Goal: Check status: Check status

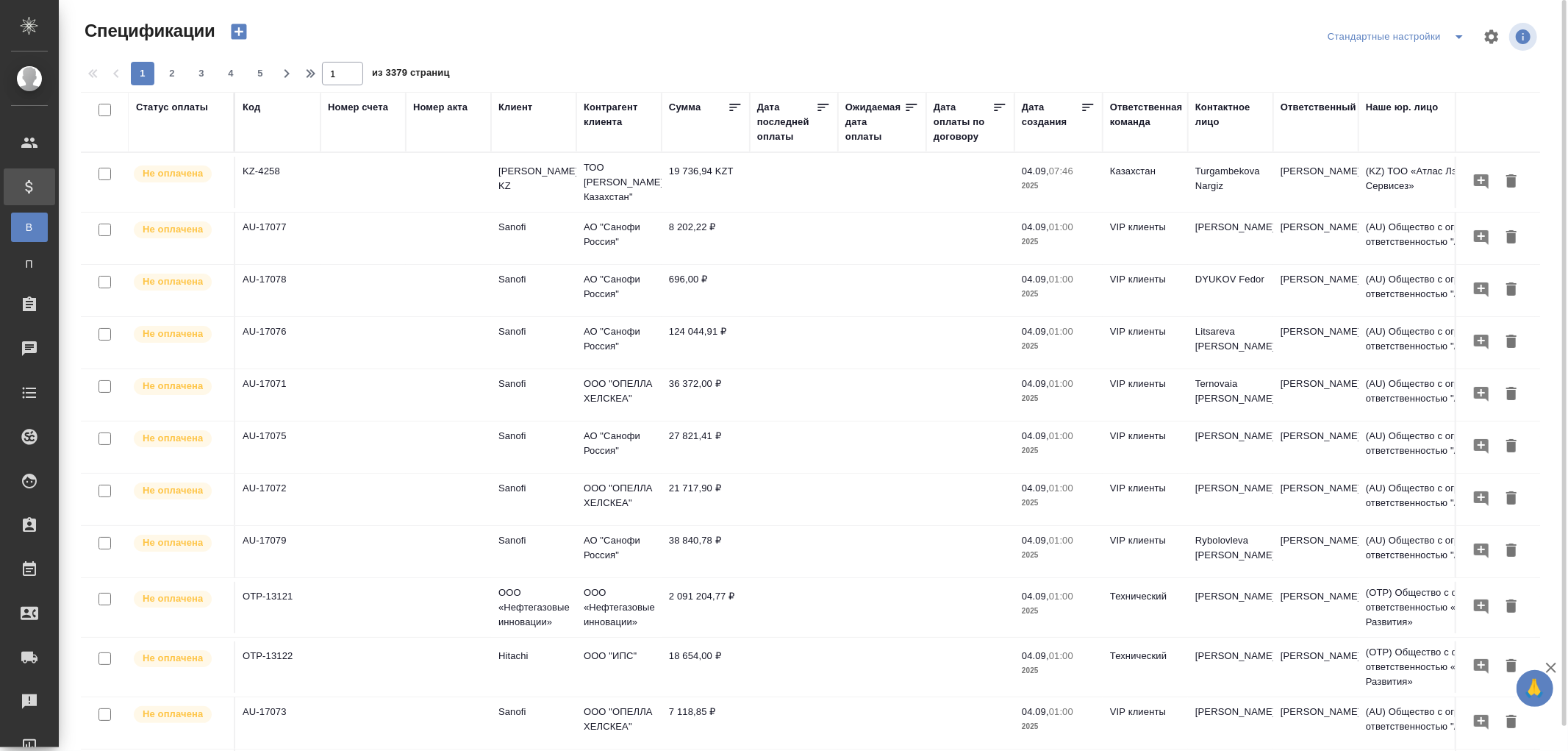
click at [780, 140] on div "Дата последней оплаты" at bounding box center [786, 122] width 59 height 44
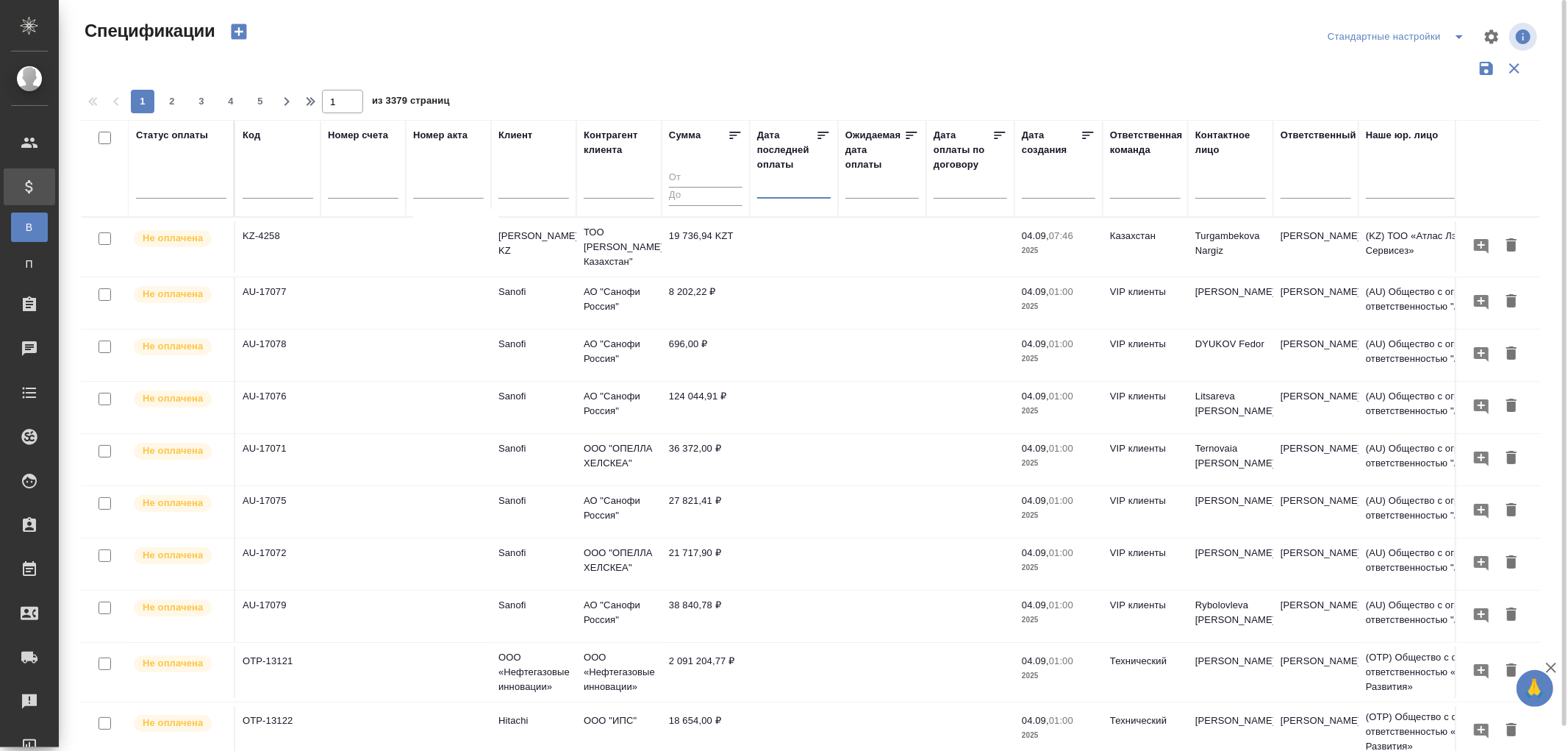
click at [770, 185] on input "text" at bounding box center [798, 186] width 65 height 21
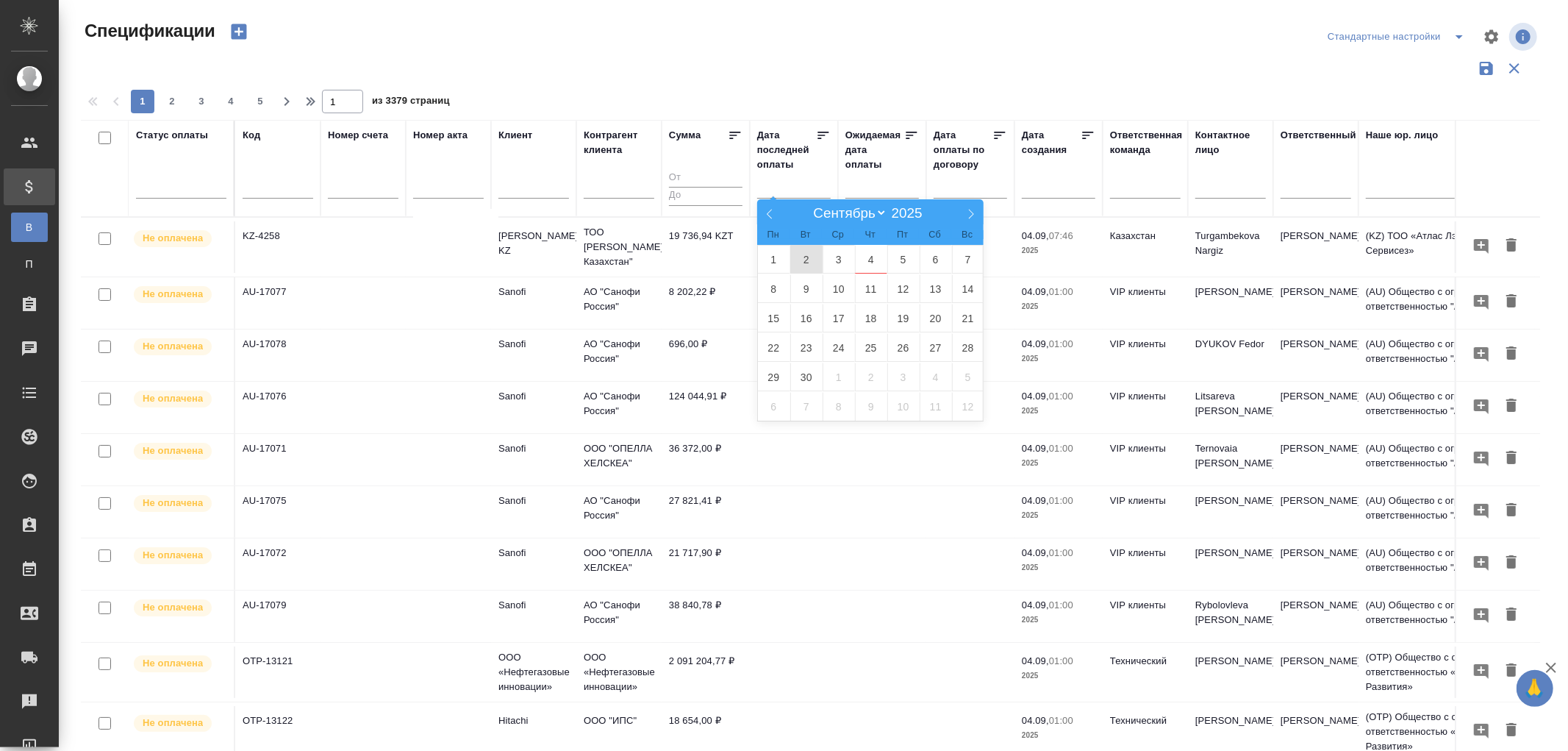
click at [814, 260] on span "2" at bounding box center [806, 259] width 33 height 29
type div "2025-09-01T21:00:00.000Z"
click at [833, 254] on span "3" at bounding box center [838, 259] width 33 height 29
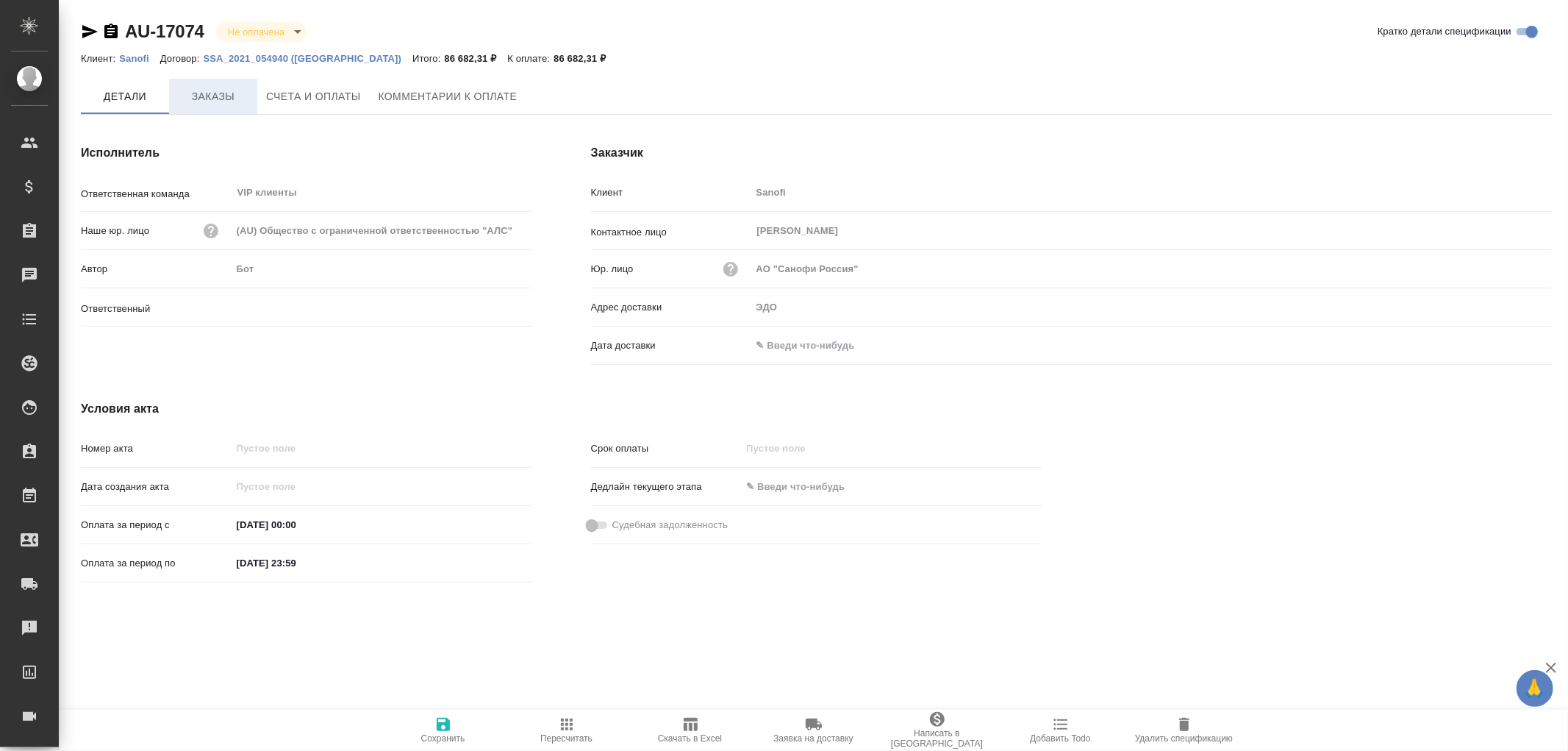
type input "[PERSON_NAME]"
click at [226, 98] on span "Заказы" at bounding box center [213, 96] width 71 height 18
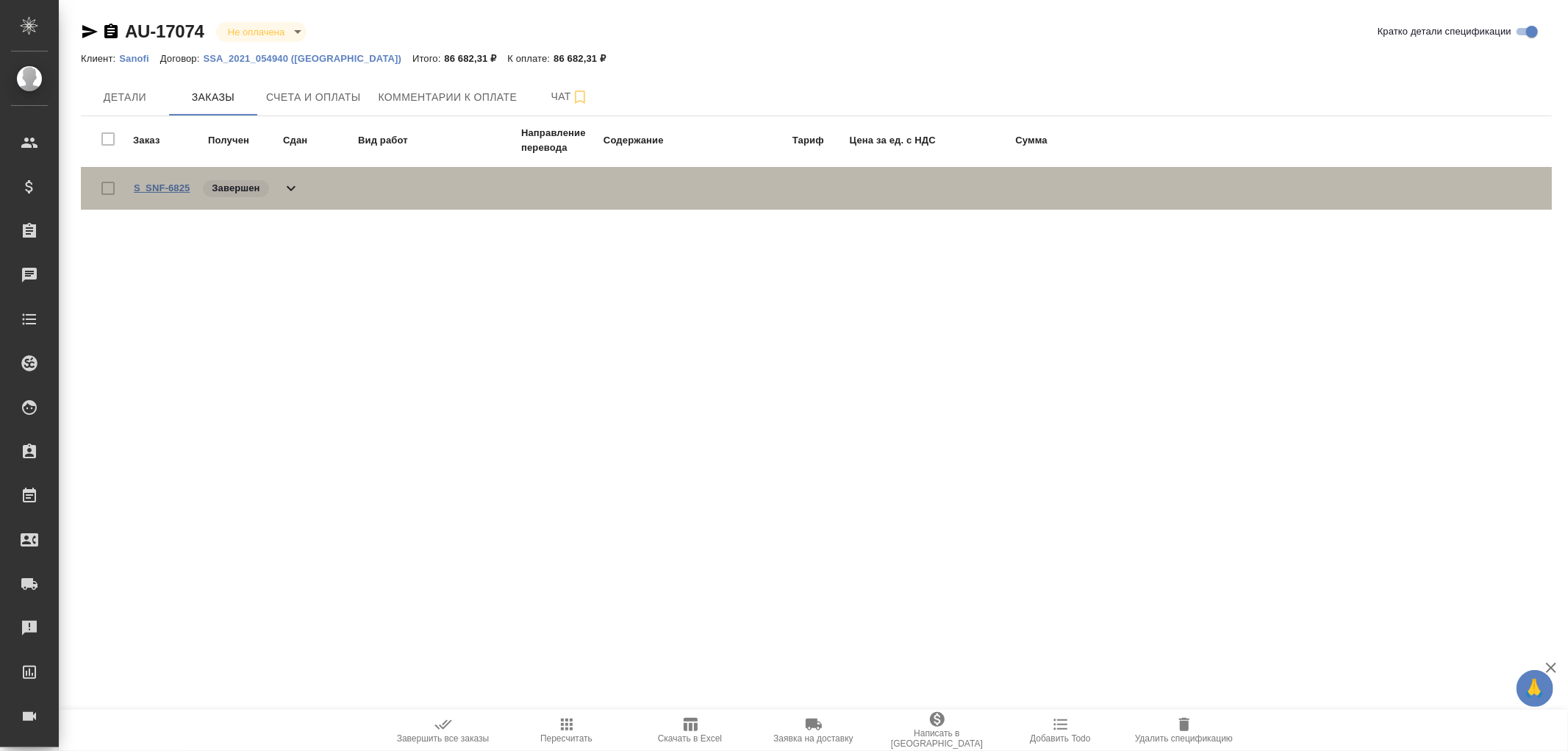
click at [174, 182] on link "S_SNF-6825" at bounding box center [162, 187] width 56 height 11
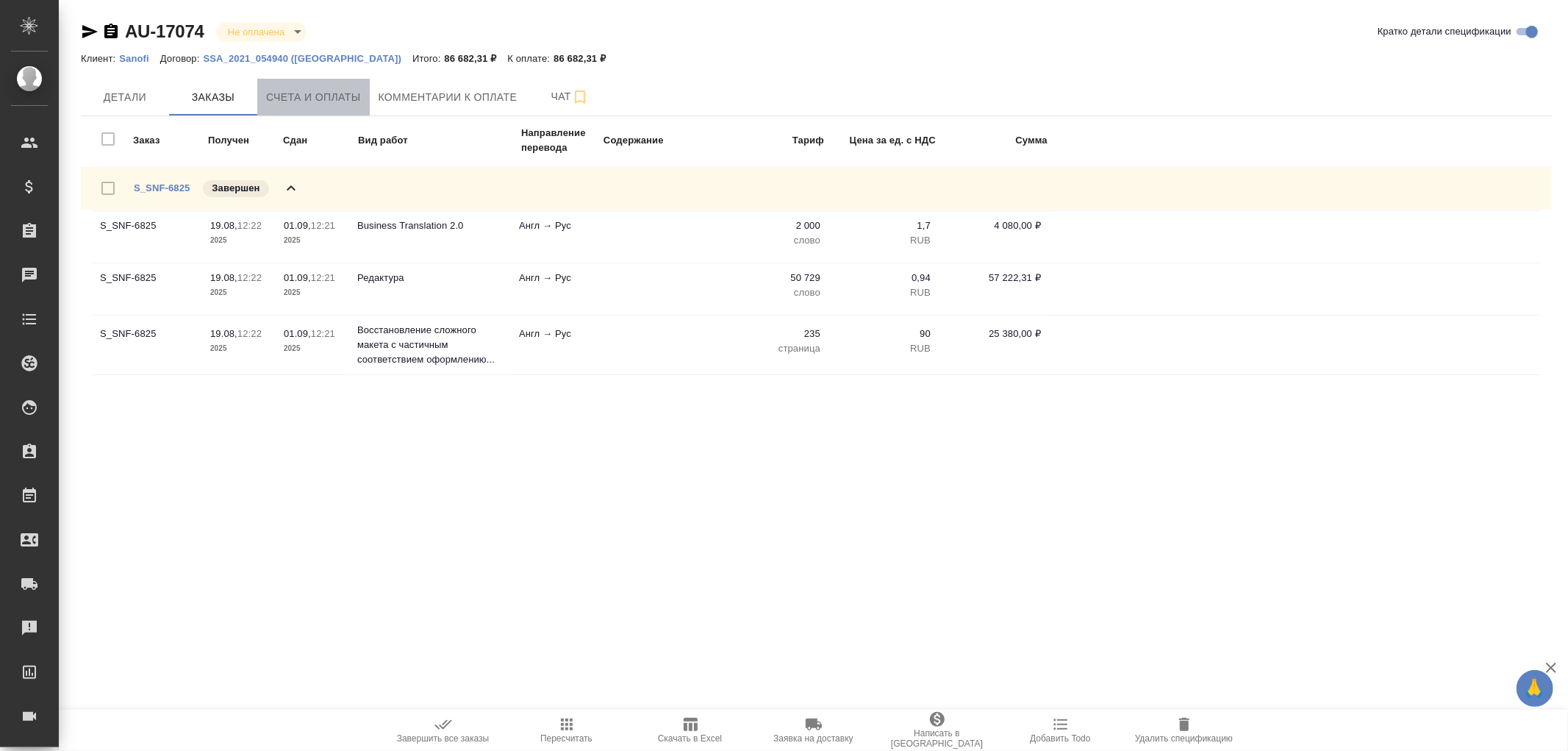
click at [289, 94] on span "Счета и оплаты" at bounding box center [313, 97] width 94 height 18
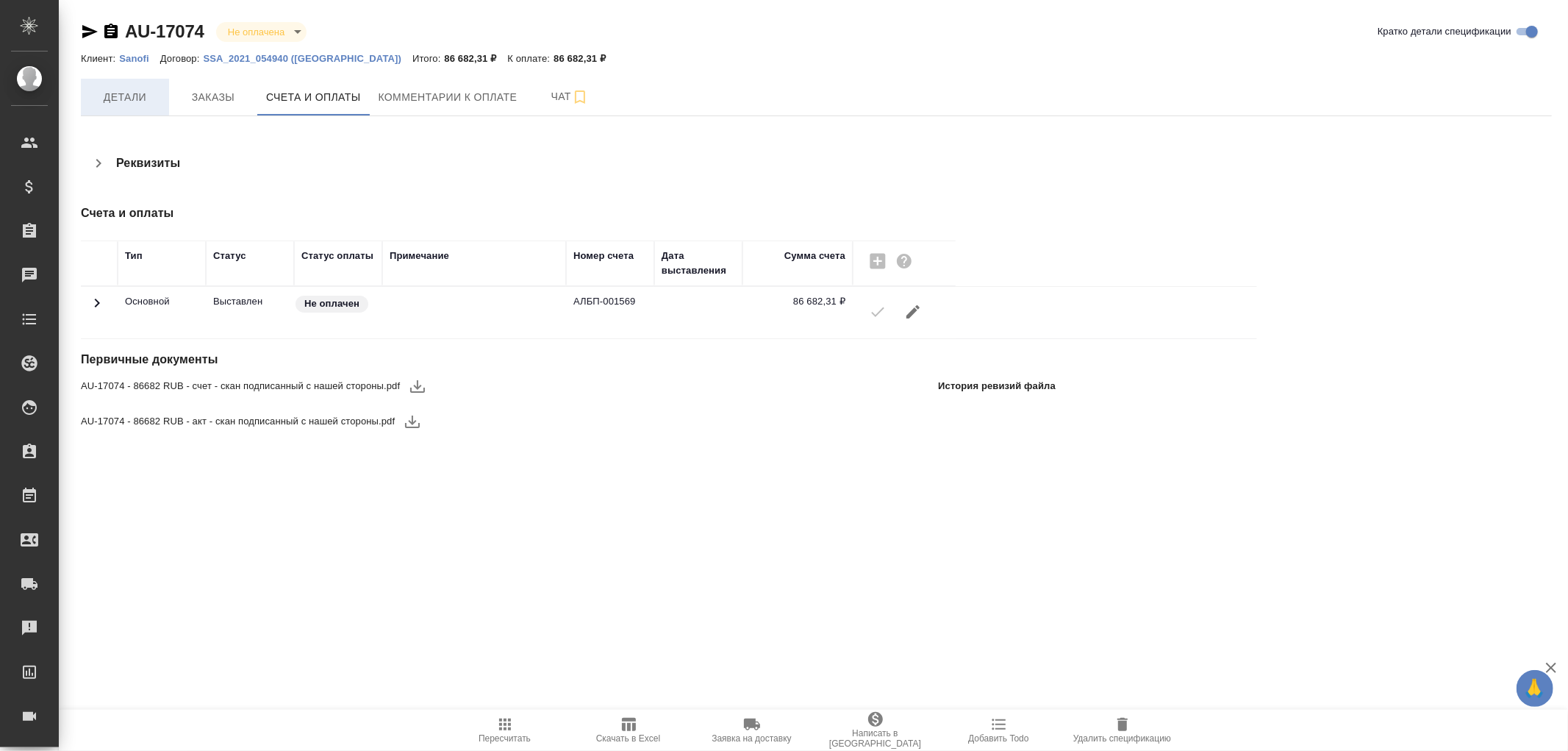
click at [130, 97] on span "Детали" at bounding box center [124, 97] width 71 height 18
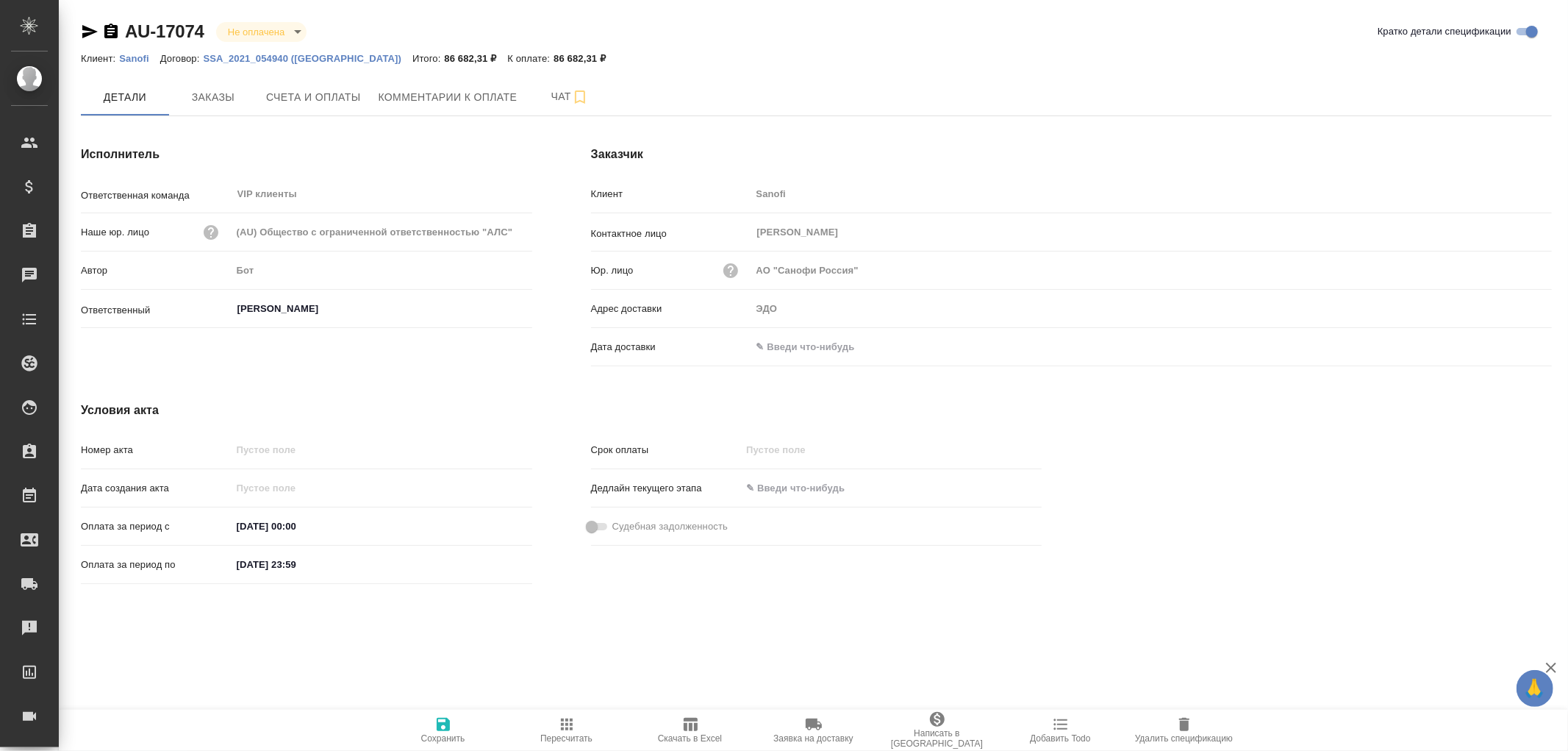
click at [778, 343] on input "text" at bounding box center [815, 346] width 128 height 21
click at [1510, 341] on icon "button" at bounding box center [1509, 345] width 13 height 15
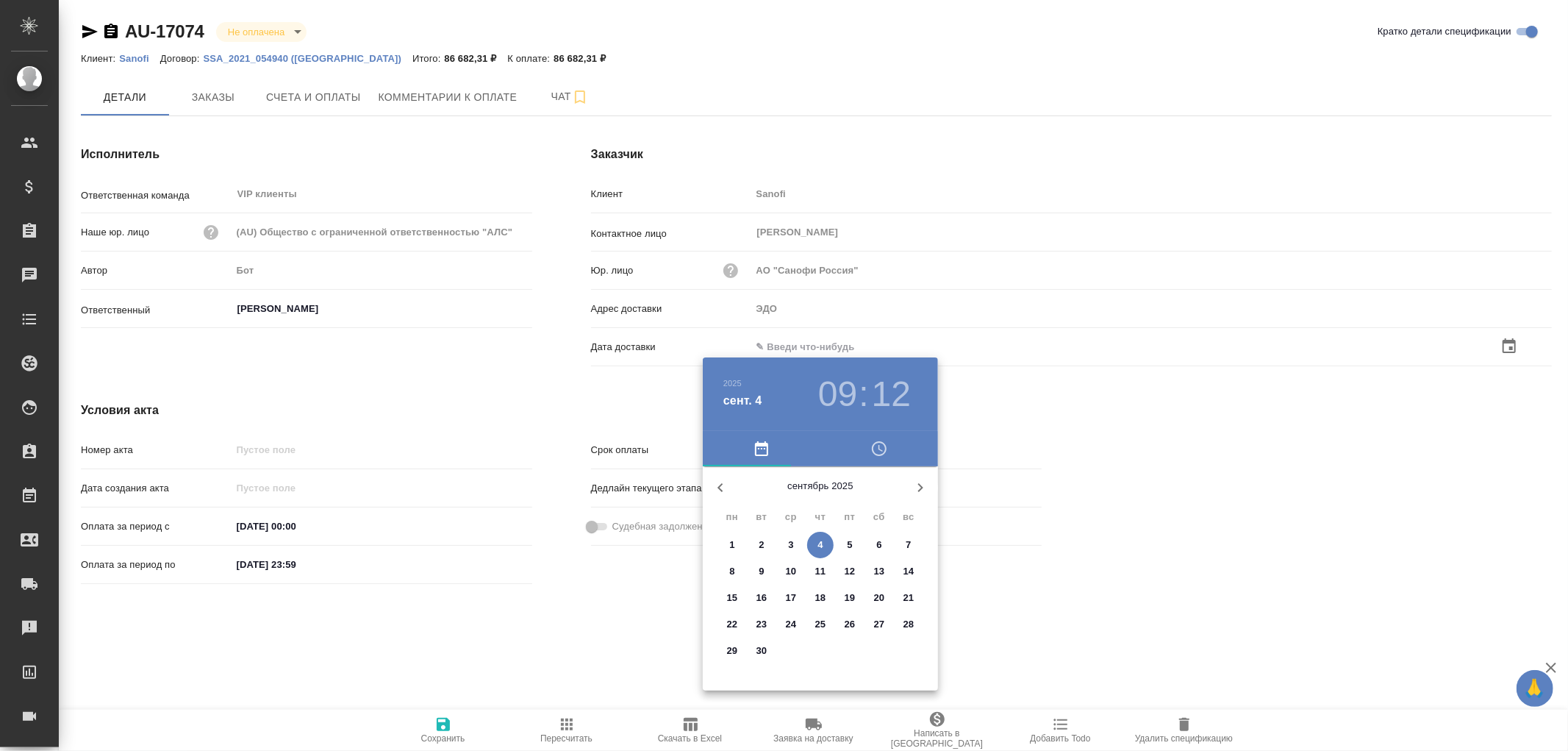
click at [817, 549] on span "4" at bounding box center [820, 545] width 27 height 15
type input "04.09.2025 09:12"
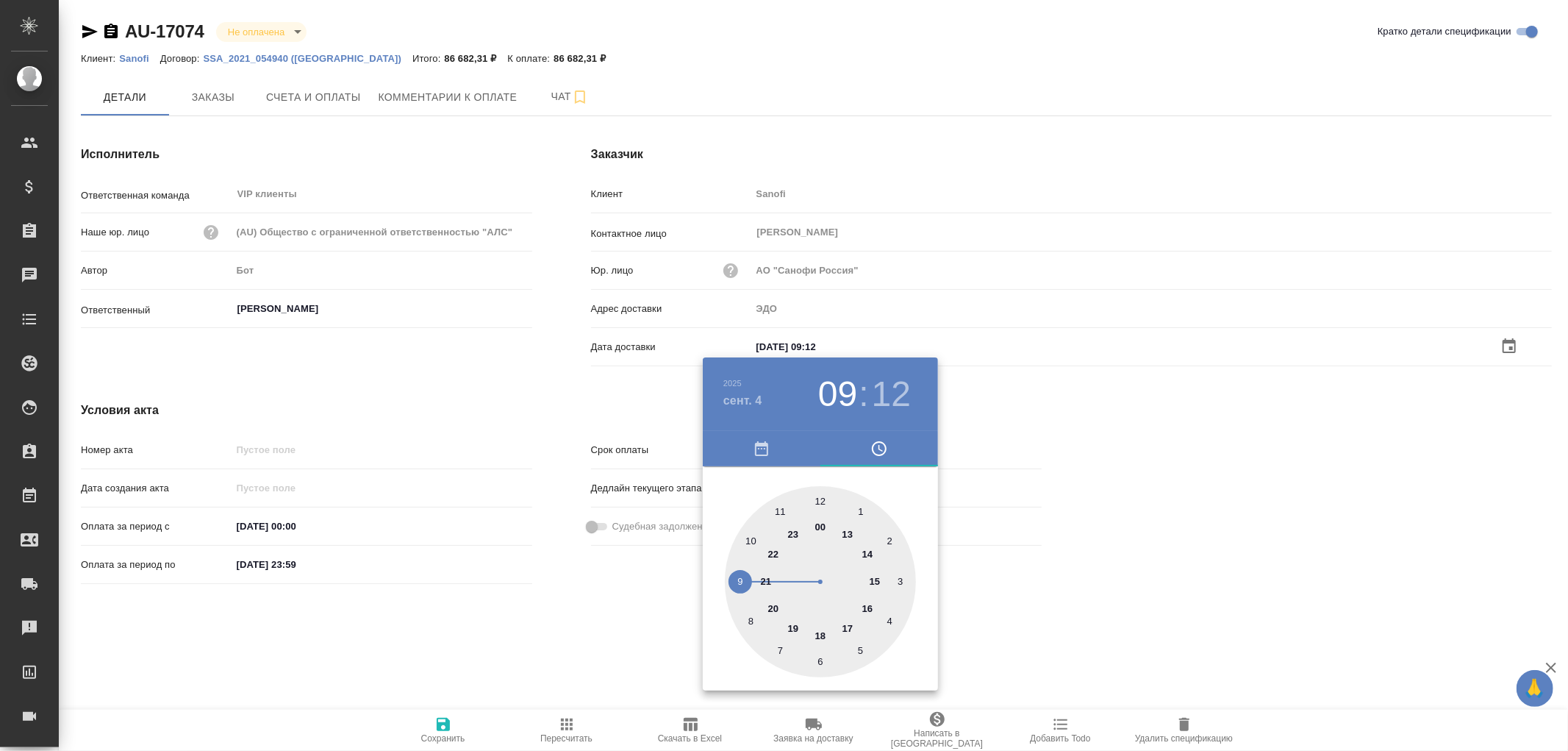
click at [448, 729] on div at bounding box center [784, 375] width 1568 height 751
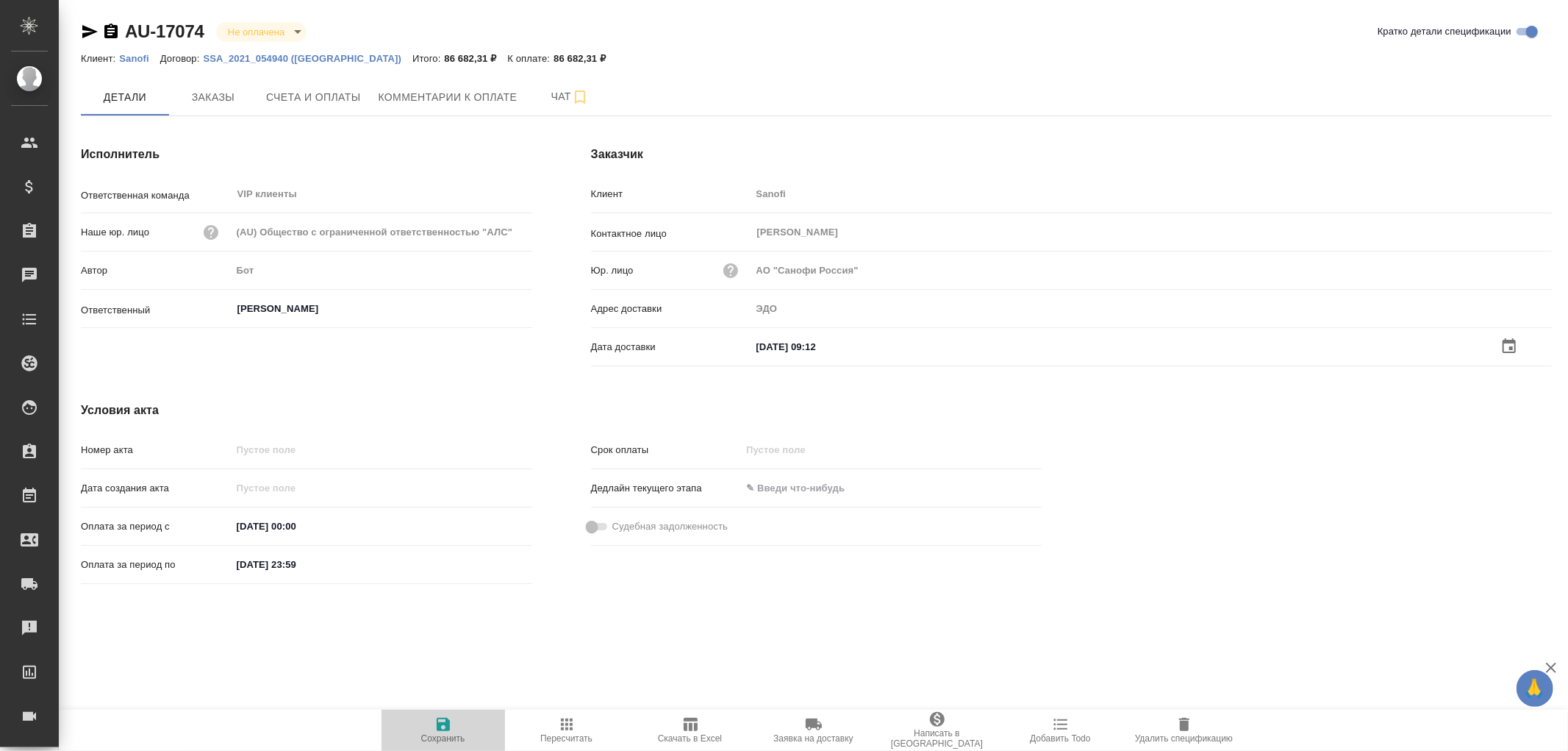
click at [442, 727] on icon "button" at bounding box center [443, 725] width 18 height 18
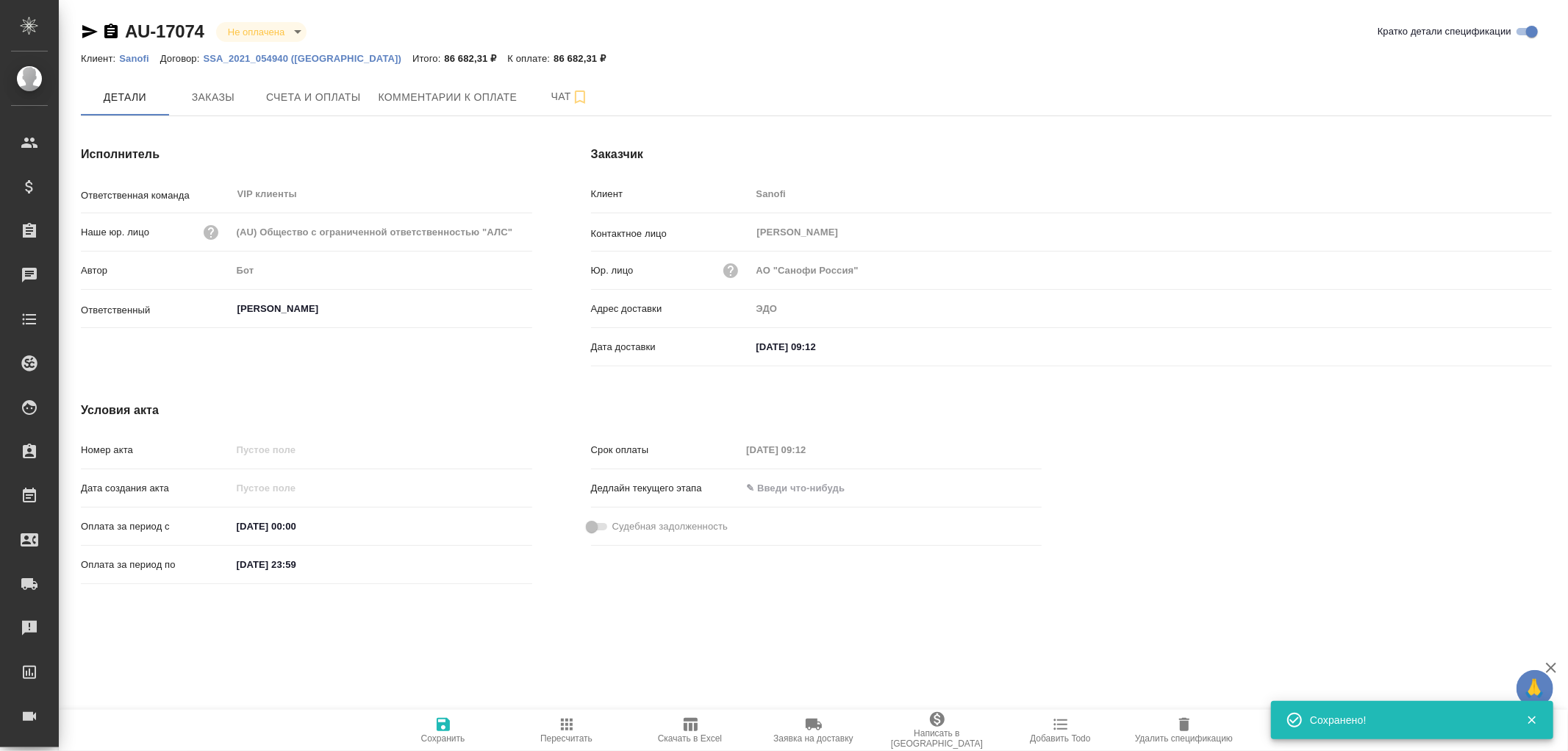
click at [442, 727] on icon "button" at bounding box center [443, 725] width 18 height 18
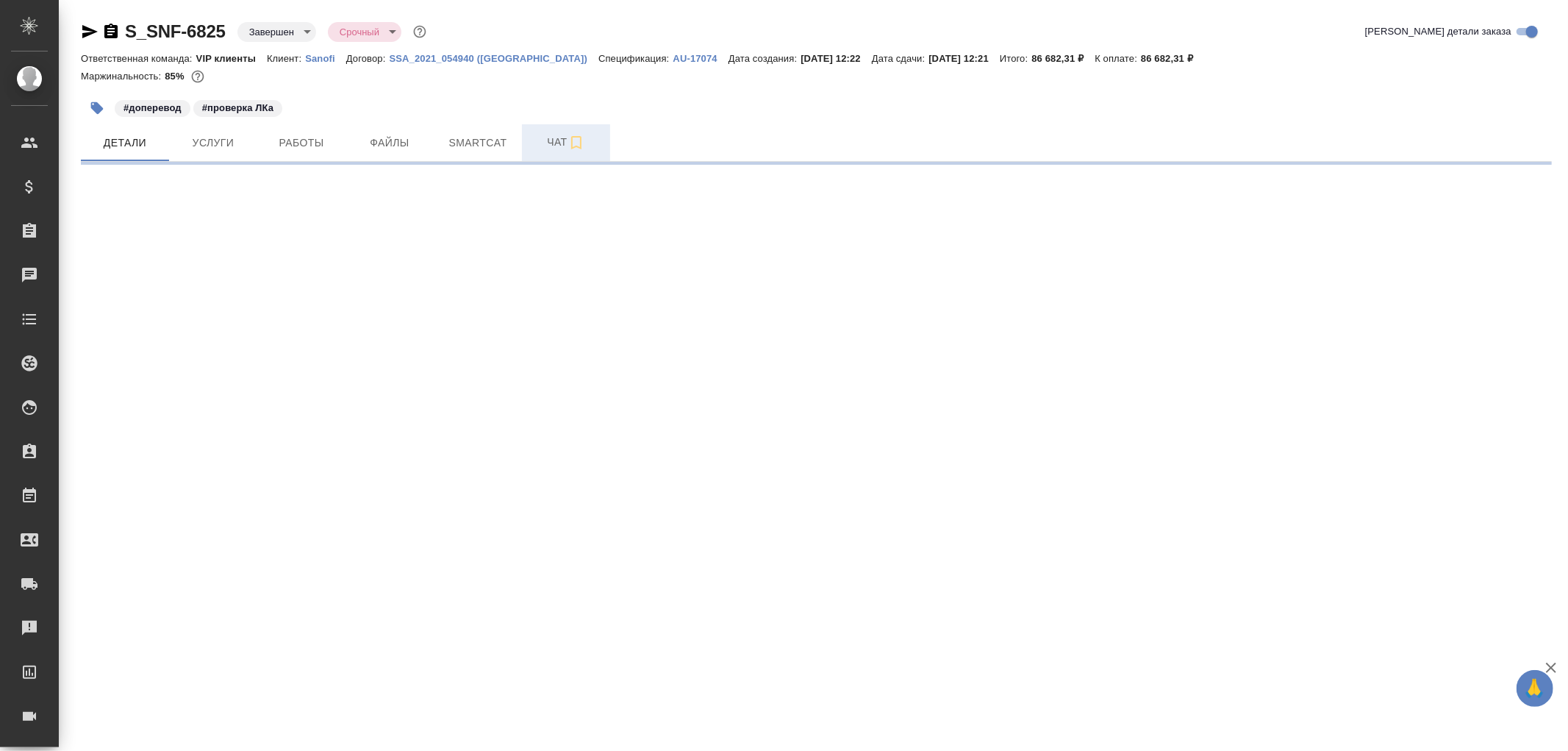
select select "RU"
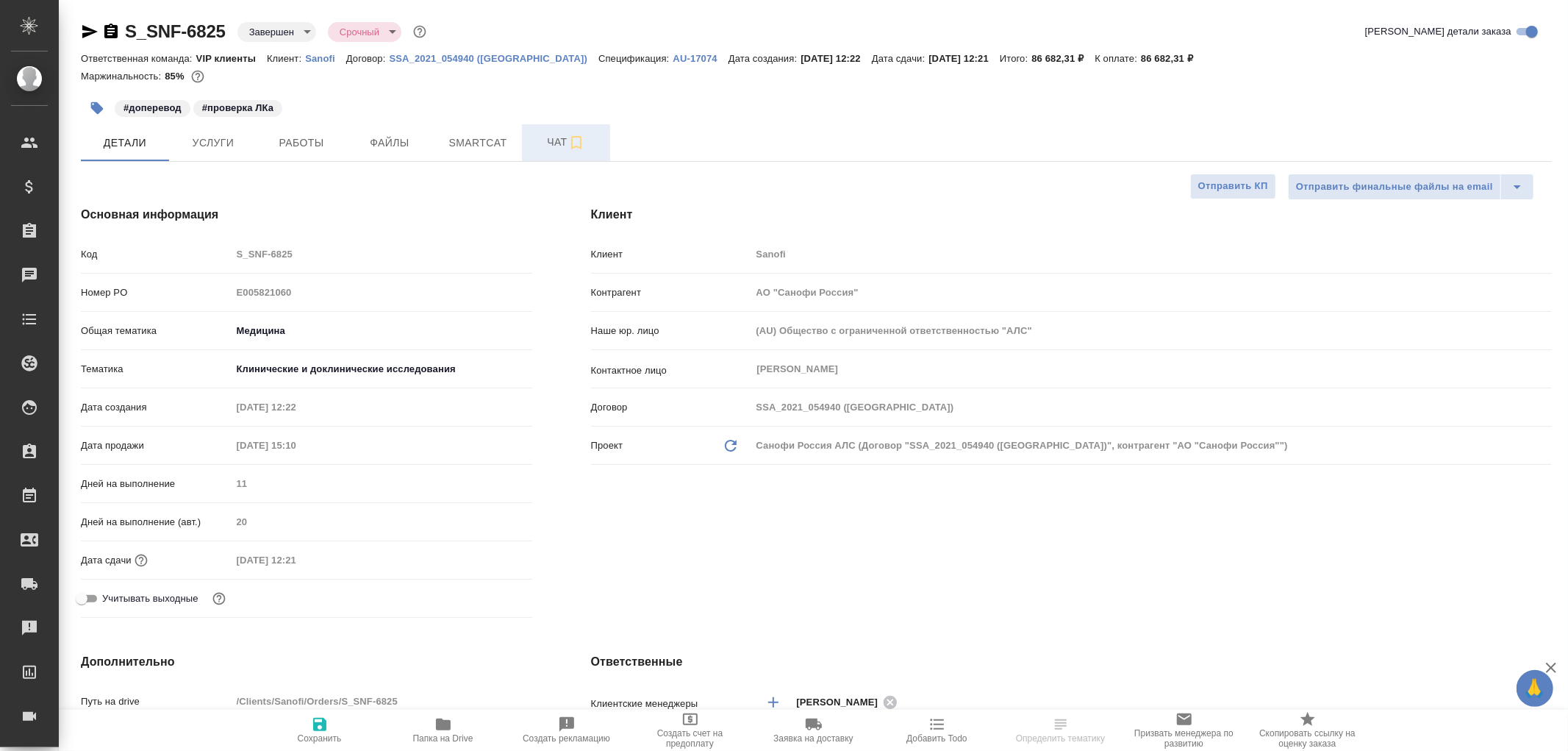
click at [555, 148] on span "Чат" at bounding box center [566, 142] width 71 height 18
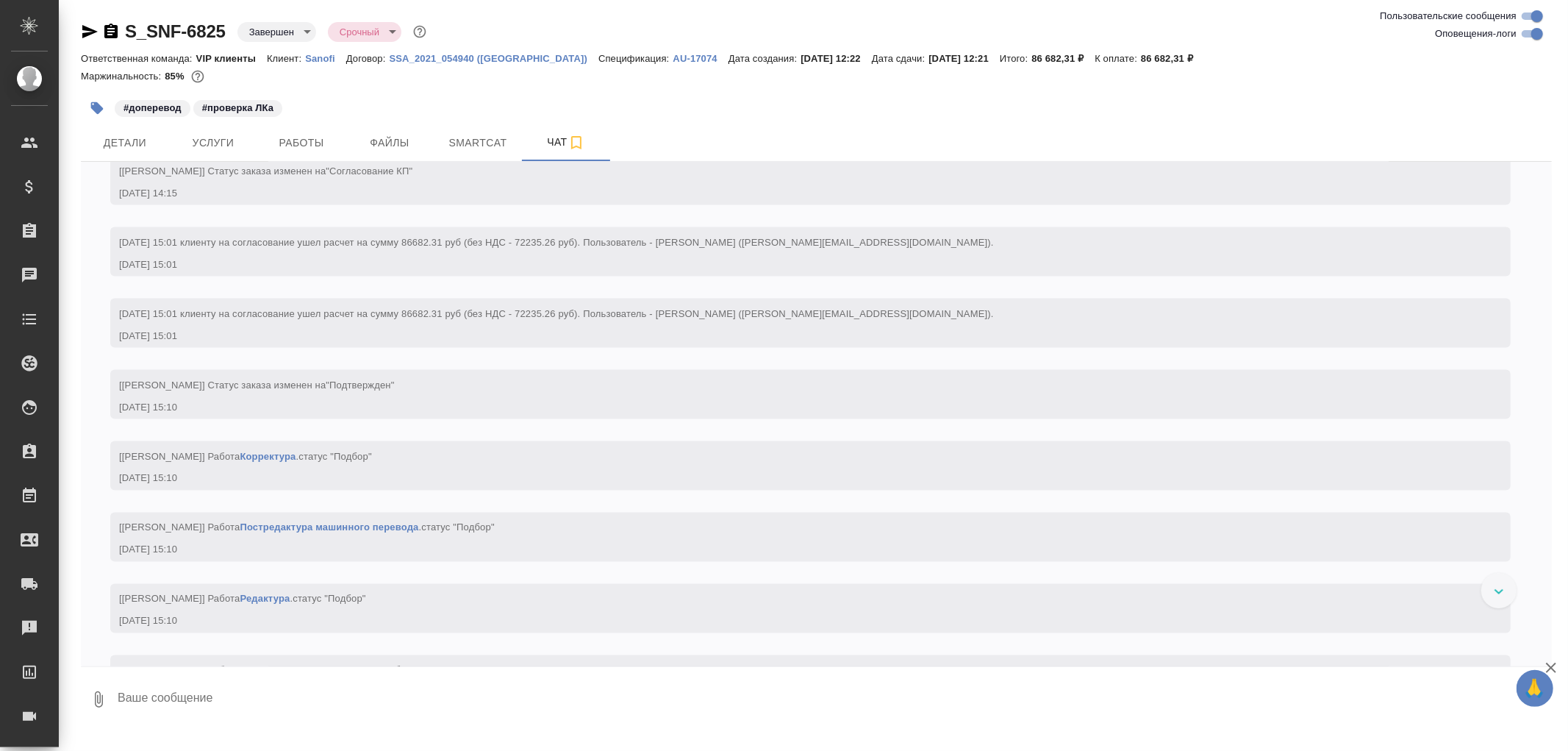
scroll to position [2125, 0]
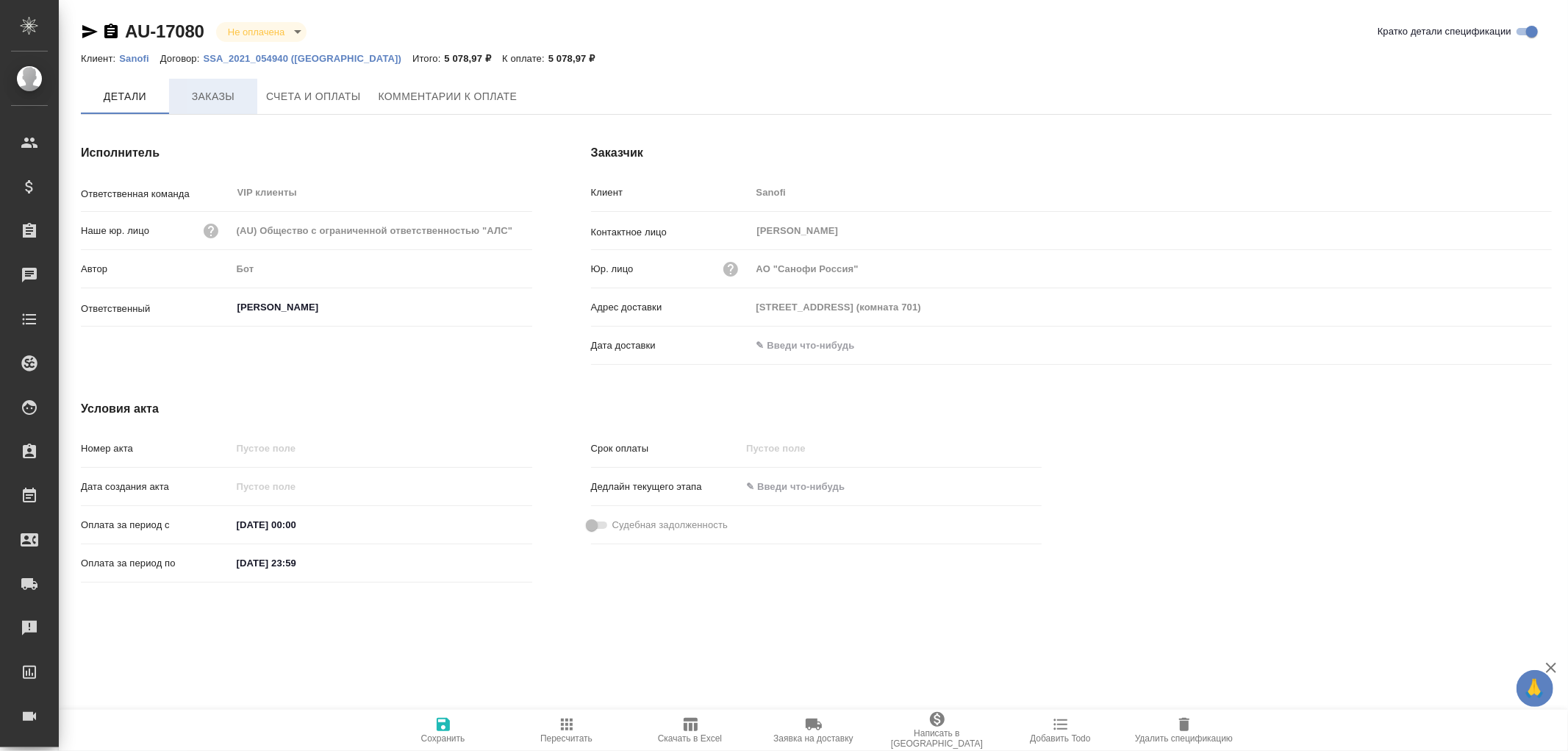
click at [219, 100] on span "Заказы" at bounding box center [213, 96] width 71 height 18
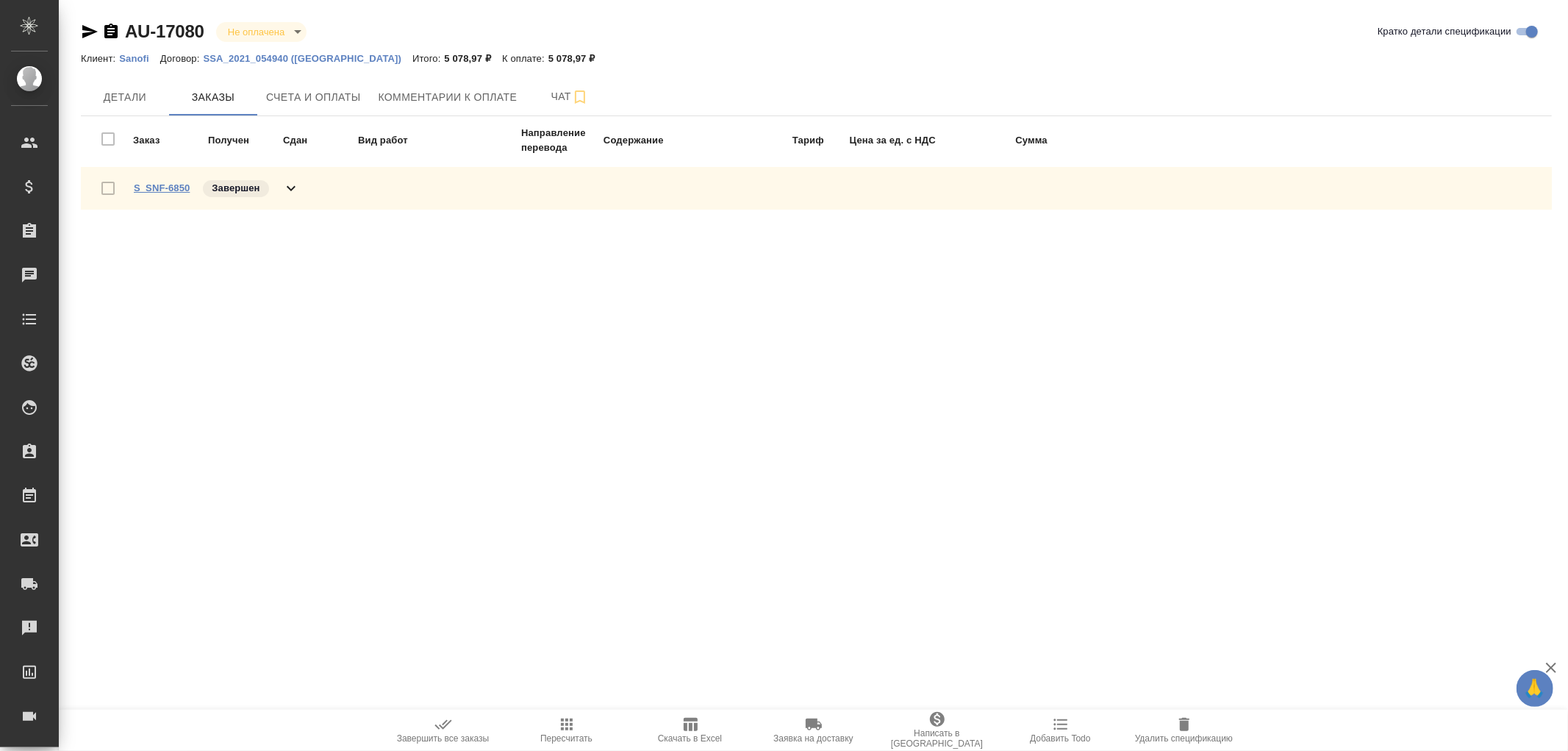
drag, startPoint x: 152, startPoint y: 179, endPoint x: 165, endPoint y: 187, distance: 15.3
click at [157, 182] on span "S_SNF-6850" at bounding box center [162, 188] width 56 height 15
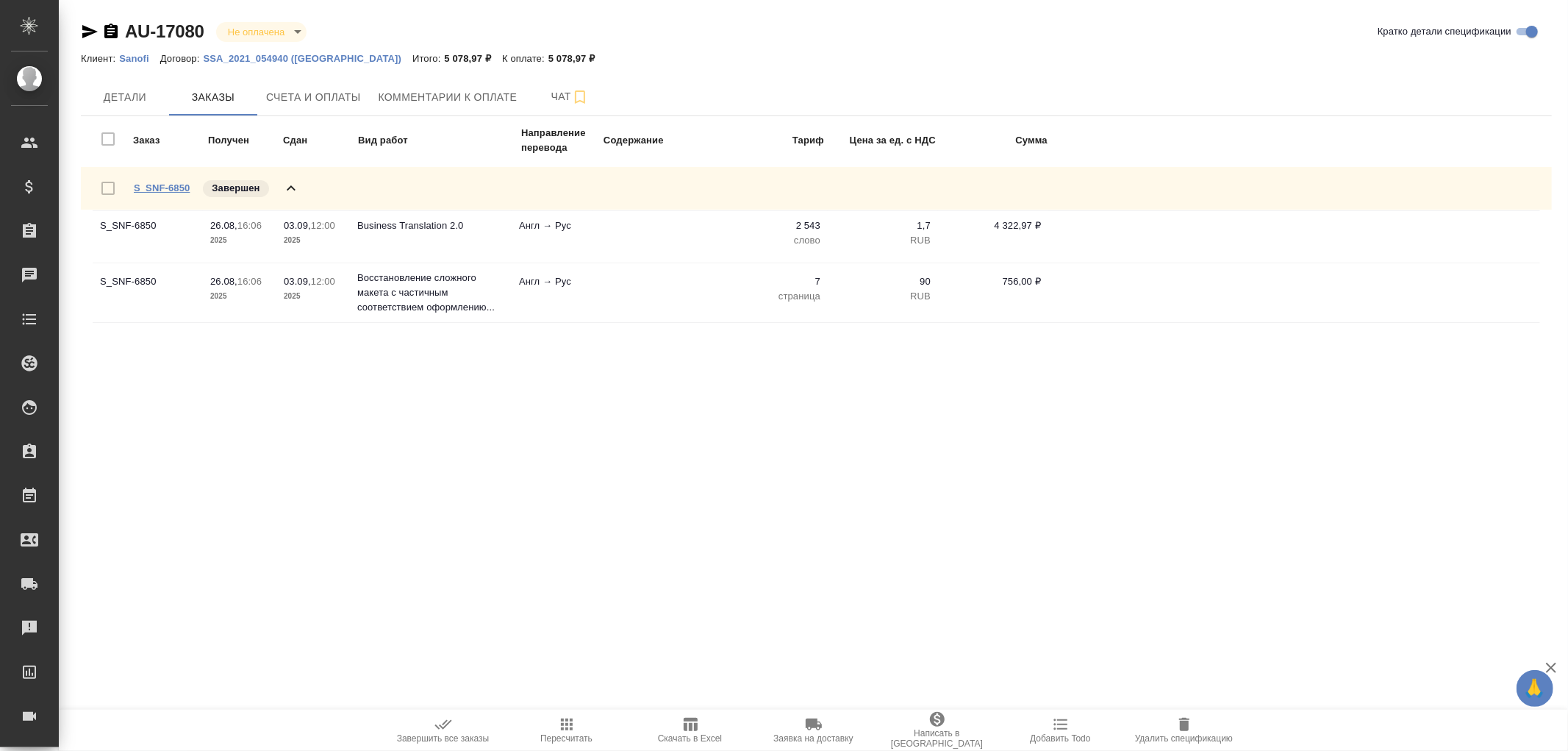
click at [165, 187] on link "S_SNF-6850" at bounding box center [162, 187] width 56 height 11
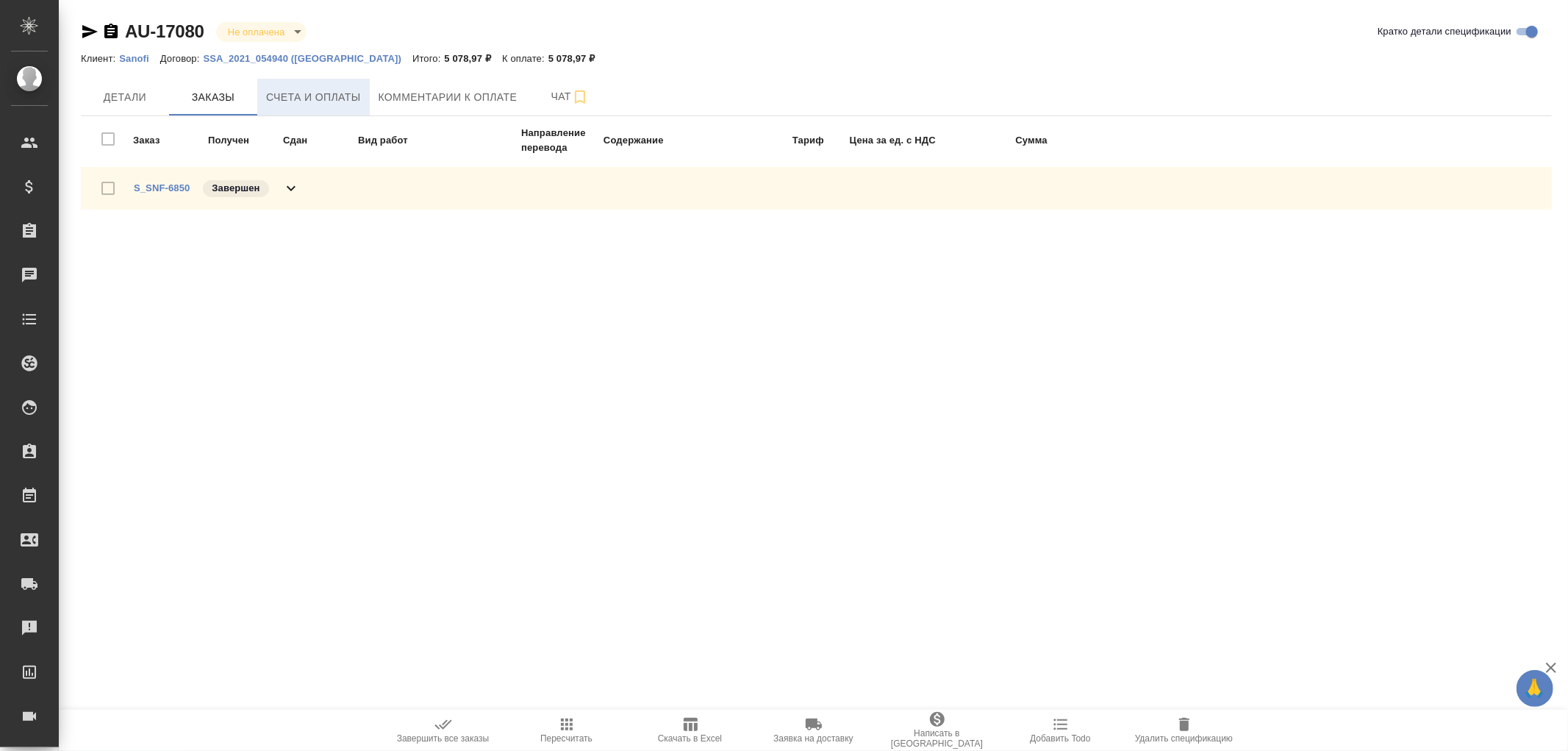
click at [343, 97] on span "Счета и оплаты" at bounding box center [313, 97] width 94 height 18
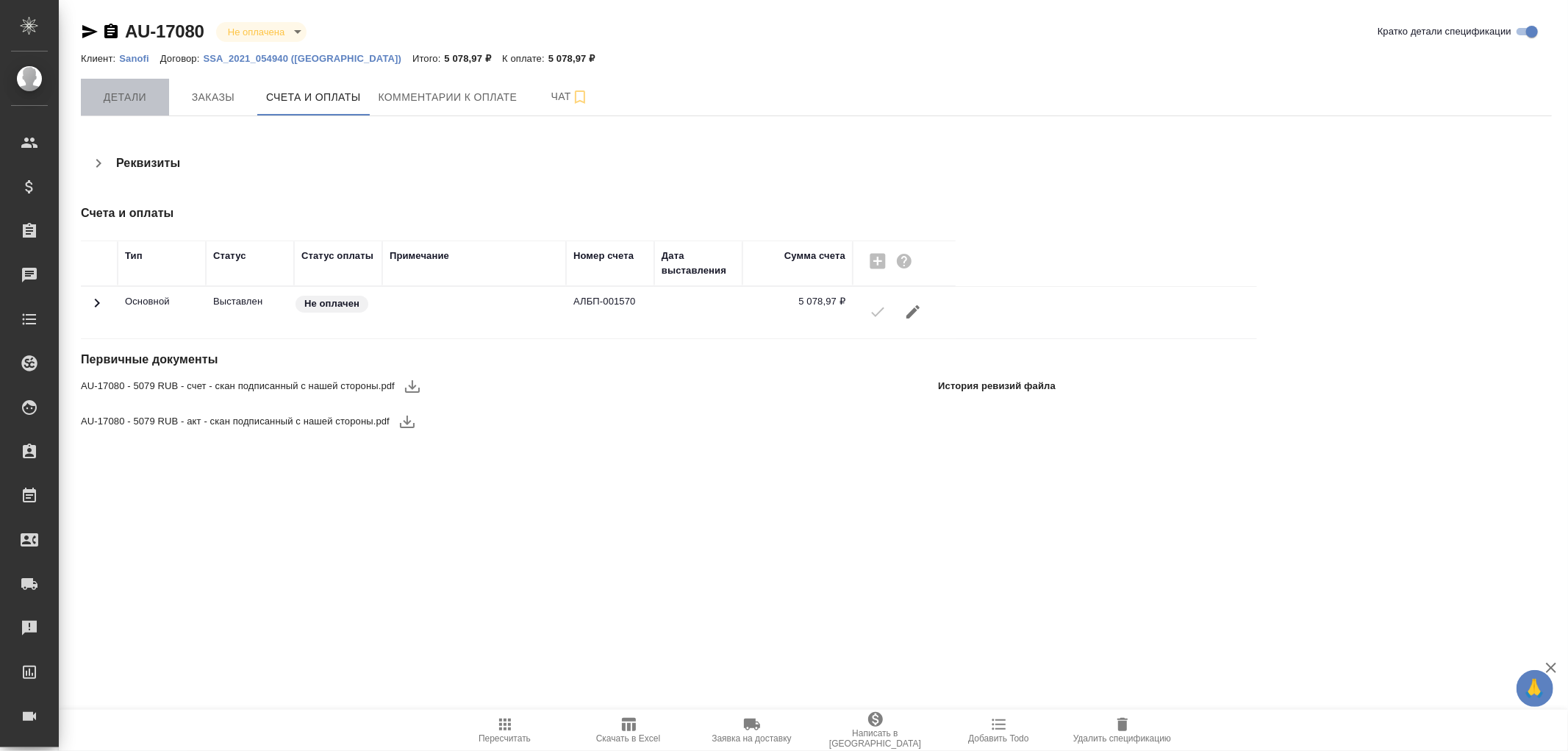
click at [135, 99] on span "Детали" at bounding box center [124, 97] width 71 height 18
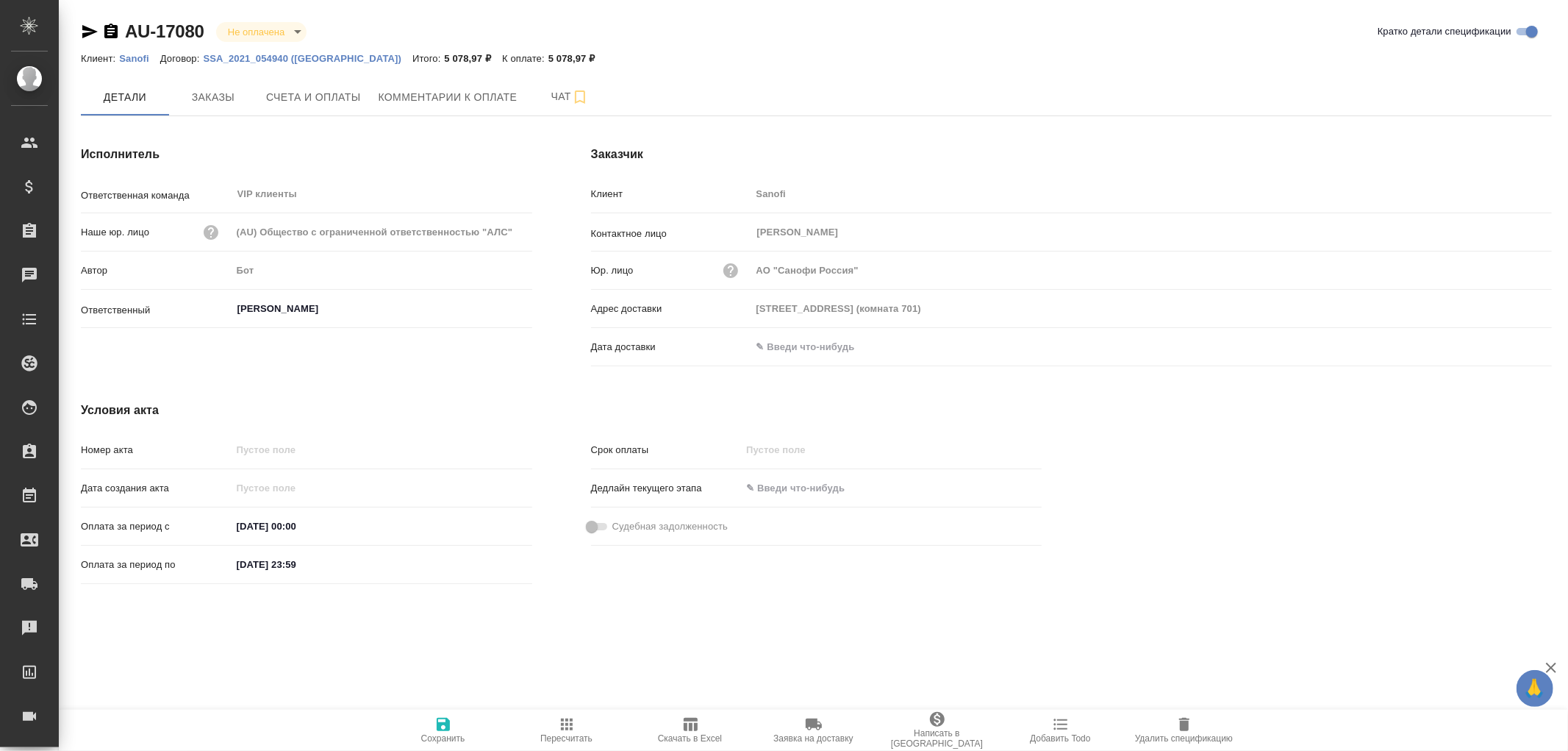
drag, startPoint x: 798, startPoint y: 343, endPoint x: 828, endPoint y: 342, distance: 30.0
click at [801, 342] on input "text" at bounding box center [815, 346] width 128 height 21
click at [1508, 343] on icon "button" at bounding box center [1509, 346] width 18 height 18
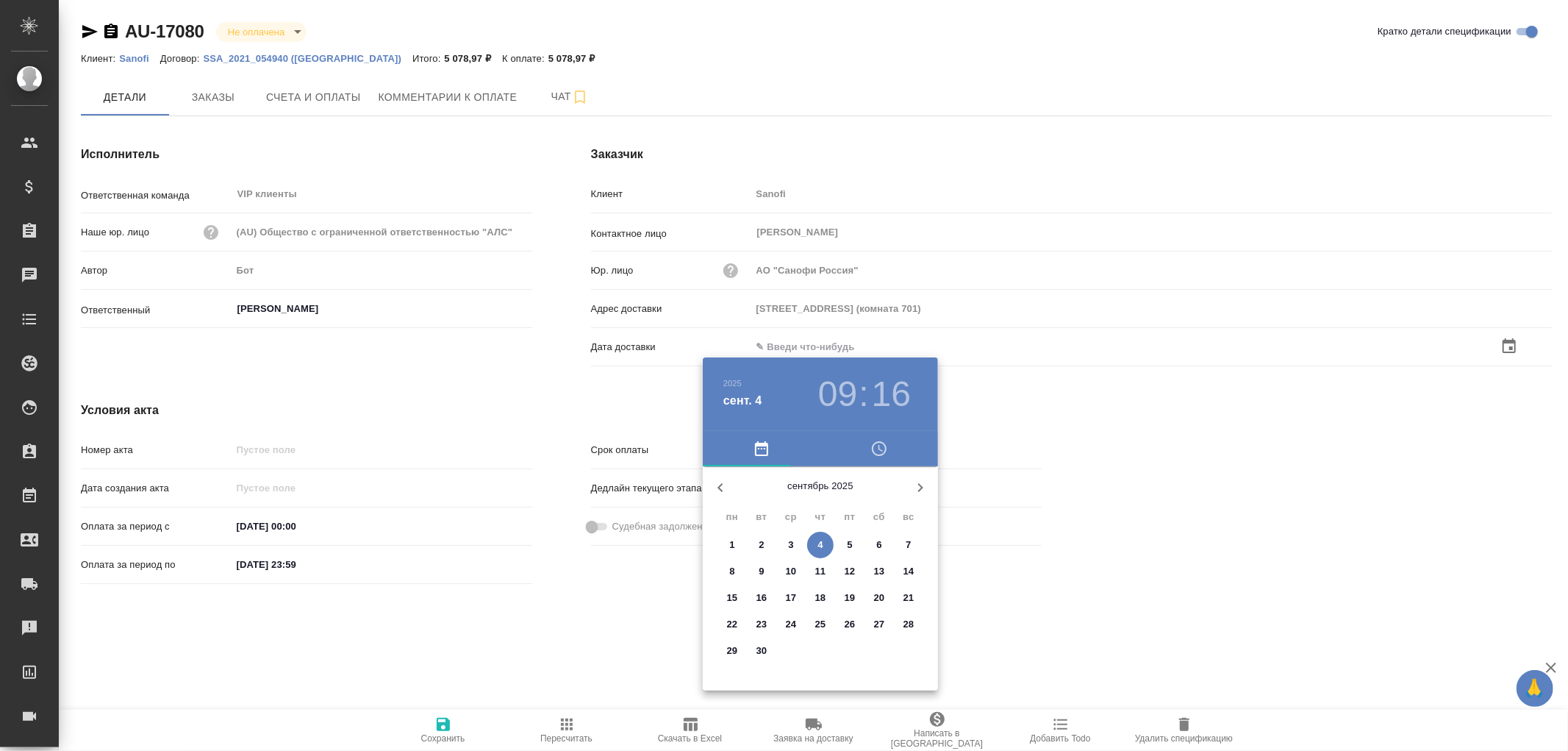
click at [817, 547] on p "4" at bounding box center [819, 545] width 5 height 15
type input "04.09.2025 09:16"
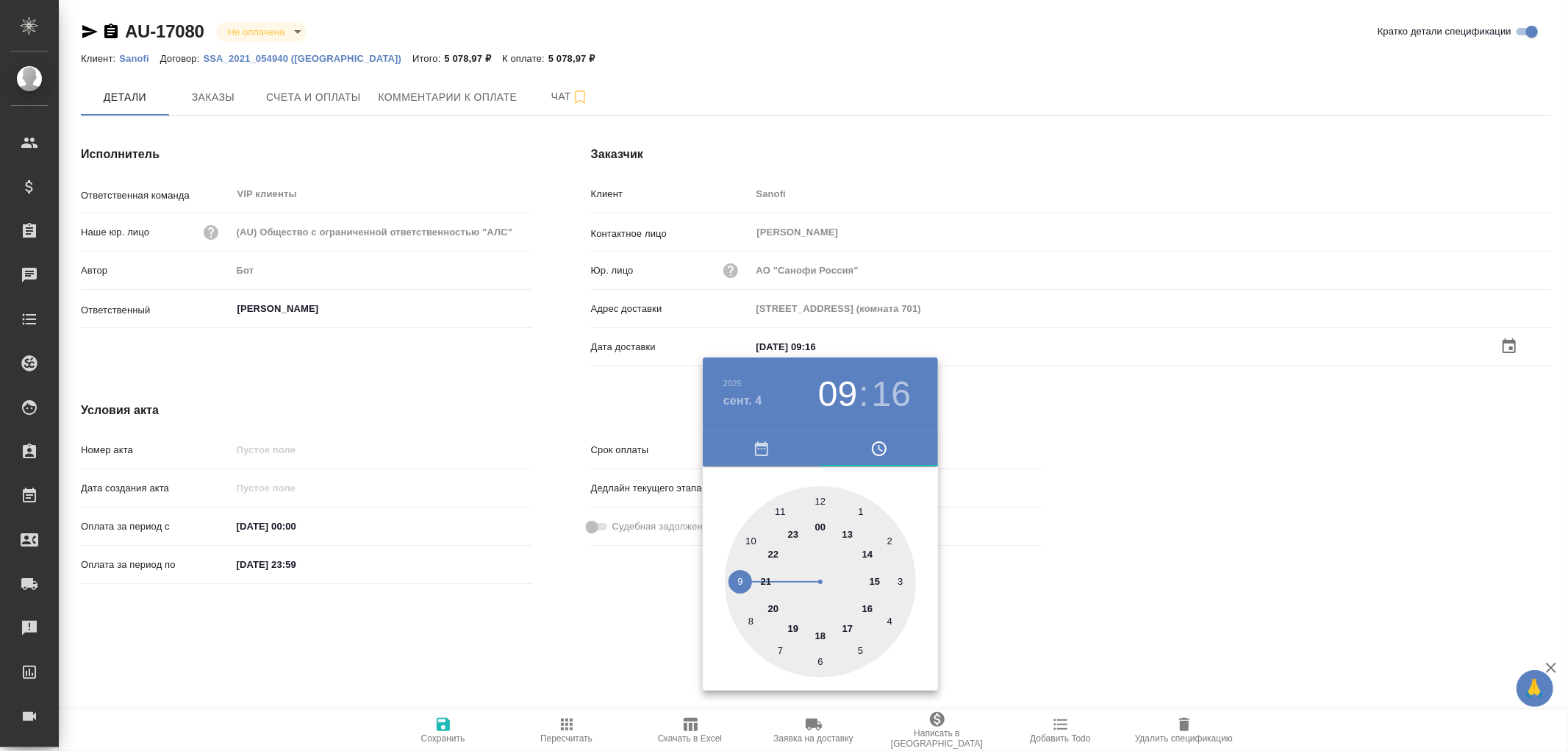
click at [442, 727] on div at bounding box center [784, 375] width 1568 height 751
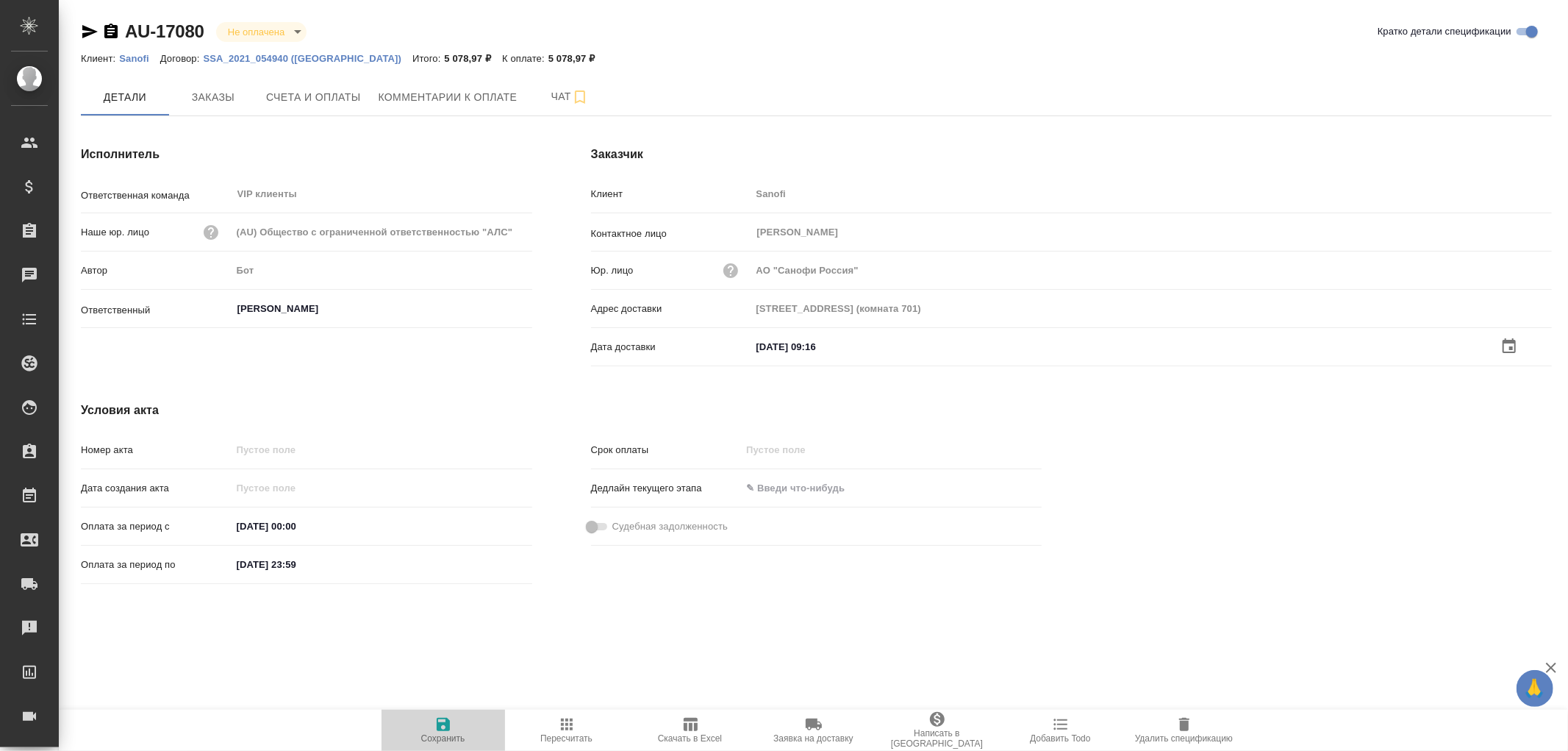
click at [442, 727] on icon "button" at bounding box center [443, 725] width 18 height 18
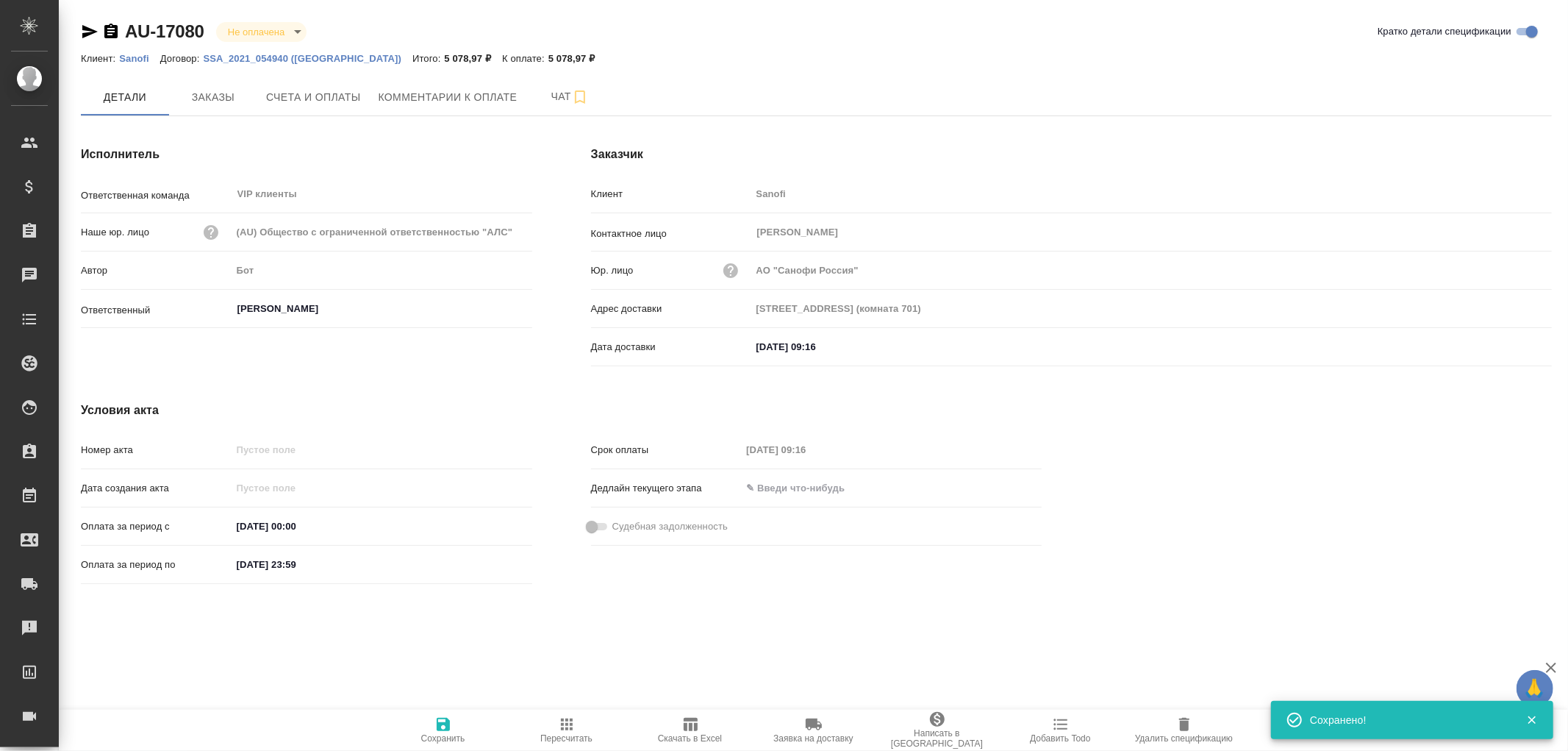
click at [442, 727] on icon "button" at bounding box center [443, 725] width 18 height 18
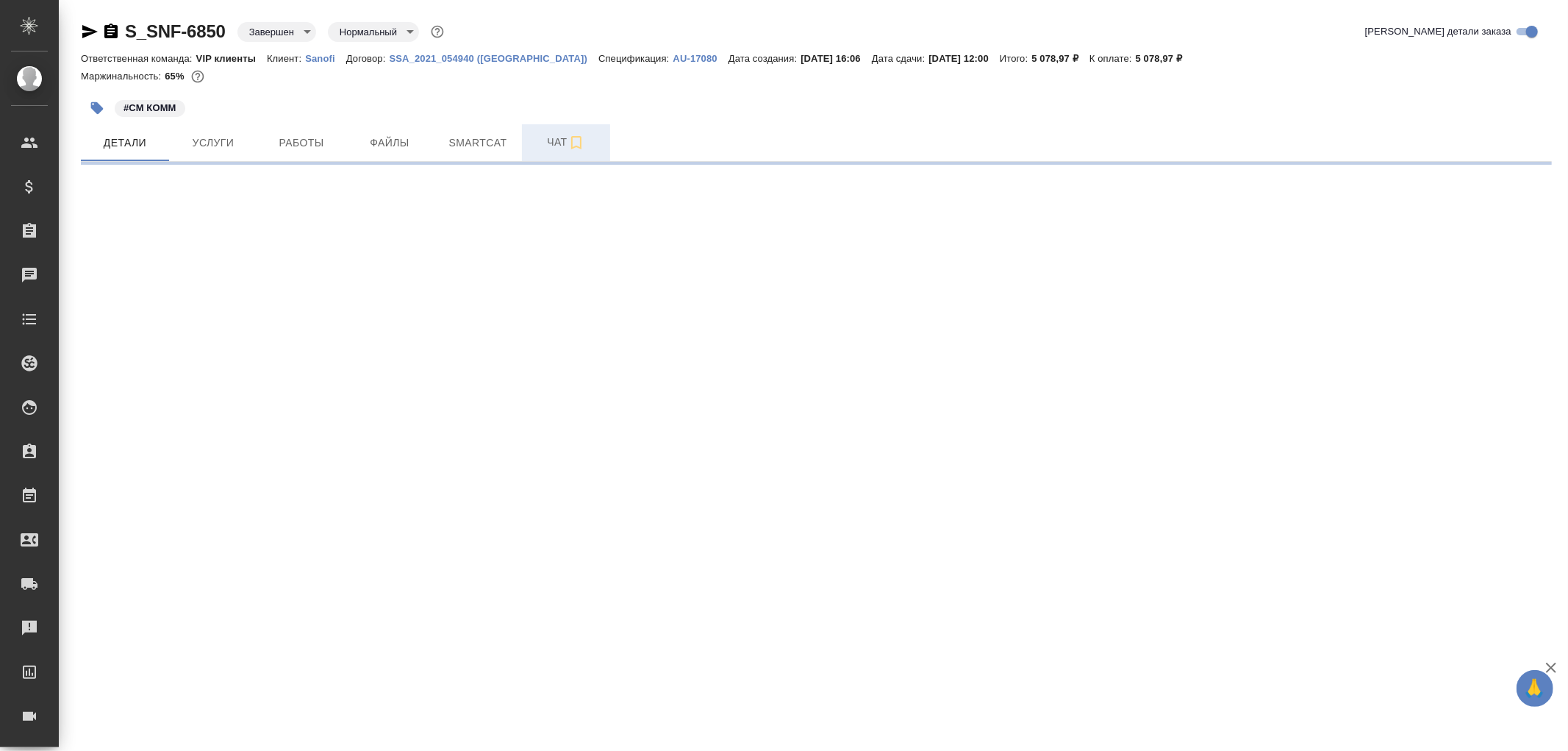
select select "RU"
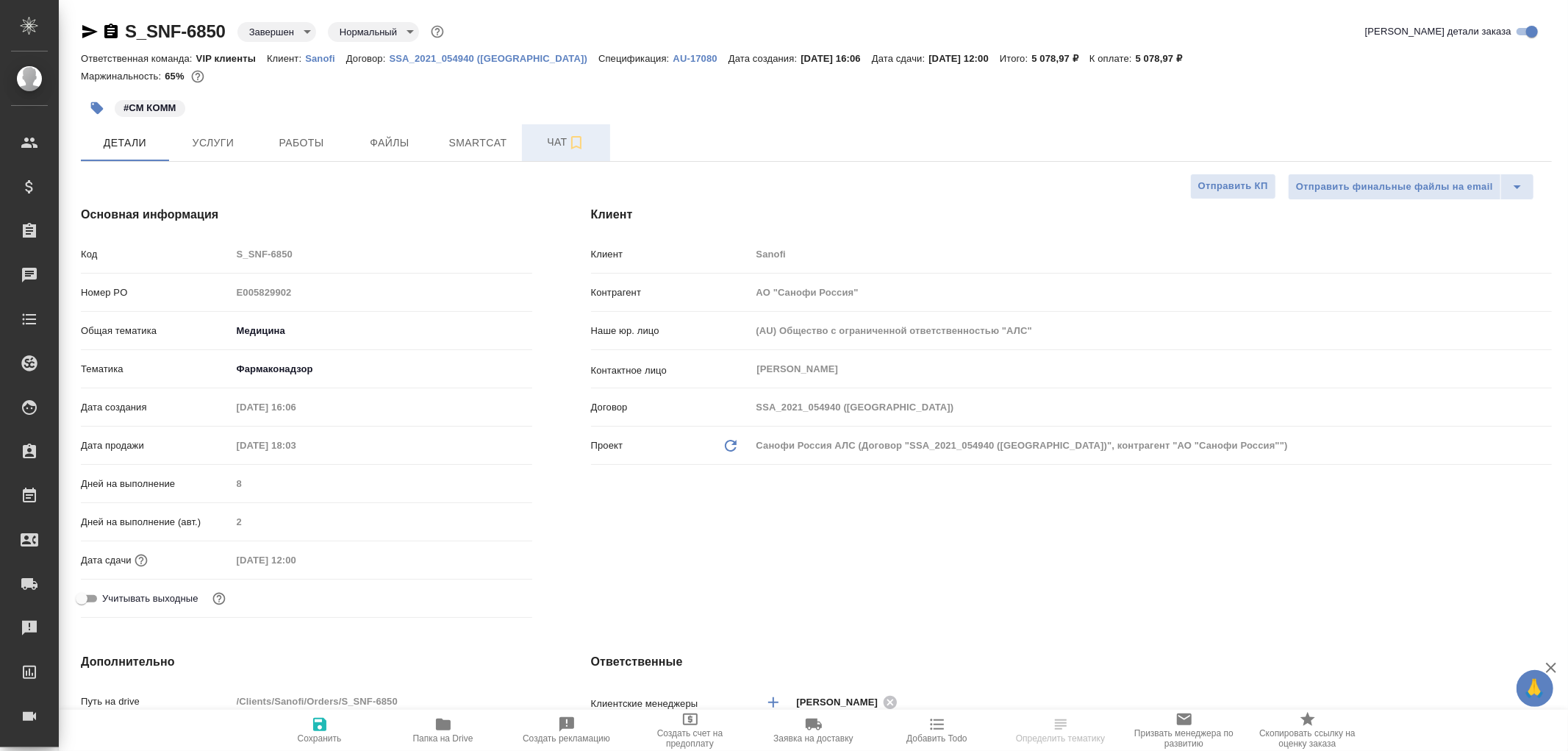
type textarea "x"
click at [558, 147] on span "Чат" at bounding box center [566, 142] width 71 height 18
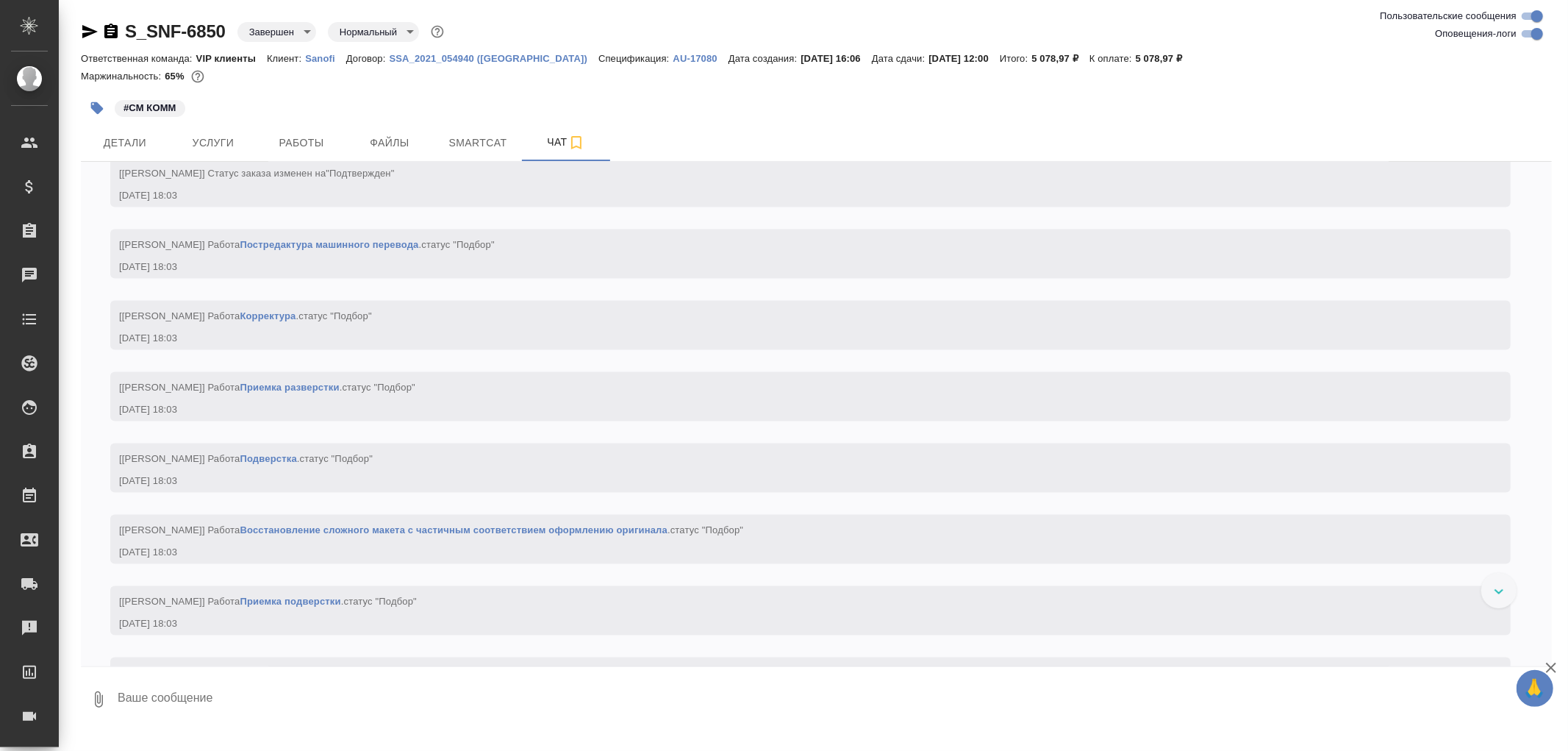
scroll to position [1797, 0]
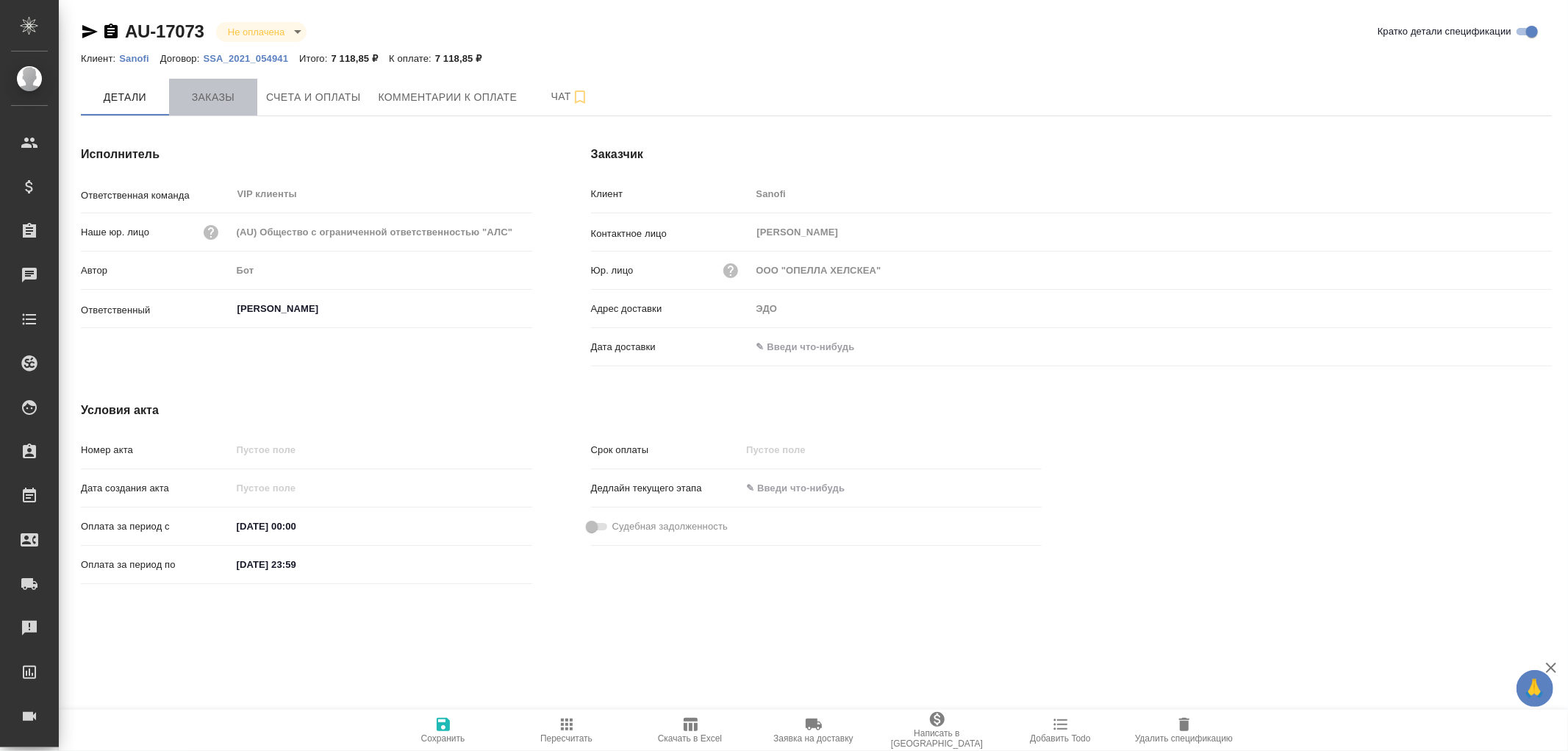
click at [216, 100] on span "Заказы" at bounding box center [213, 97] width 71 height 18
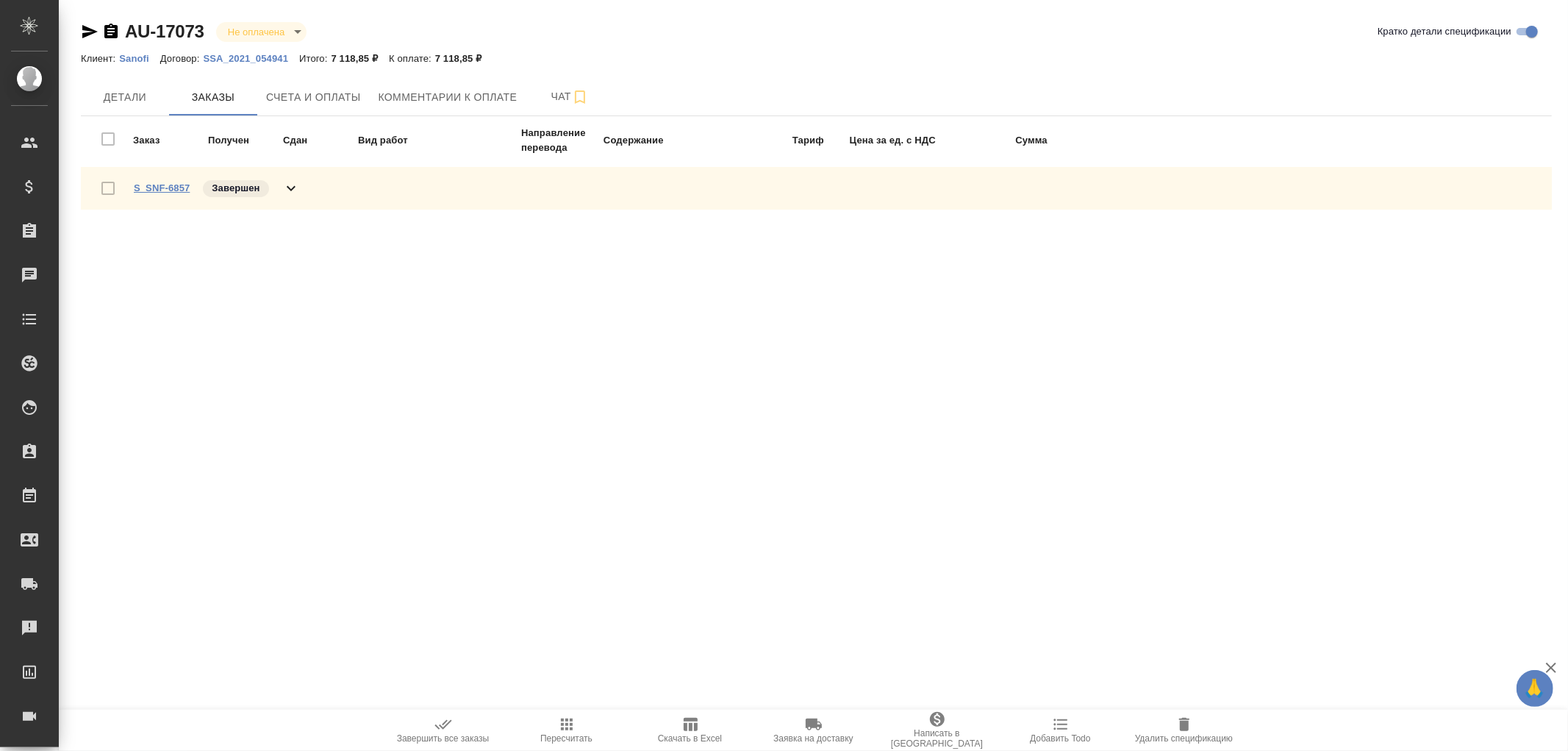
click at [173, 189] on link "S_SNF-6857" at bounding box center [162, 187] width 56 height 11
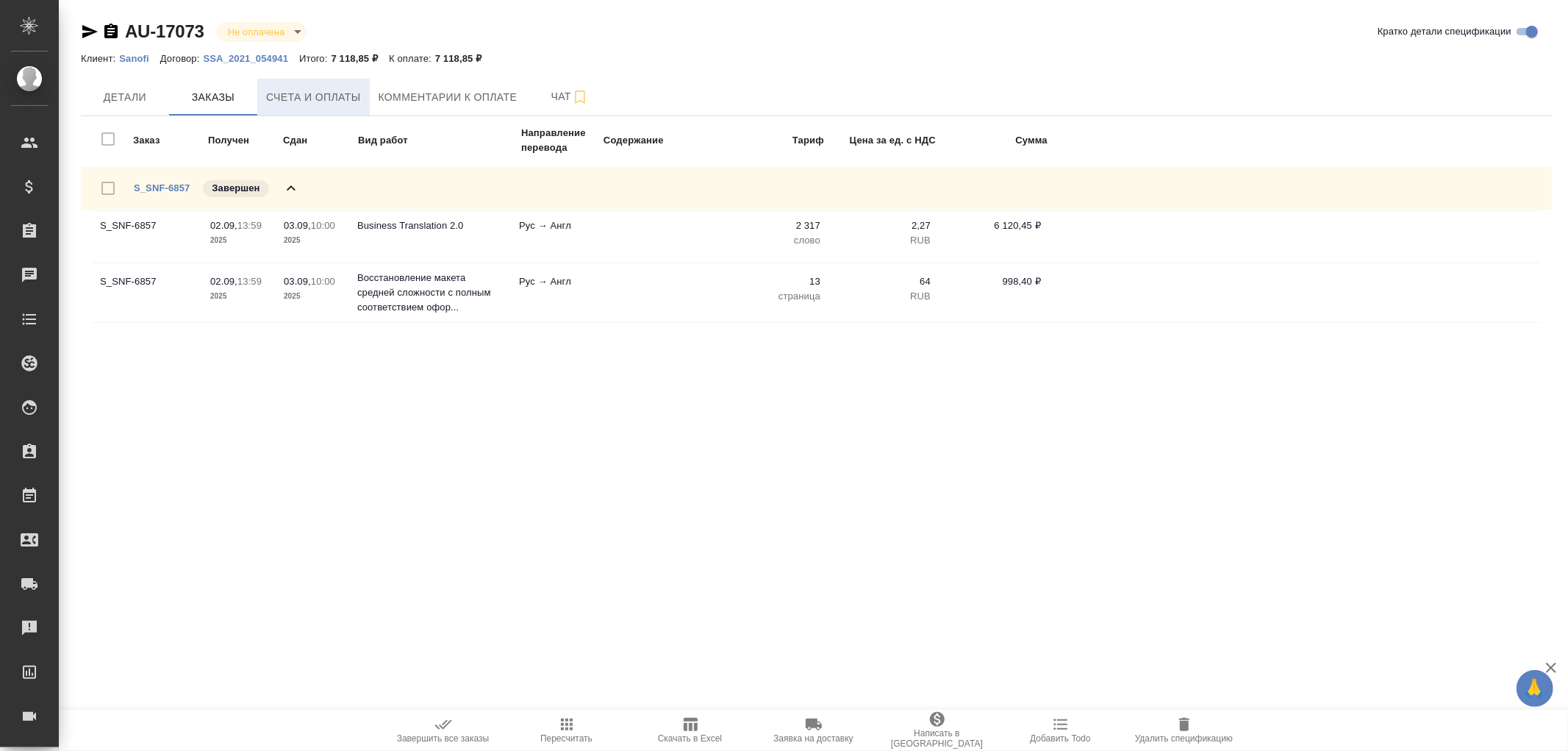
click at [312, 95] on span "Счета и оплаты" at bounding box center [313, 97] width 94 height 18
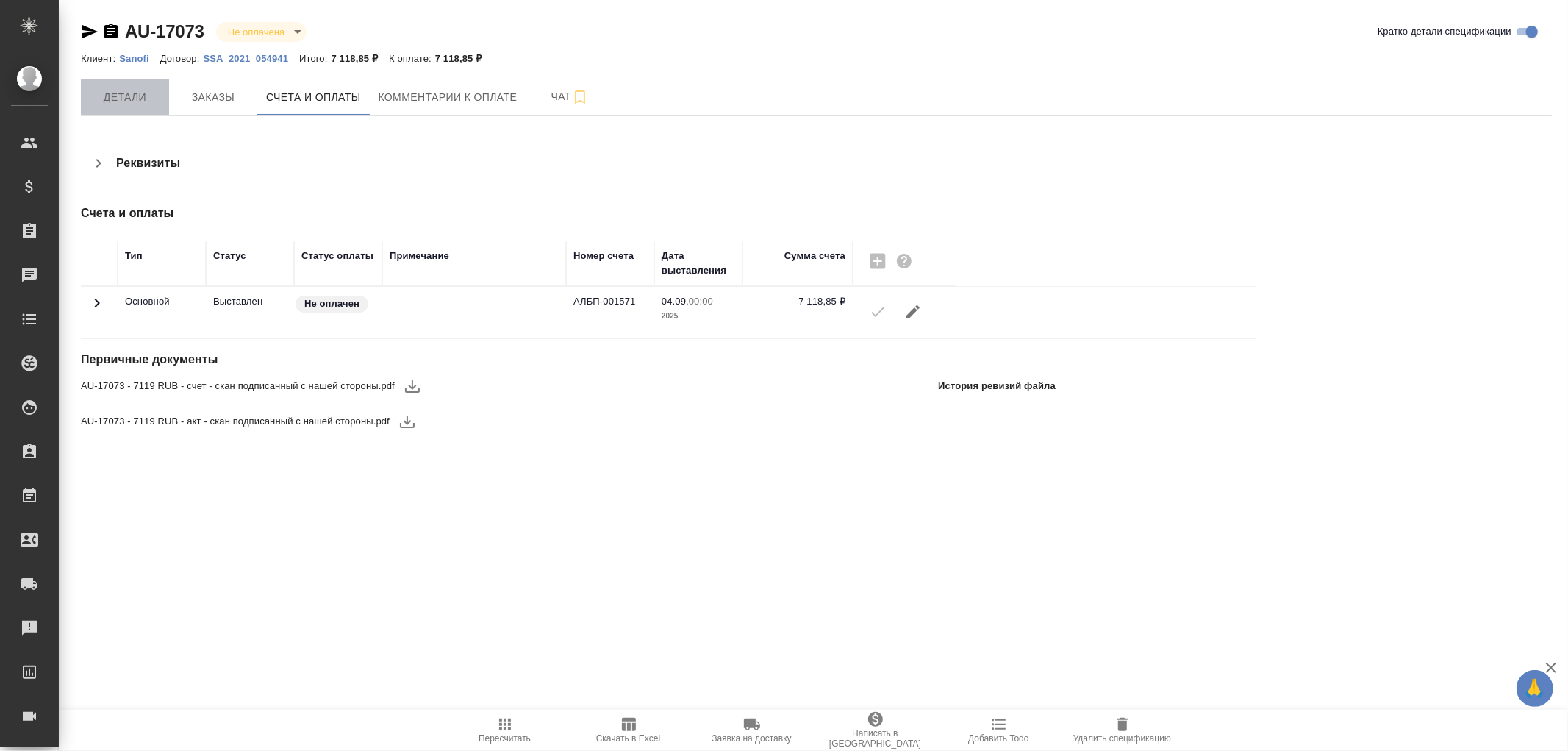
click at [128, 96] on span "Детали" at bounding box center [124, 97] width 71 height 18
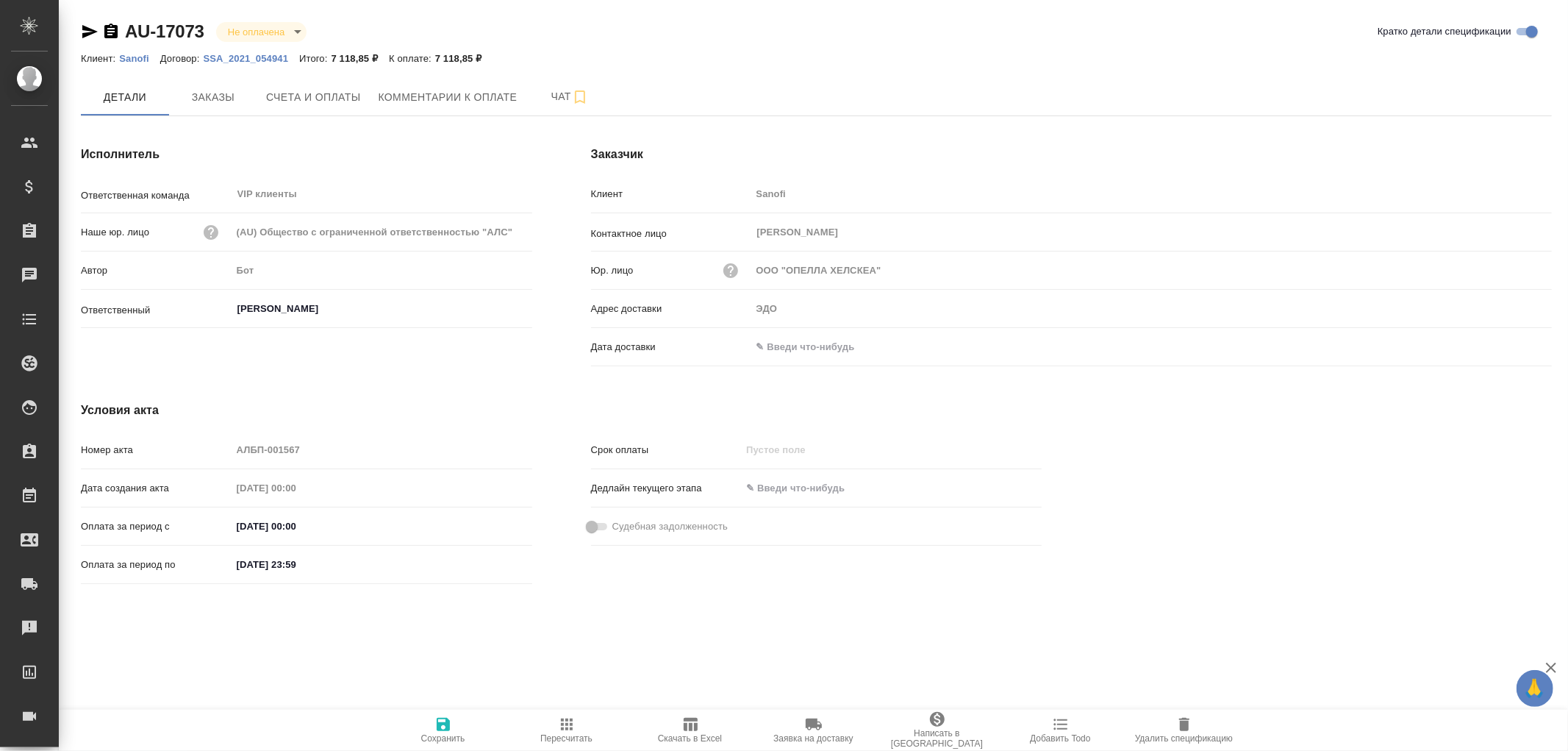
click at [786, 343] on input "text" at bounding box center [815, 346] width 128 height 21
click at [1505, 344] on icon "button" at bounding box center [1509, 346] width 18 height 18
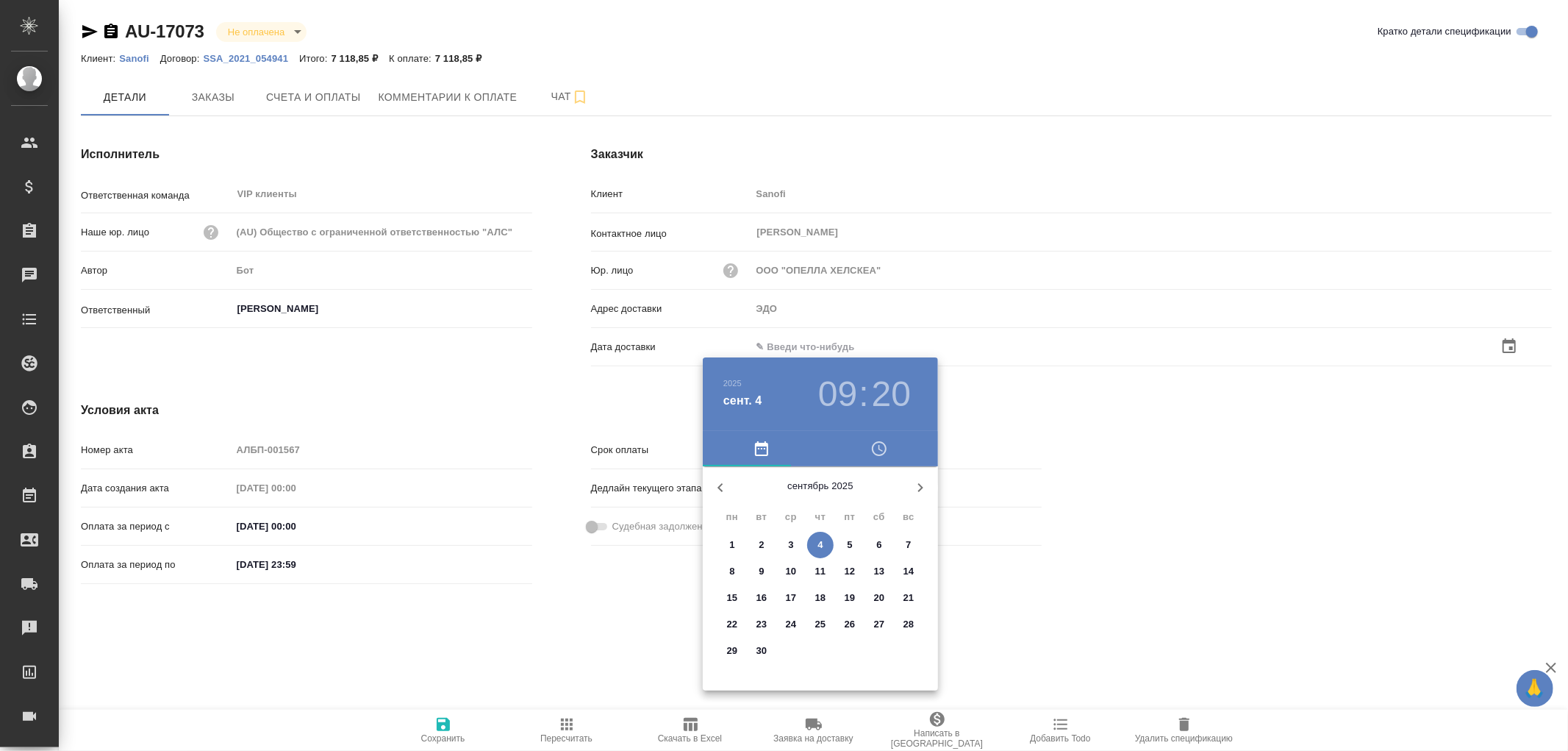
click at [831, 546] on span "4" at bounding box center [820, 545] width 27 height 15
type input "04.09.2025 09:20"
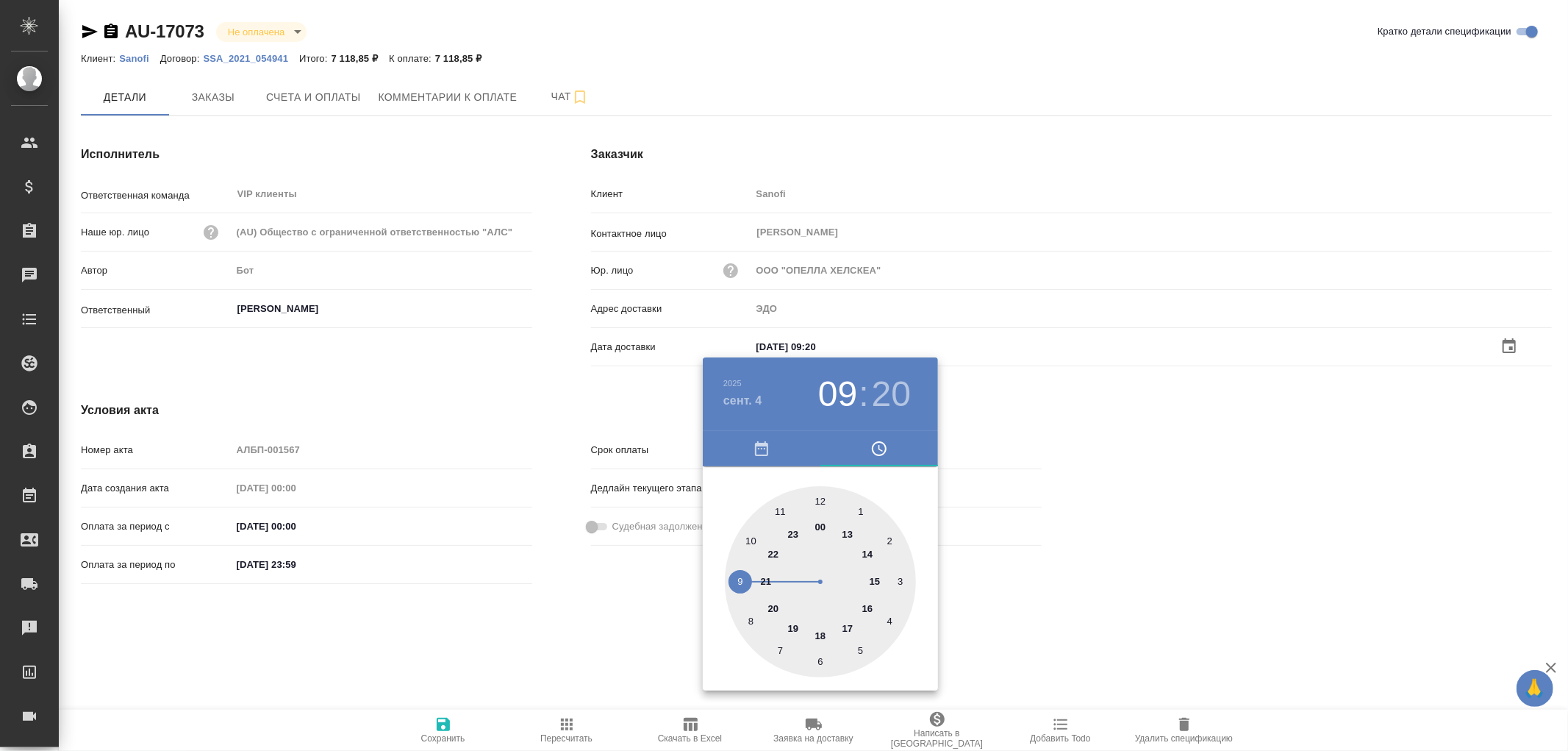
click at [444, 723] on div at bounding box center [784, 375] width 1568 height 751
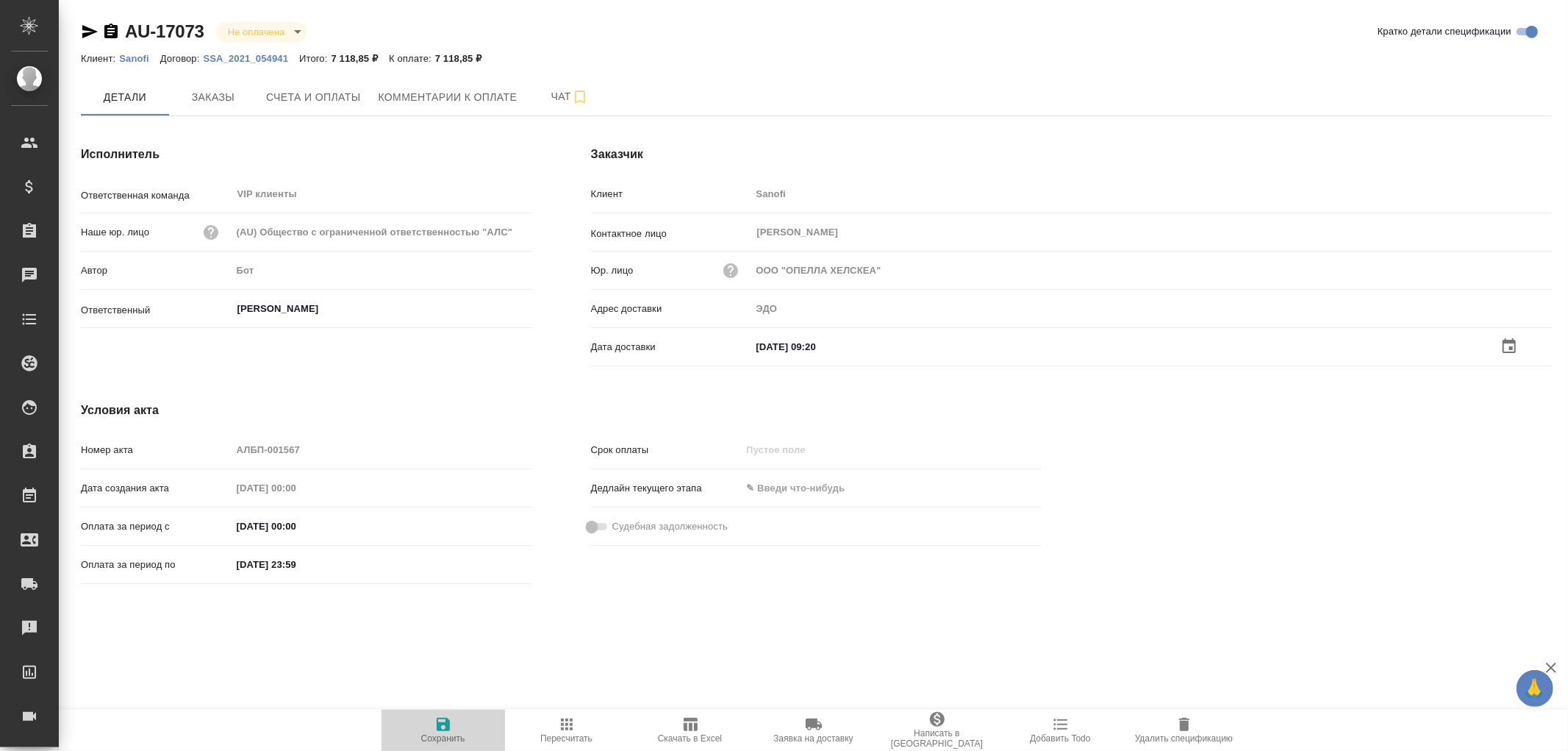
click at [444, 723] on icon "button" at bounding box center [442, 724] width 13 height 13
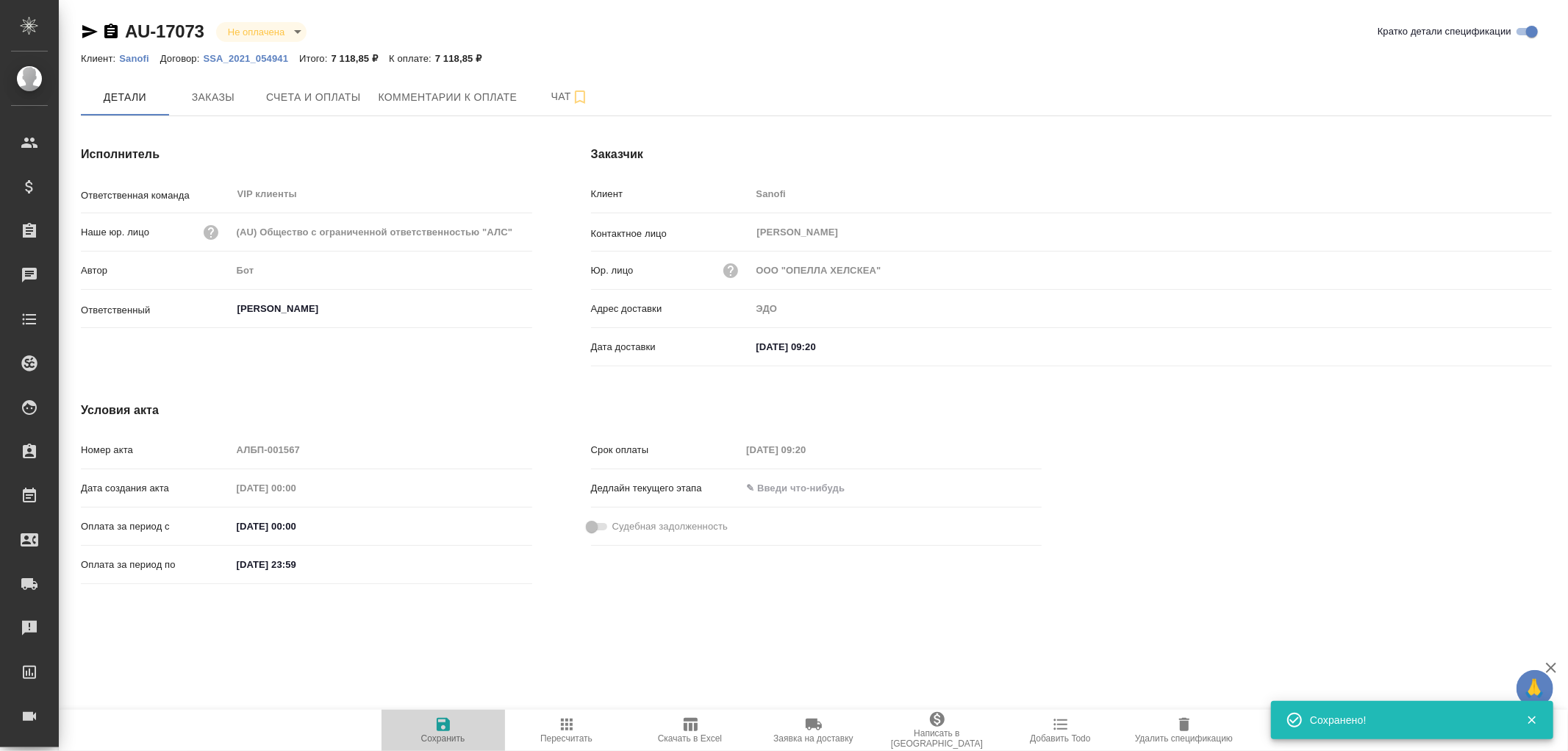
click at [444, 723] on icon "button" at bounding box center [442, 724] width 13 height 13
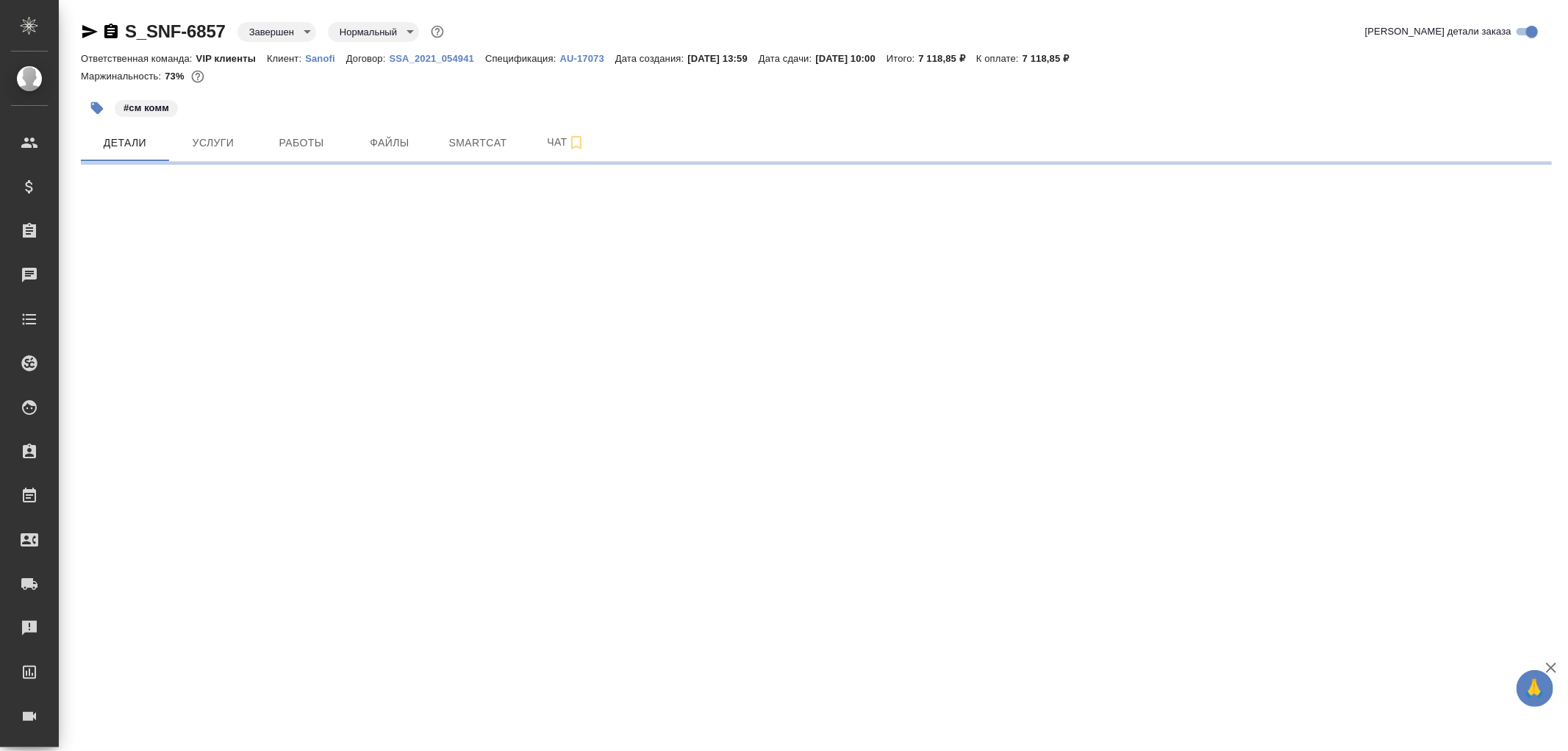
select select "RU"
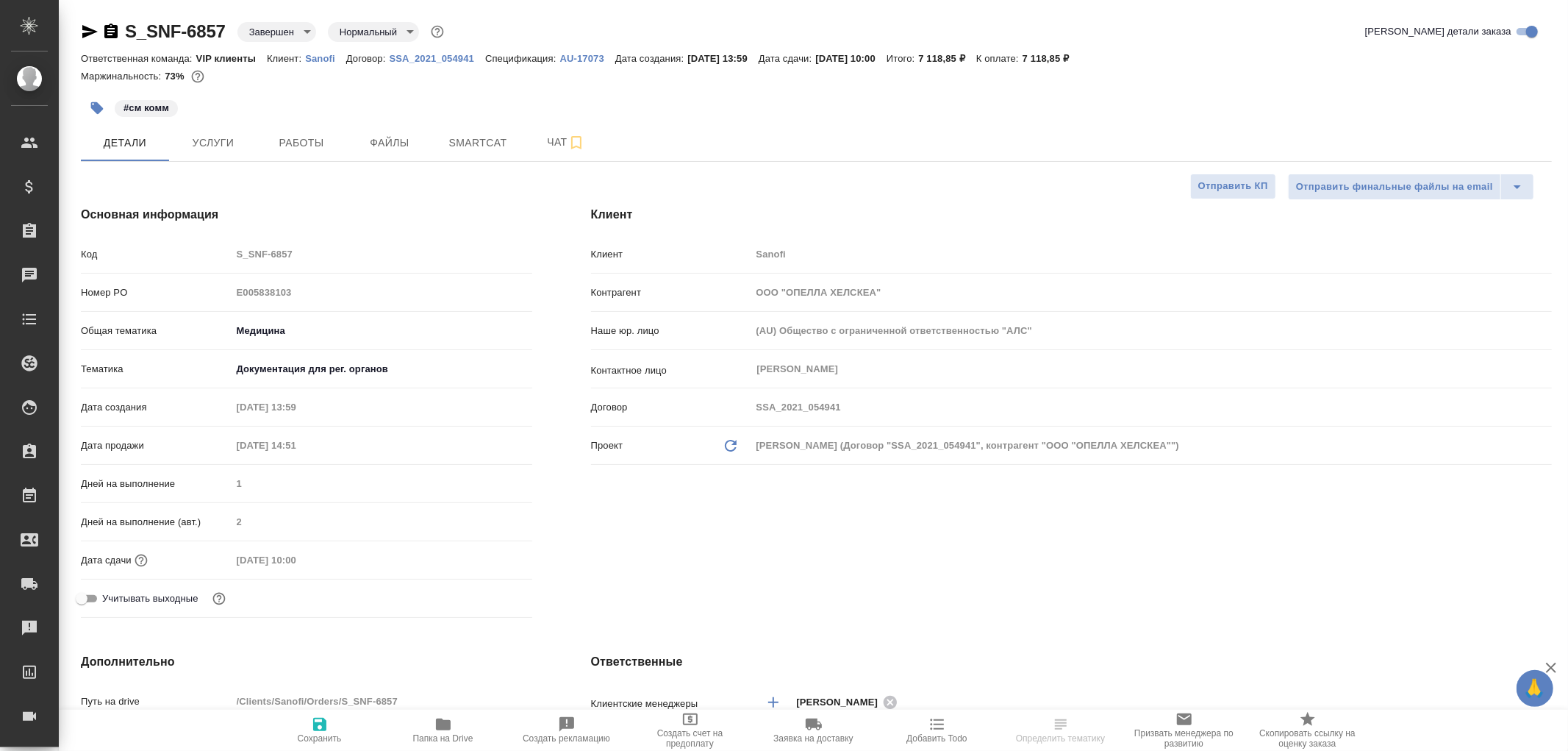
type textarea "x"
click at [556, 144] on span "Чат" at bounding box center [566, 142] width 71 height 18
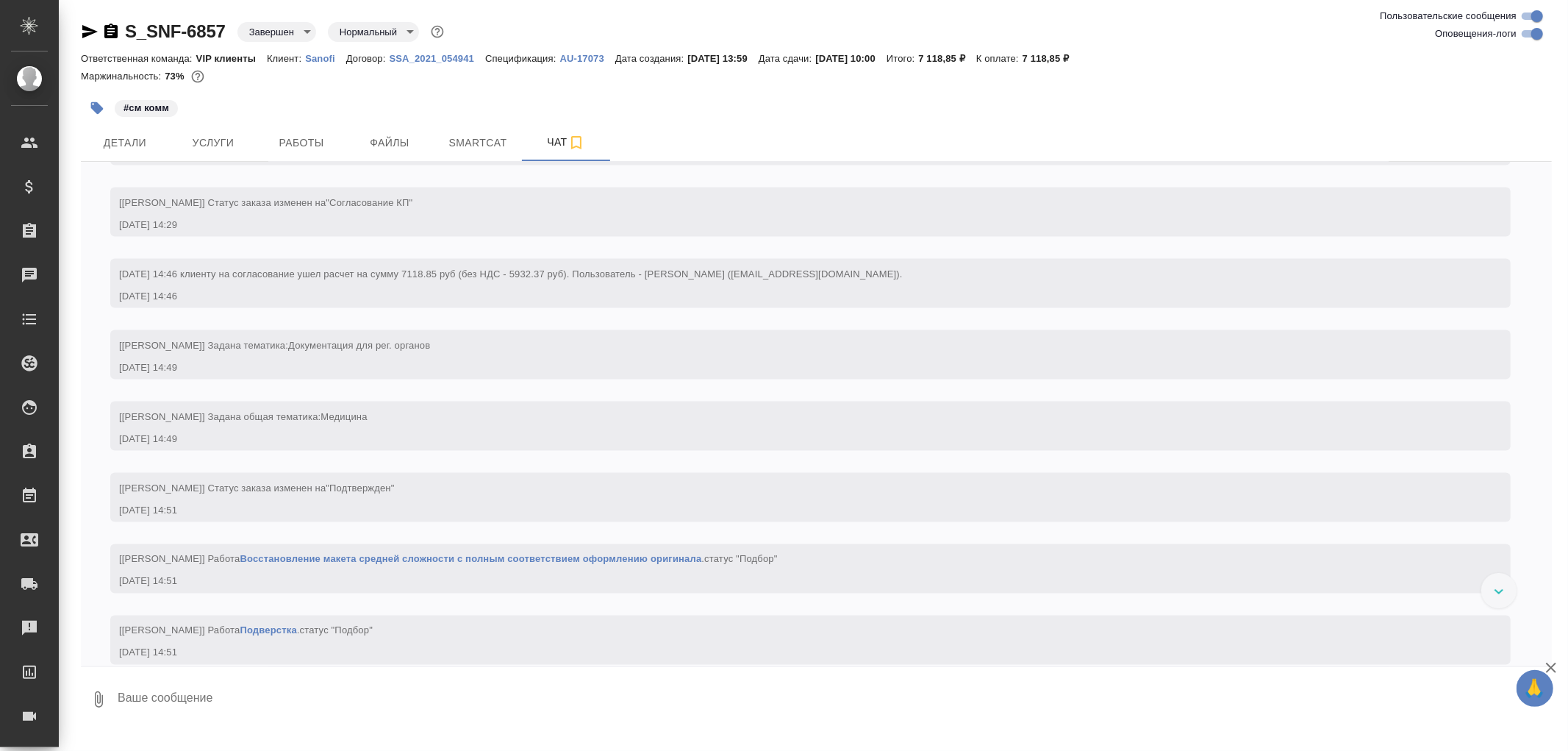
scroll to position [2043, 0]
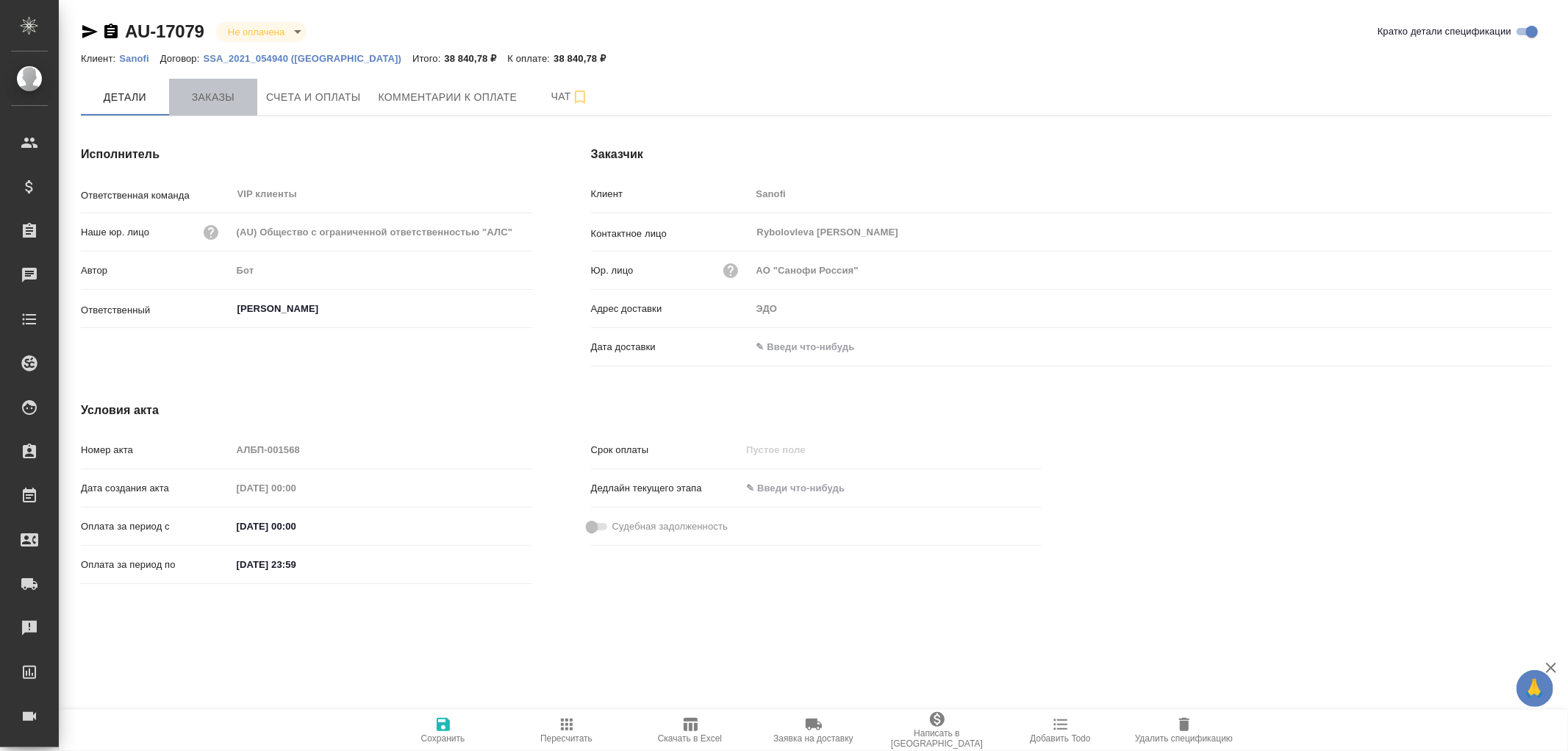
click at [216, 96] on span "Заказы" at bounding box center [213, 97] width 71 height 18
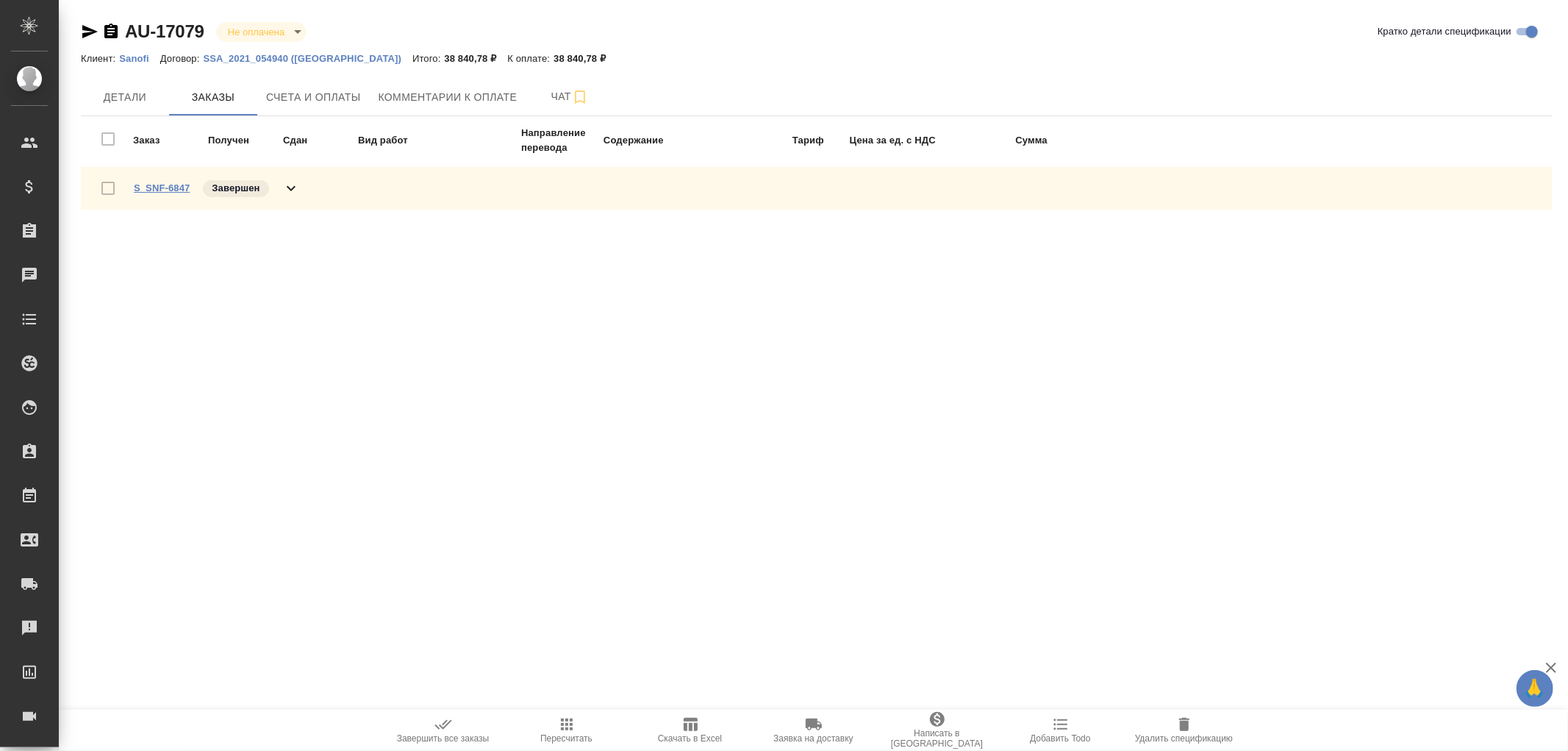
click at [155, 185] on link "S_SNF-6847" at bounding box center [162, 187] width 56 height 11
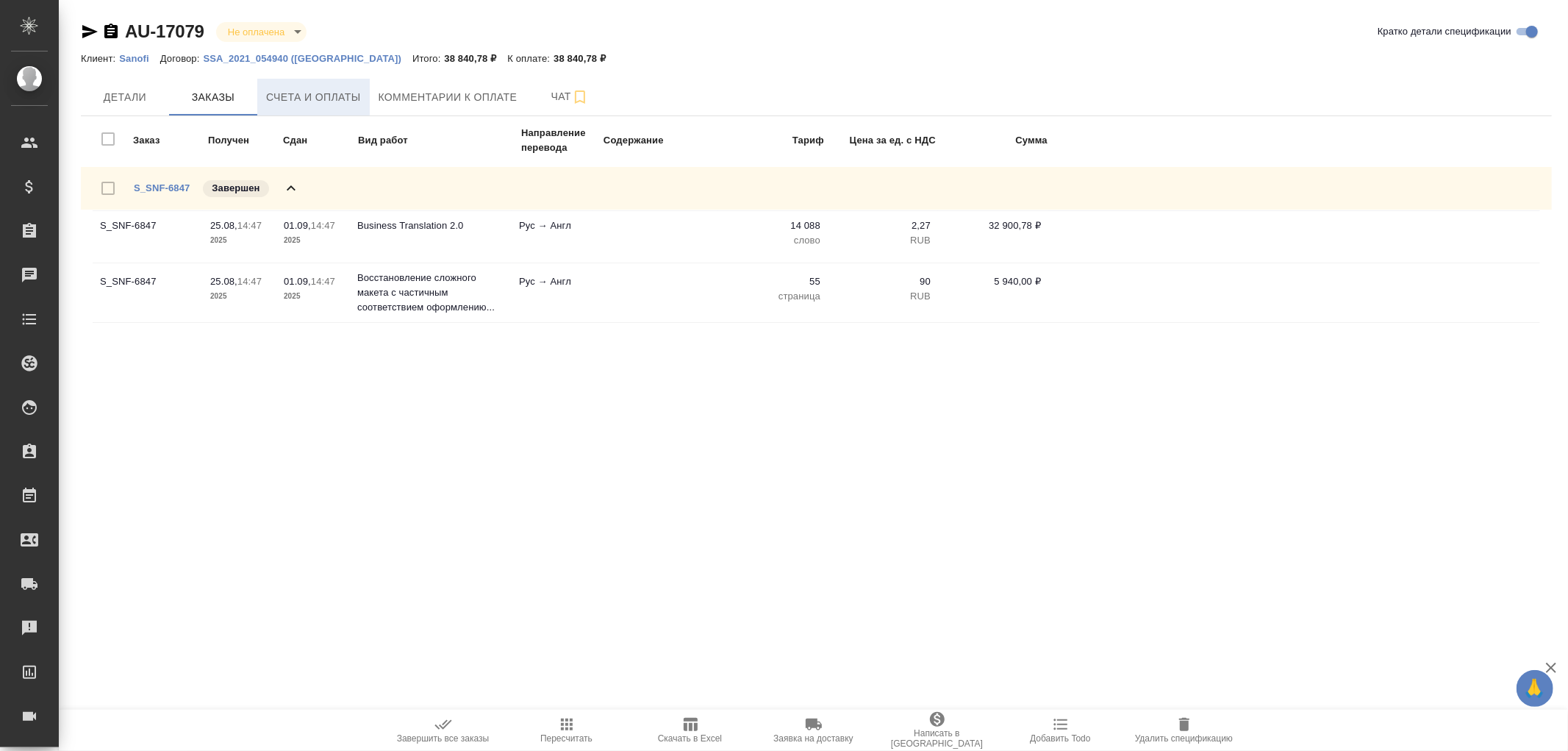
click at [336, 97] on span "Счета и оплаты" at bounding box center [313, 97] width 94 height 18
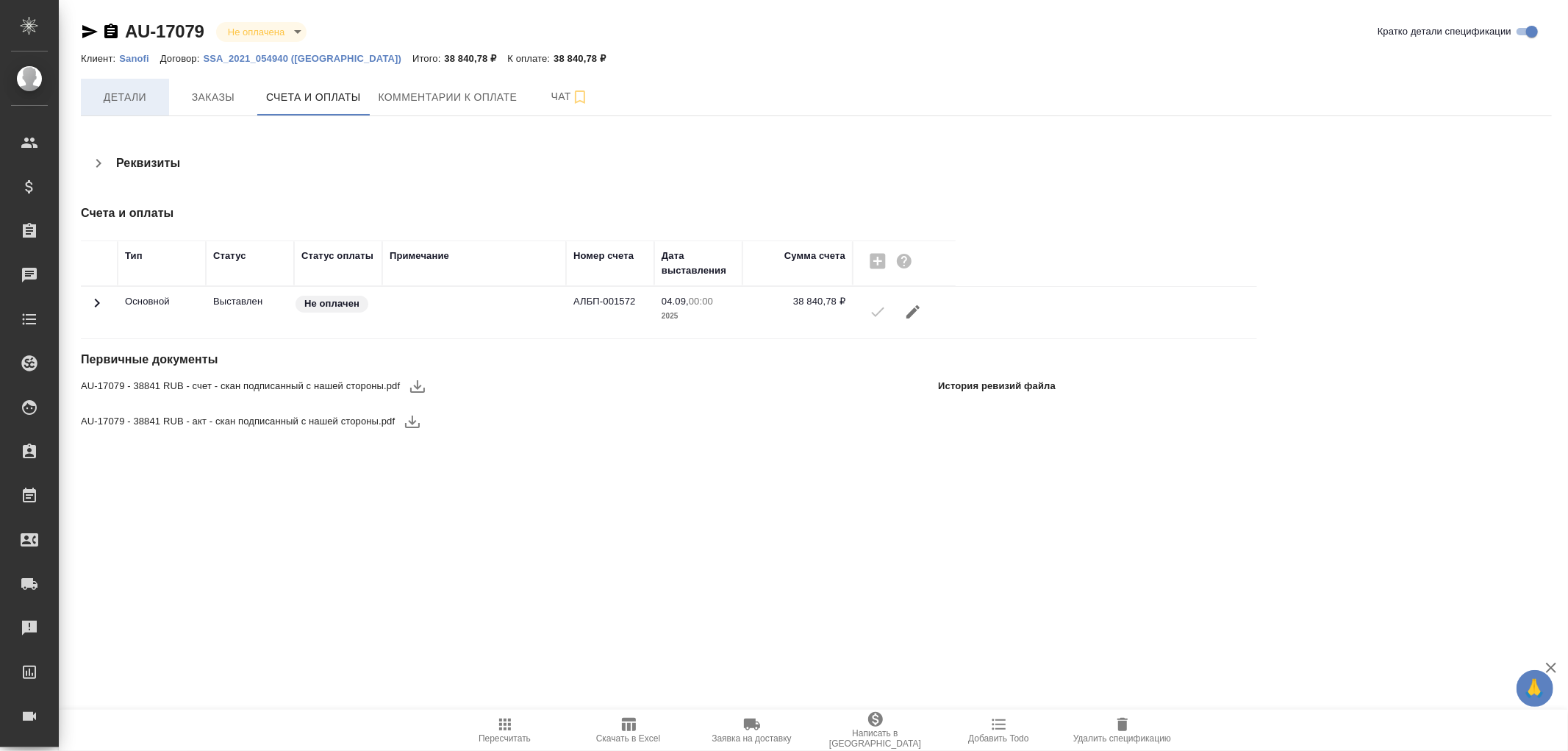
click at [93, 97] on span "Детали" at bounding box center [124, 97] width 71 height 18
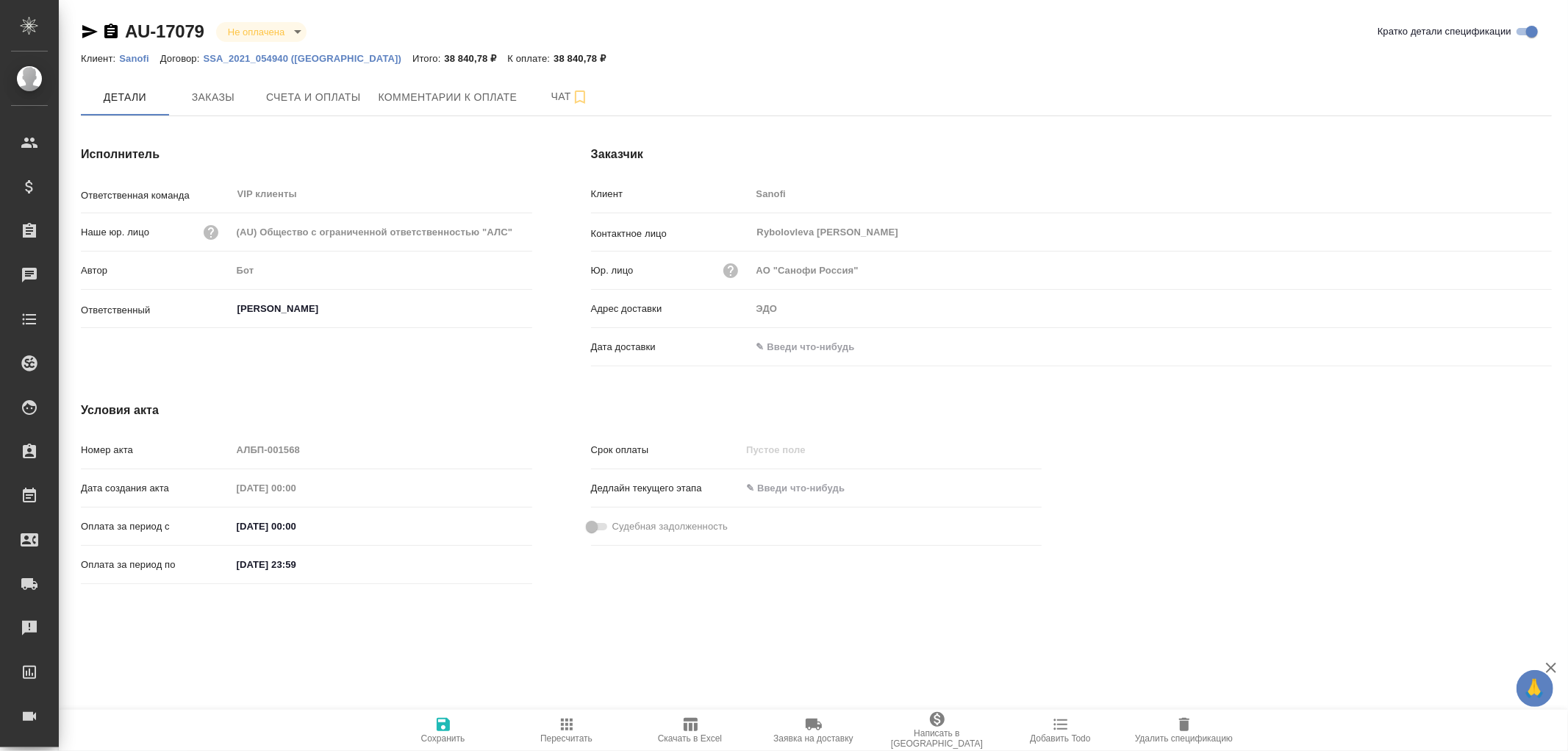
click at [803, 329] on div "Адрес доставки ЭДО" at bounding box center [1072, 314] width 961 height 38
click at [794, 346] on input "text" at bounding box center [815, 346] width 128 height 21
click at [1507, 348] on icon "button" at bounding box center [1509, 346] width 18 height 18
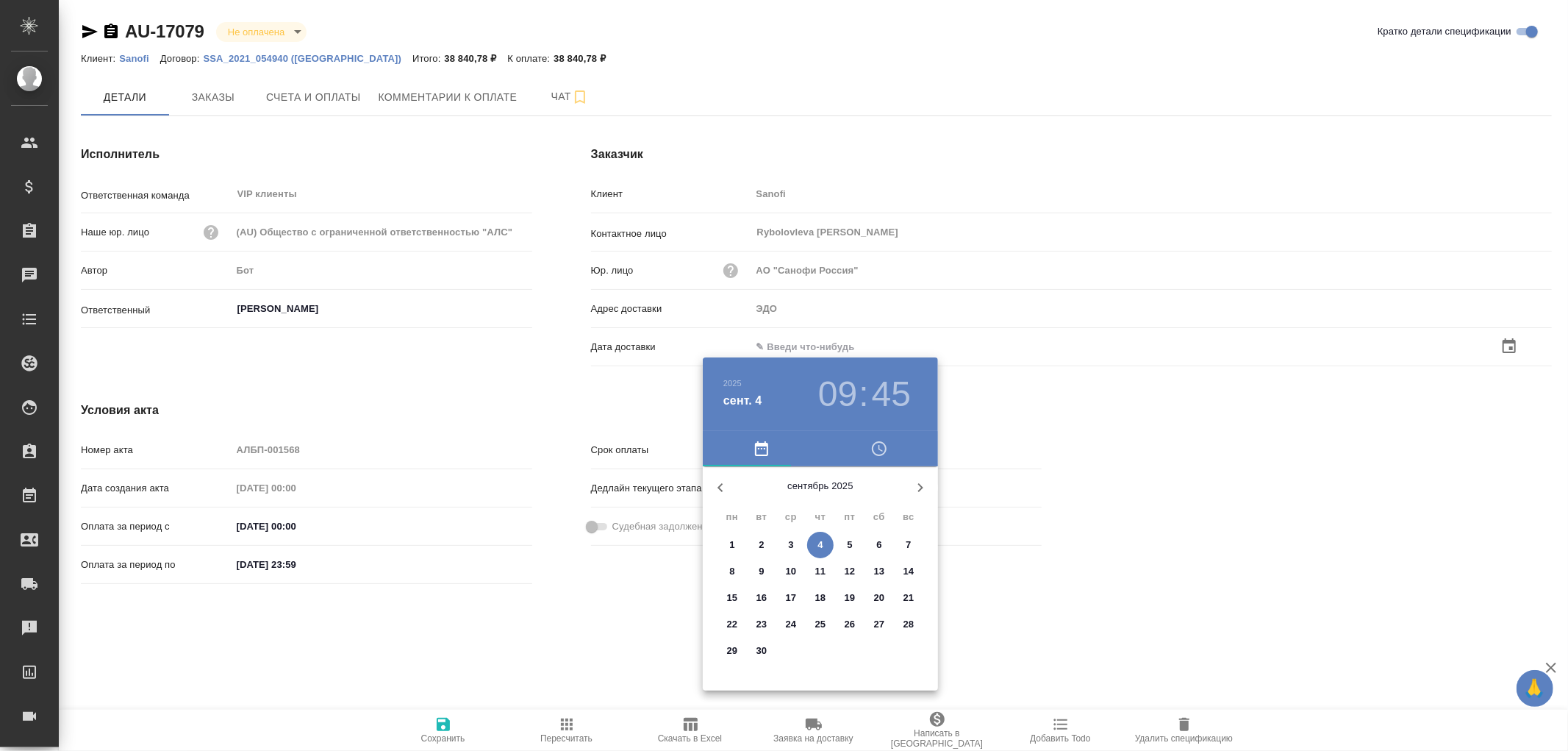
click at [820, 541] on p "4" at bounding box center [819, 545] width 5 height 15
type input "04.09.2025 09:45"
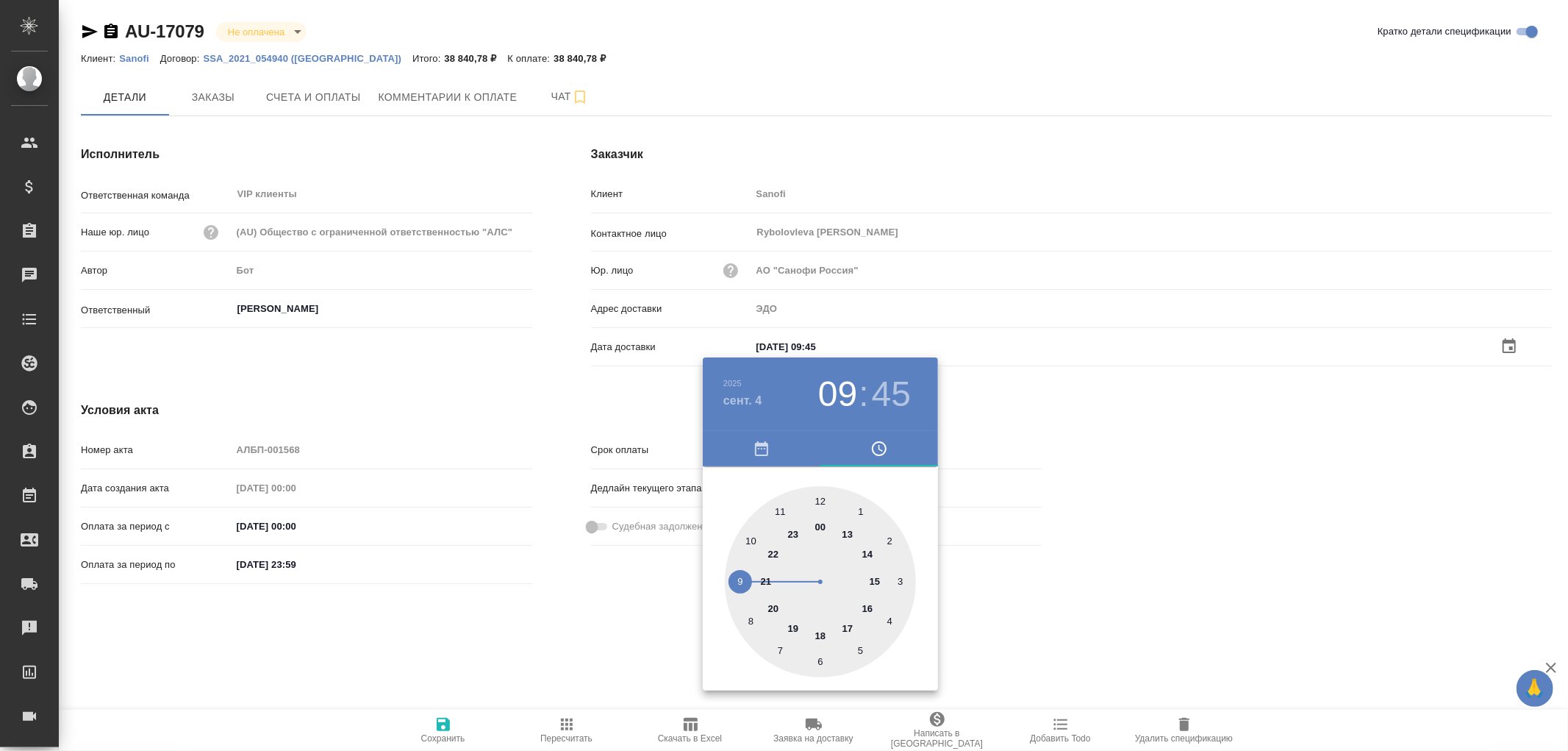
click at [444, 722] on div at bounding box center [784, 375] width 1568 height 751
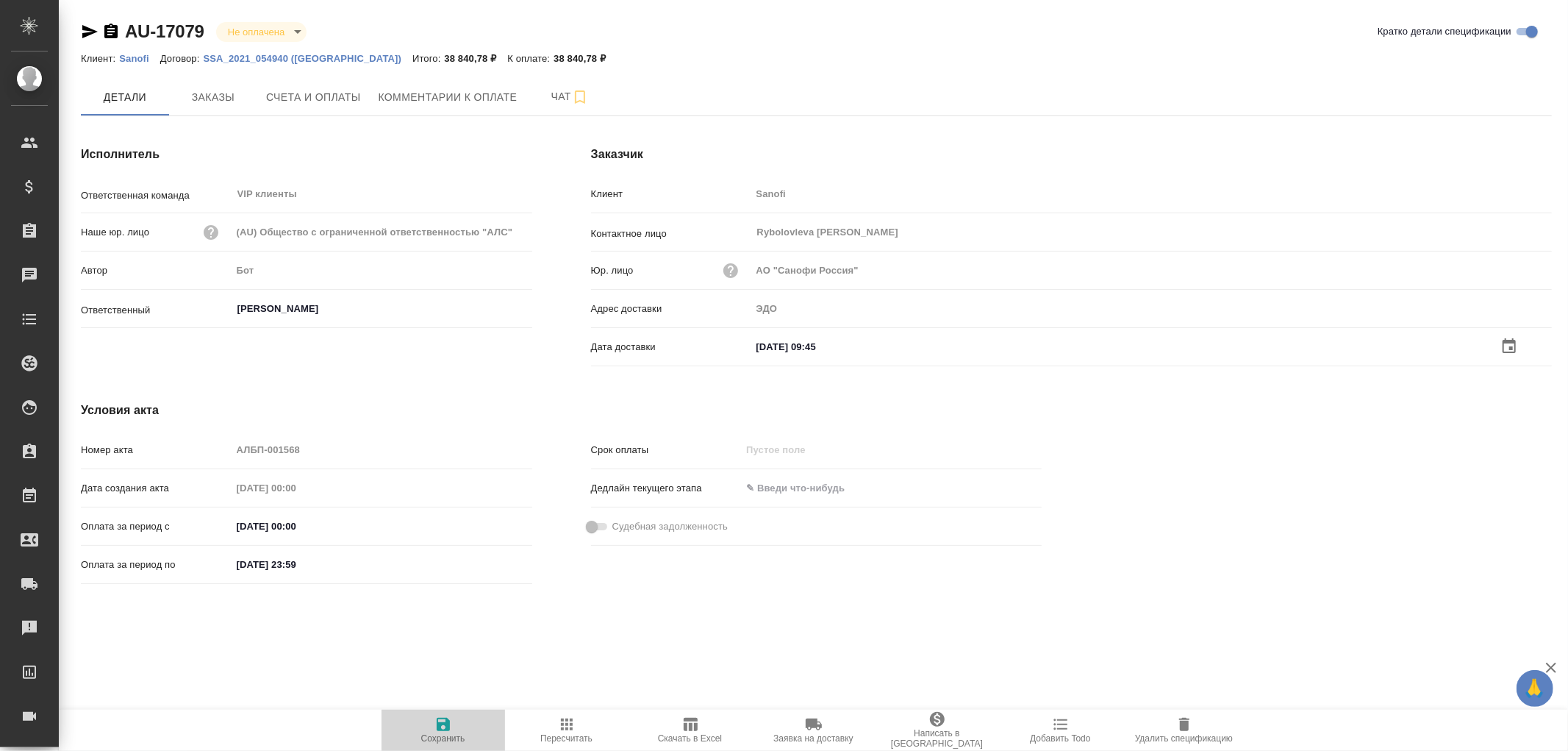
click at [444, 722] on icon "button" at bounding box center [443, 725] width 18 height 18
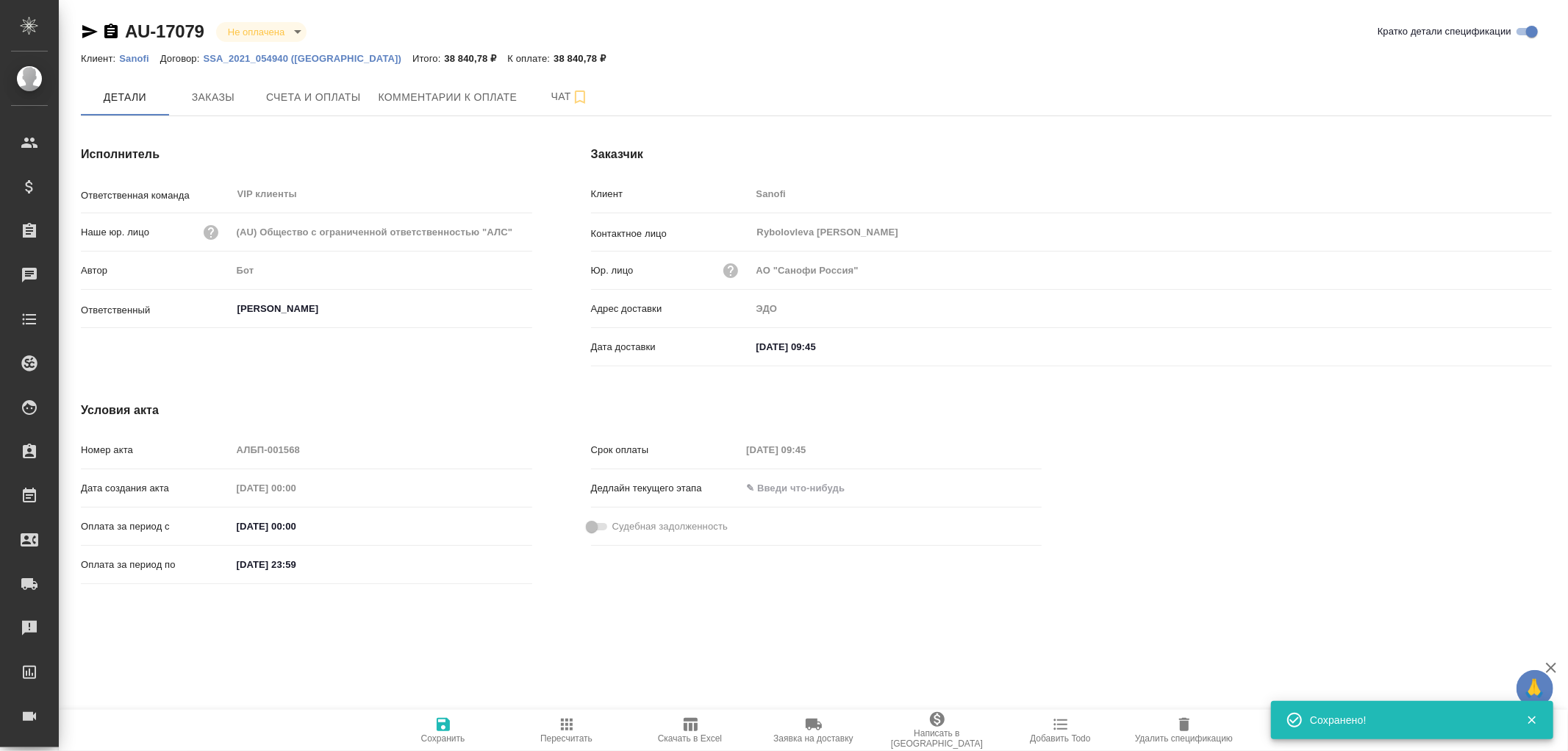
click at [444, 722] on icon "button" at bounding box center [443, 725] width 18 height 18
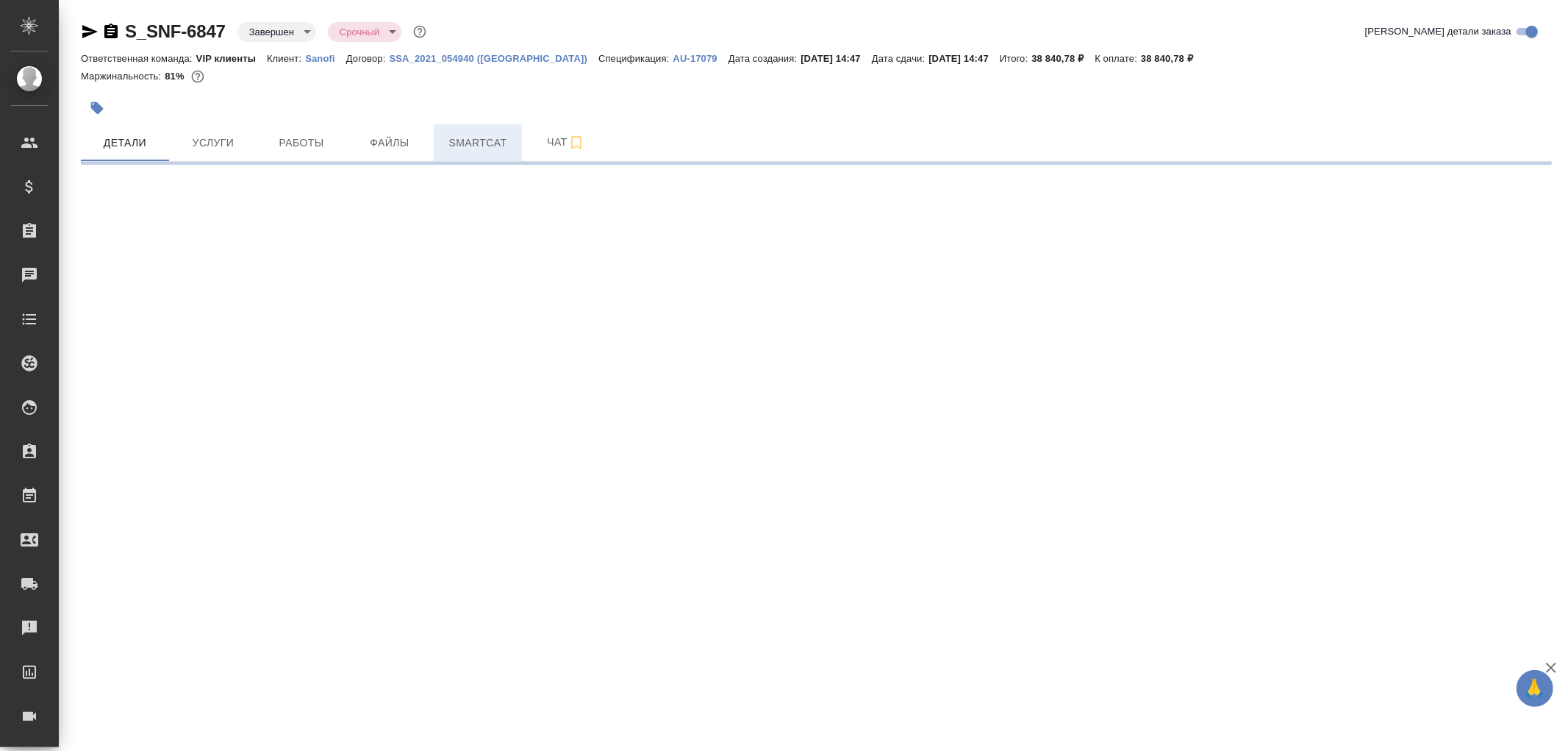
select select "RU"
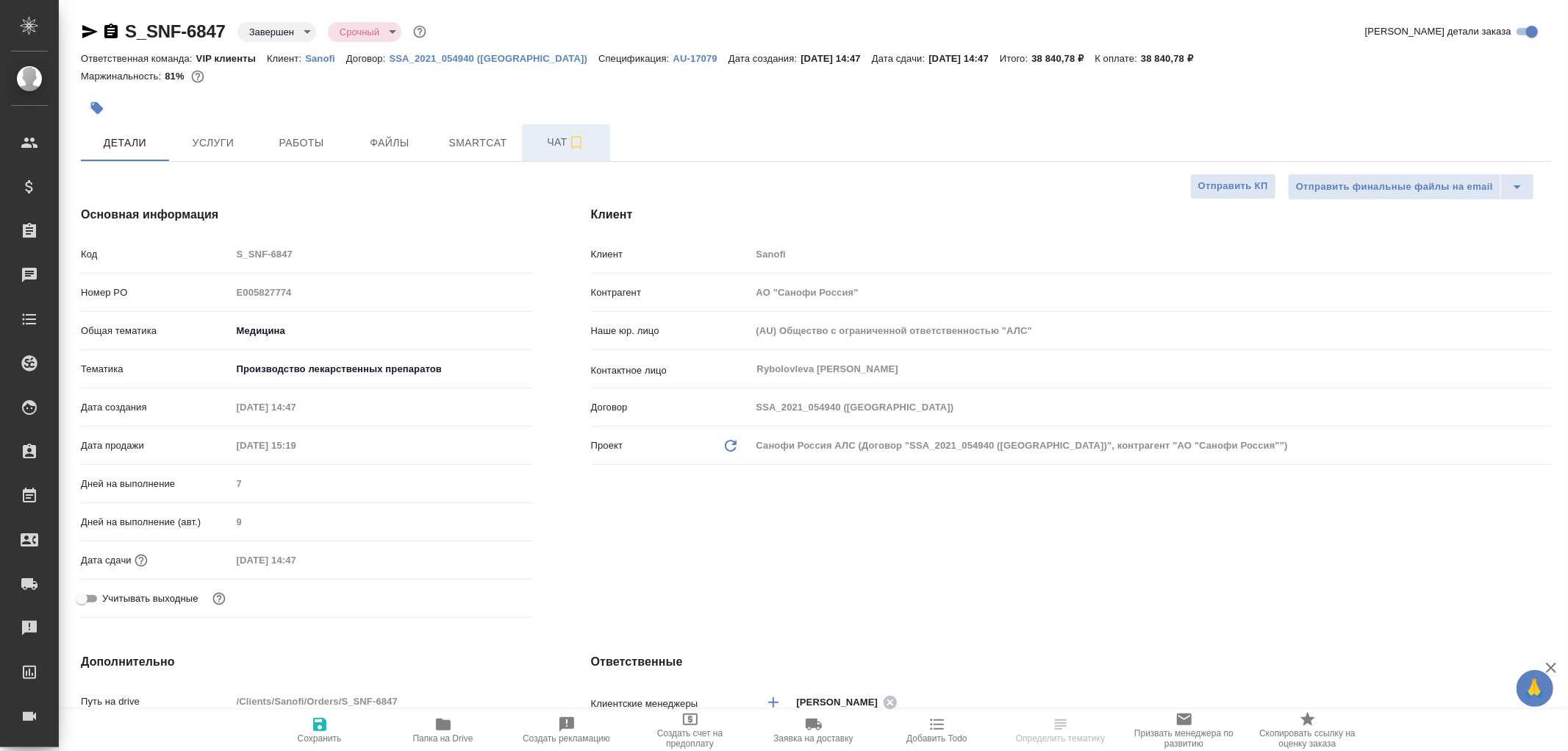
type textarea "x"
click at [555, 144] on span "Чат" at bounding box center [566, 142] width 71 height 18
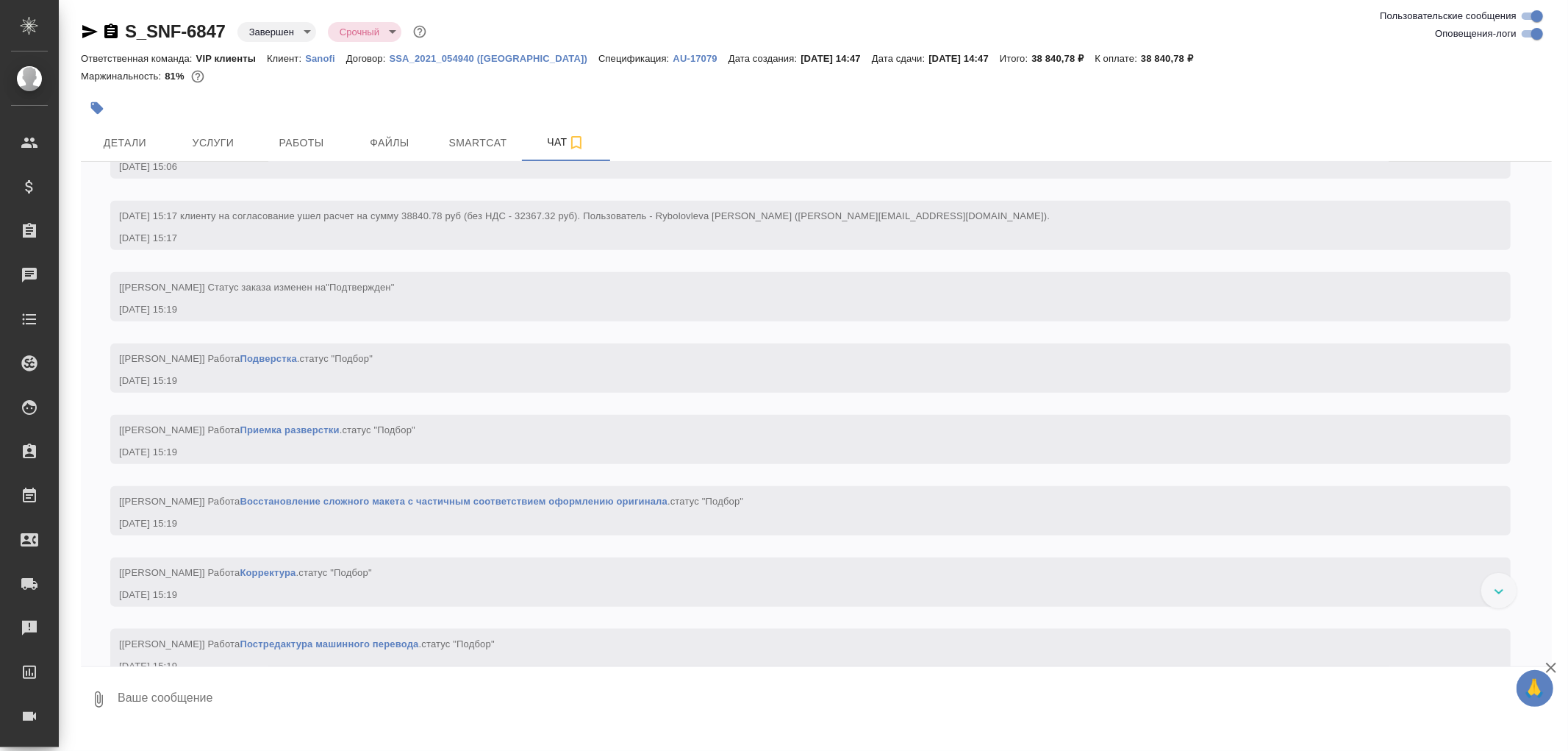
scroll to position [1307, 0]
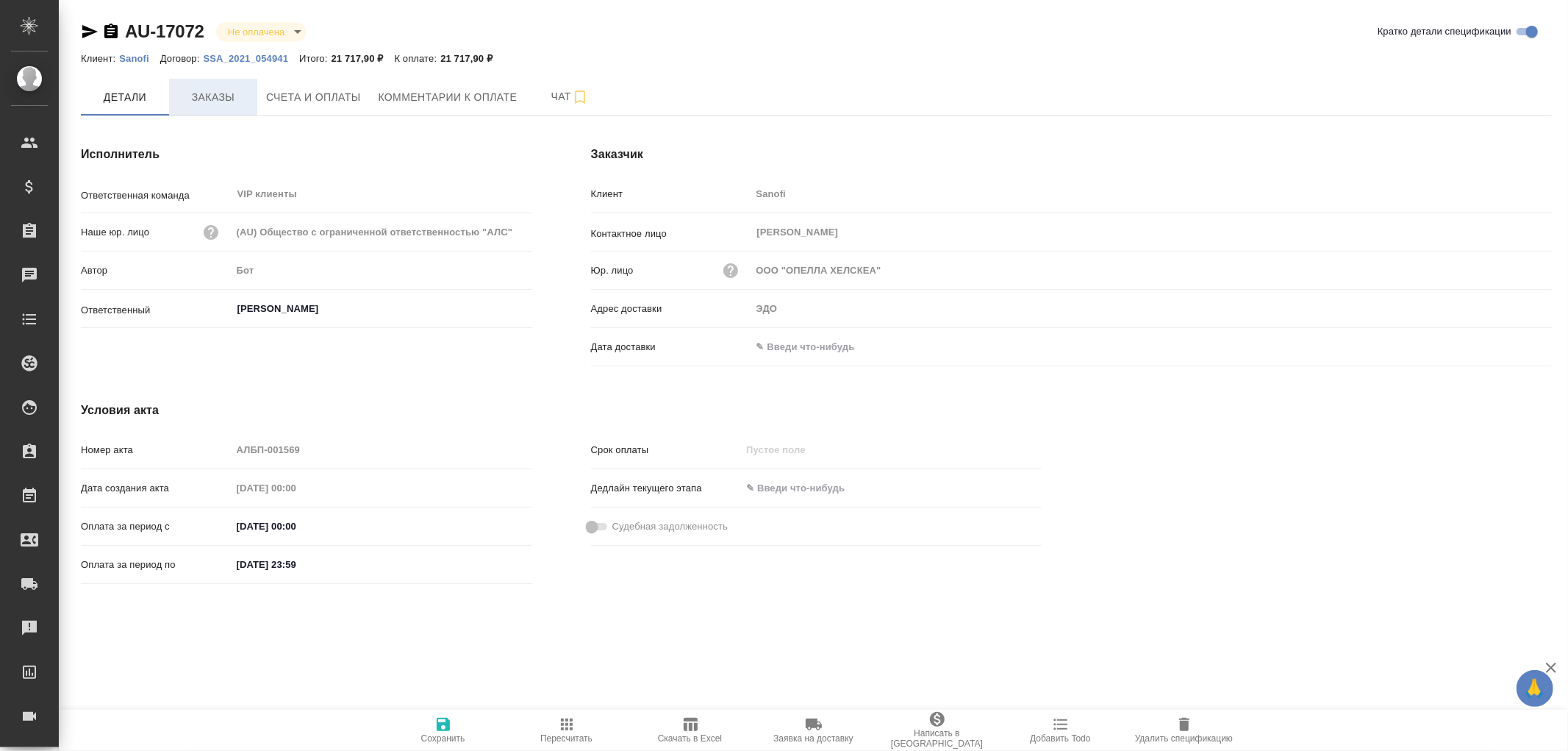
click at [219, 97] on span "Заказы" at bounding box center [213, 97] width 71 height 18
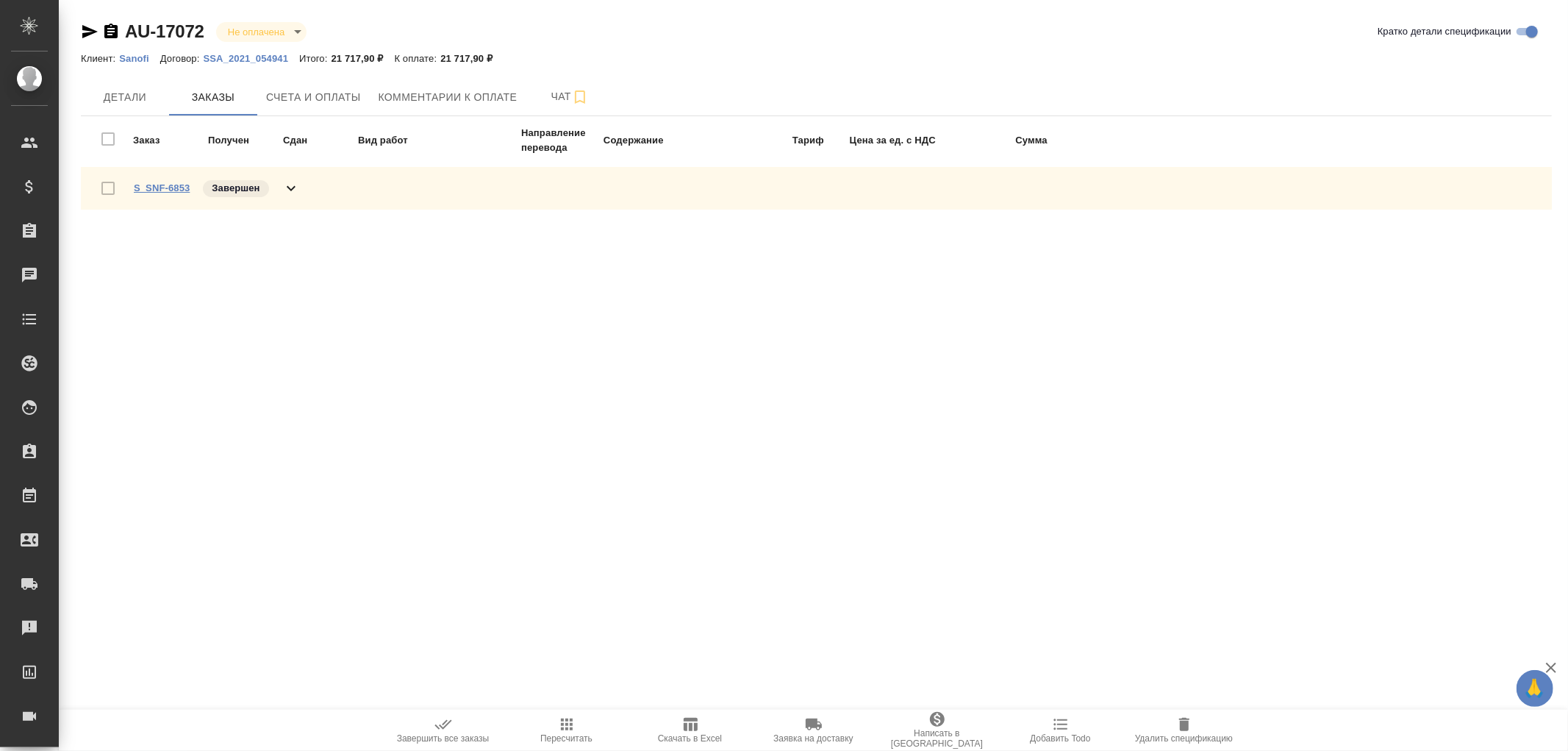
click at [172, 188] on link "S_SNF-6853" at bounding box center [162, 187] width 56 height 11
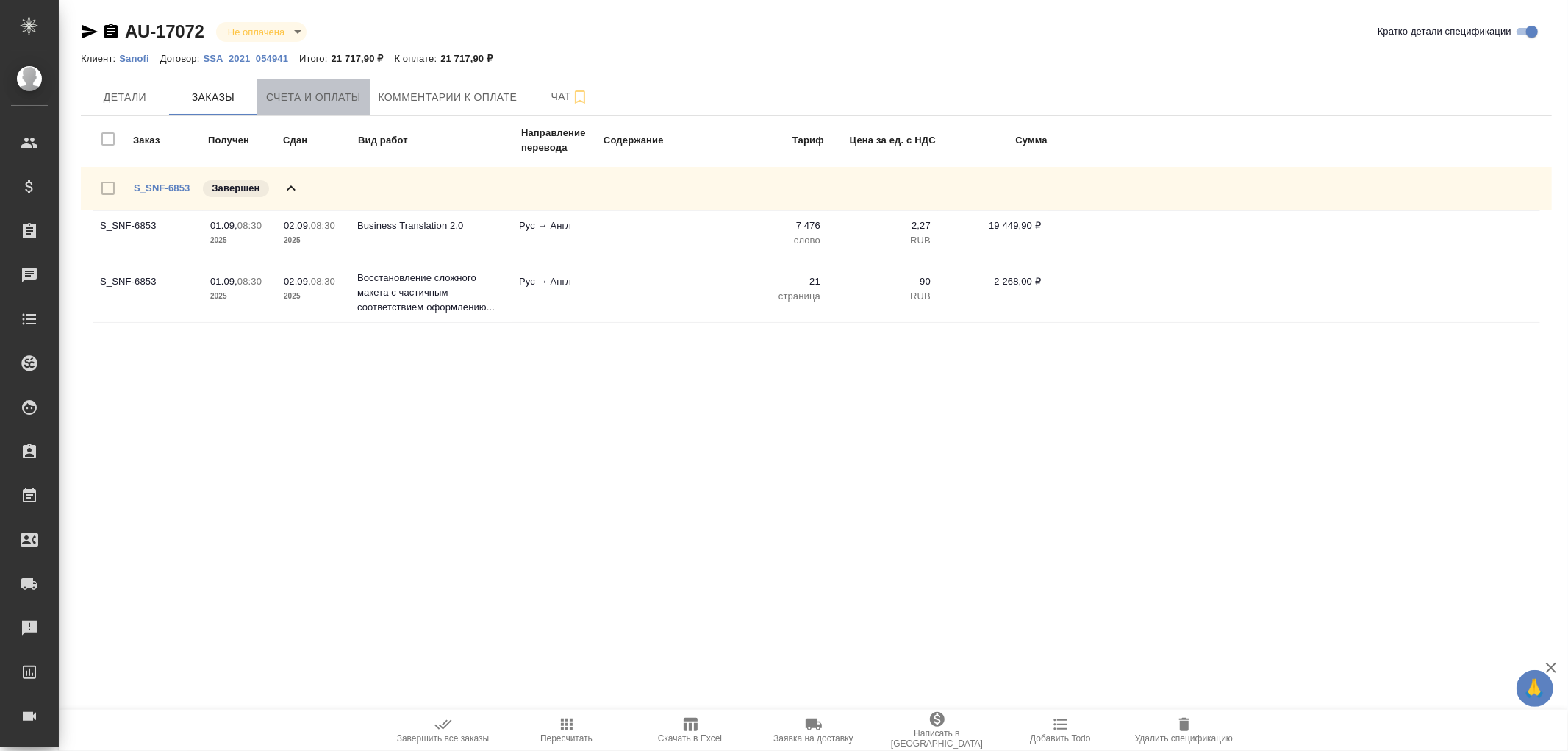
click at [329, 97] on span "Счета и оплаты" at bounding box center [313, 97] width 94 height 18
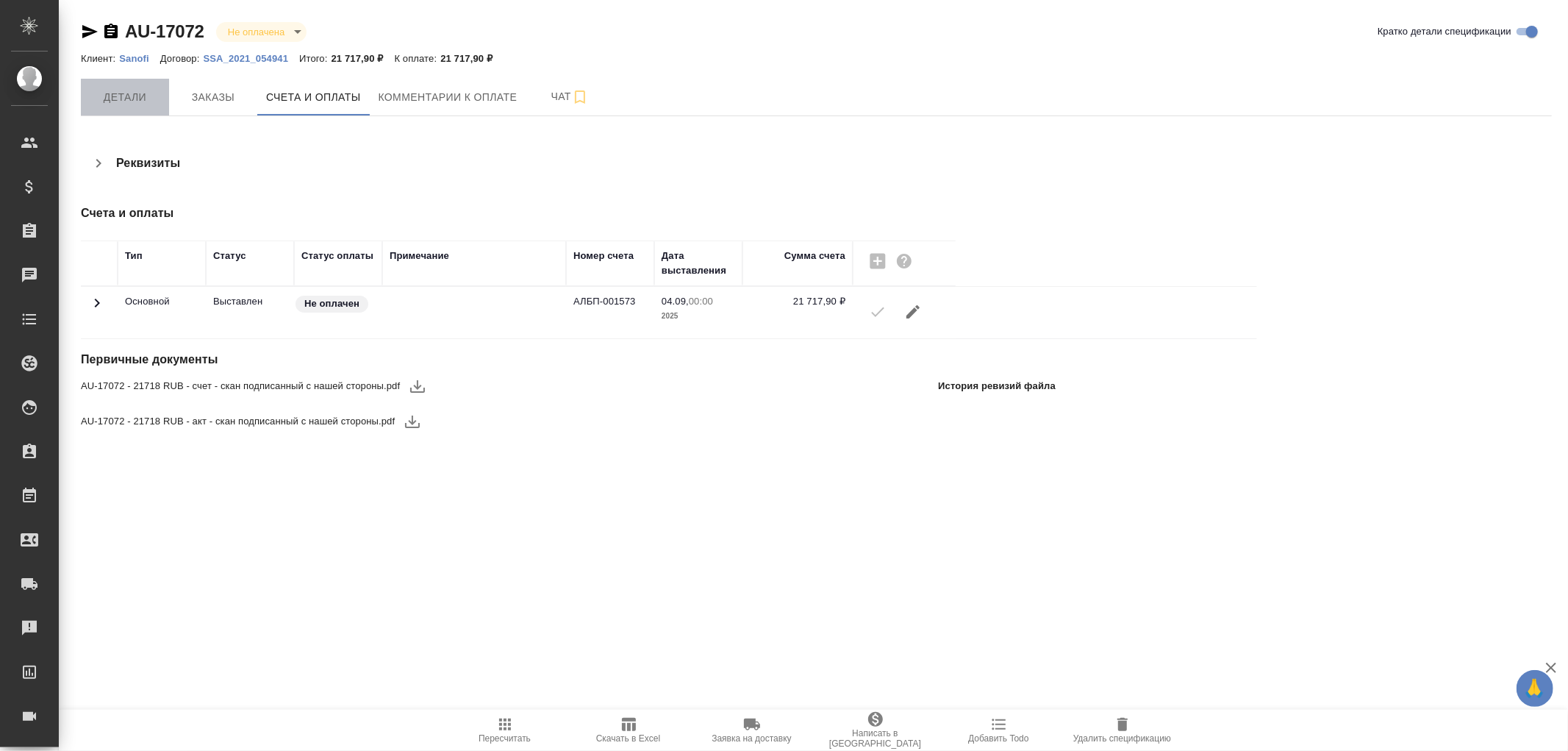
click at [137, 97] on span "Детали" at bounding box center [124, 97] width 71 height 18
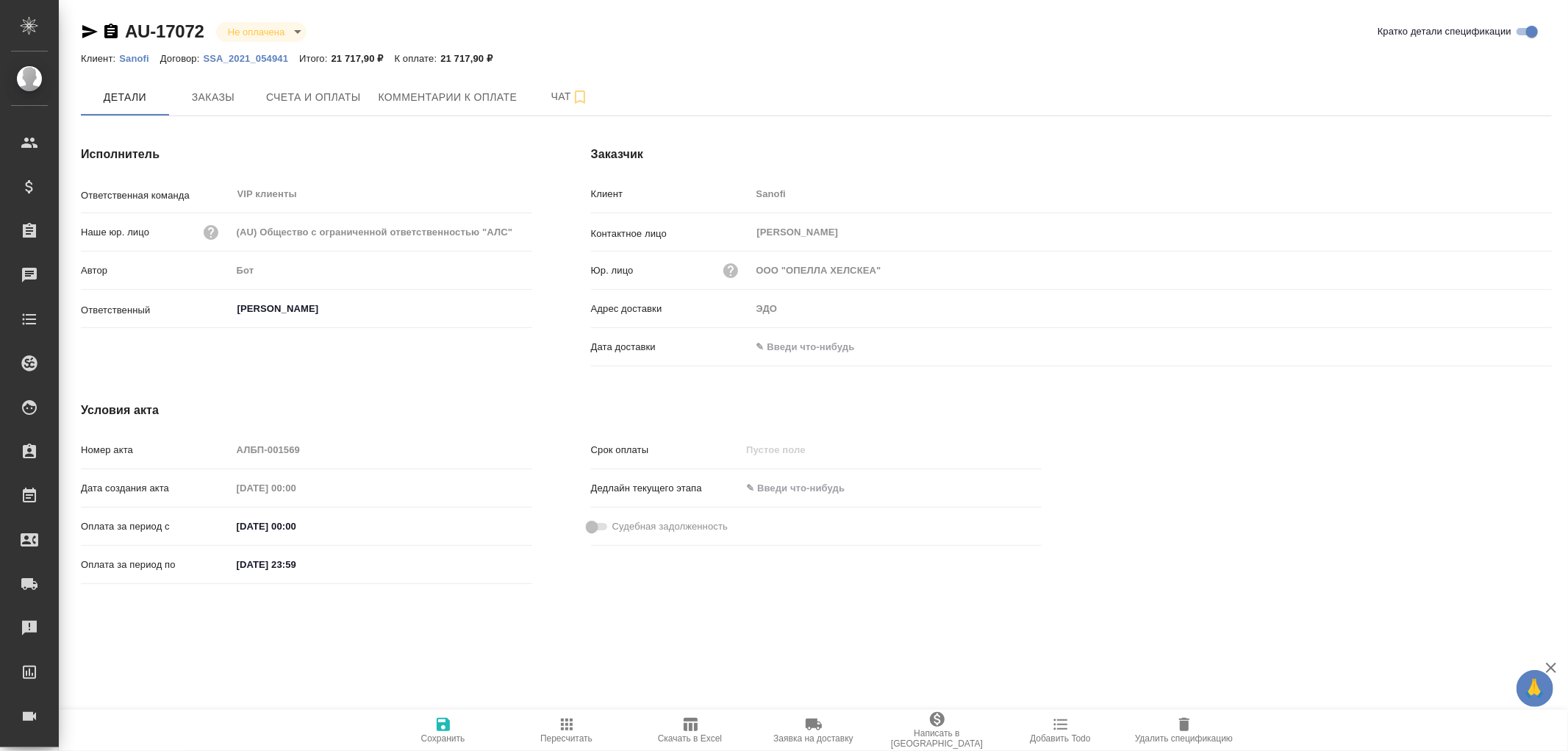
click at [838, 346] on input "text" at bounding box center [815, 346] width 128 height 21
click at [1517, 341] on icon "button" at bounding box center [1509, 346] width 18 height 18
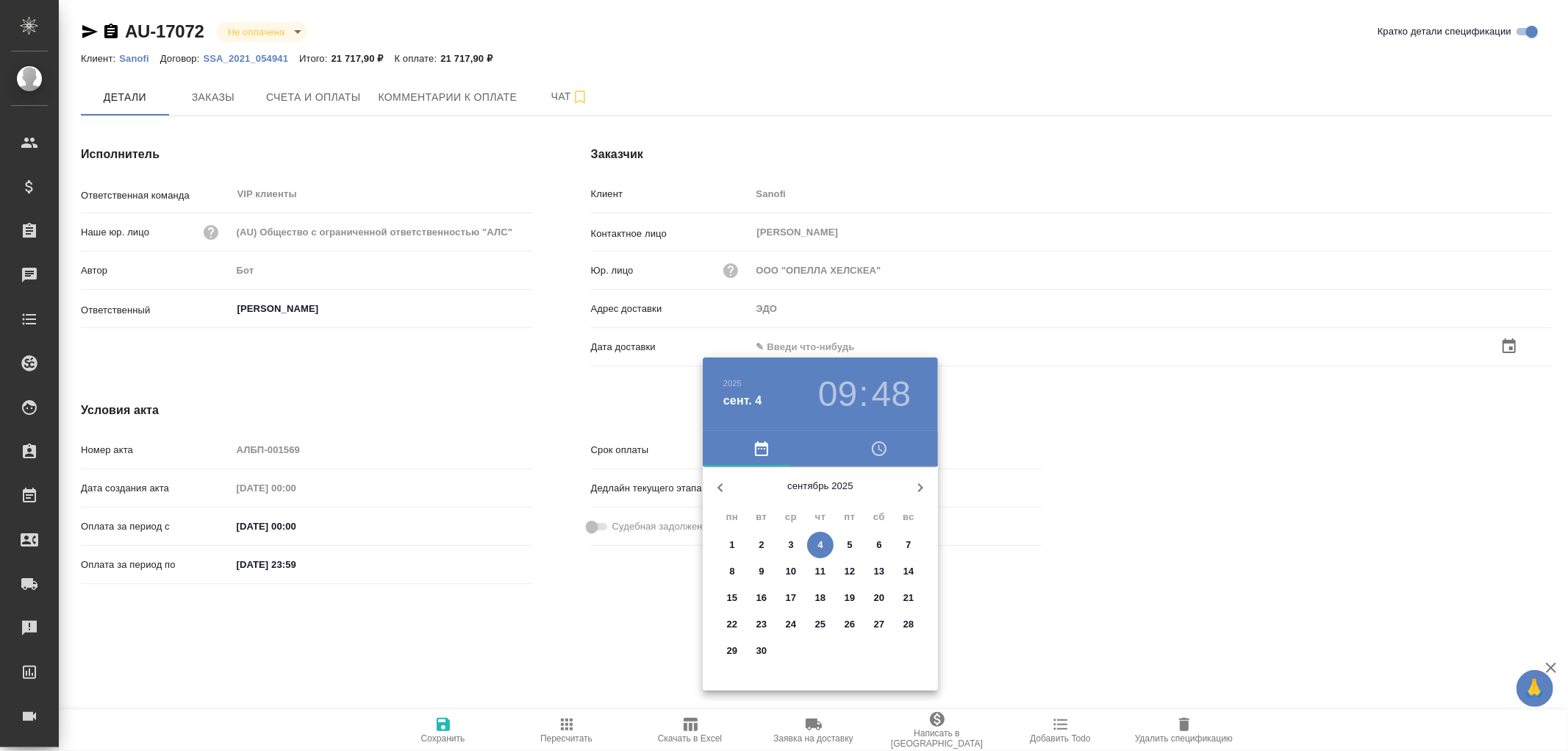
click at [824, 543] on span "4" at bounding box center [820, 545] width 27 height 15
type input "04.09.2025 09:48"
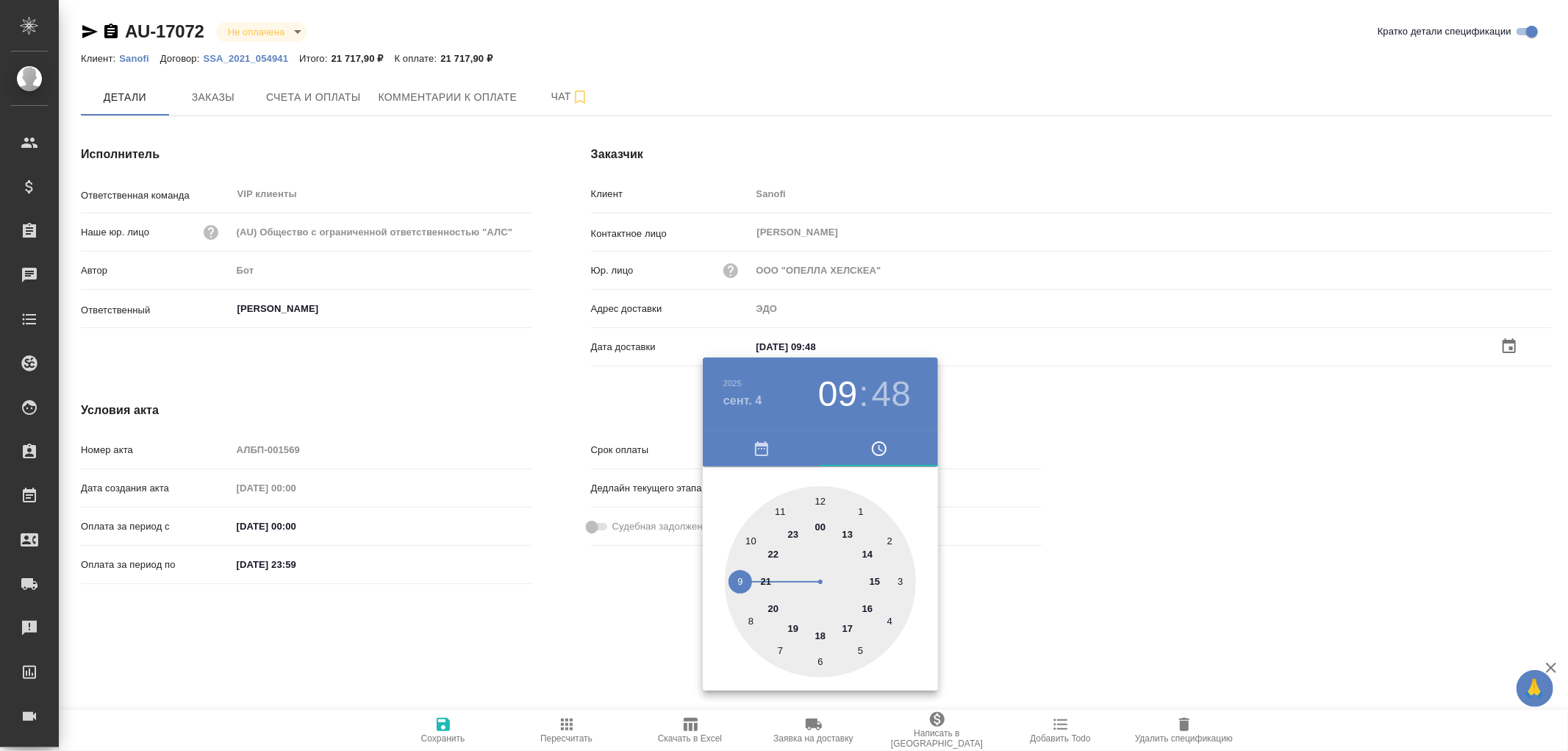
click at [446, 730] on div at bounding box center [784, 375] width 1568 height 751
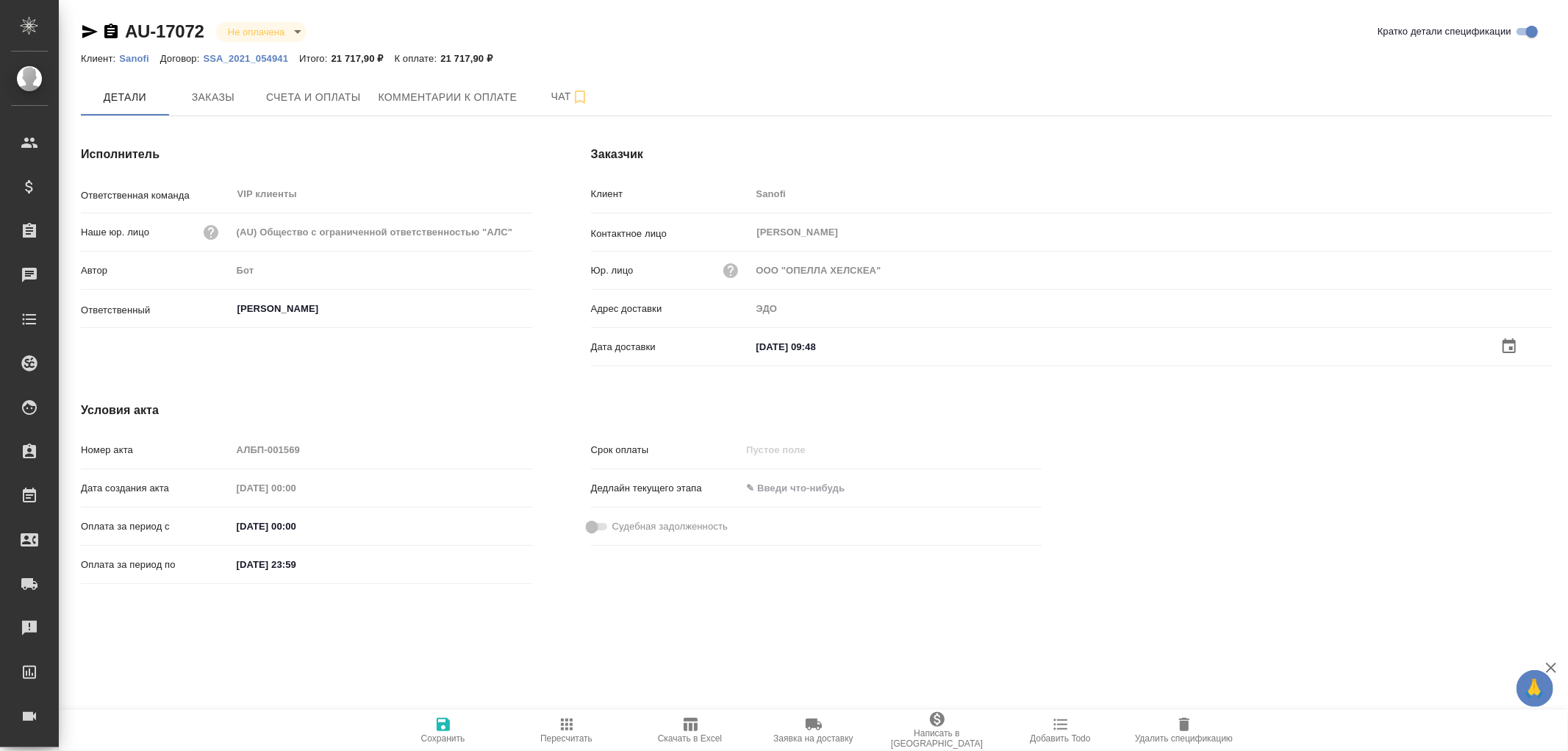
click at [439, 724] on icon "button" at bounding box center [442, 724] width 13 height 13
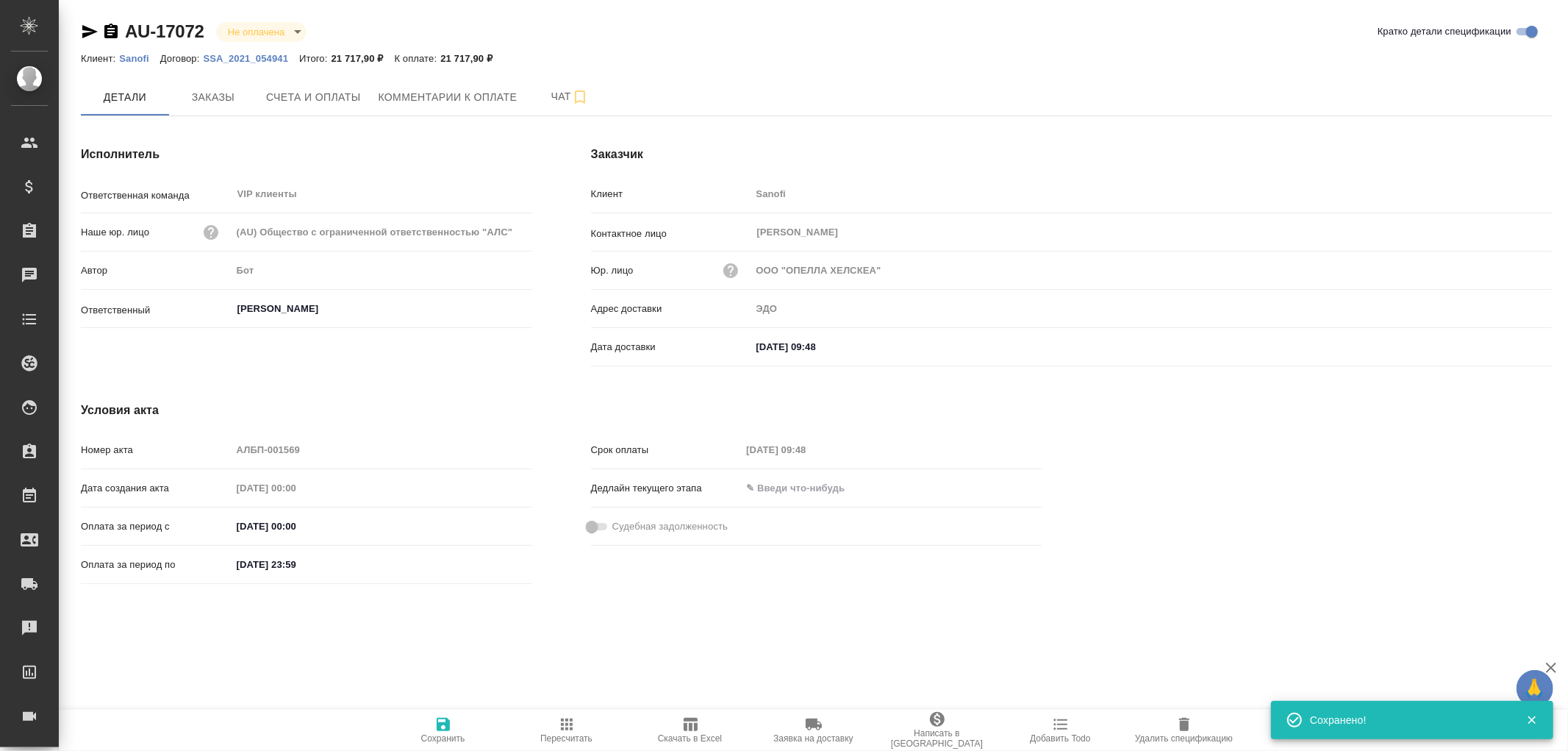
click at [439, 724] on icon "button" at bounding box center [442, 724] width 13 height 13
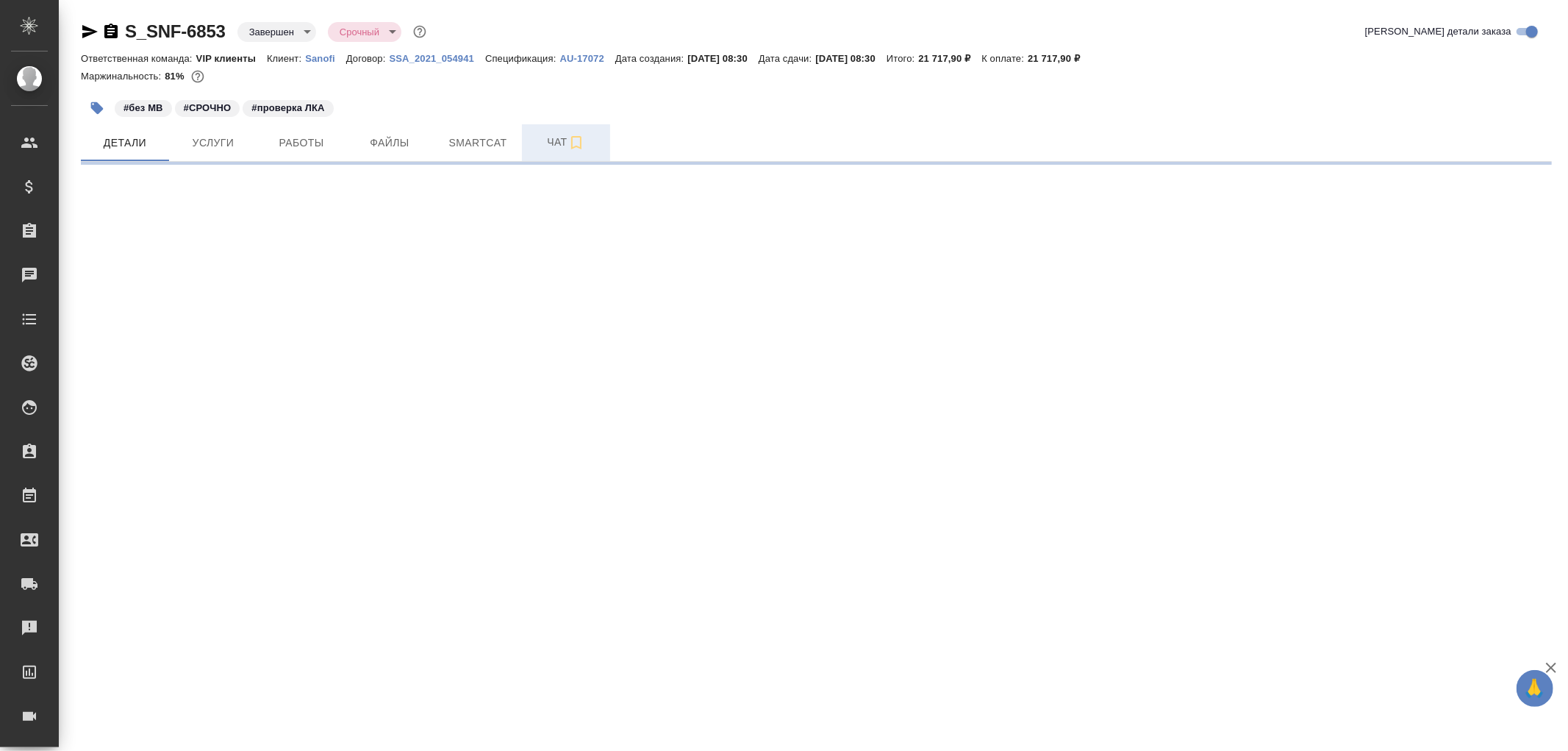
select select "RU"
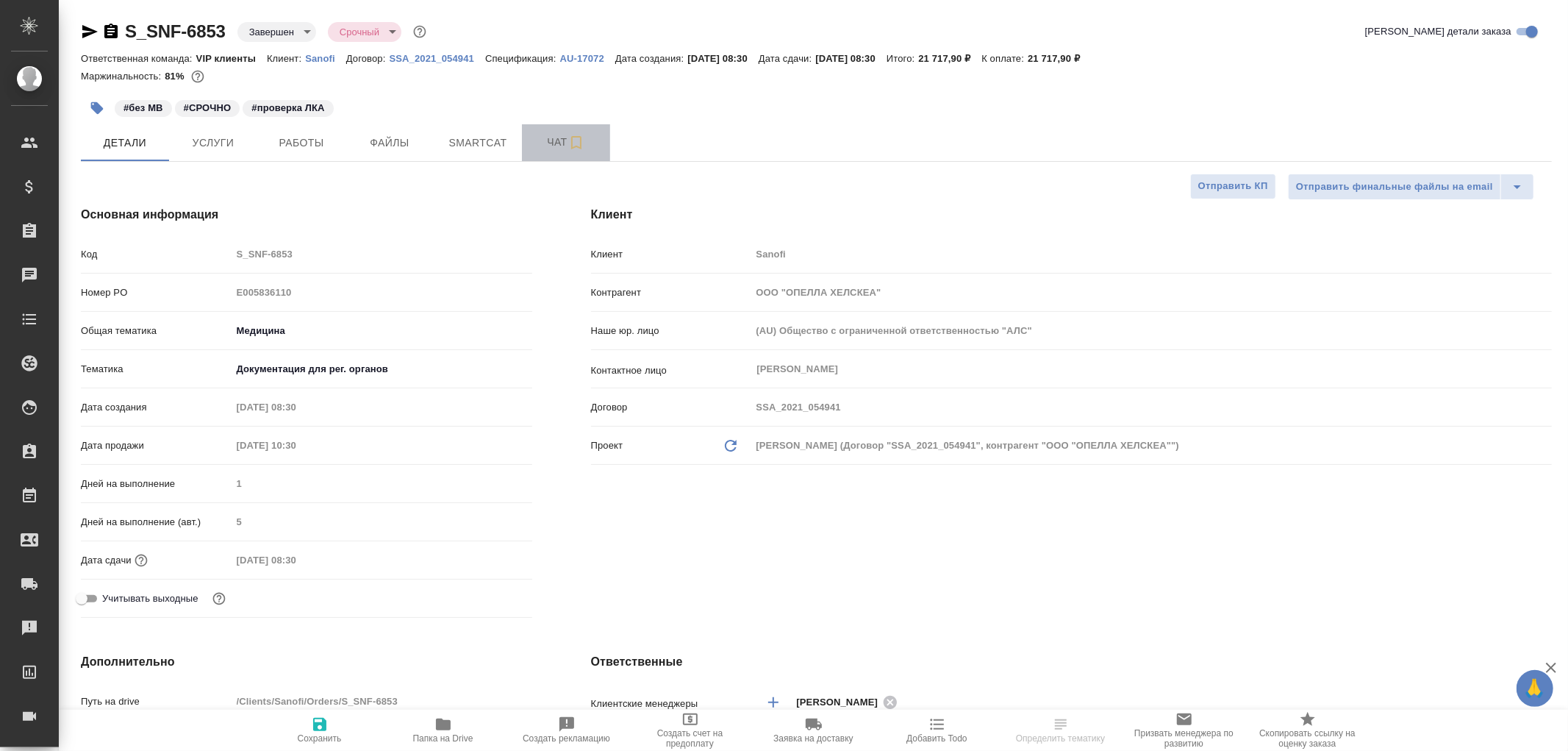
click at [555, 145] on span "Чат" at bounding box center [566, 142] width 71 height 18
type textarea "x"
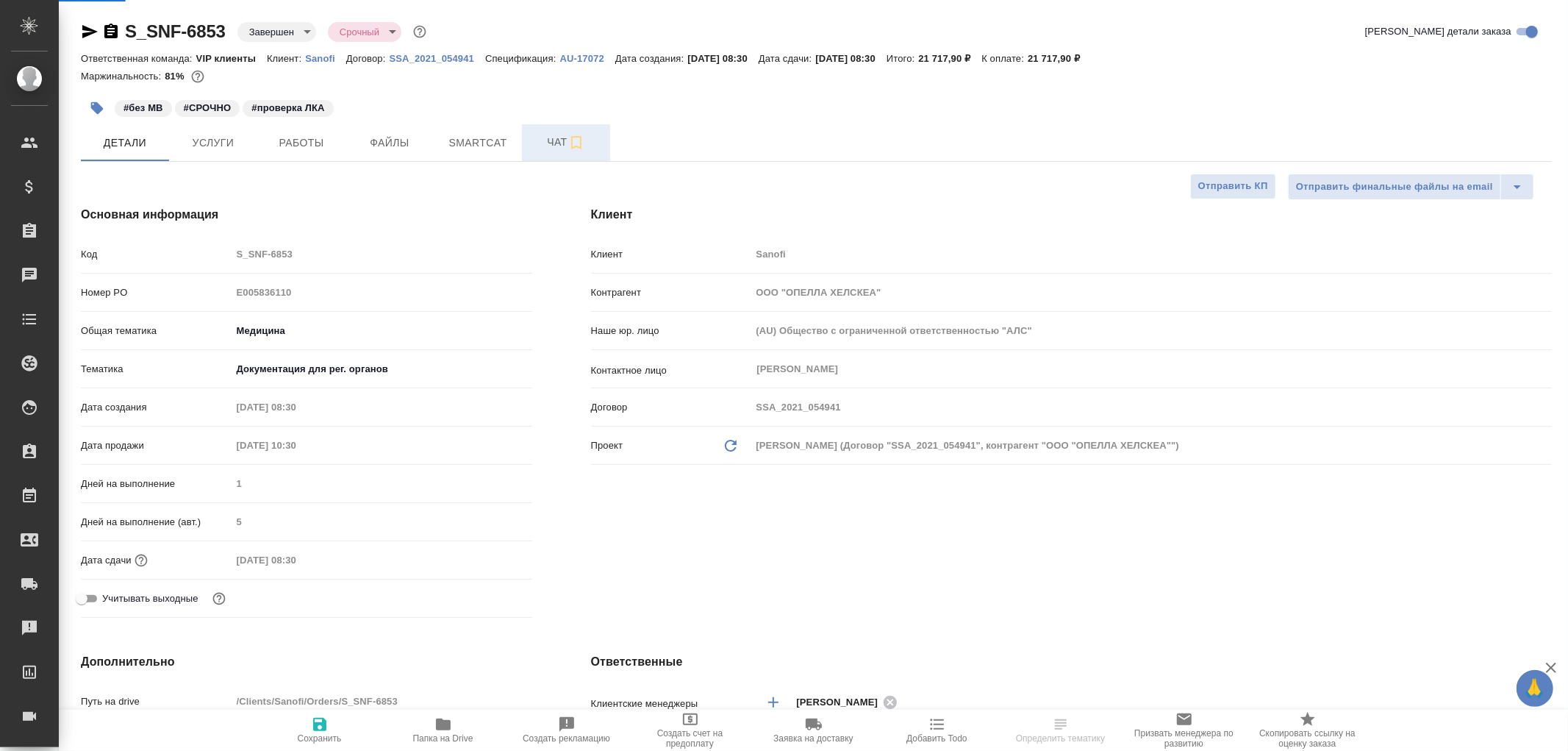
type textarea "x"
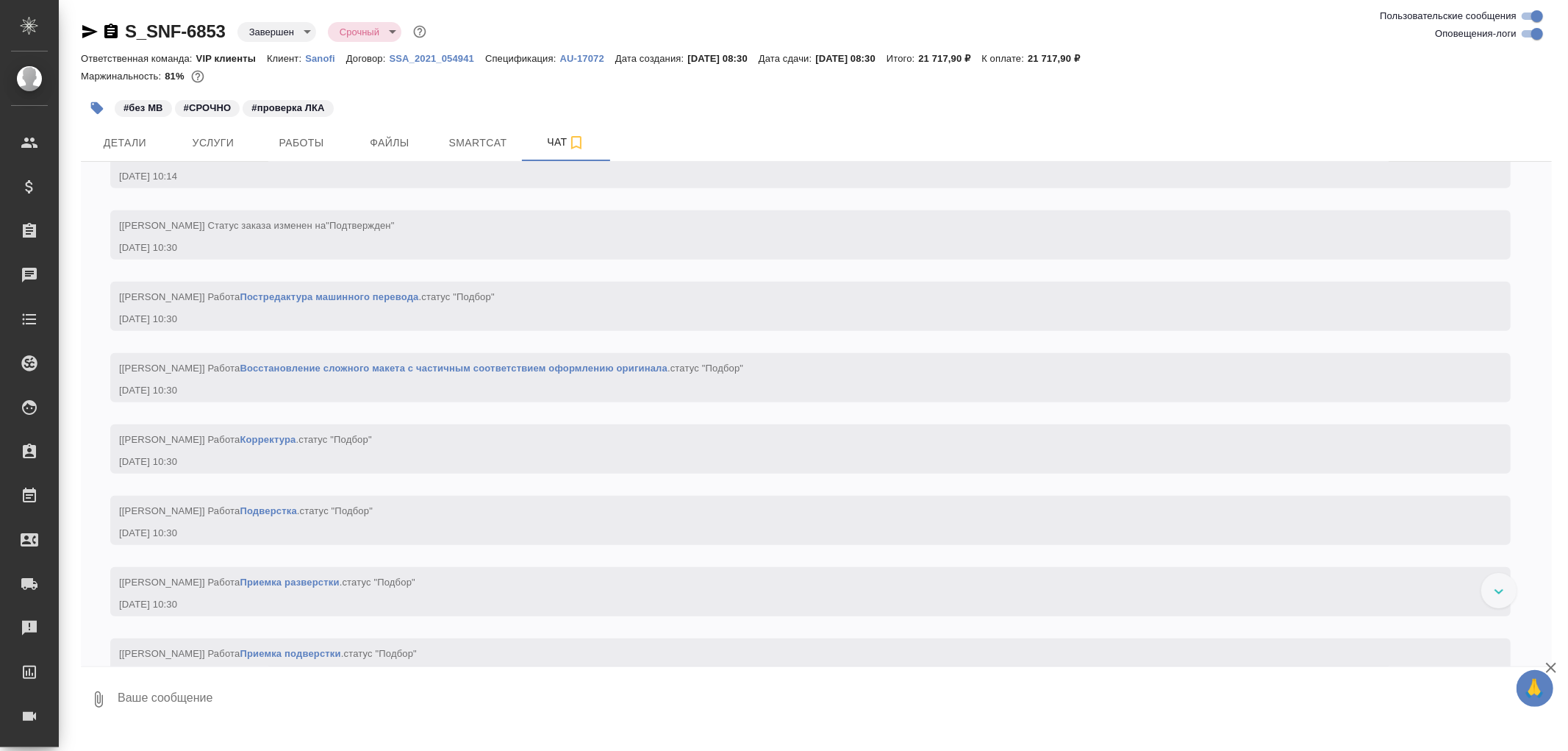
scroll to position [981, 0]
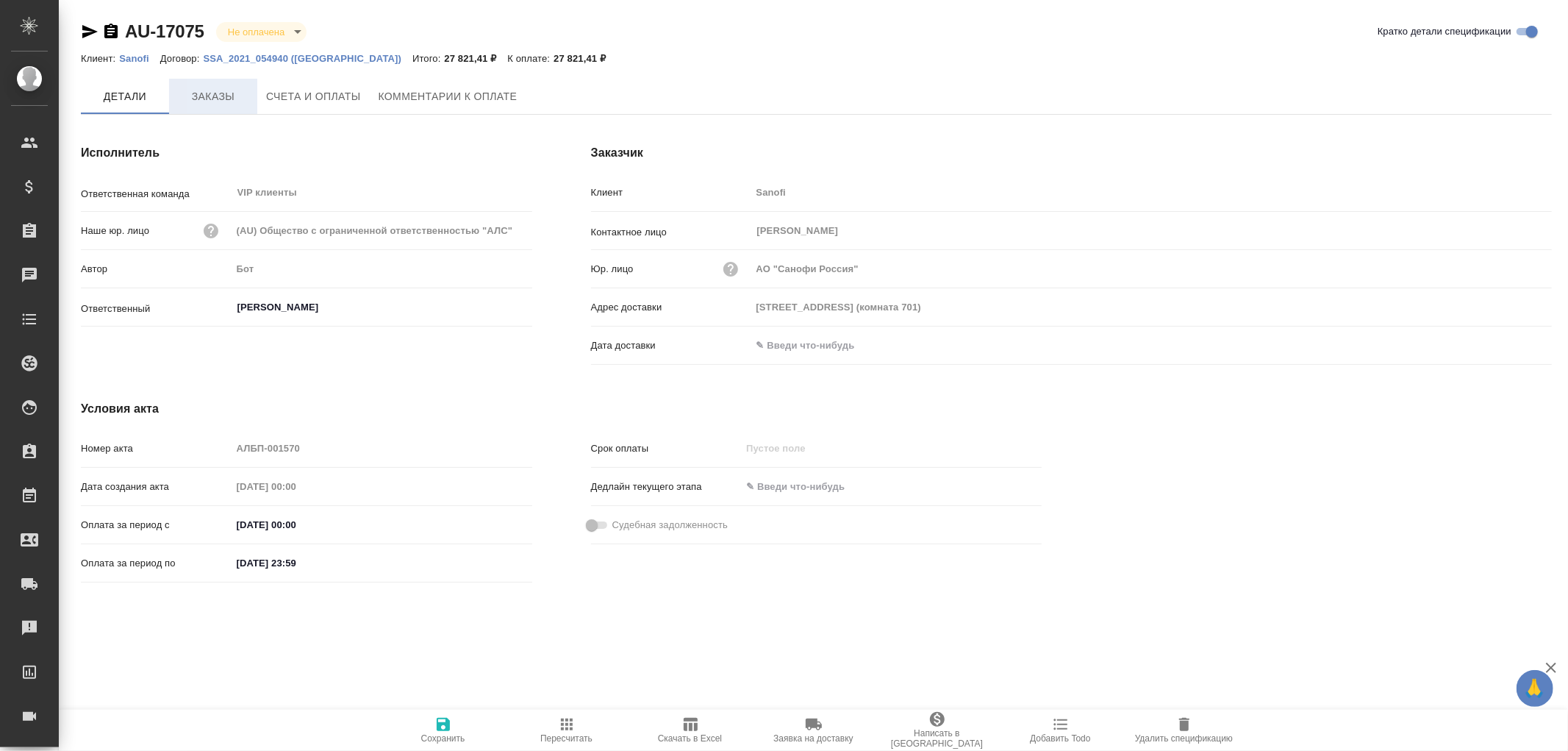
click at [199, 97] on span "Заказы" at bounding box center [213, 96] width 71 height 18
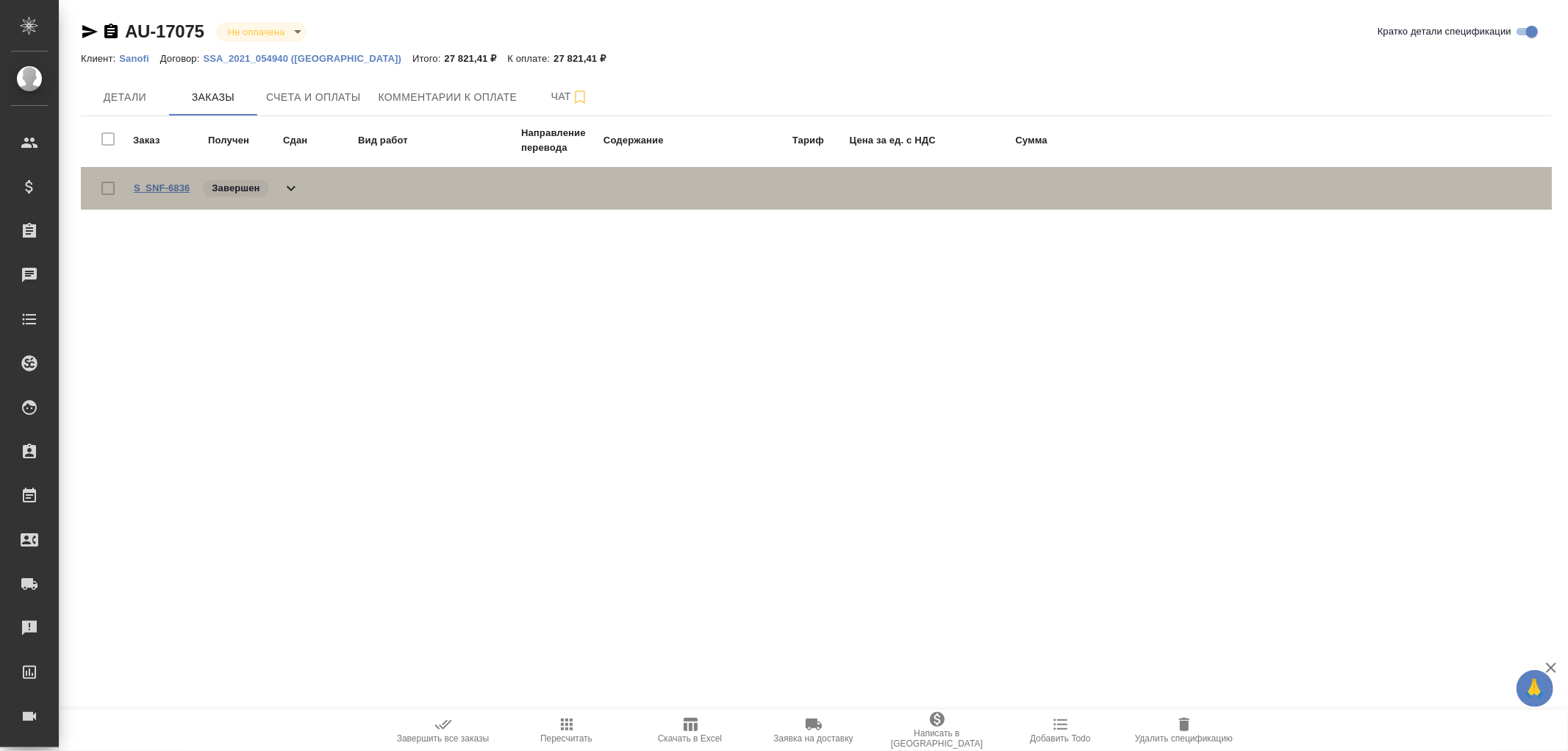
click at [145, 188] on link "S_SNF-6836" at bounding box center [162, 187] width 56 height 11
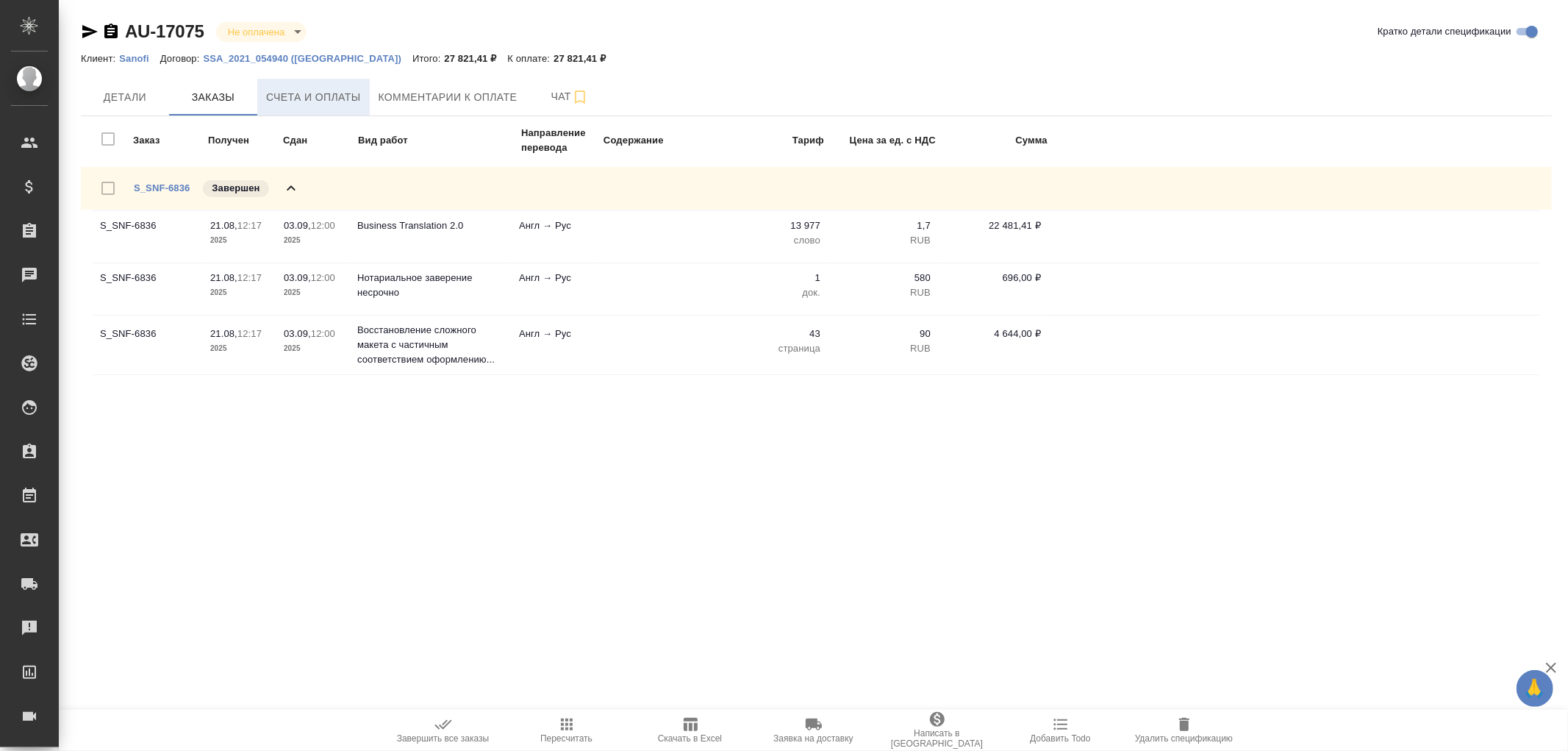
click at [302, 104] on span "Счета и оплаты" at bounding box center [313, 97] width 94 height 18
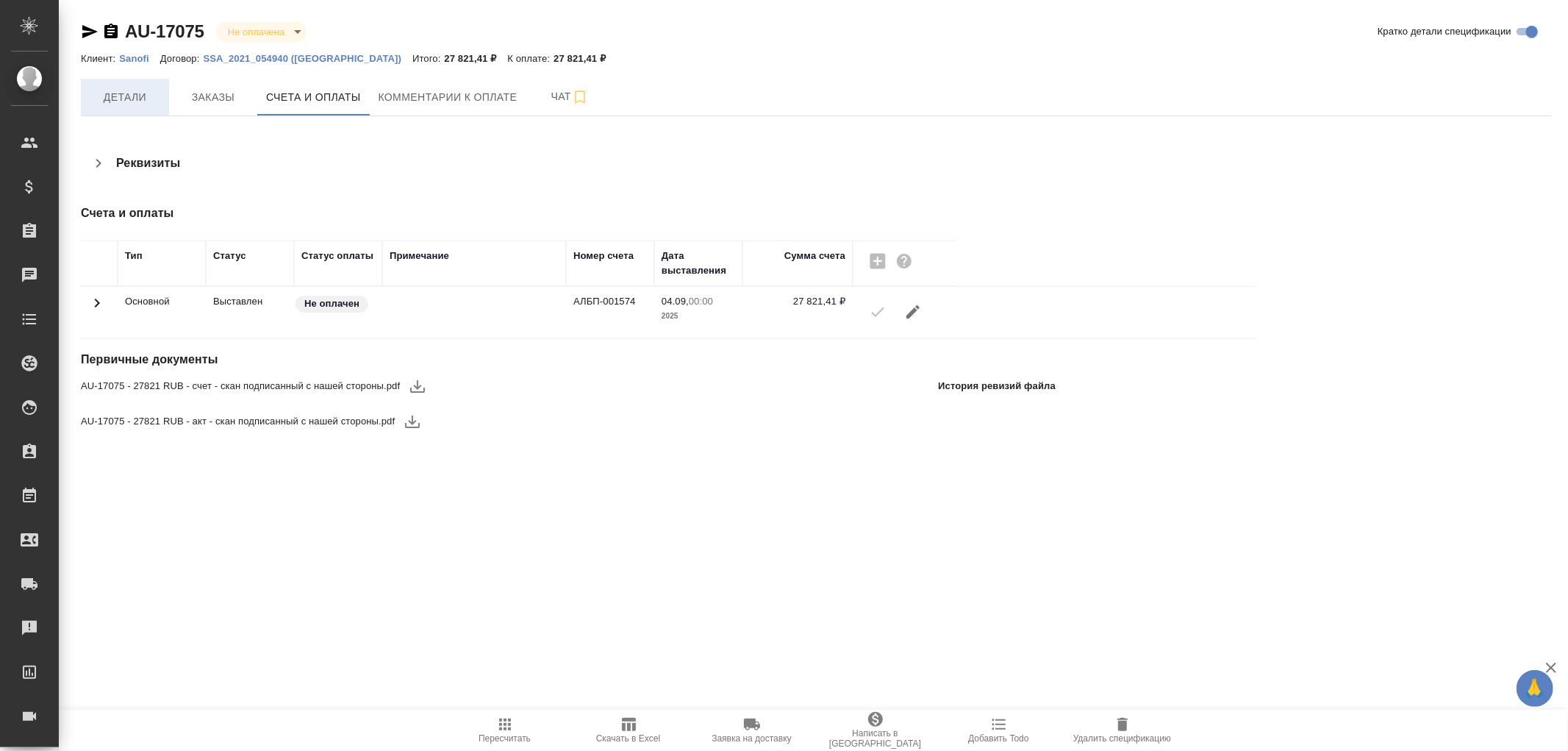
click at [128, 104] on span "Детали" at bounding box center [124, 97] width 71 height 18
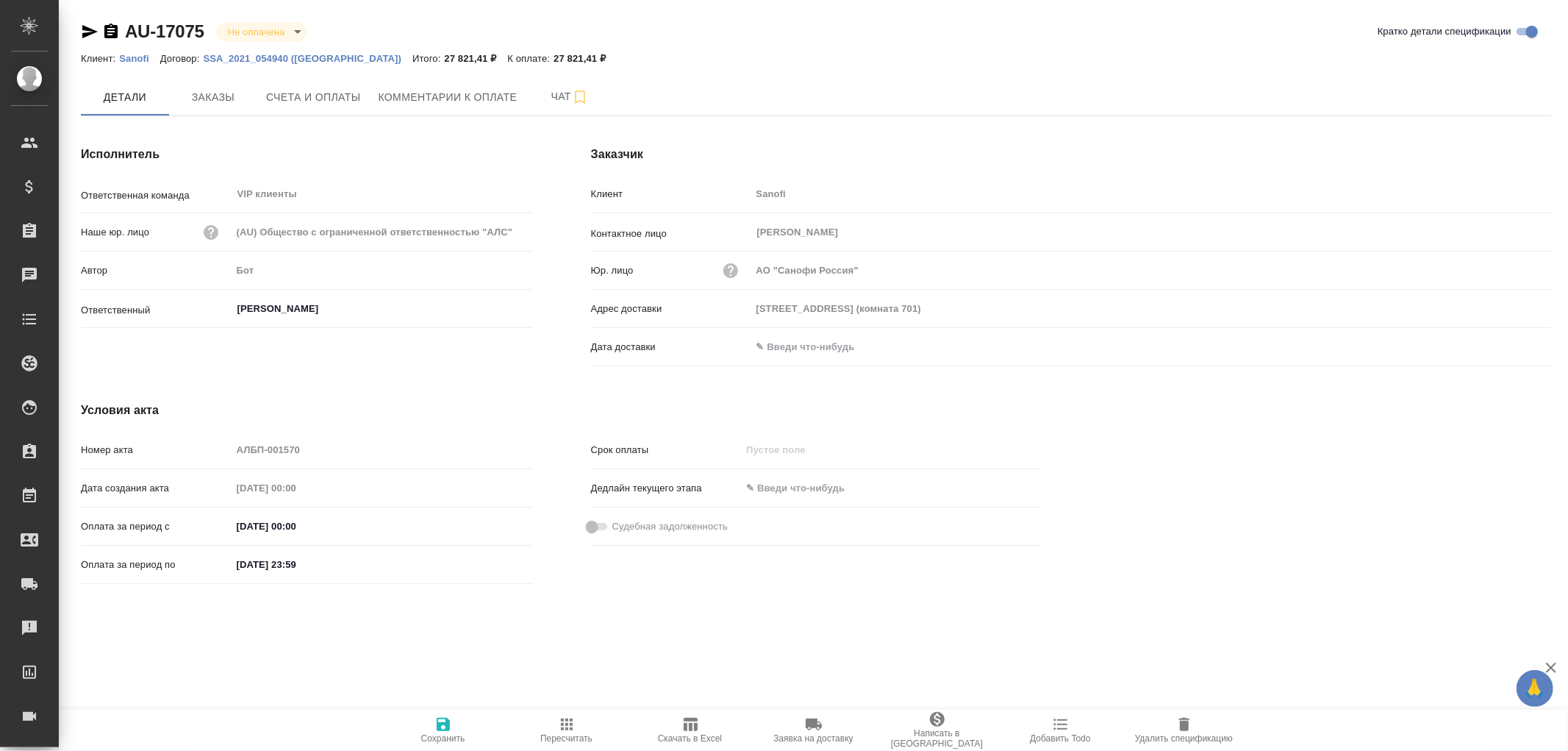
click at [851, 351] on input "text" at bounding box center [815, 346] width 128 height 21
click at [1512, 340] on icon "button" at bounding box center [1509, 344] width 13 height 15
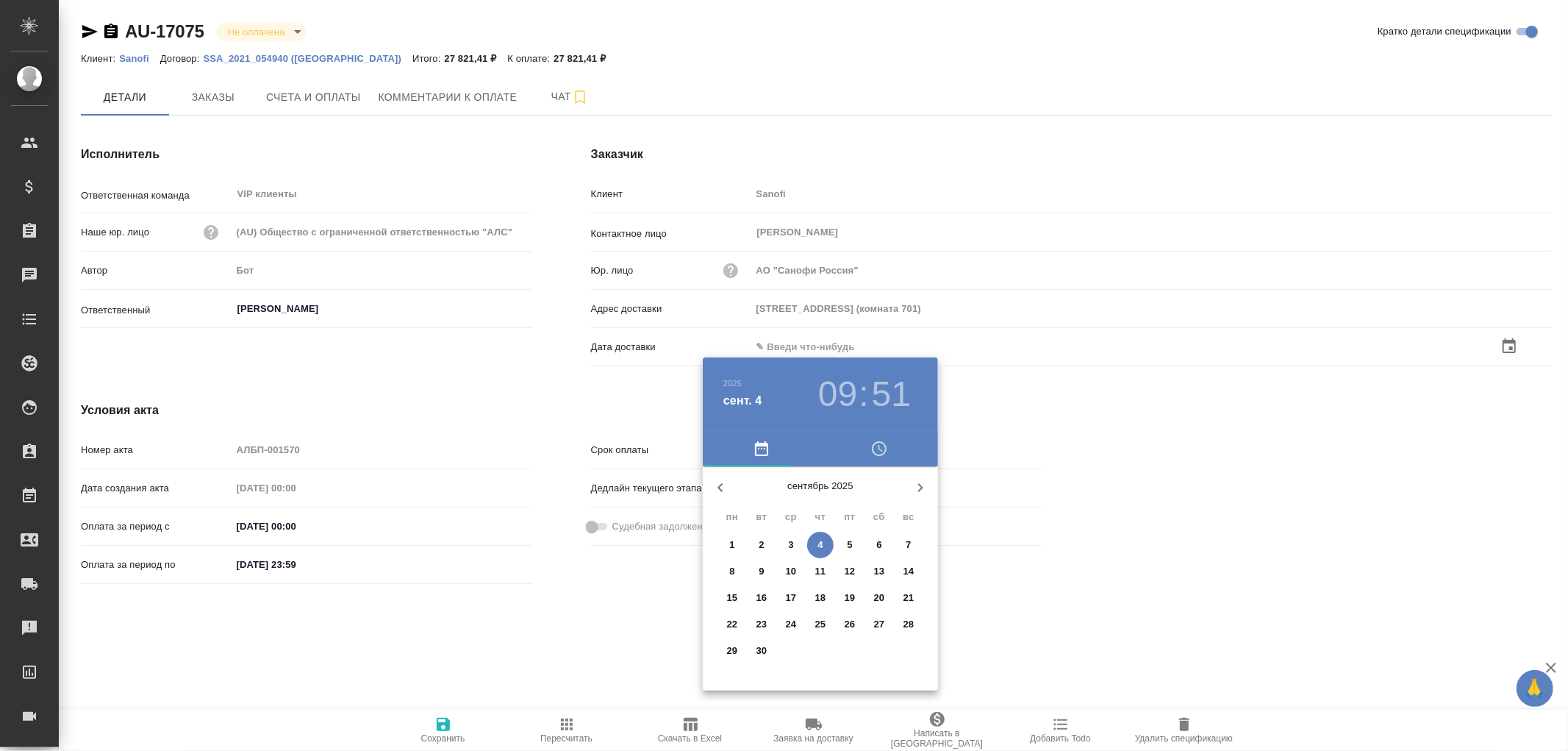
click at [816, 541] on span "4" at bounding box center [820, 545] width 27 height 15
type input "04.09.2025 09:51"
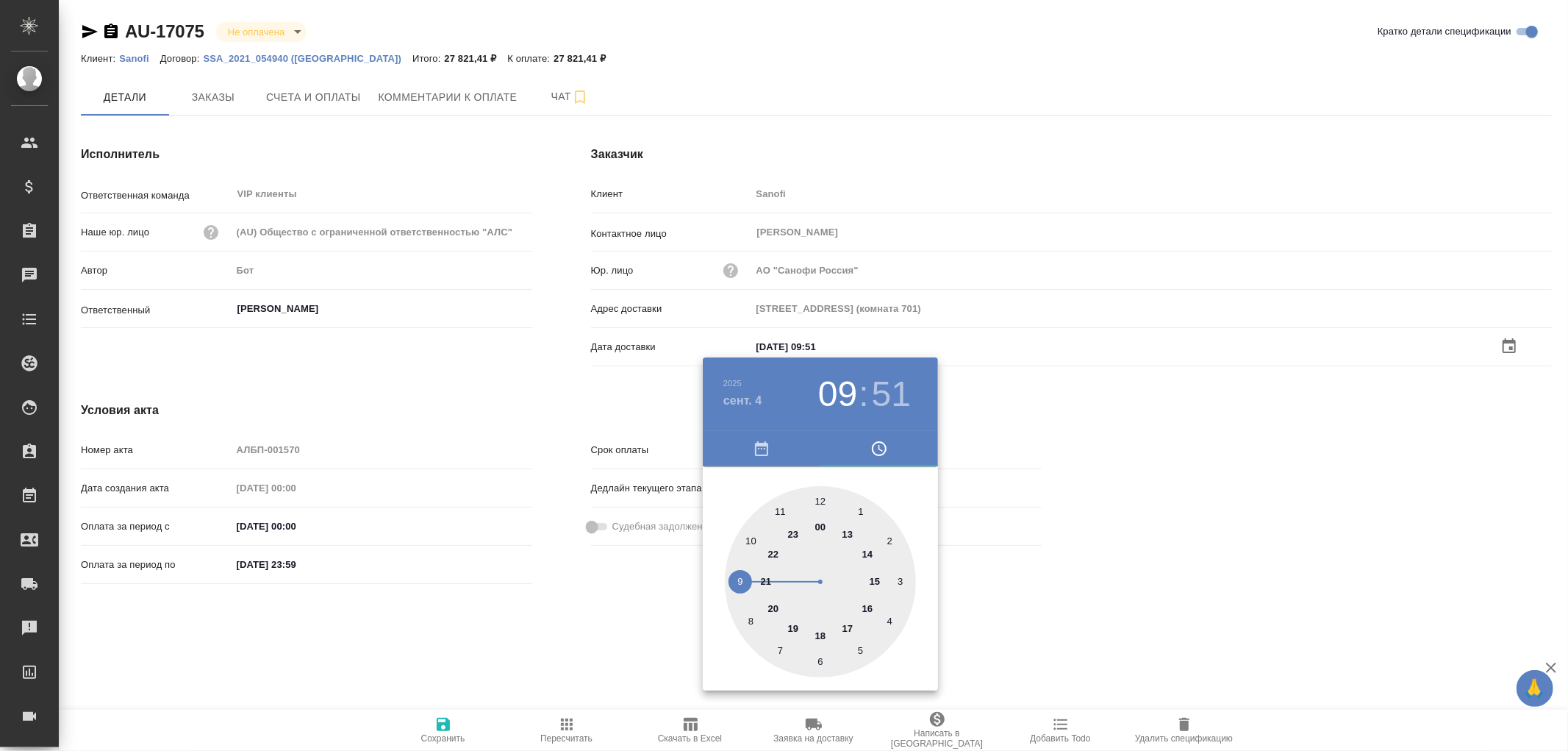
click at [436, 724] on div at bounding box center [784, 375] width 1568 height 751
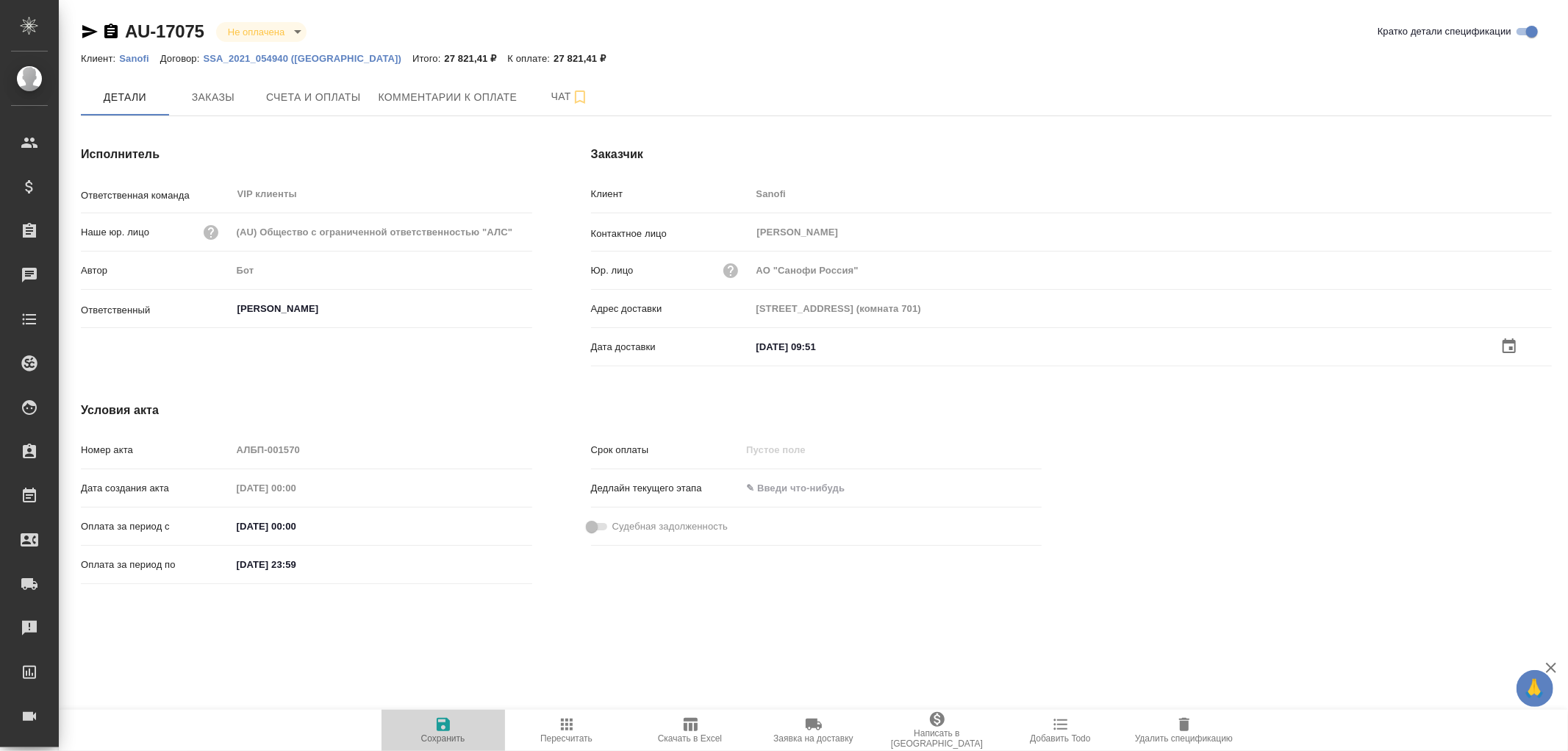
click at [441, 722] on icon "button" at bounding box center [443, 725] width 18 height 18
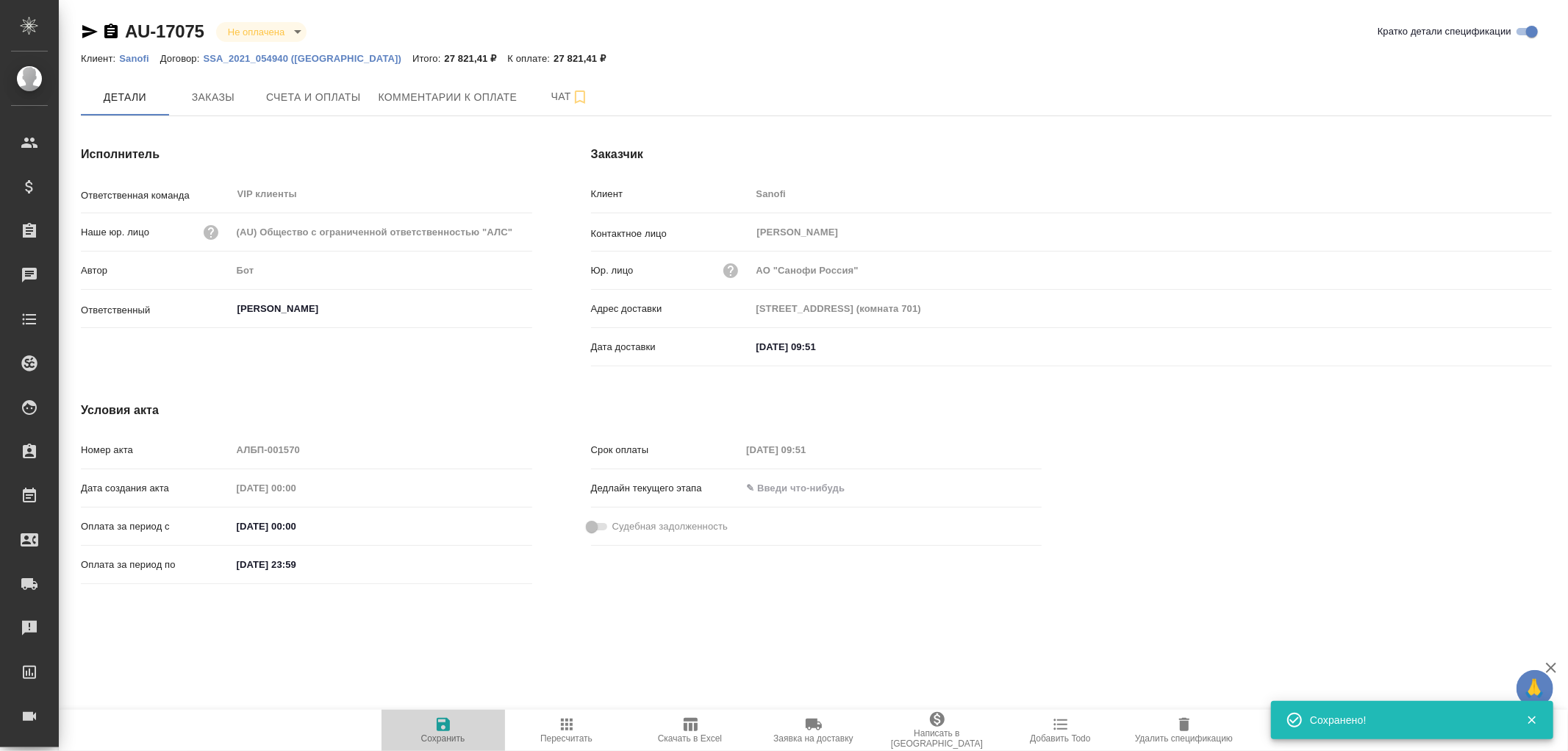
click at [441, 722] on icon "button" at bounding box center [443, 725] width 18 height 18
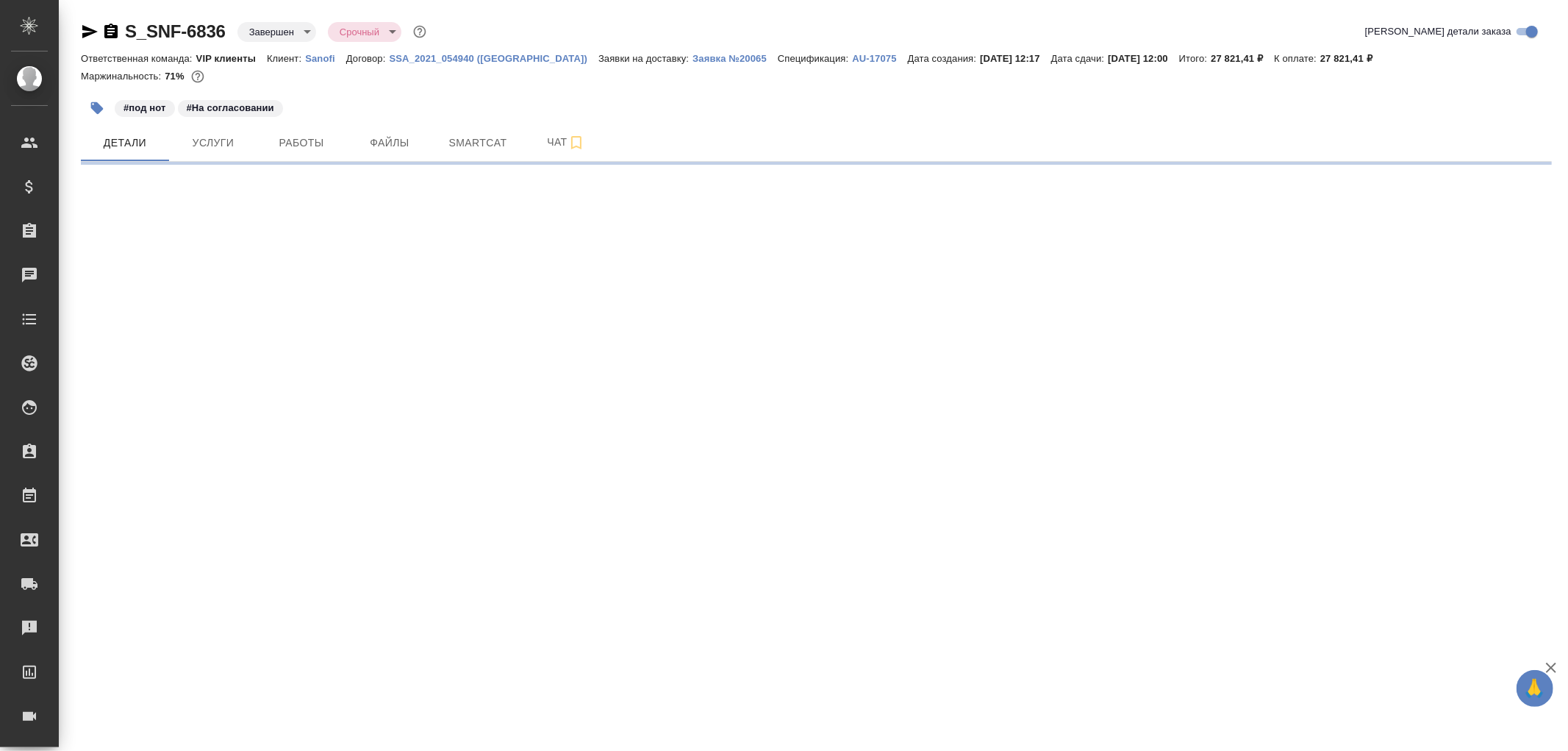
select select "RU"
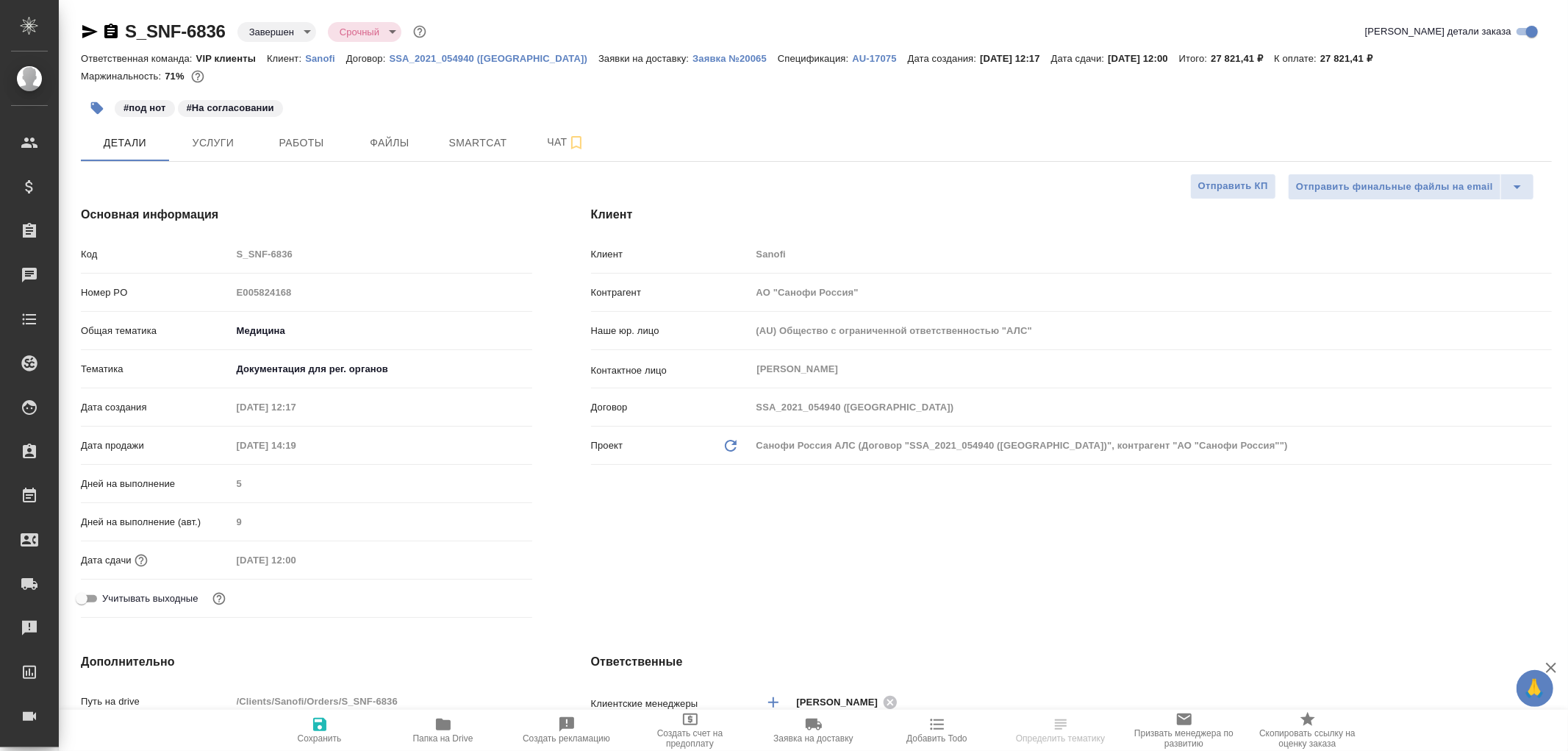
type textarea "x"
click at [558, 145] on span "Чат" at bounding box center [566, 142] width 71 height 18
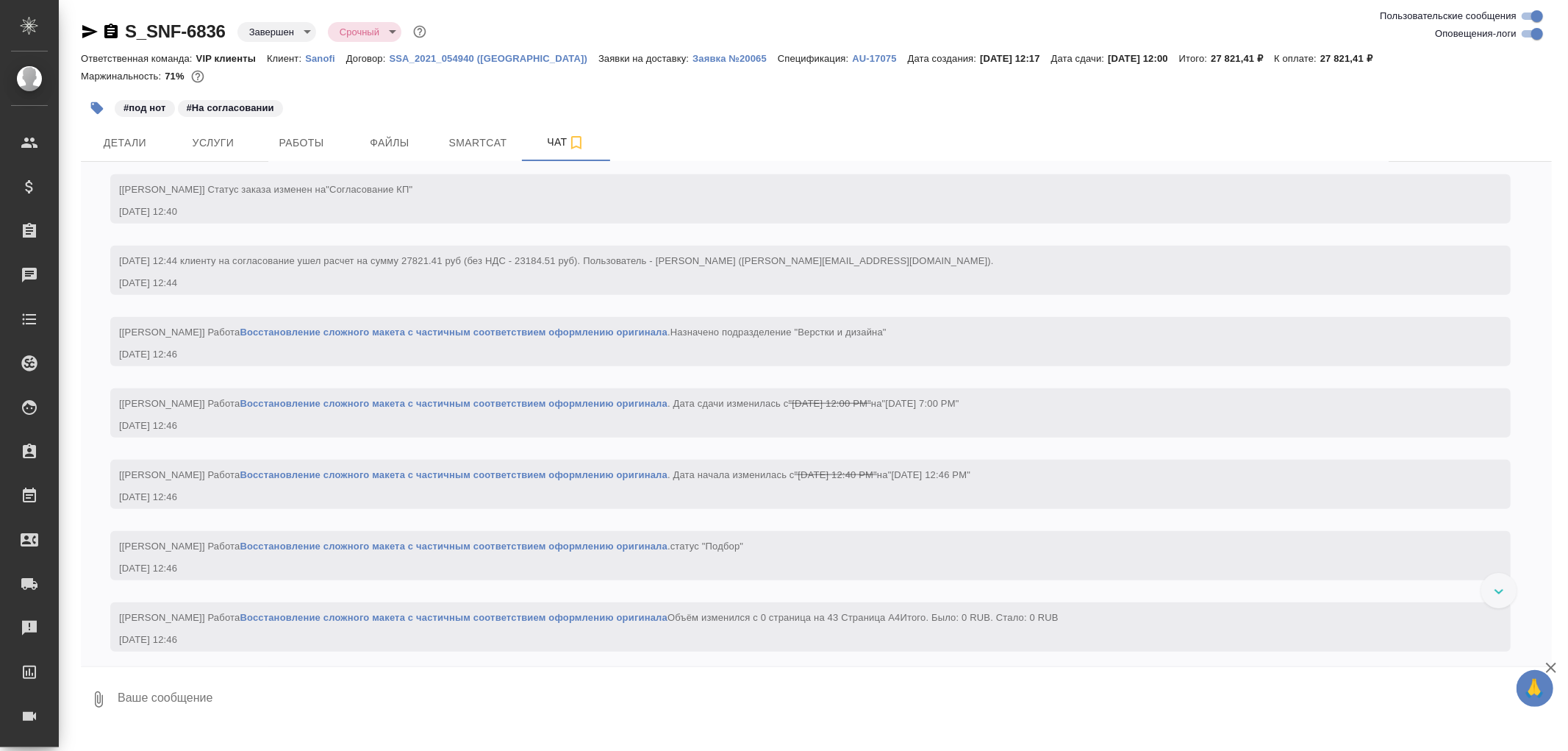
scroll to position [1307, 0]
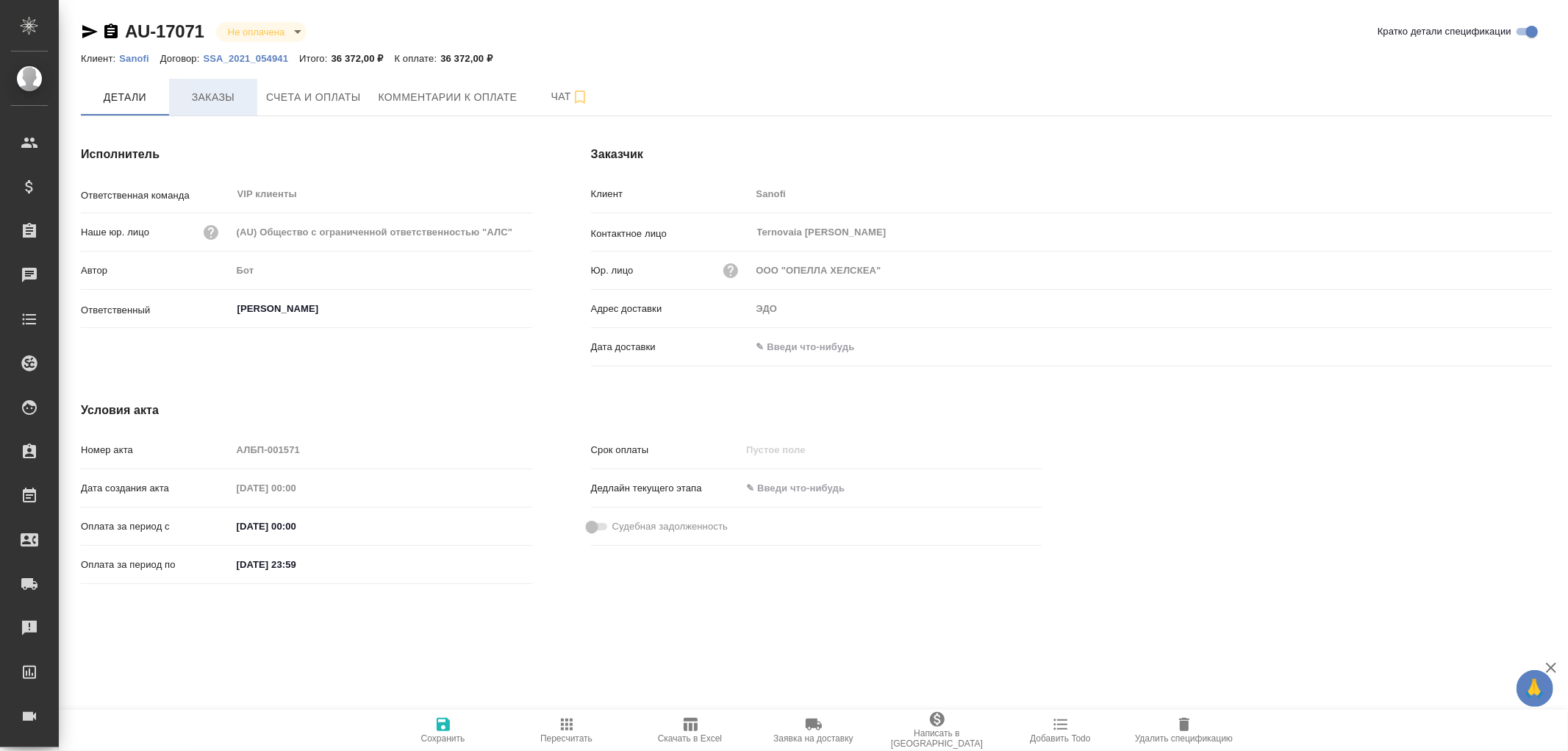
click at [216, 98] on span "Заказы" at bounding box center [213, 97] width 71 height 18
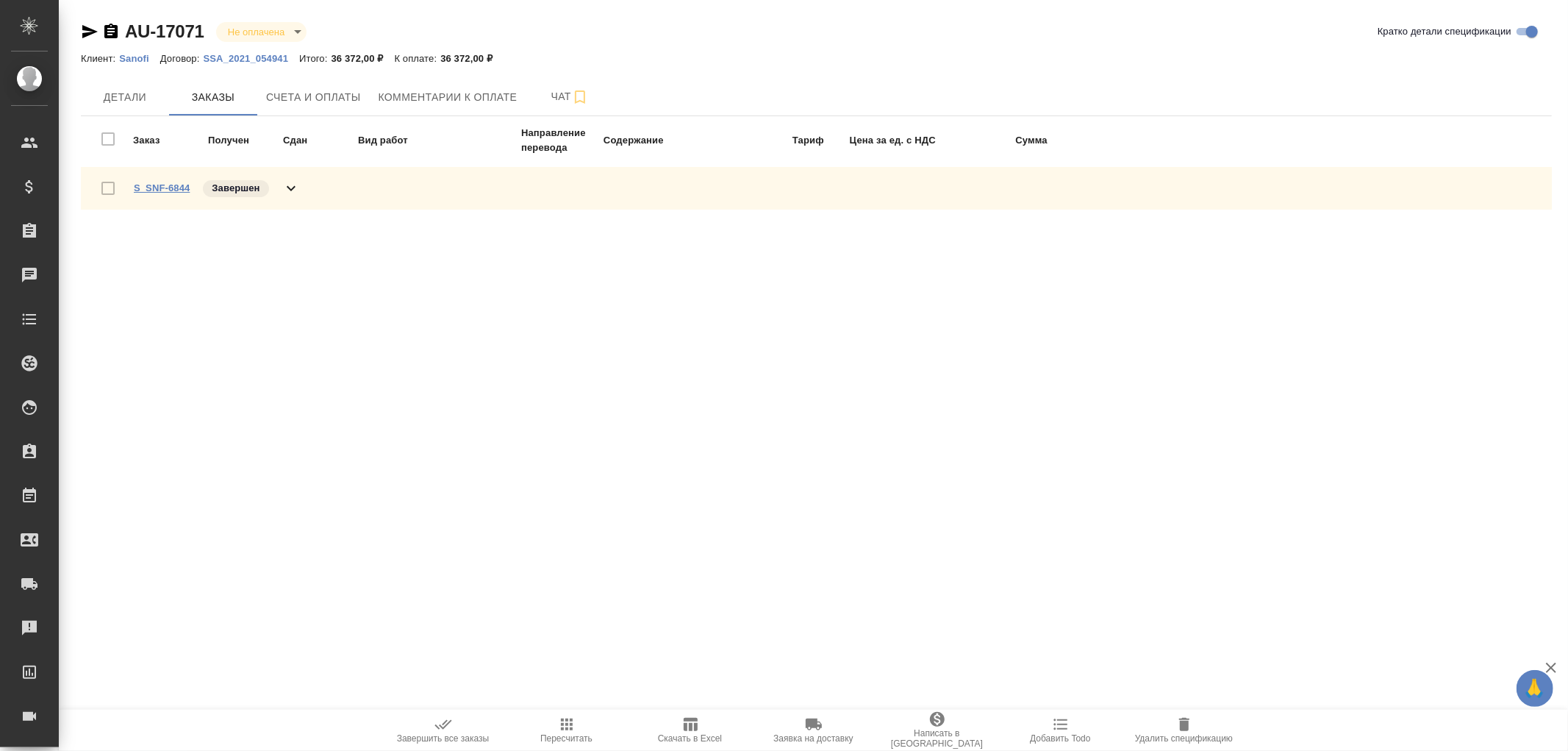
click at [168, 184] on link "S_SNF-6844" at bounding box center [162, 187] width 56 height 11
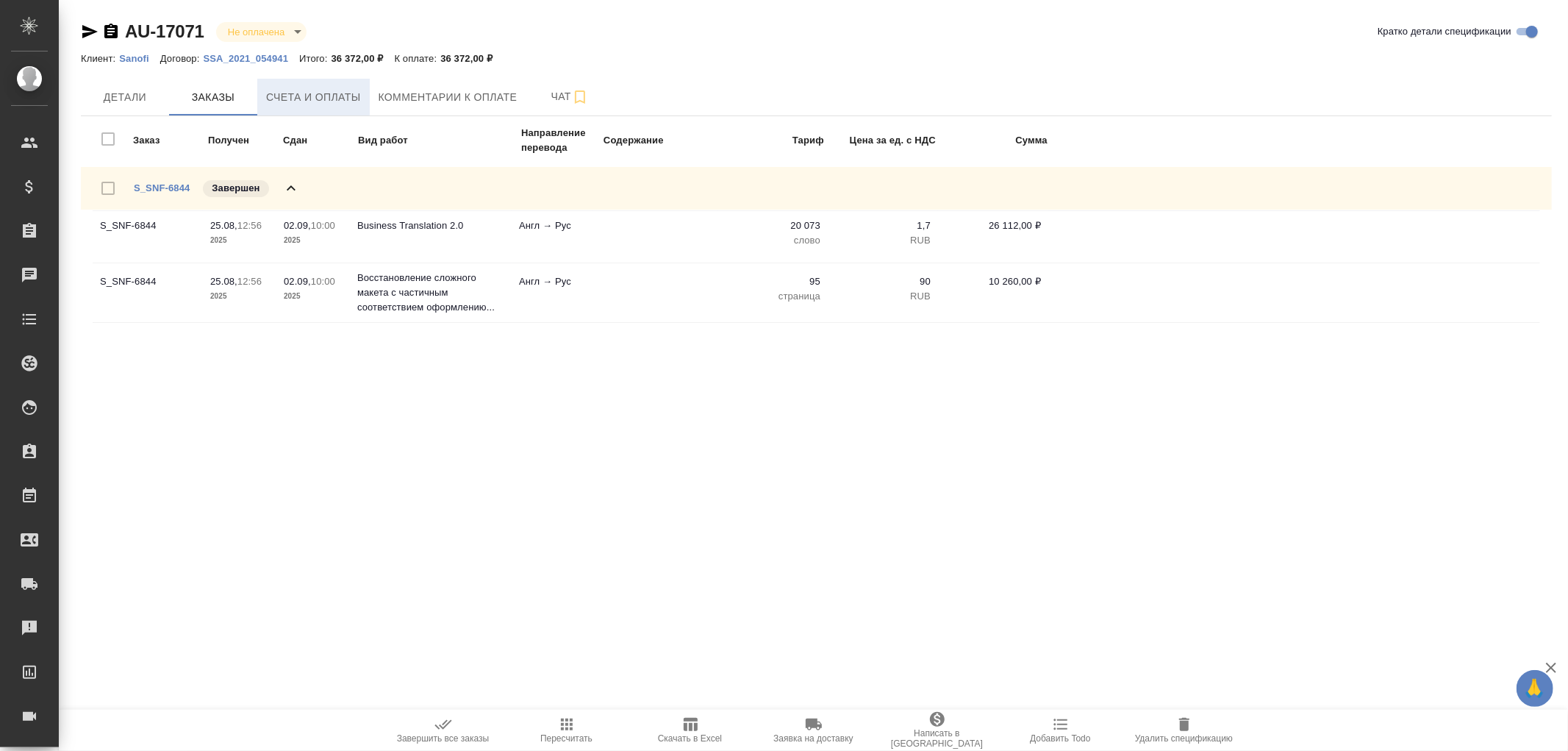
click at [323, 92] on span "Счета и оплаты" at bounding box center [313, 97] width 94 height 18
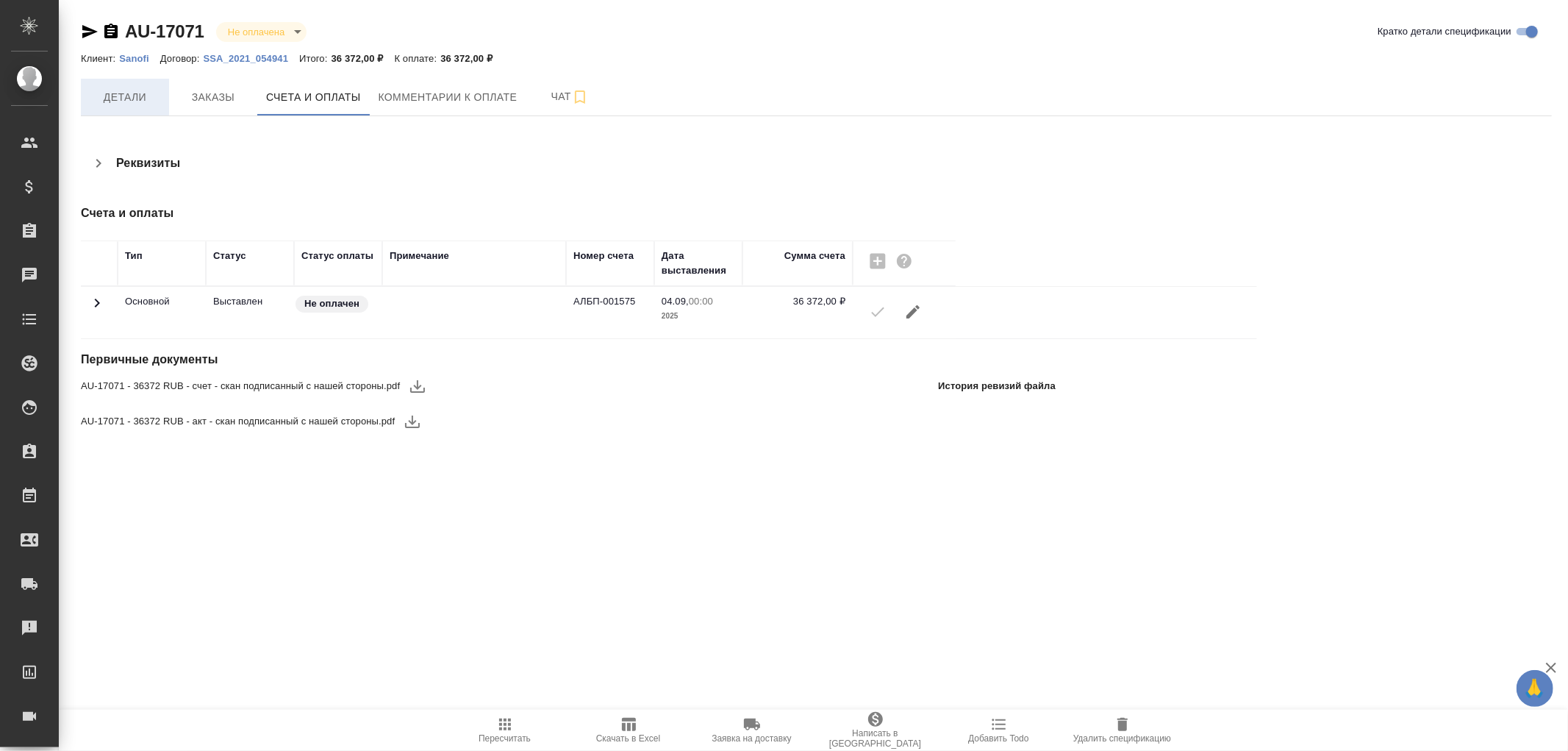
click at [132, 94] on span "Детали" at bounding box center [124, 97] width 71 height 18
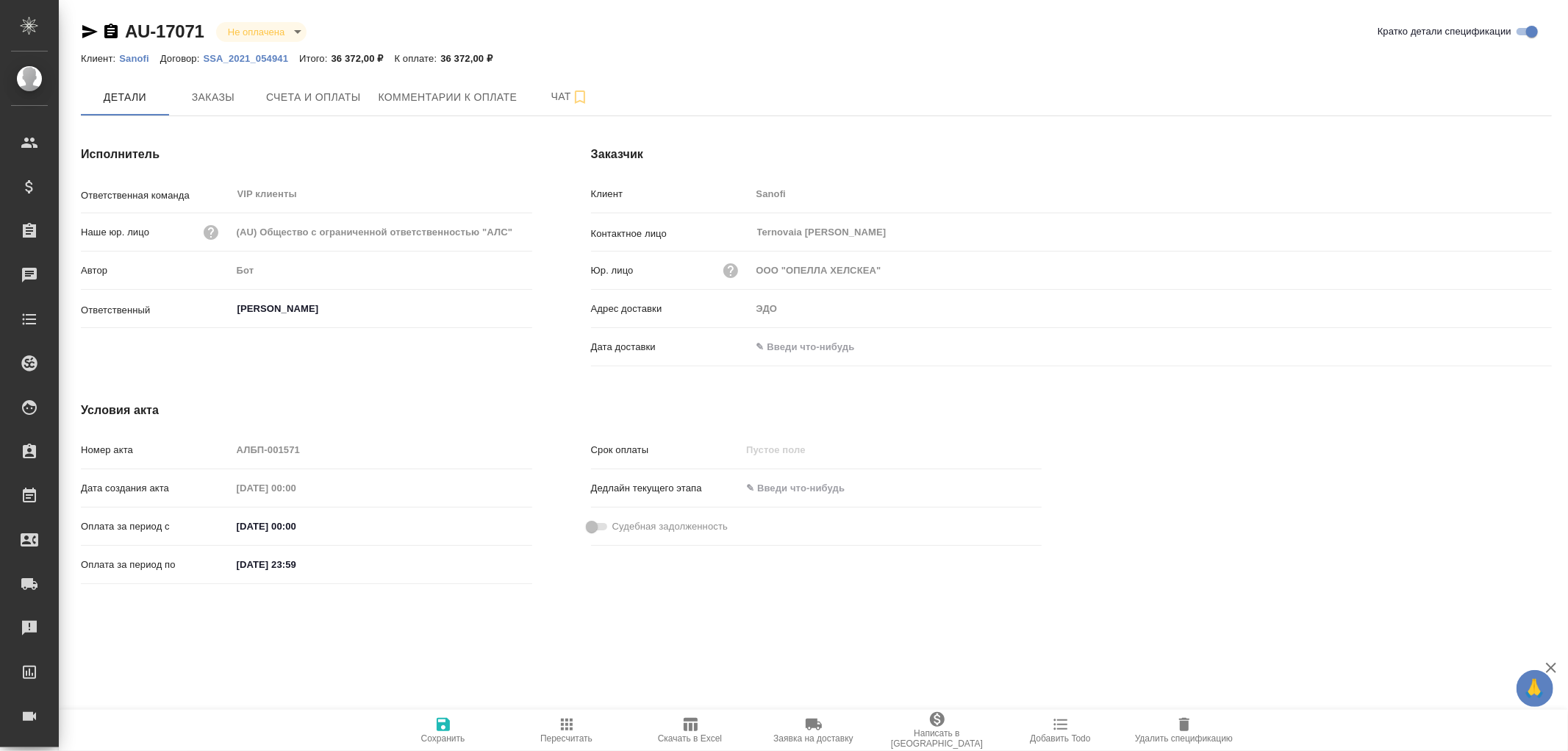
click at [770, 343] on input "text" at bounding box center [815, 346] width 128 height 21
click at [1508, 346] on icon "button" at bounding box center [1509, 346] width 18 height 18
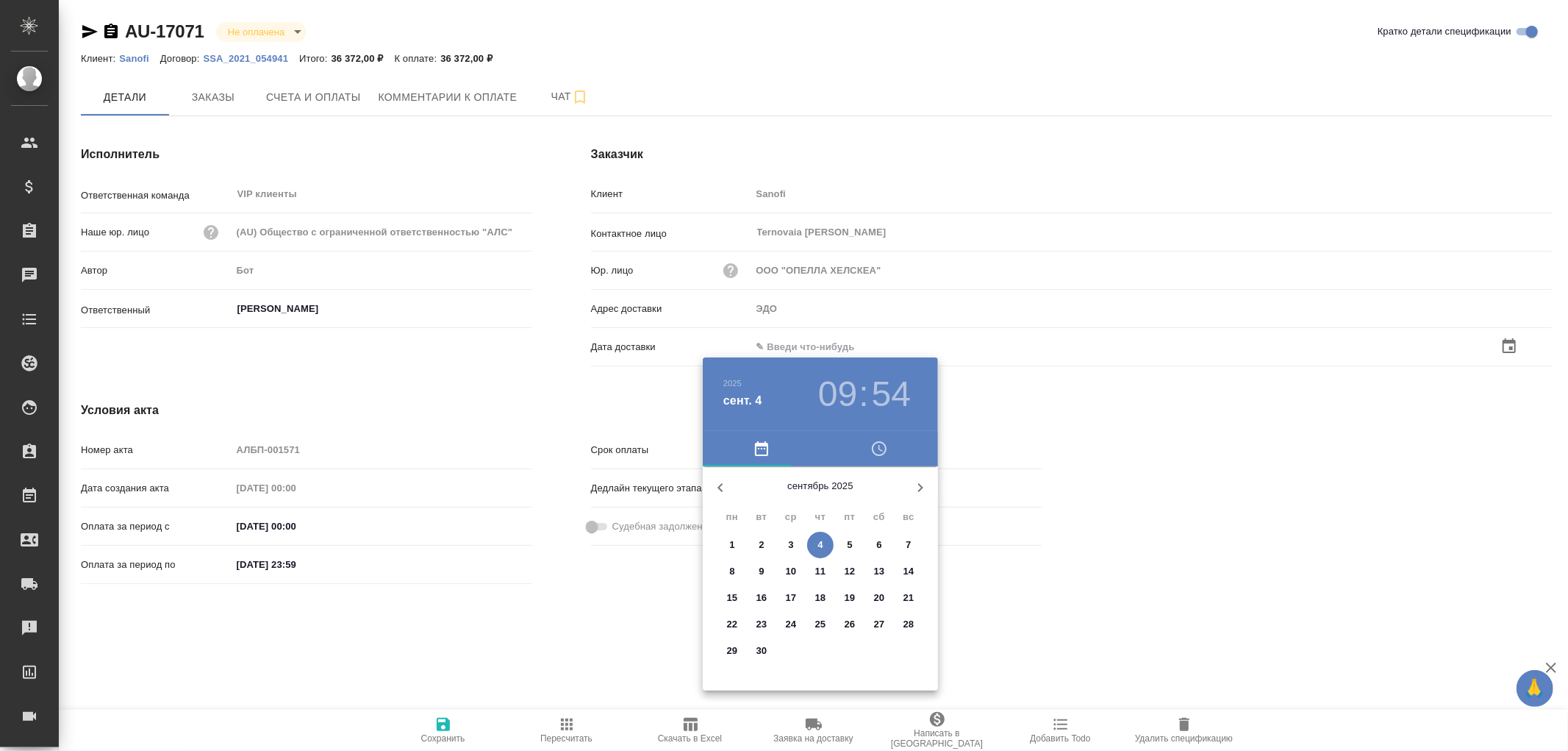
click at [824, 538] on span "4" at bounding box center [820, 545] width 27 height 15
type input "04.09.2025 09:54"
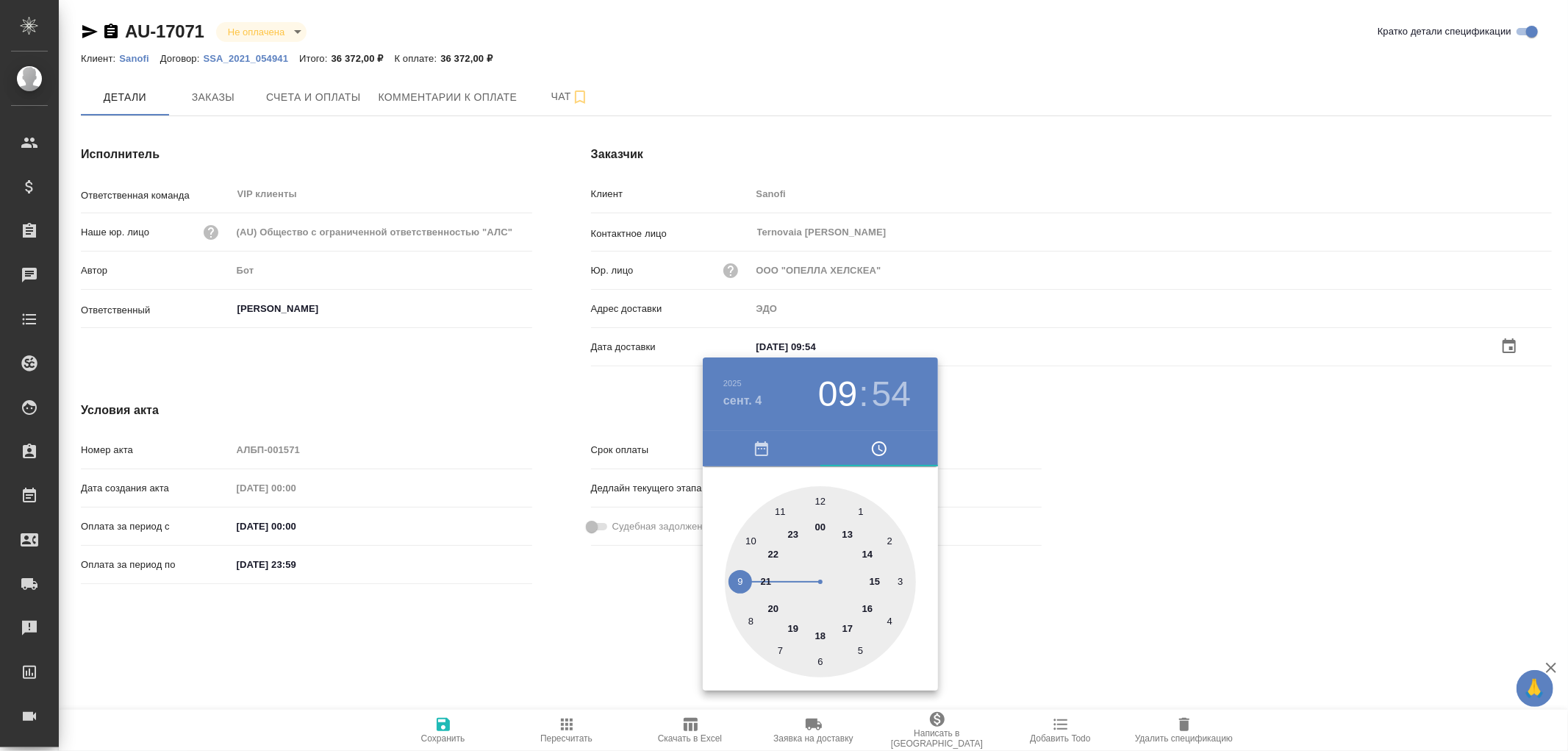
click at [436, 729] on div at bounding box center [784, 375] width 1568 height 751
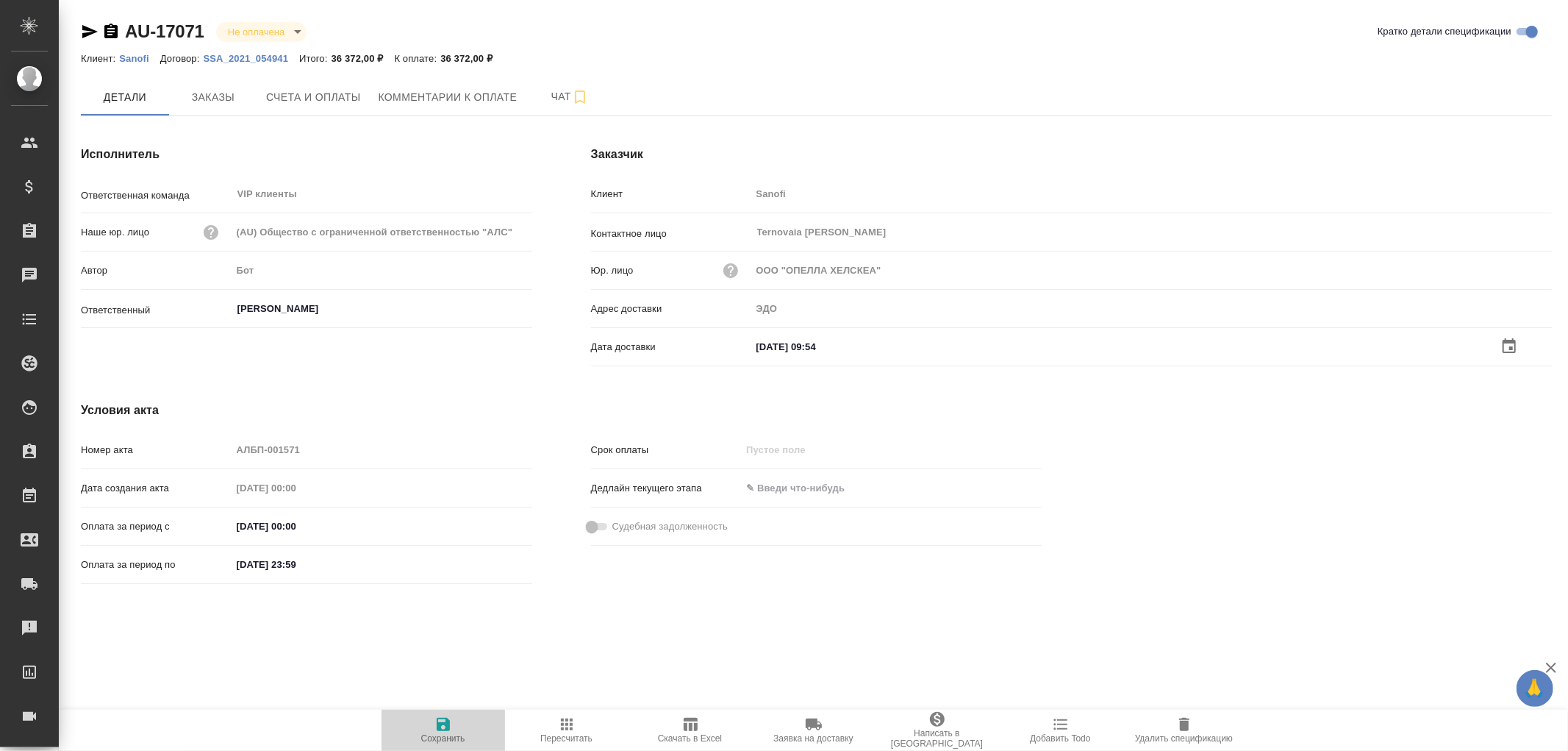
click at [443, 724] on icon "button" at bounding box center [442, 724] width 13 height 13
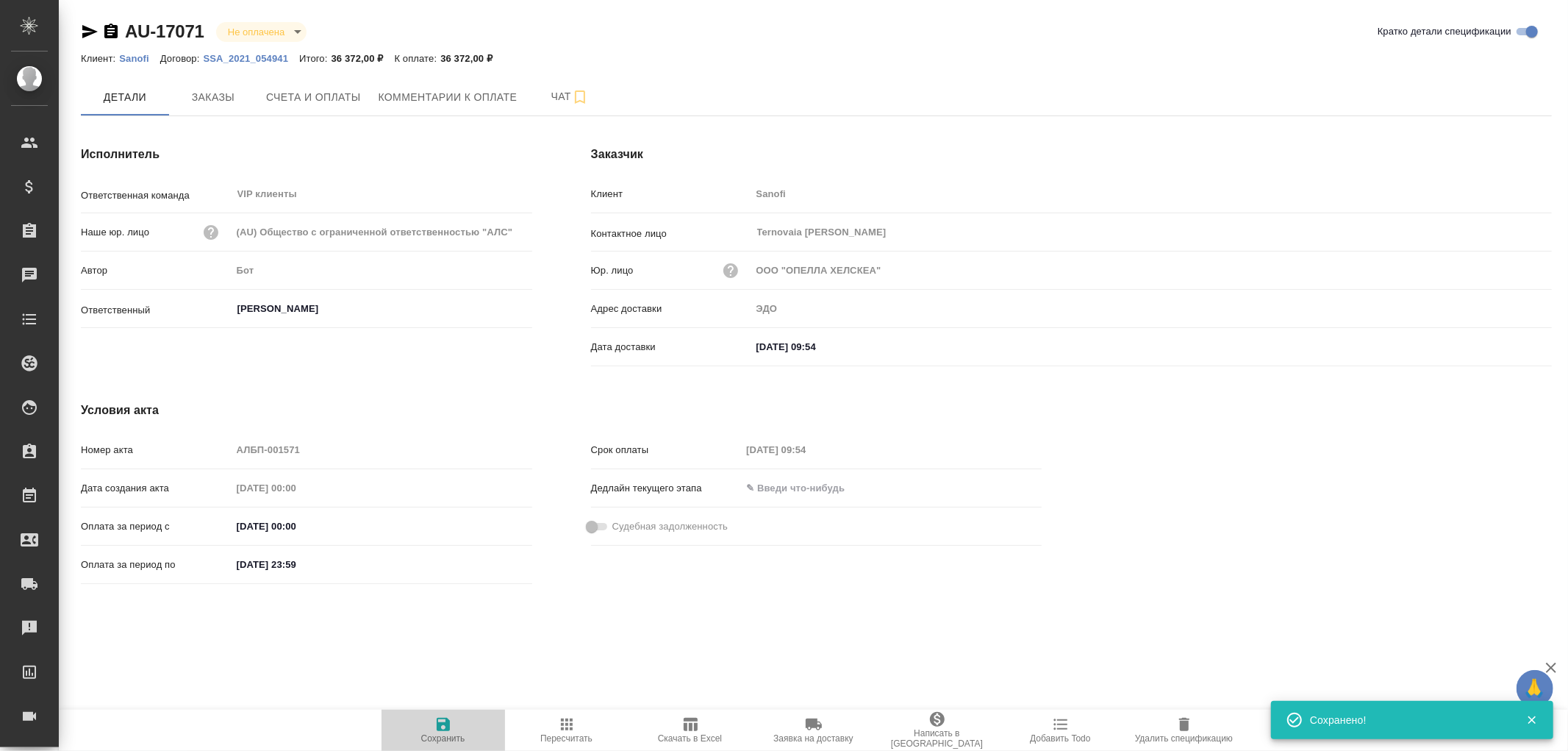
click at [443, 724] on icon "button" at bounding box center [442, 724] width 13 height 13
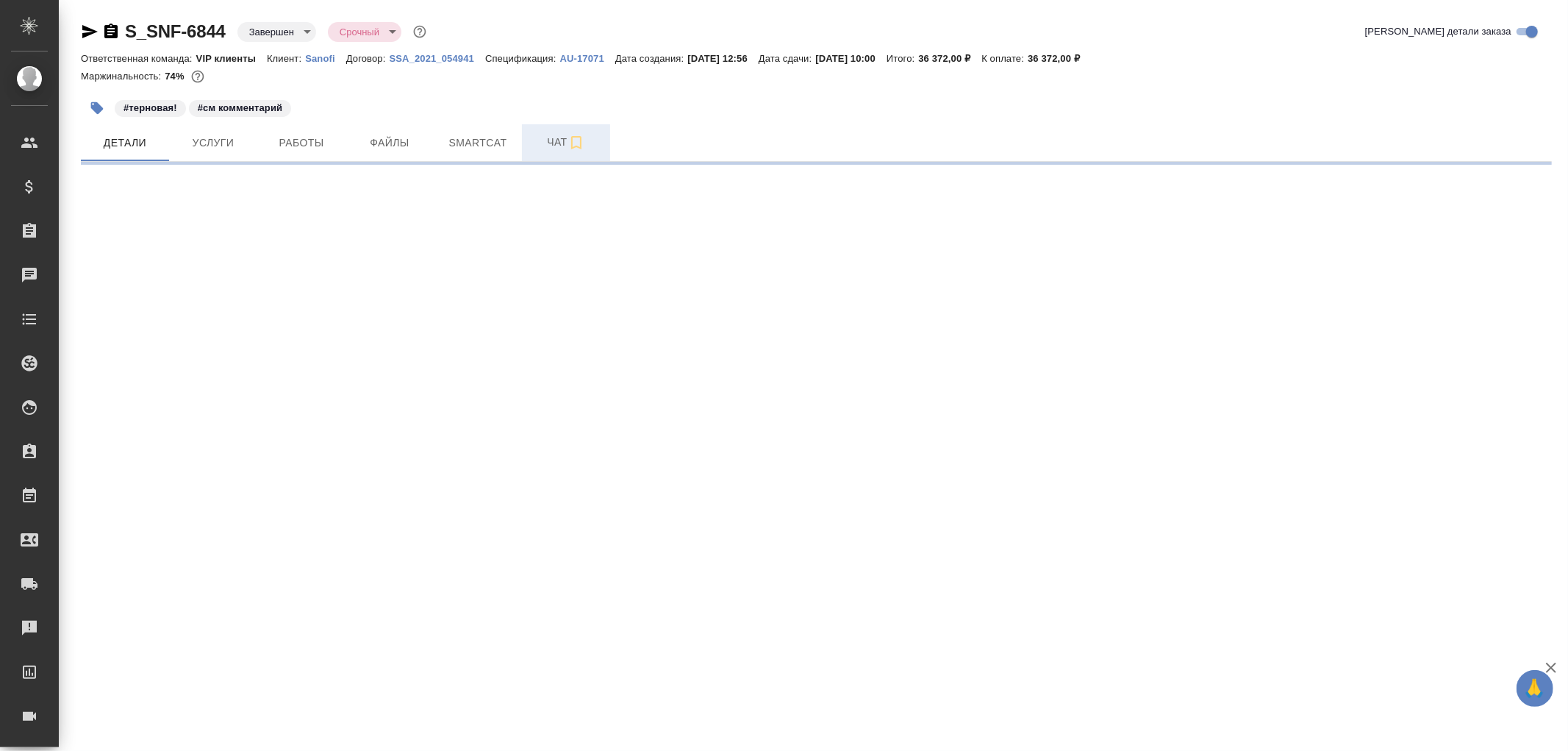
select select "RU"
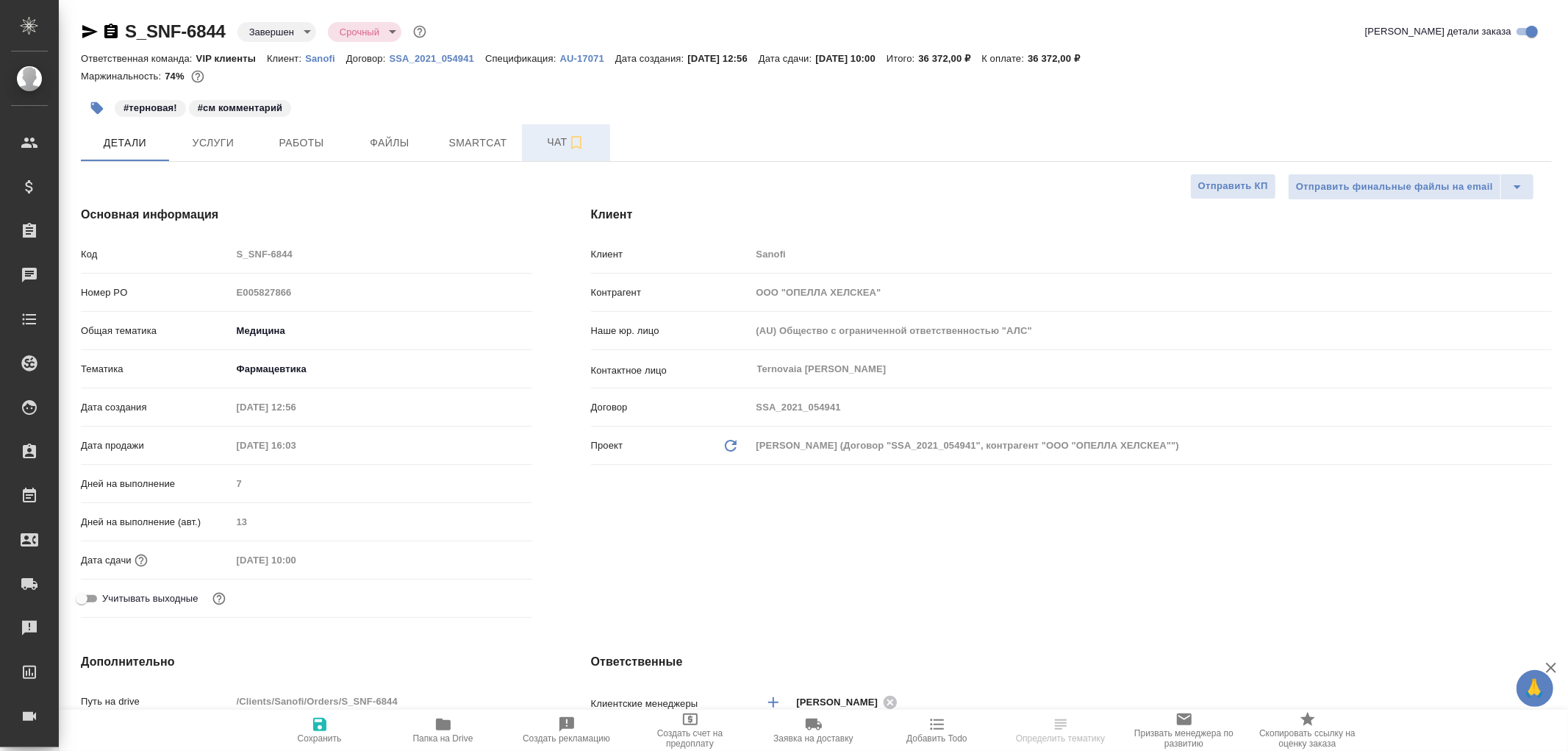
type textarea "x"
click at [557, 142] on span "Чат" at bounding box center [566, 142] width 71 height 18
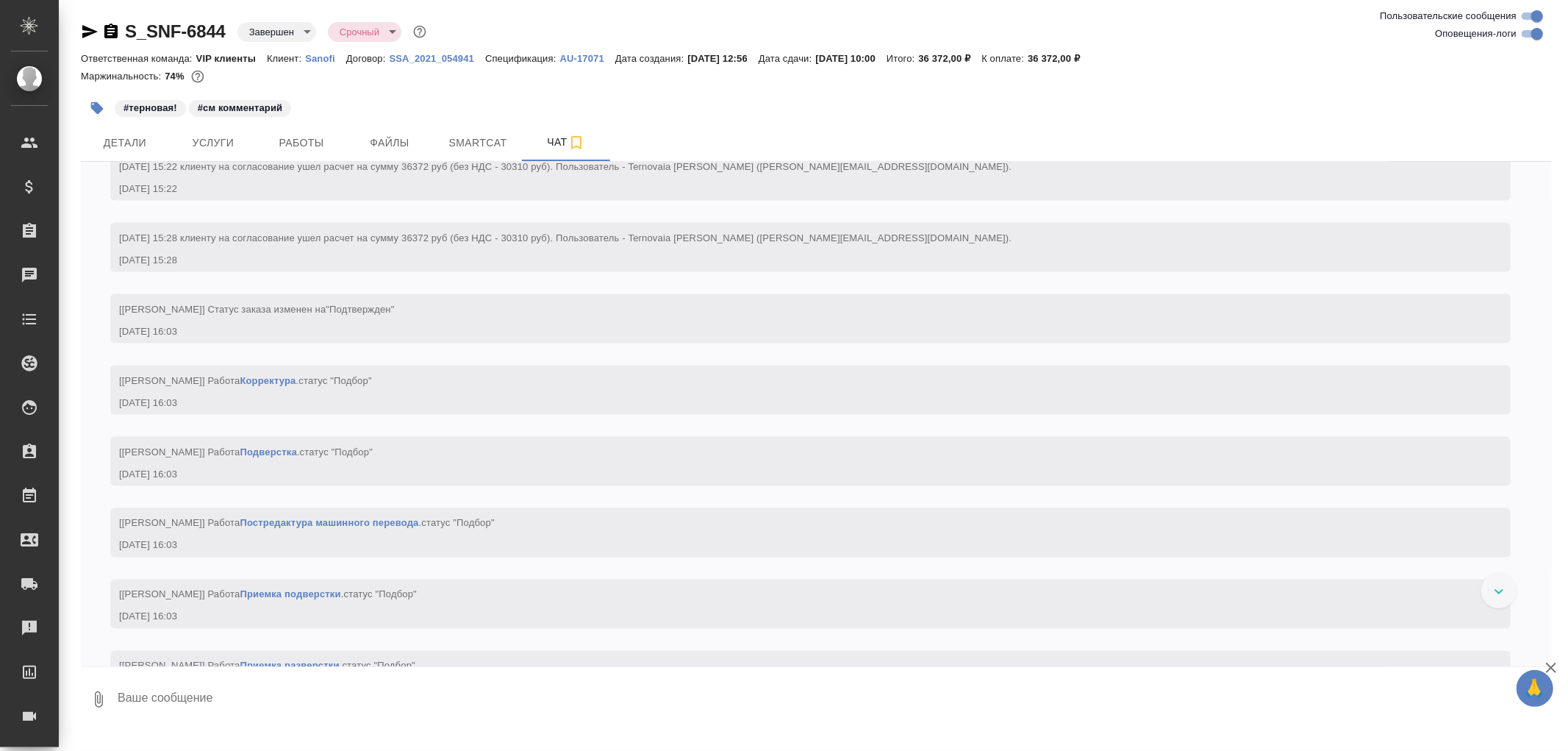
scroll to position [2043, 0]
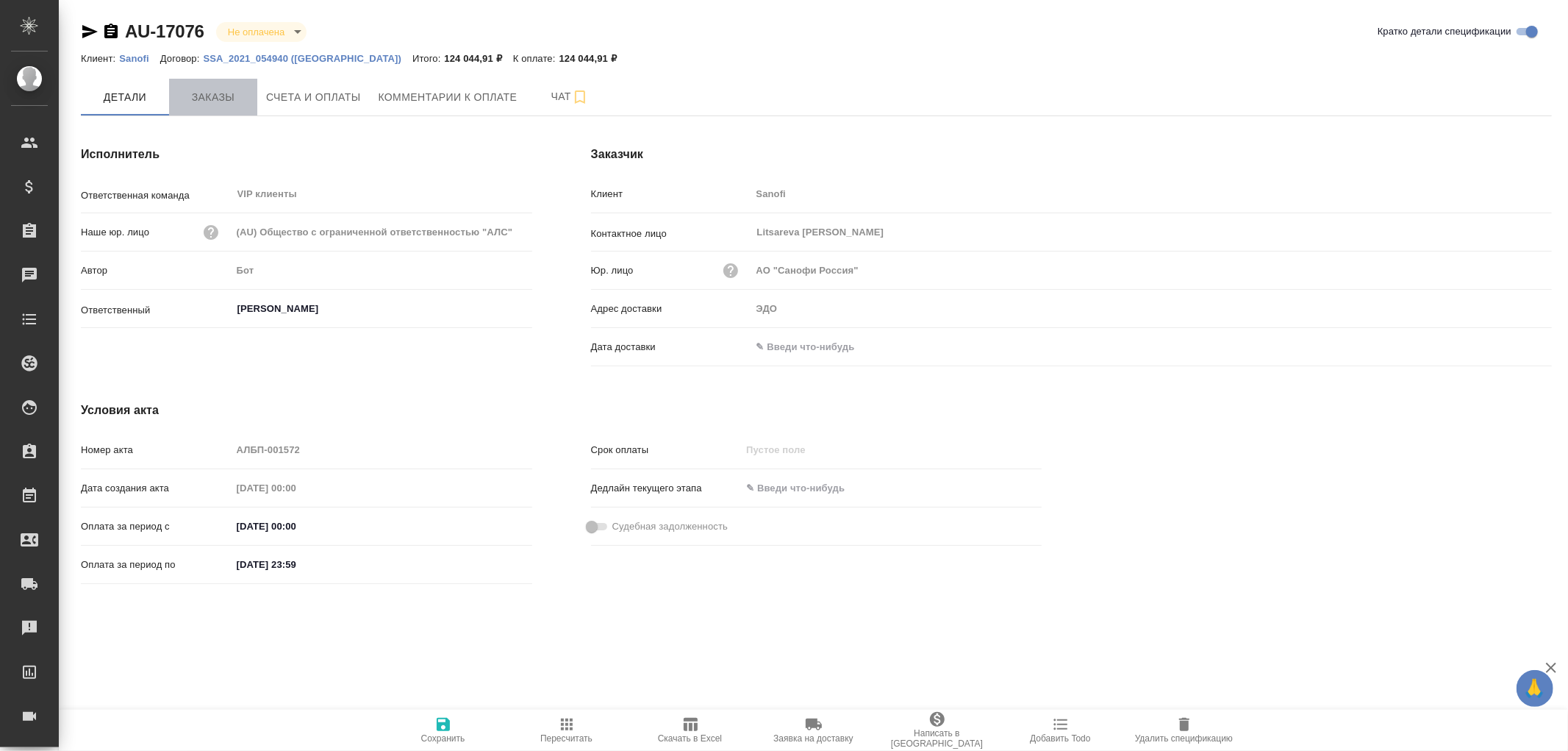
click at [217, 92] on span "Заказы" at bounding box center [213, 97] width 71 height 18
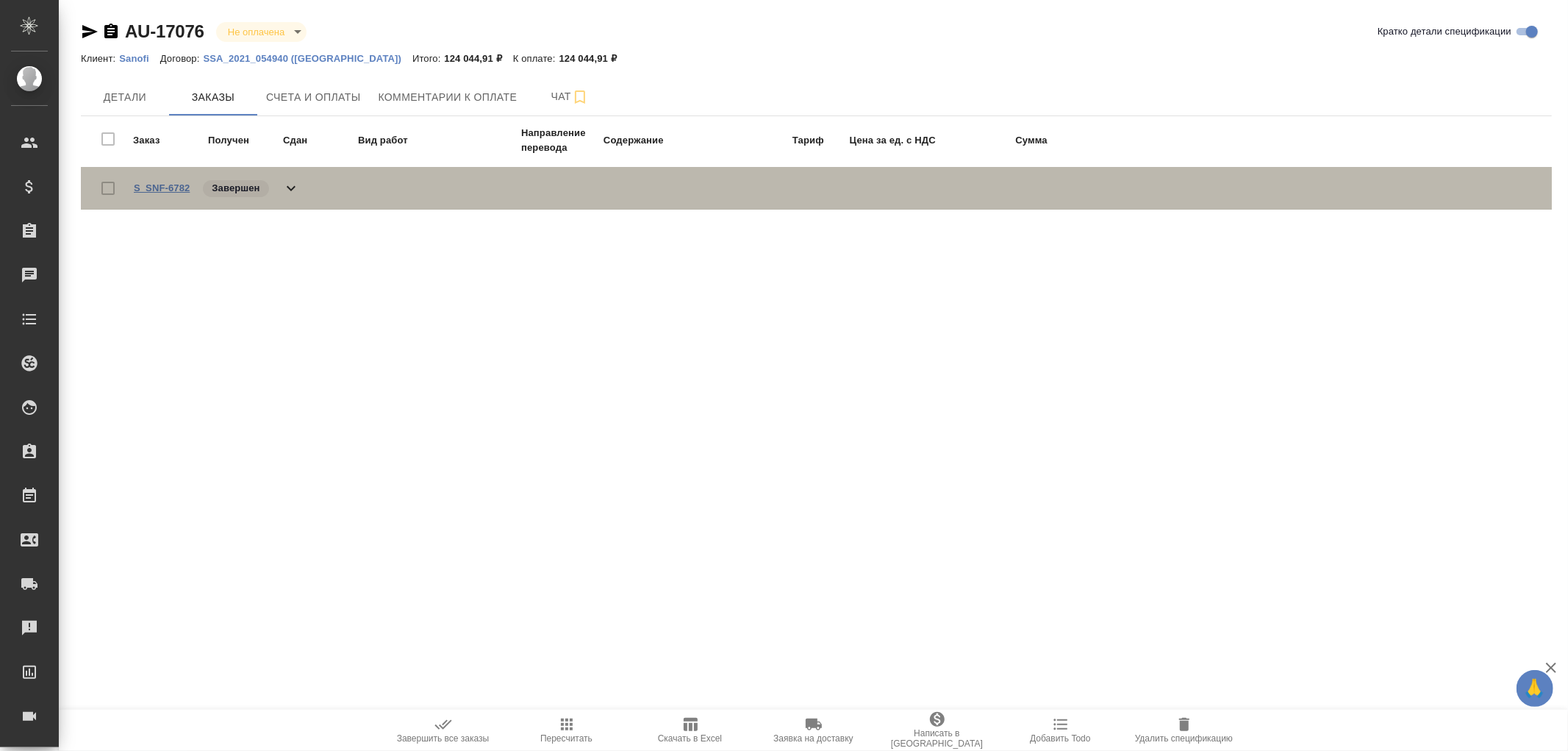
click at [171, 187] on link "S_SNF-6782" at bounding box center [162, 187] width 56 height 11
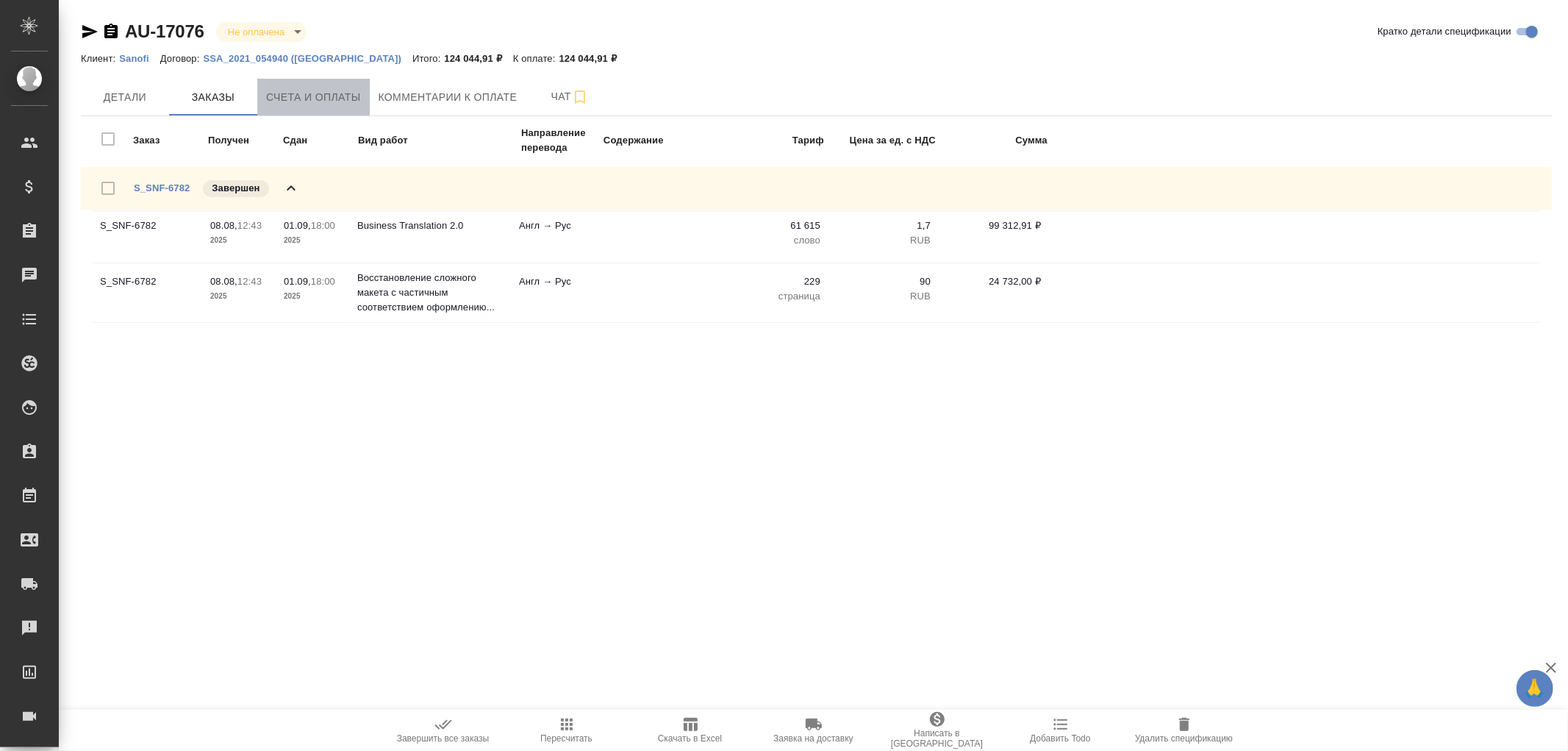
click at [334, 100] on span "Счета и оплаты" at bounding box center [313, 97] width 94 height 18
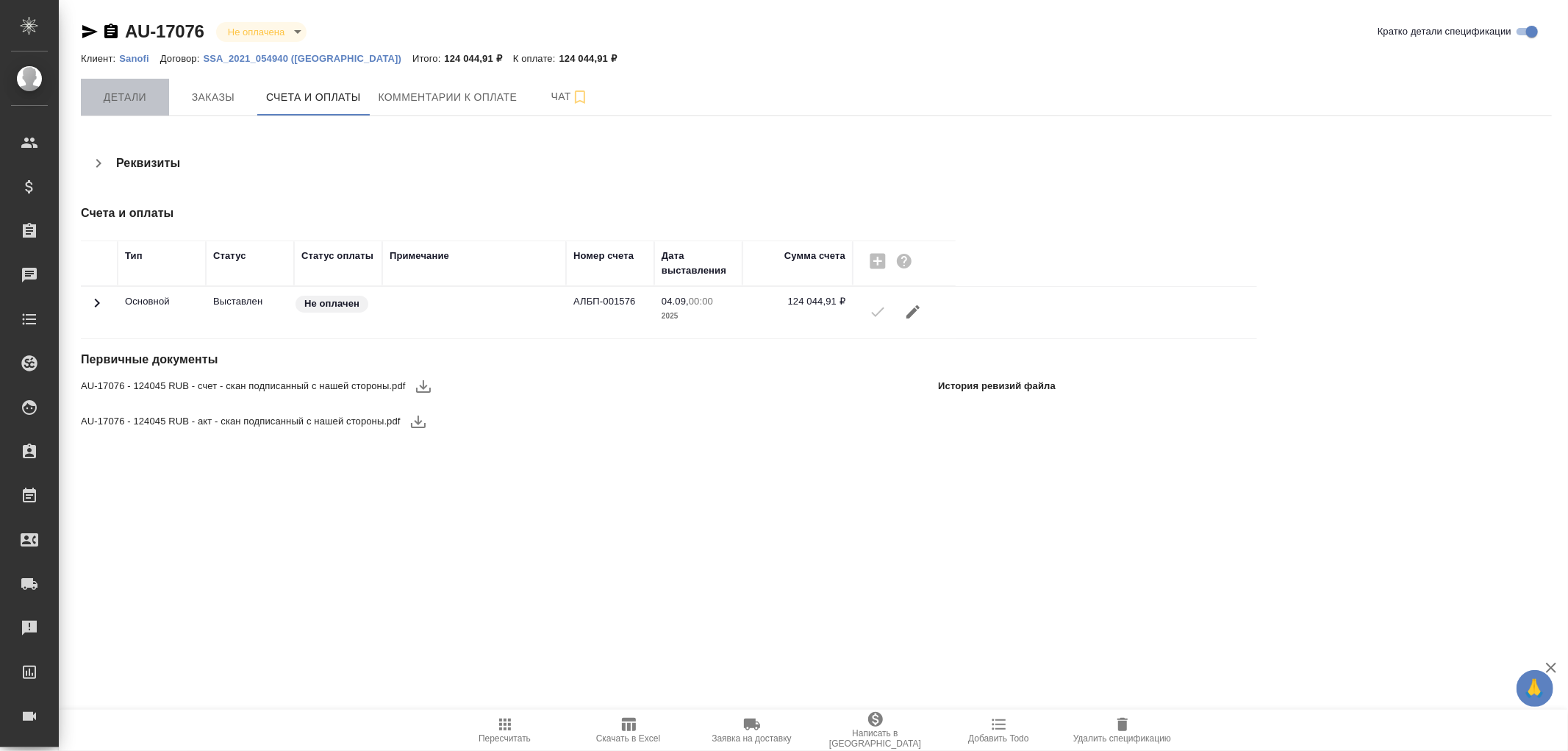
click at [134, 84] on button "Детали" at bounding box center [124, 96] width 88 height 37
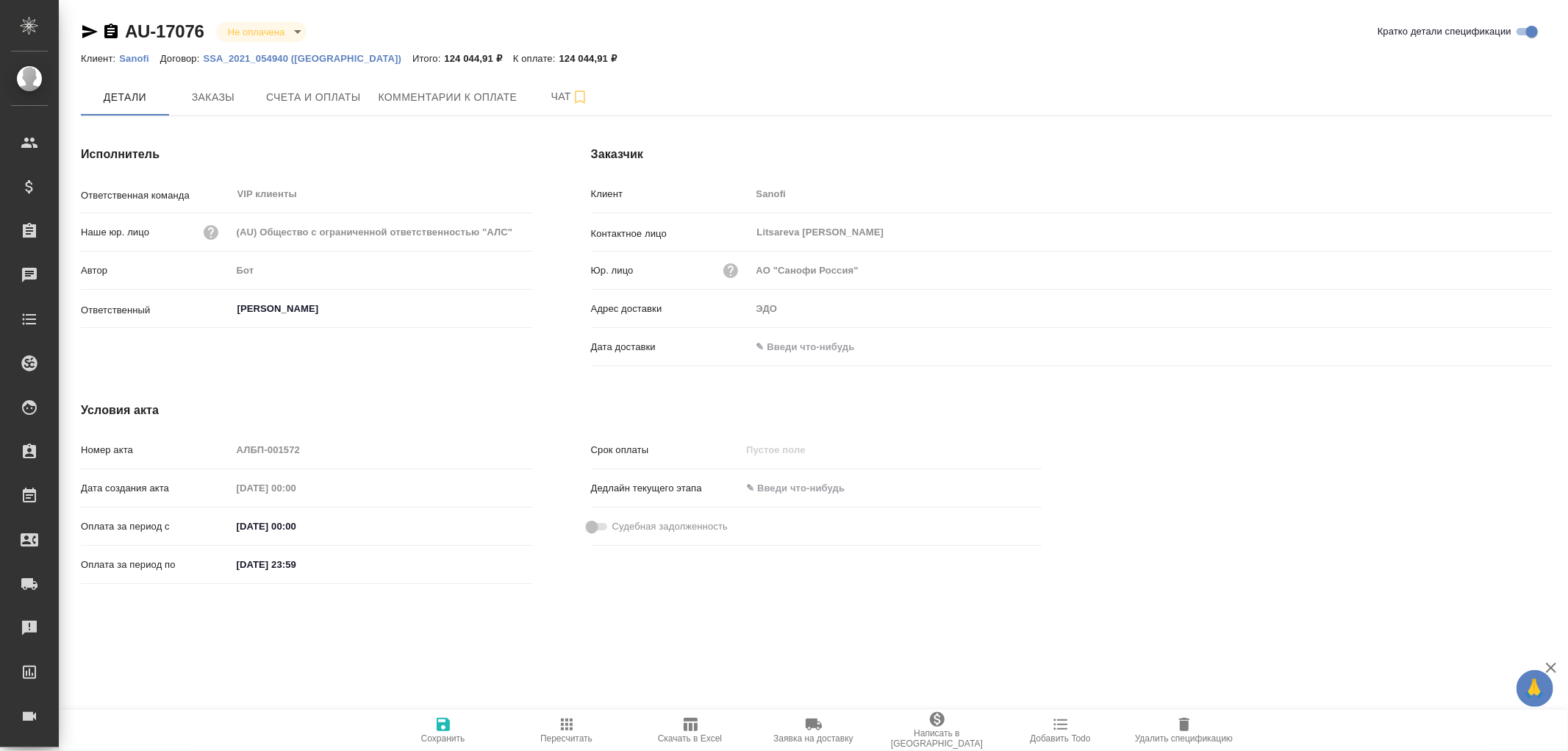
click at [800, 343] on input "text" at bounding box center [815, 346] width 128 height 21
click at [1515, 343] on icon "button" at bounding box center [1509, 345] width 13 height 15
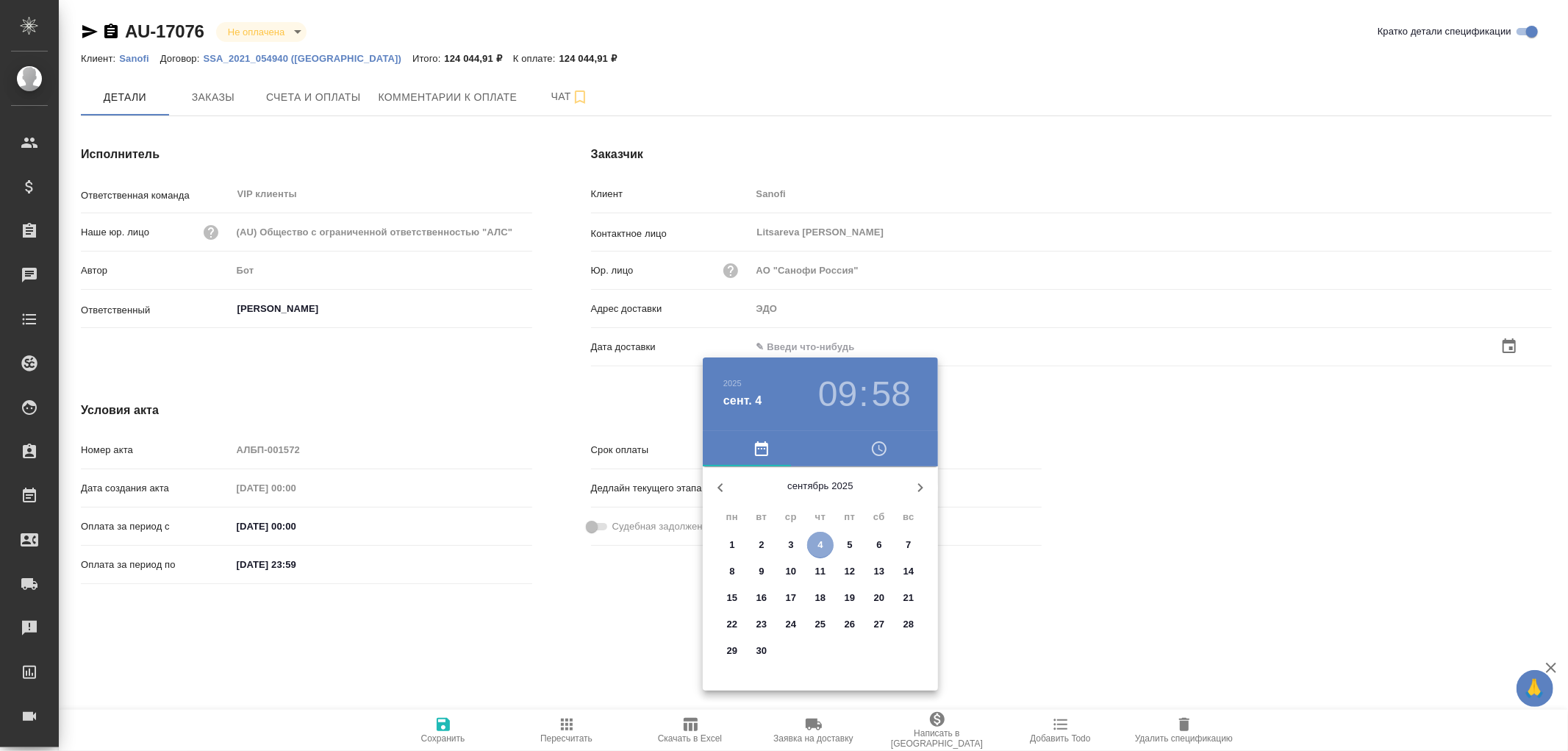
click at [825, 544] on span "4" at bounding box center [820, 545] width 27 height 15
type input "04.09.2025 09:58"
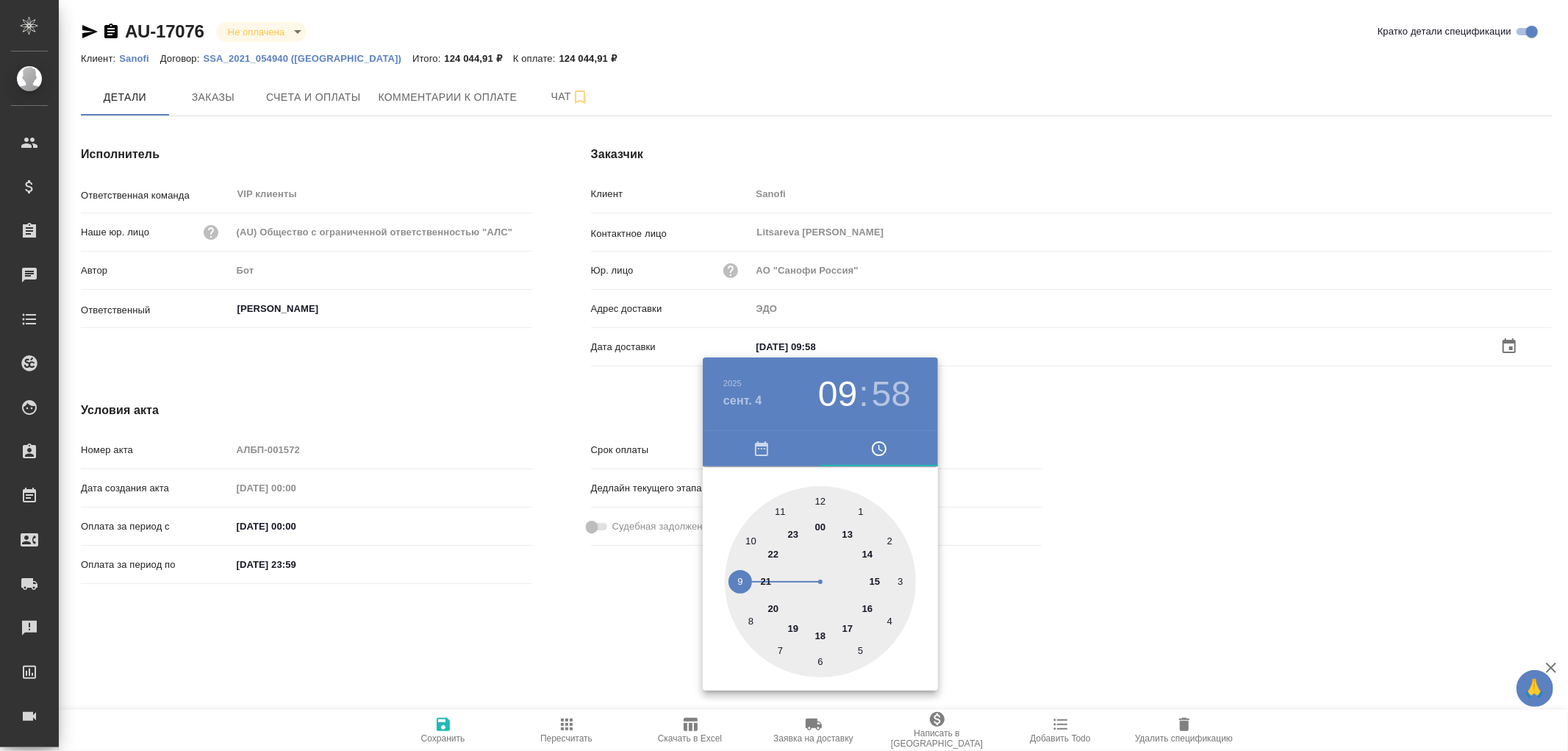
click at [438, 721] on div at bounding box center [784, 375] width 1568 height 751
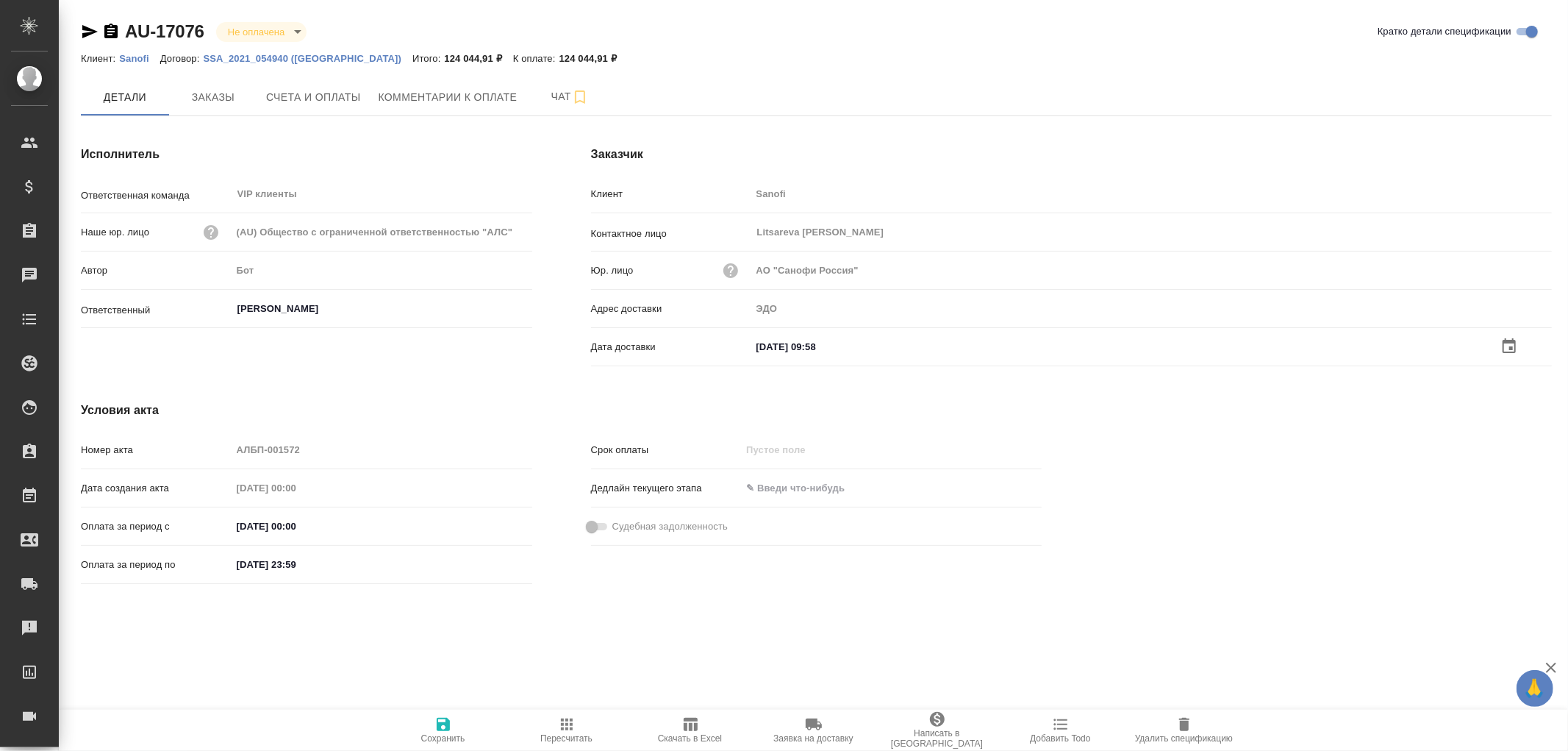
click at [444, 721] on icon "button" at bounding box center [443, 725] width 18 height 18
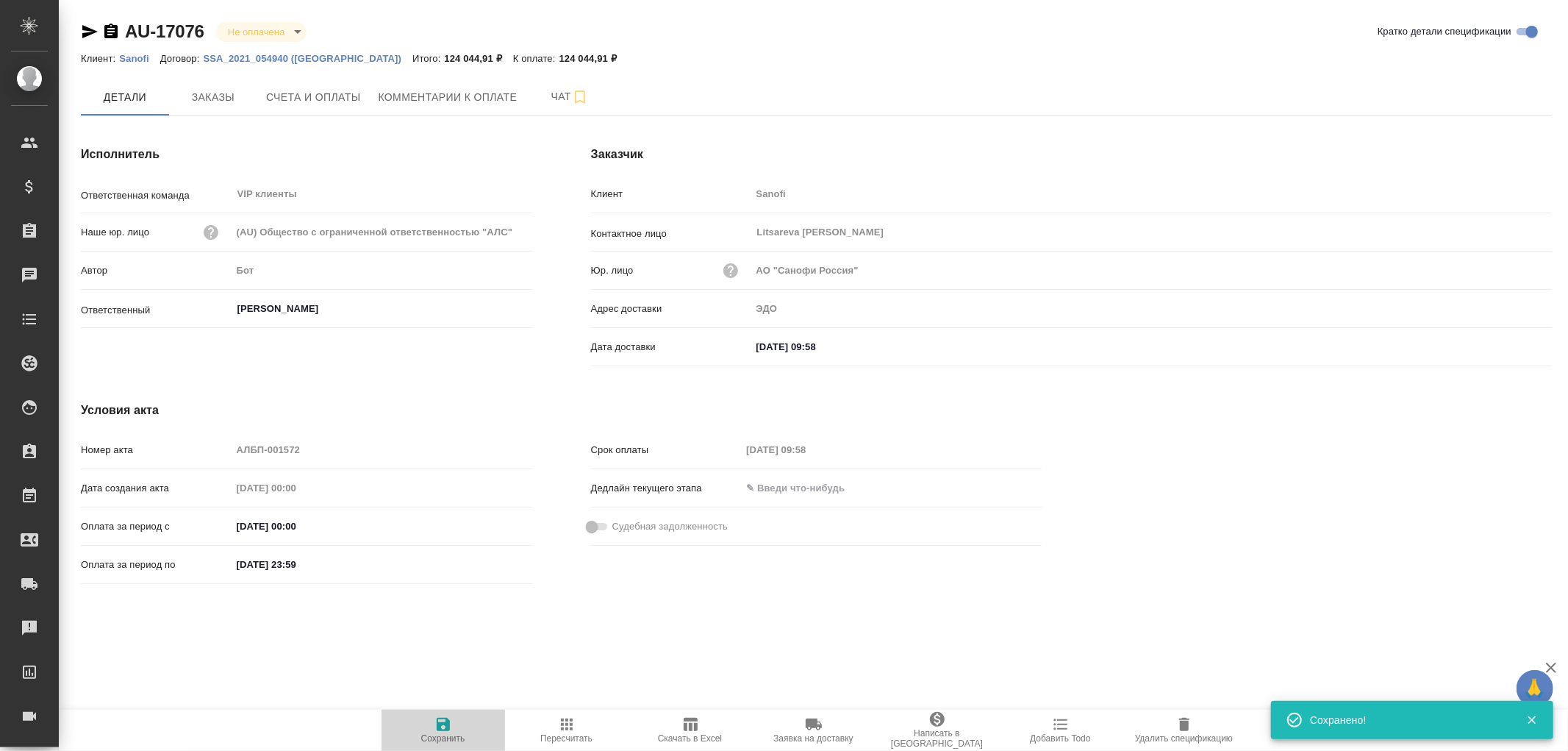
click at [444, 721] on icon "button" at bounding box center [443, 725] width 18 height 18
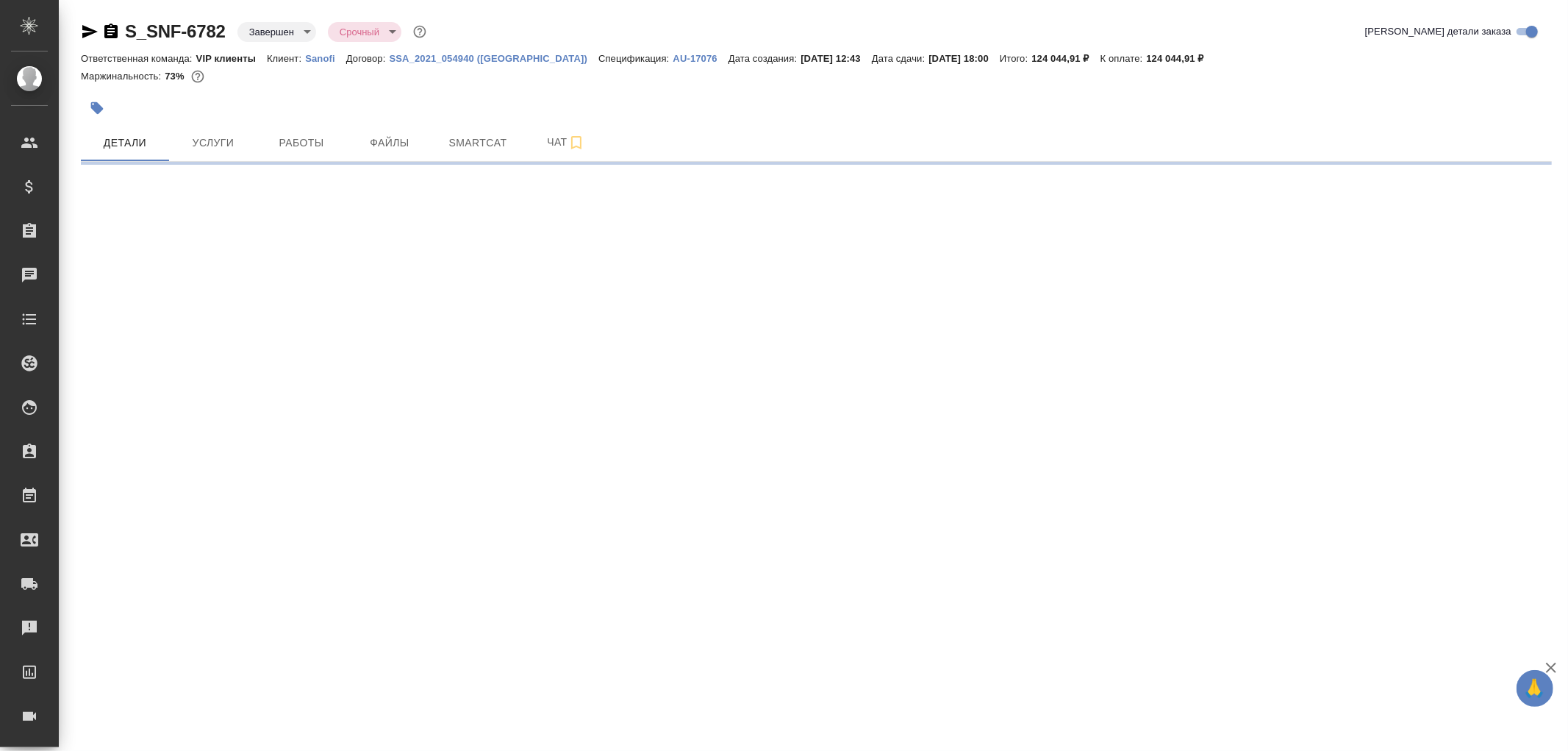
select select "RU"
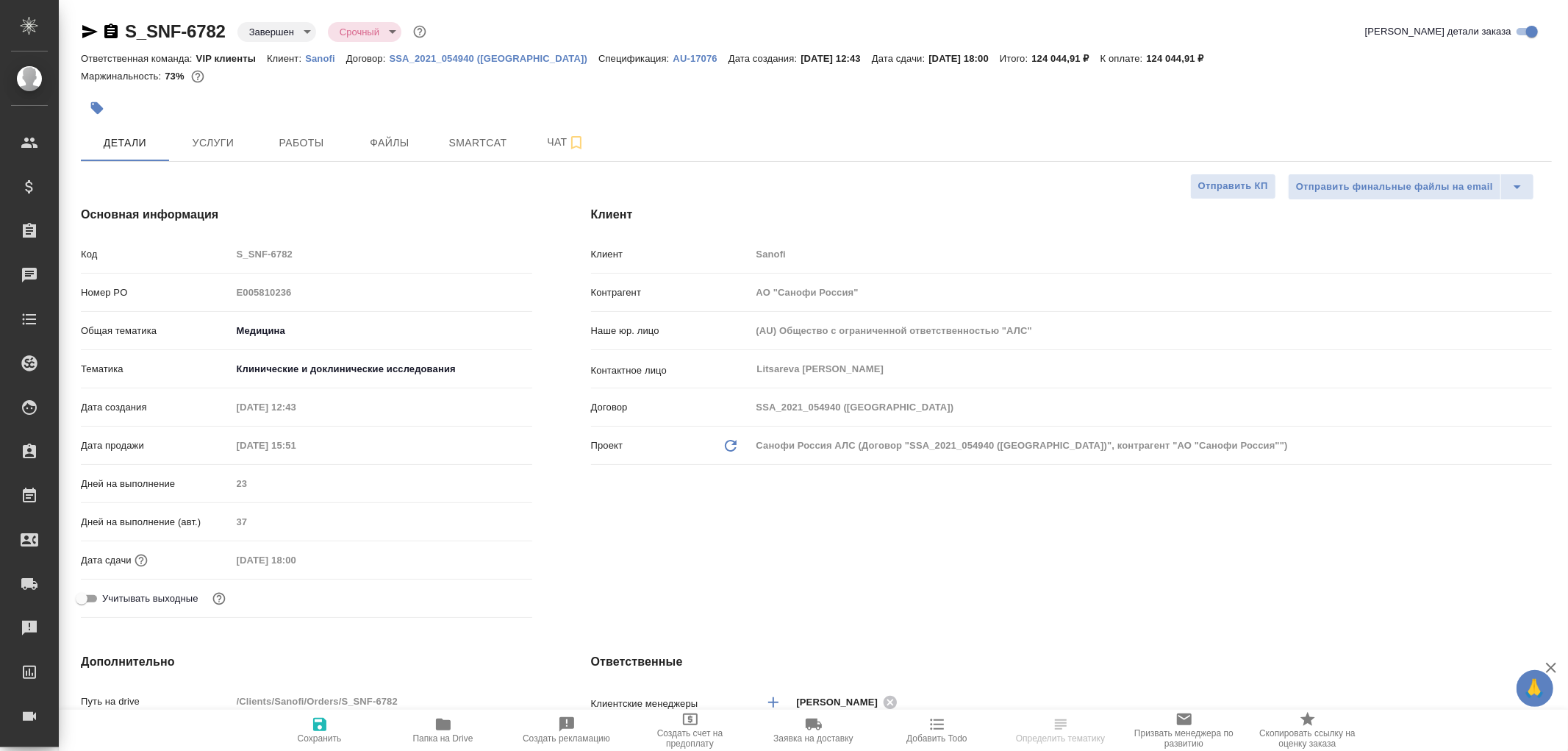
type textarea "x"
click at [557, 140] on span "Чат" at bounding box center [566, 142] width 71 height 18
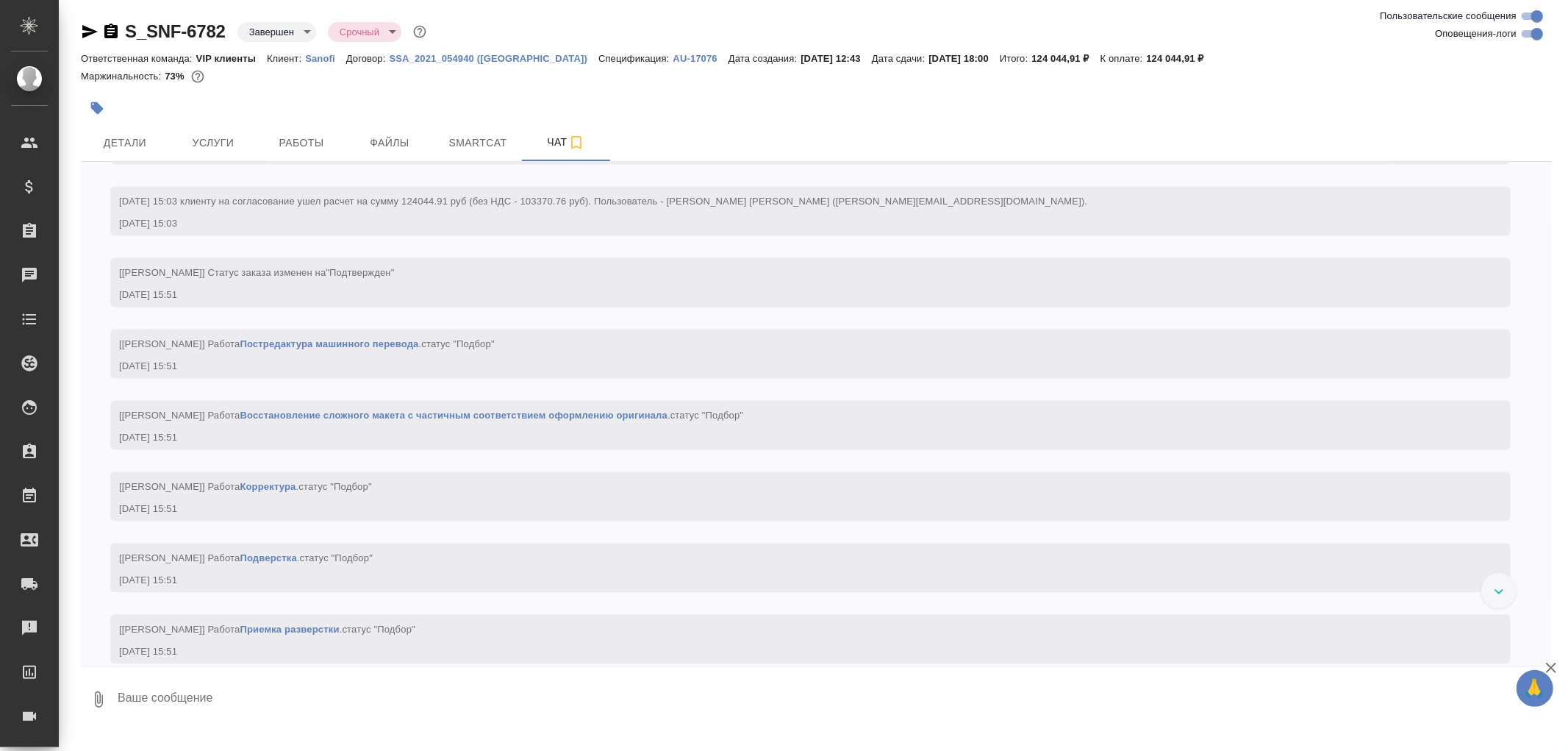
scroll to position [2615, 0]
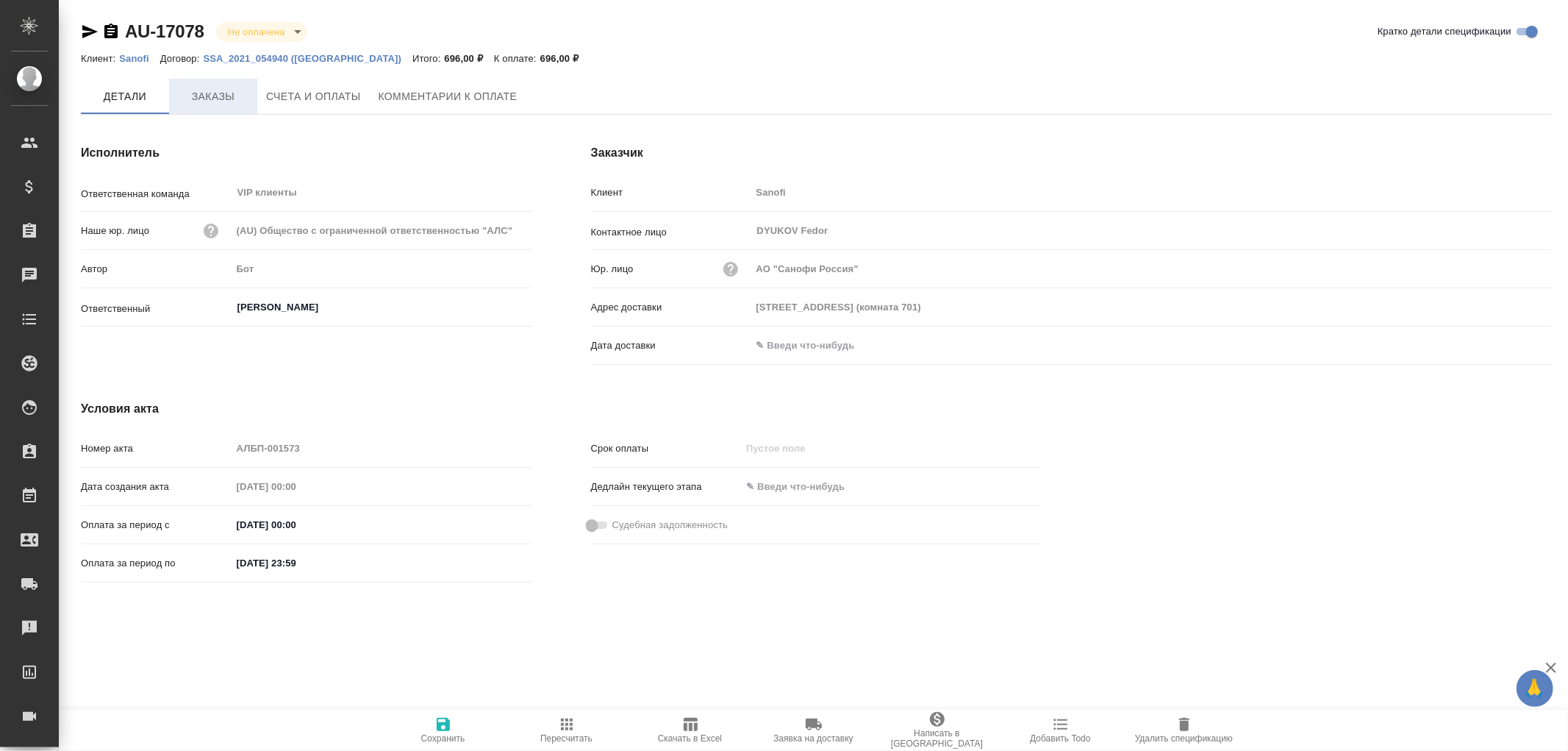
click at [210, 93] on span "Заказы" at bounding box center [213, 96] width 71 height 18
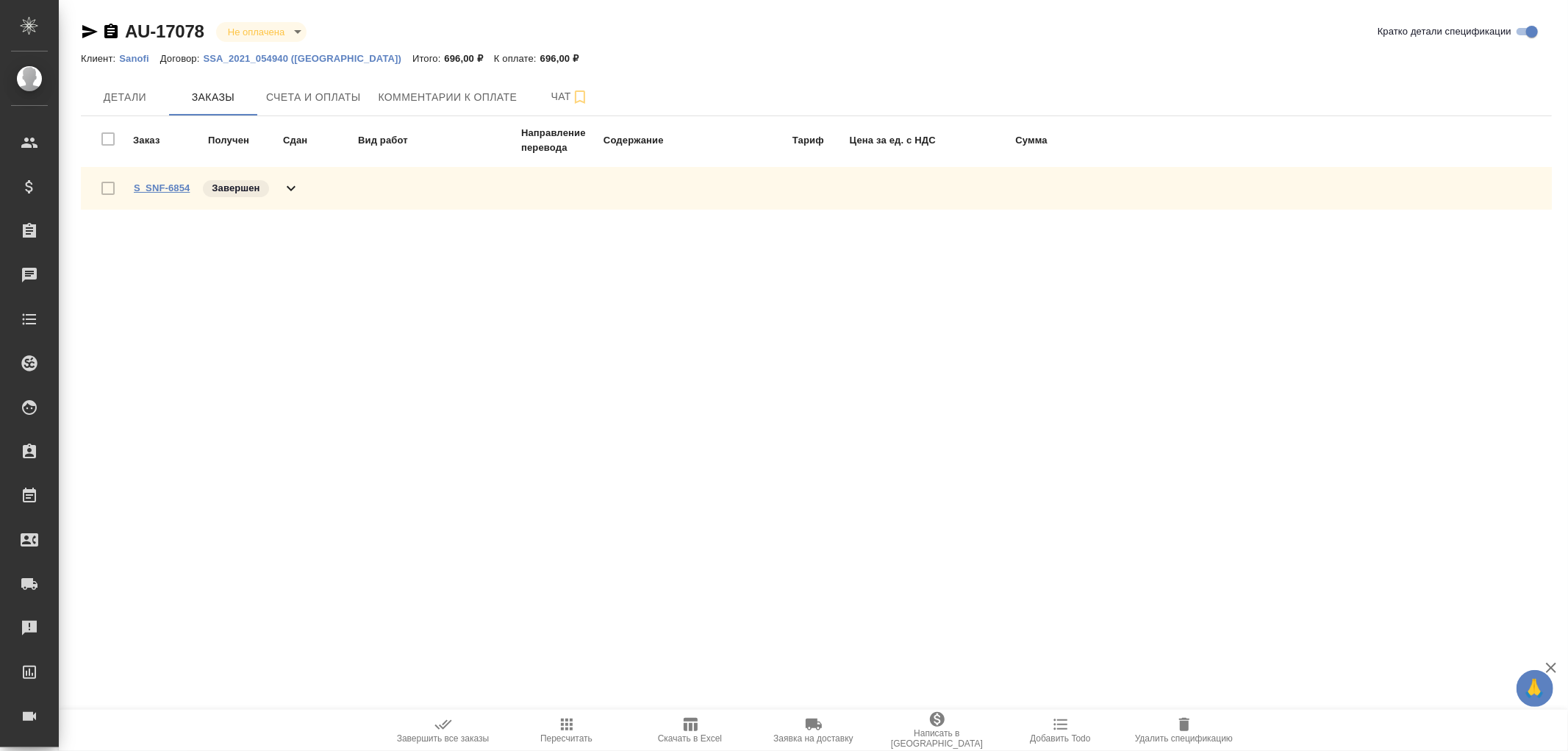
click at [168, 181] on span "S_SNF-6854" at bounding box center [162, 188] width 56 height 15
click at [168, 182] on link "S_SNF-6854" at bounding box center [162, 187] width 56 height 11
click at [311, 101] on span "Счета и оплаты" at bounding box center [313, 97] width 94 height 18
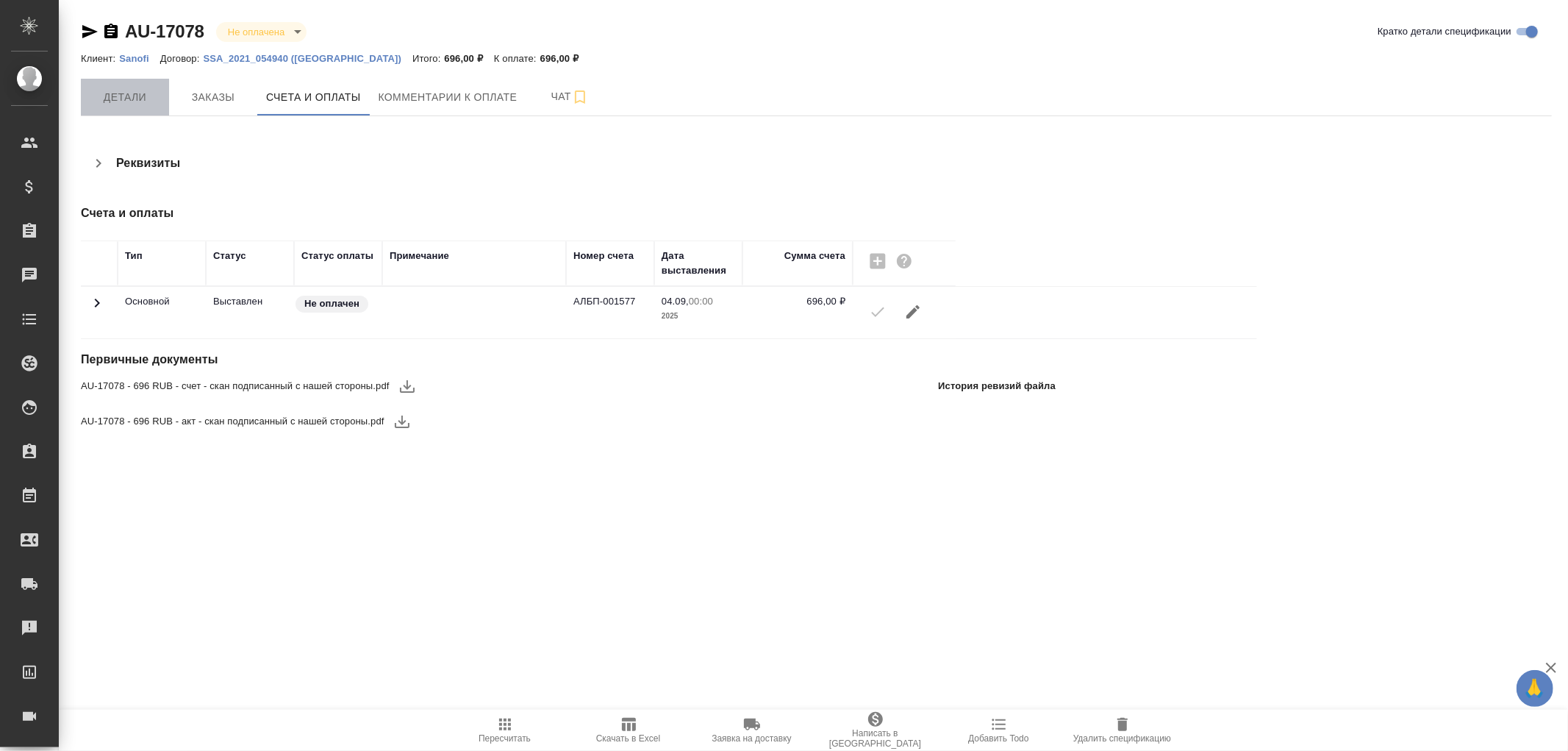
click at [127, 96] on span "Детали" at bounding box center [124, 97] width 71 height 18
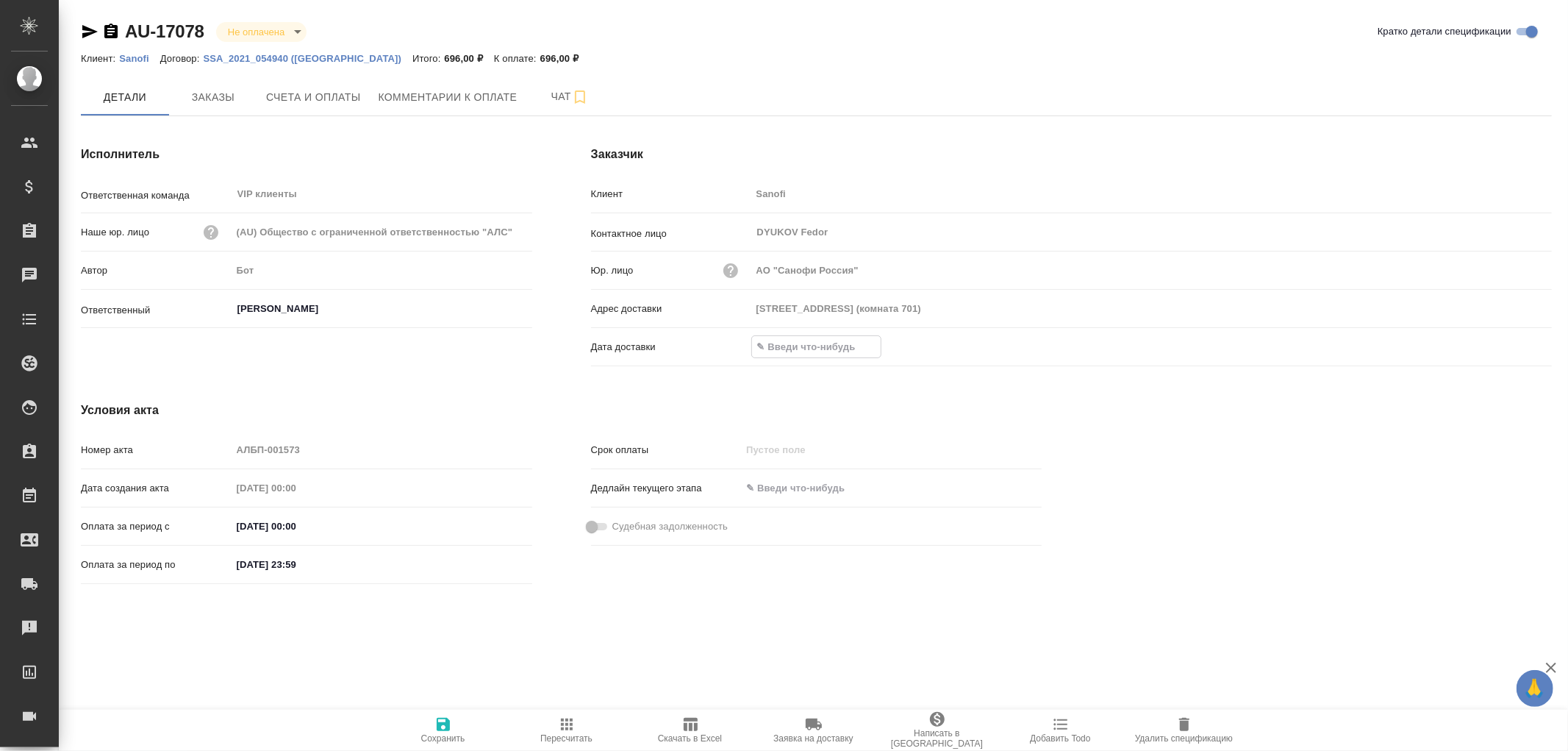
drag, startPoint x: 797, startPoint y: 344, endPoint x: 950, endPoint y: 354, distance: 153.3
click at [798, 344] on input "text" at bounding box center [816, 346] width 128 height 21
click at [1512, 343] on icon "button" at bounding box center [1509, 346] width 18 height 18
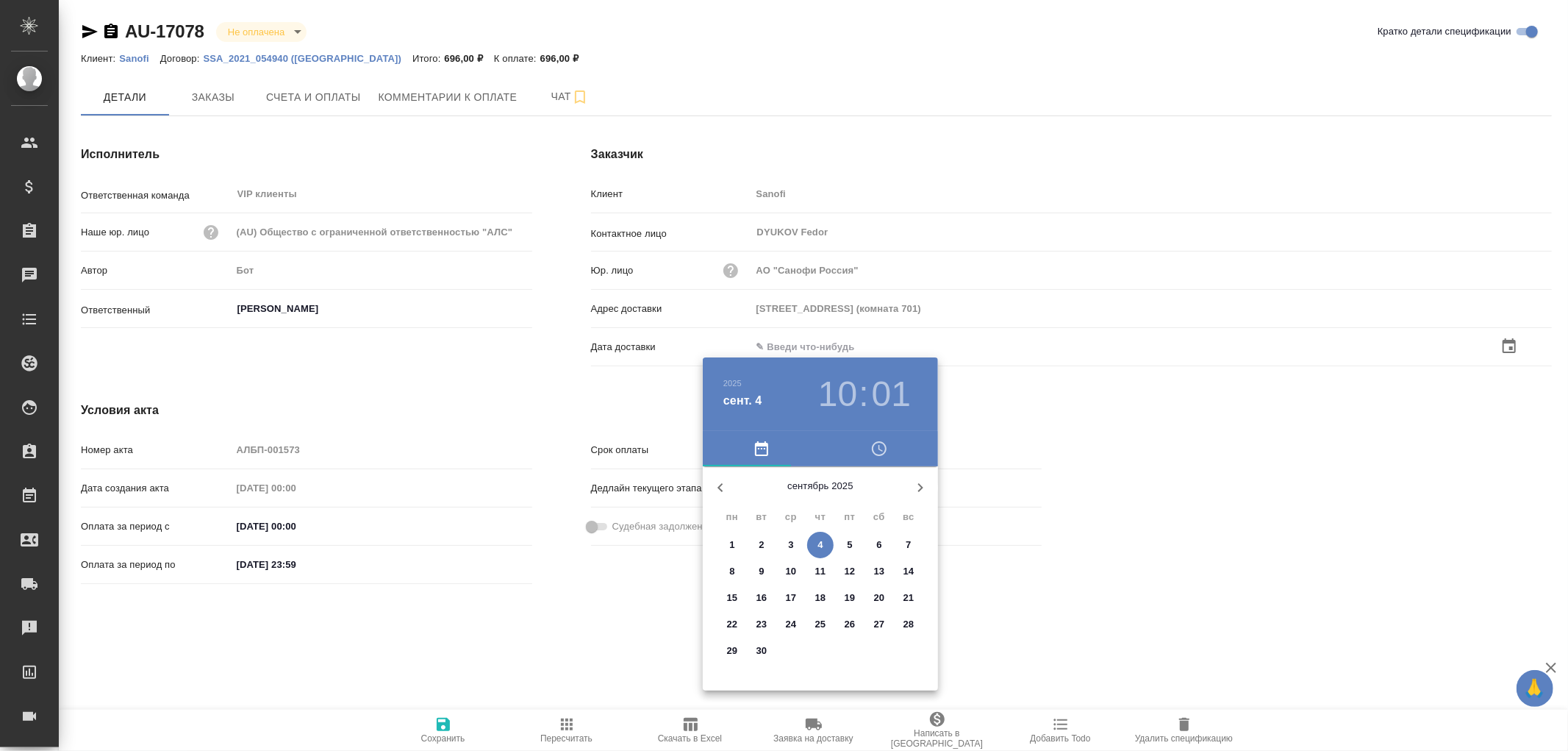
click at [825, 546] on span "4" at bounding box center [820, 545] width 27 height 15
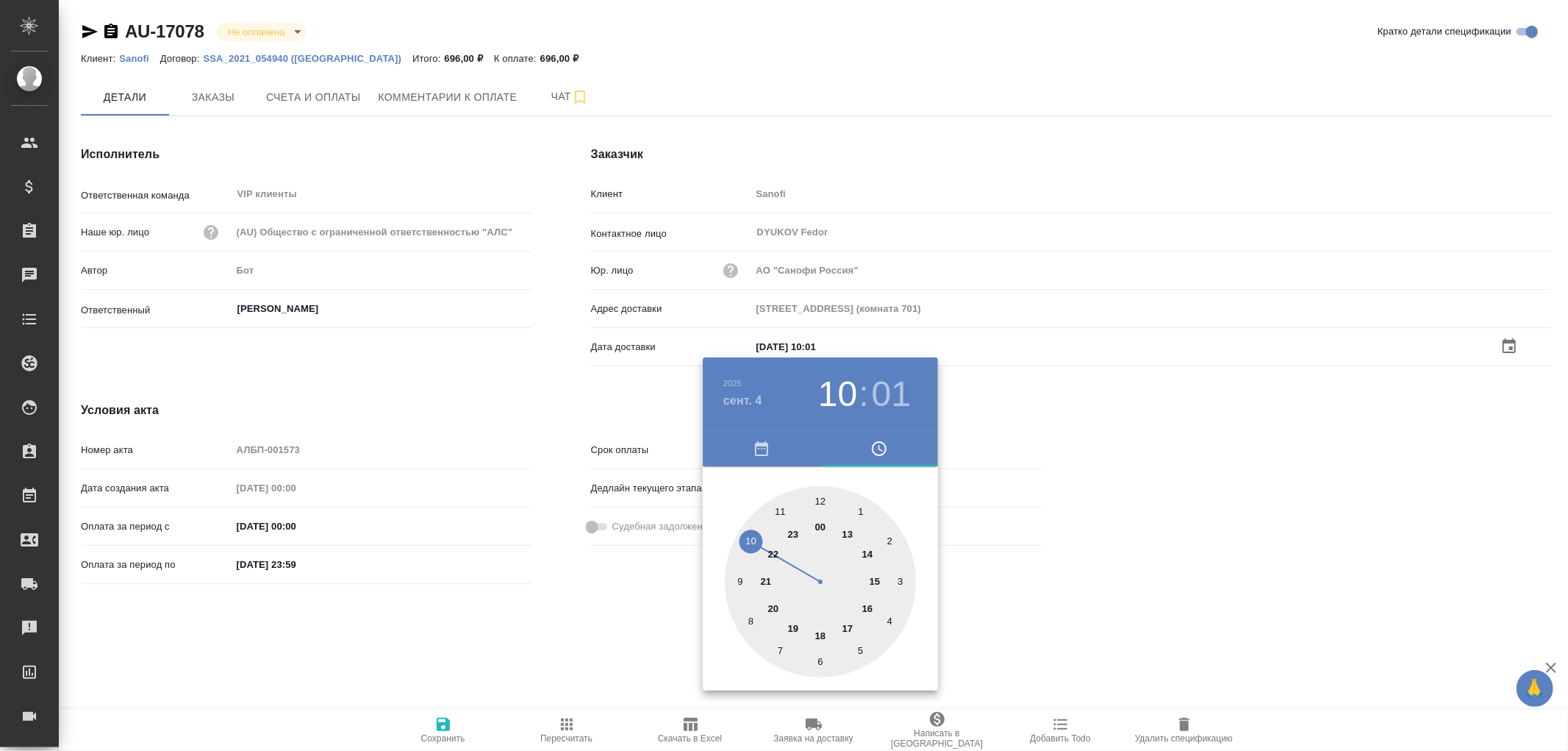
type input "04.09.2025 10:01"
click at [448, 726] on div at bounding box center [784, 375] width 1568 height 751
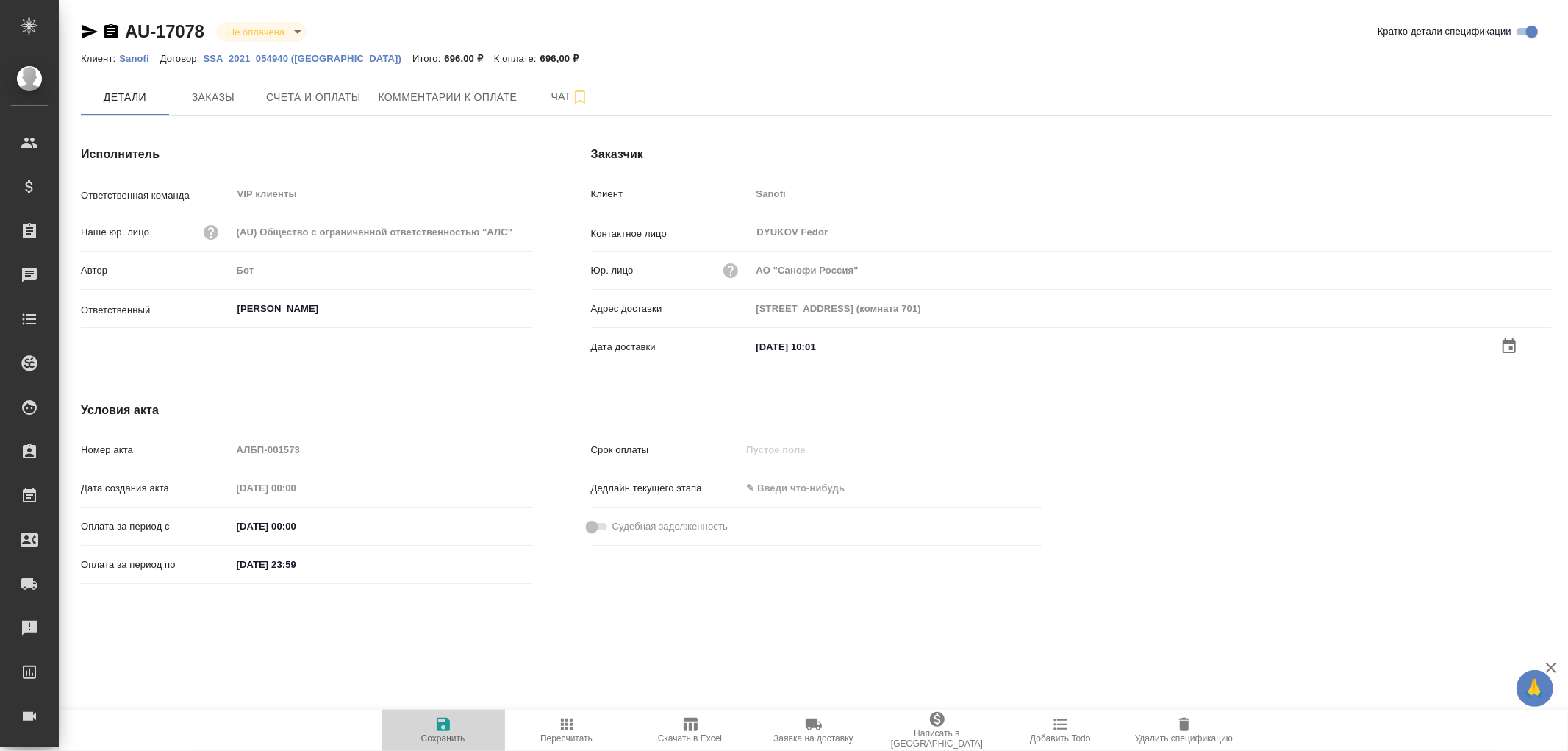
click at [438, 726] on icon "button" at bounding box center [442, 724] width 13 height 13
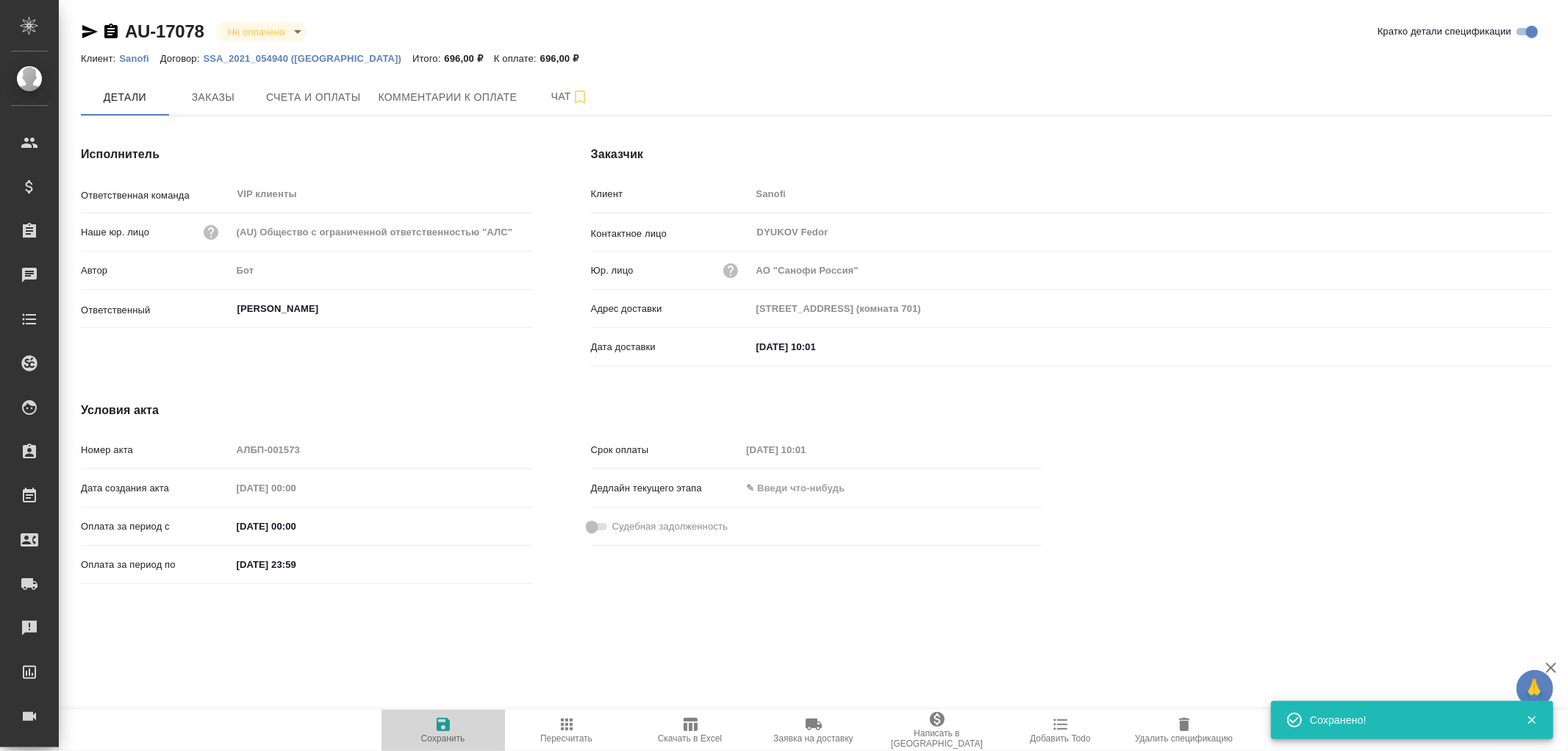
click at [445, 723] on icon "button" at bounding box center [442, 724] width 13 height 13
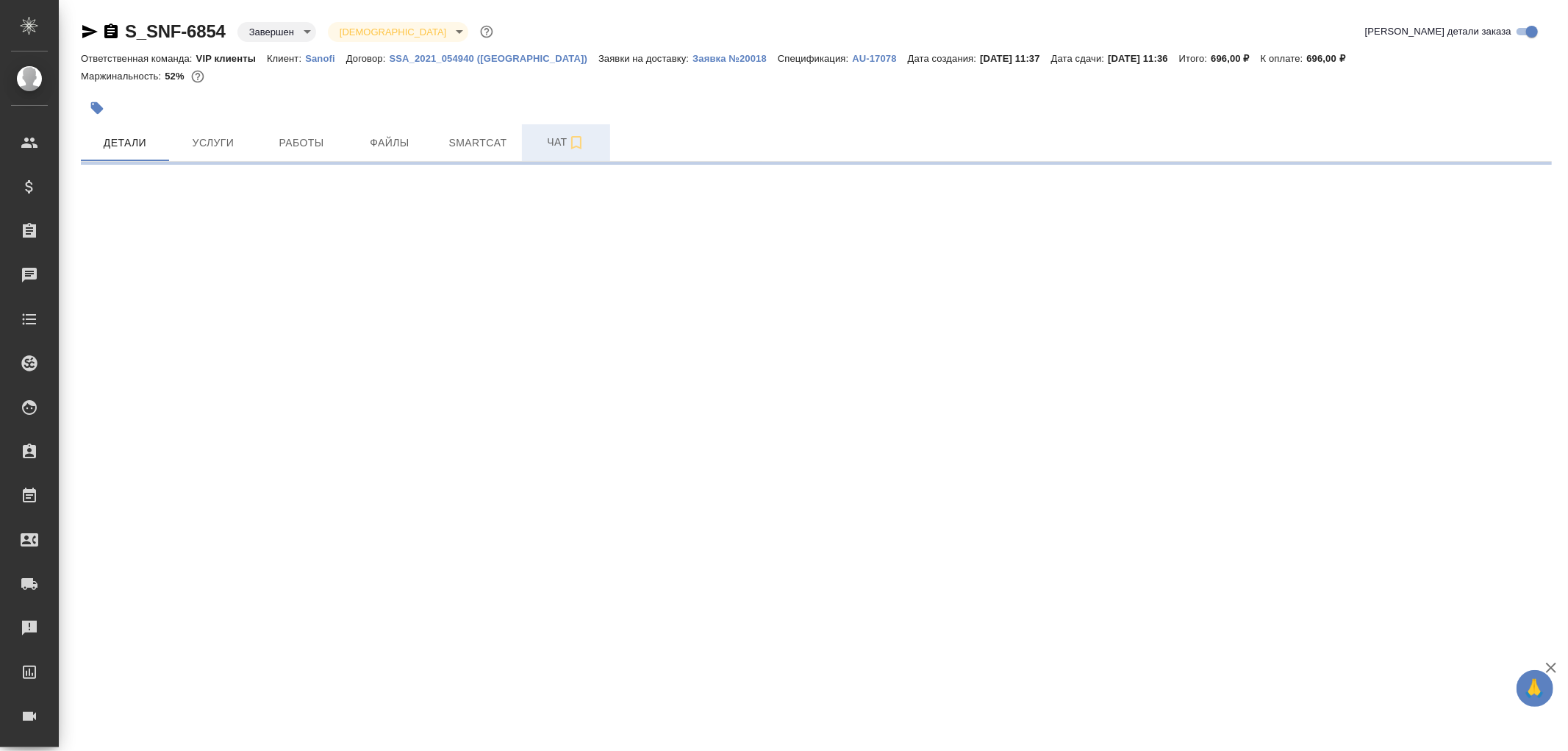
select select "RU"
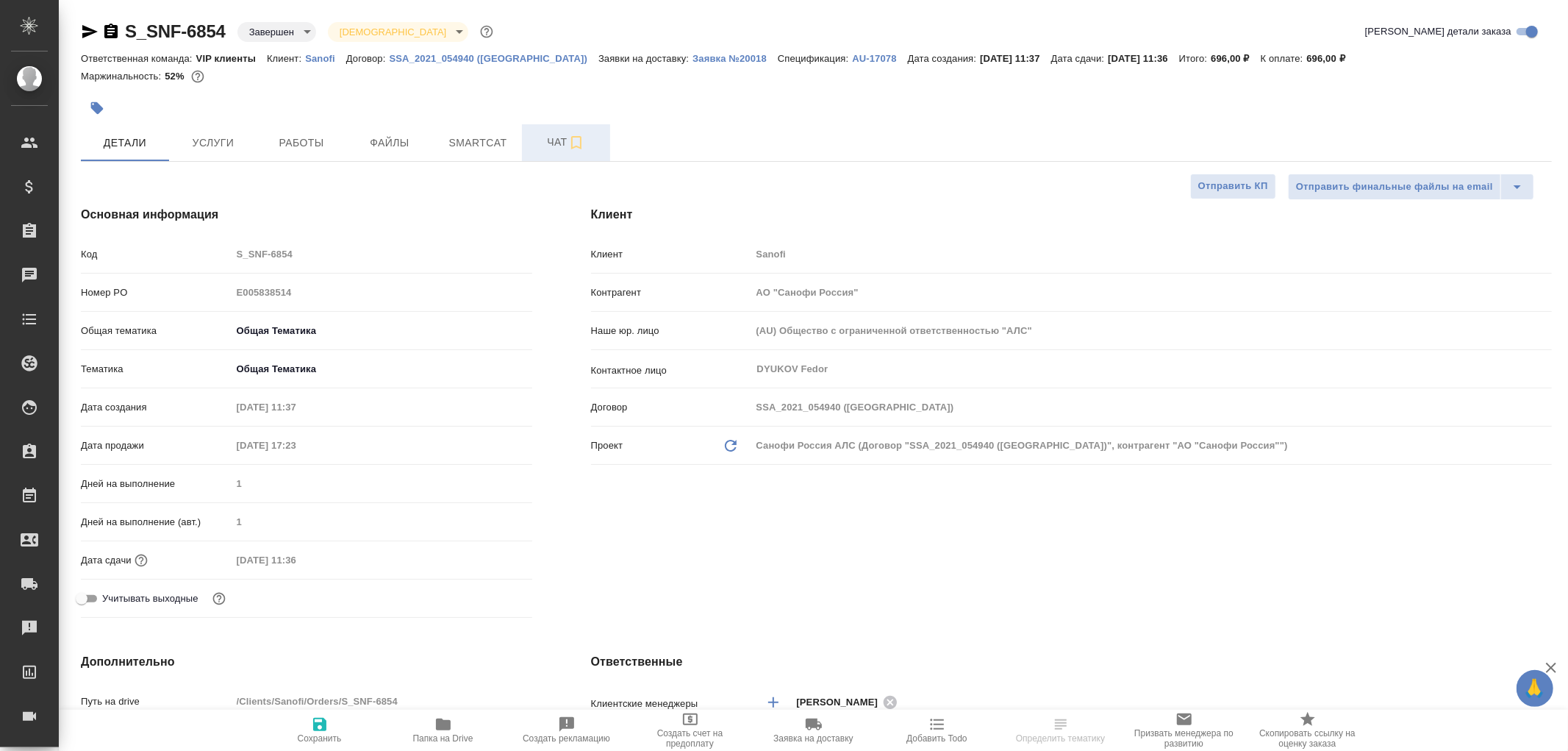
type textarea "x"
click at [559, 142] on span "Чат" at bounding box center [566, 142] width 71 height 18
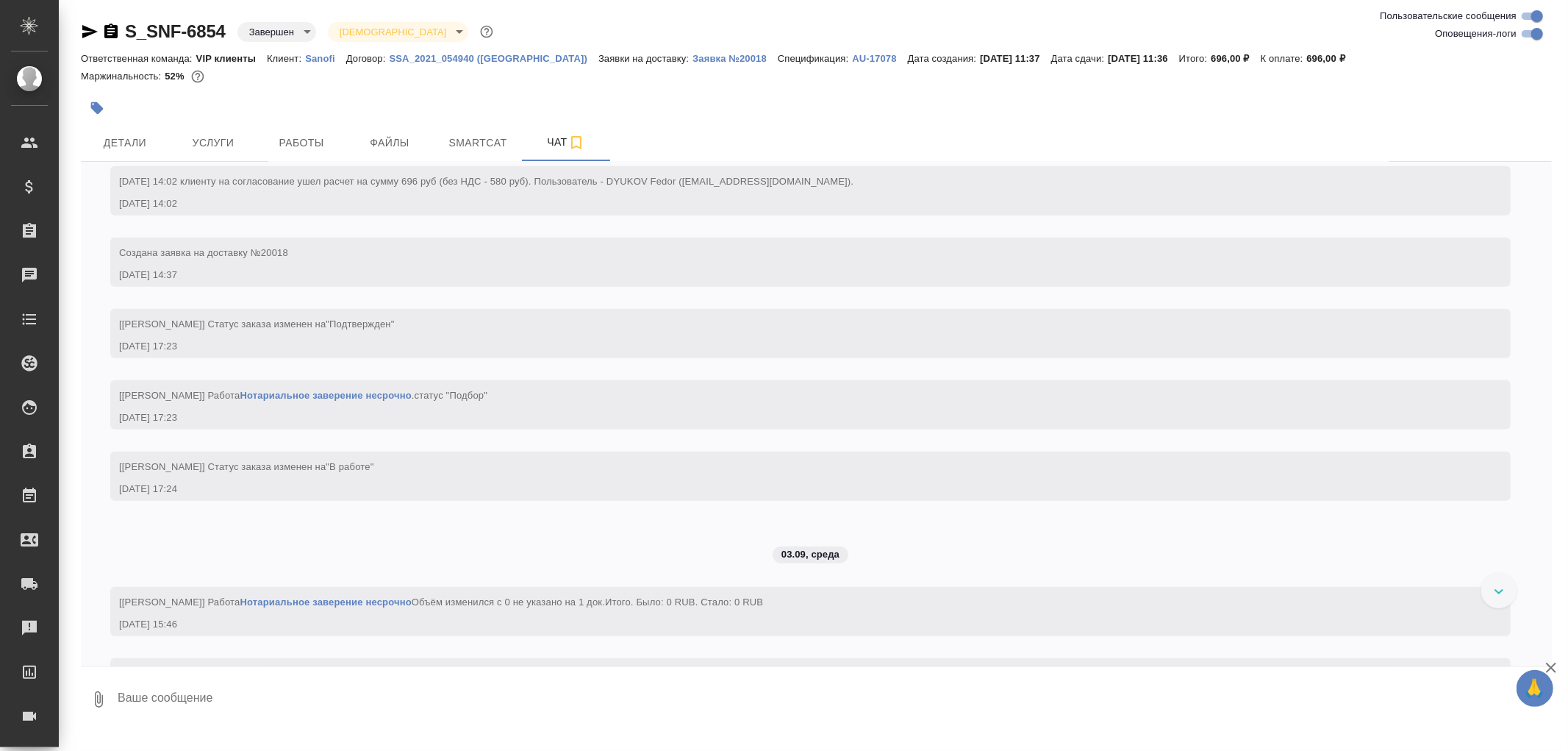
scroll to position [1144, 0]
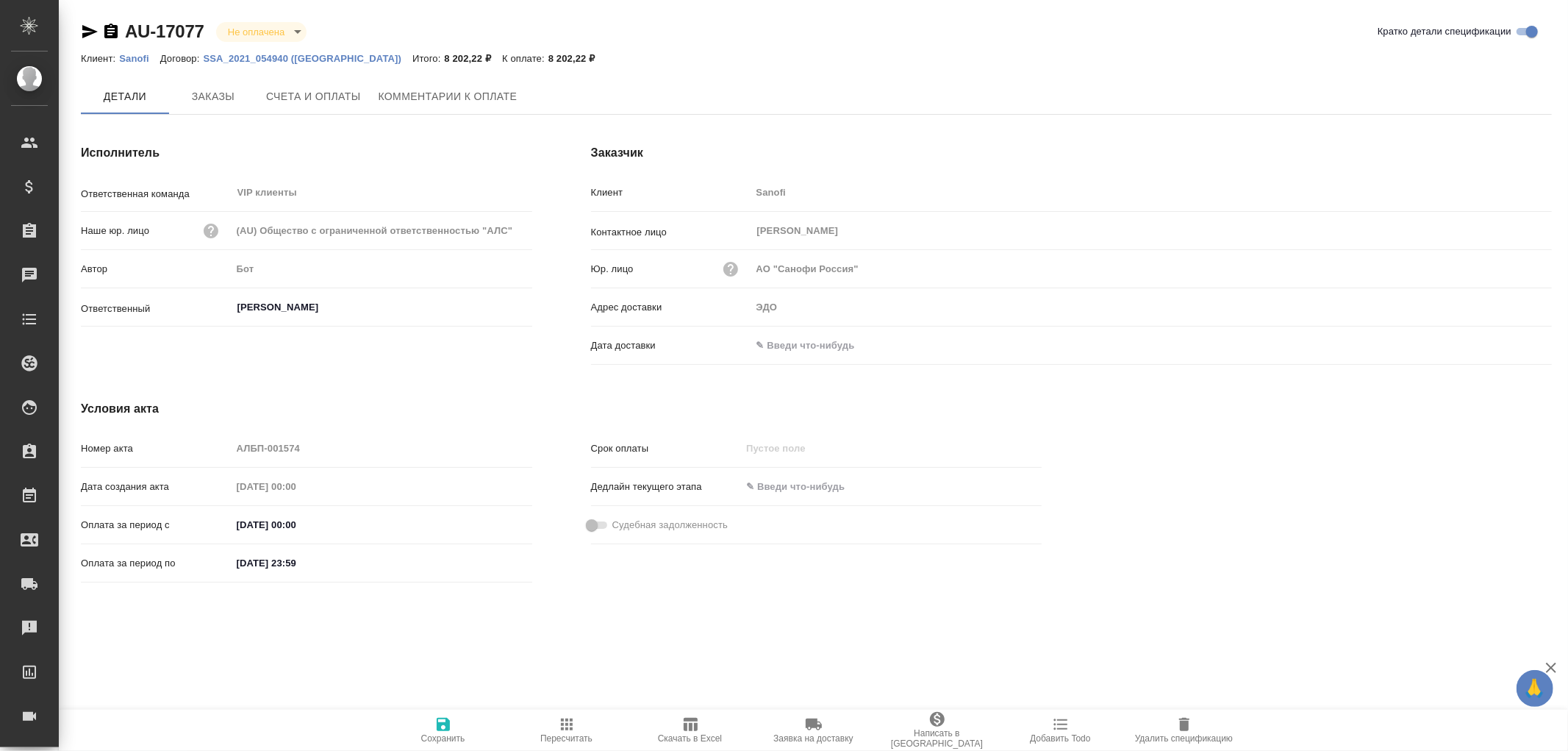
click at [218, 96] on span "Заказы" at bounding box center [213, 96] width 71 height 18
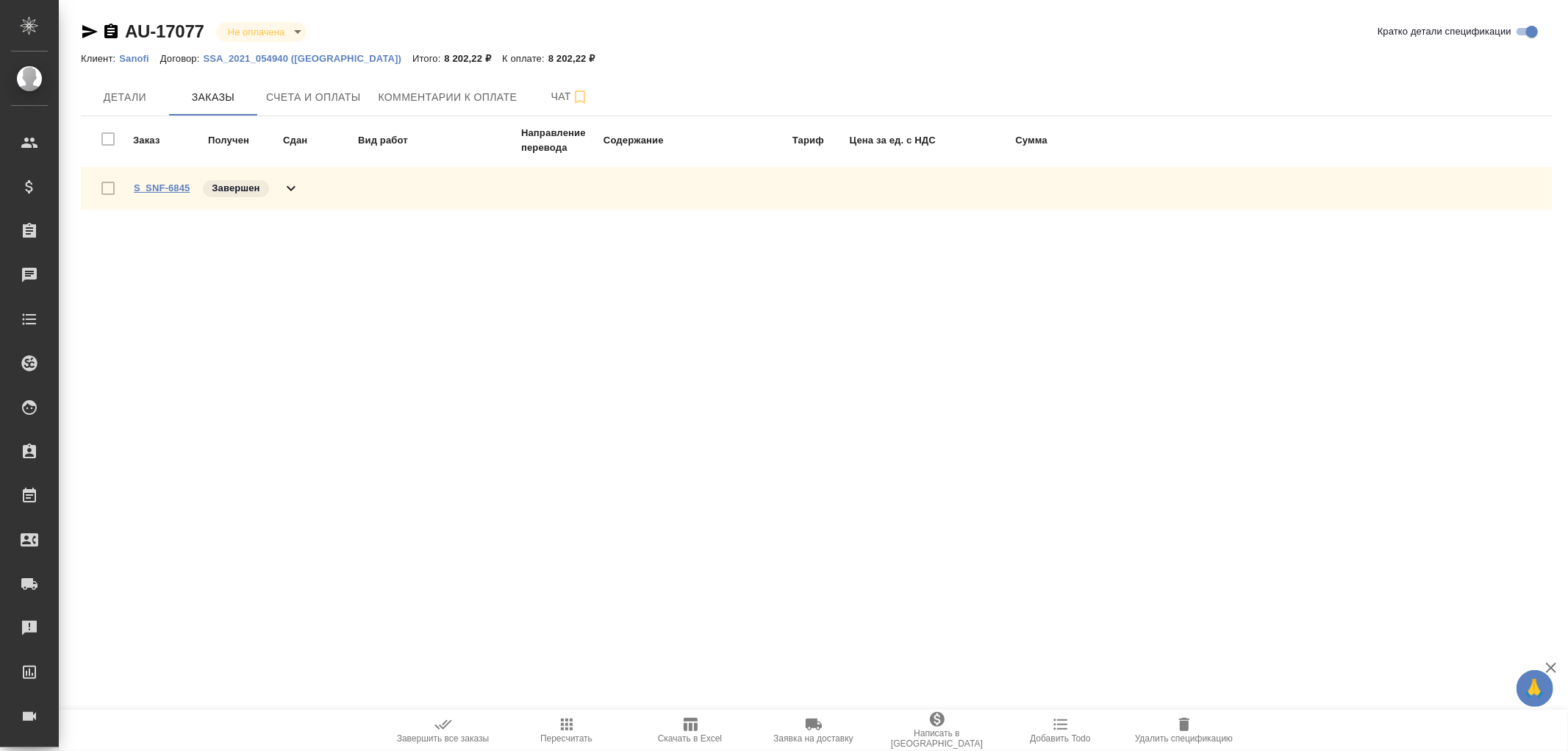
click at [170, 185] on link "S_SNF-6845" at bounding box center [162, 187] width 56 height 11
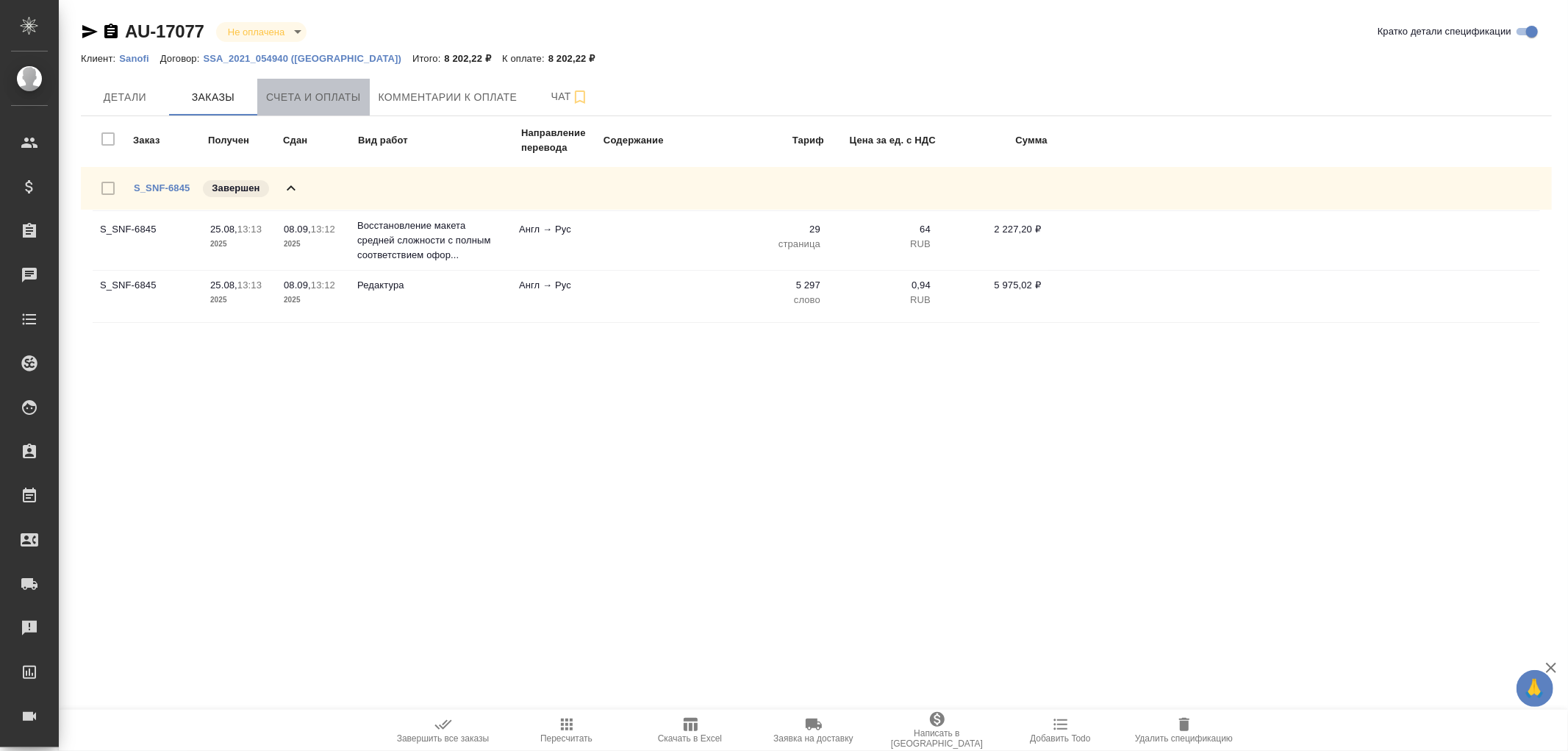
click at [320, 95] on span "Счета и оплаты" at bounding box center [313, 97] width 94 height 18
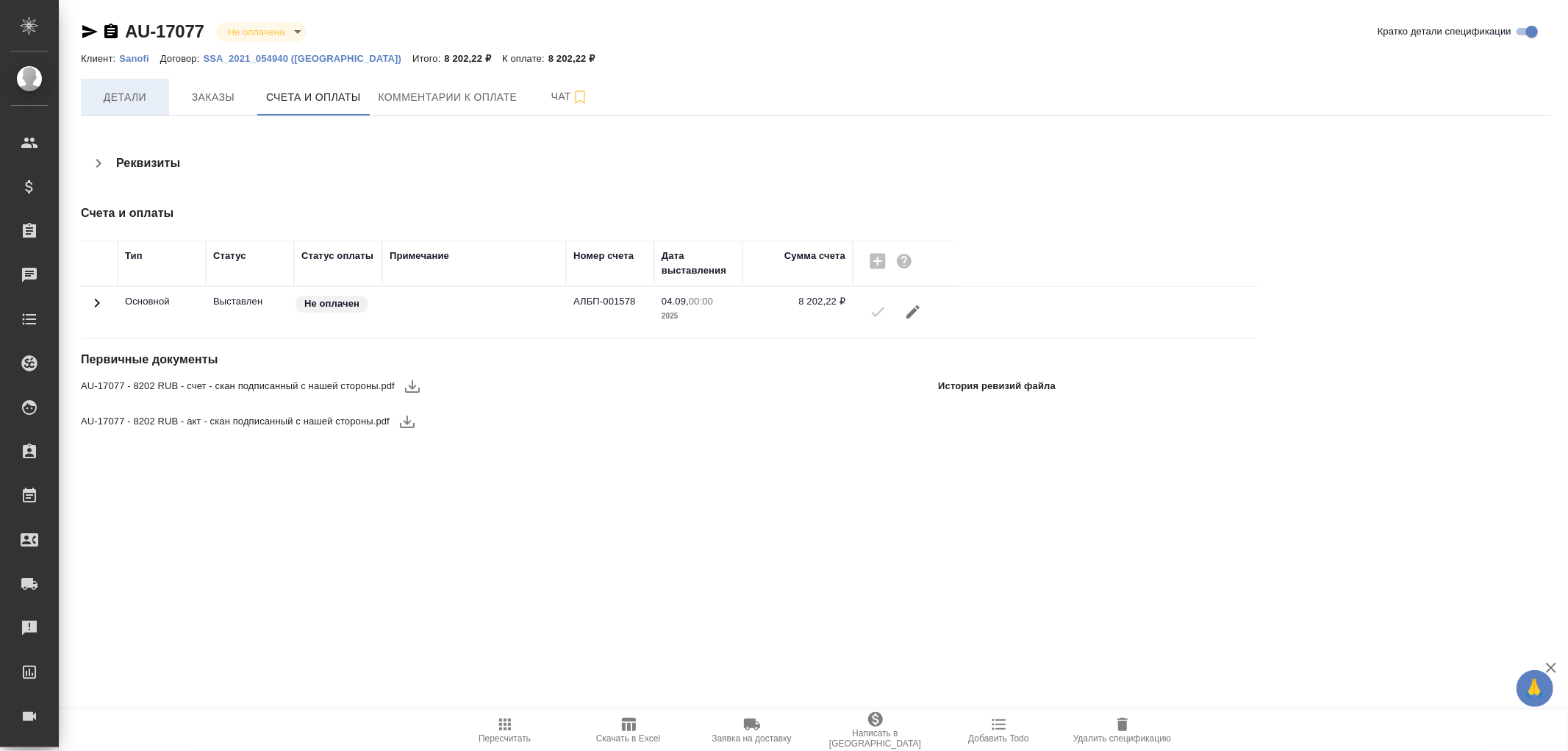
click at [113, 97] on span "Детали" at bounding box center [124, 97] width 71 height 18
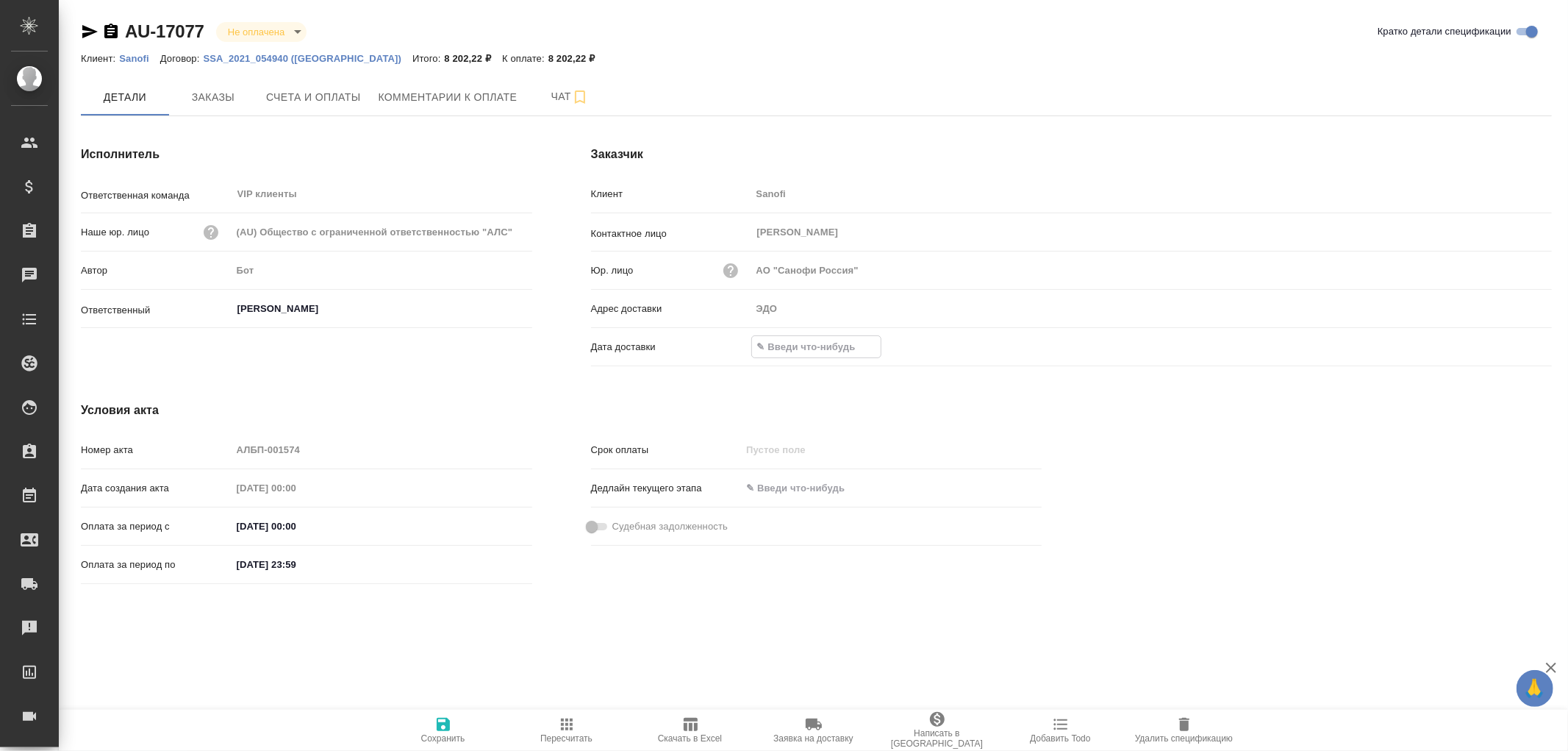
click at [794, 346] on input "text" at bounding box center [816, 346] width 128 height 21
click at [1515, 348] on icon "button" at bounding box center [1509, 344] width 13 height 15
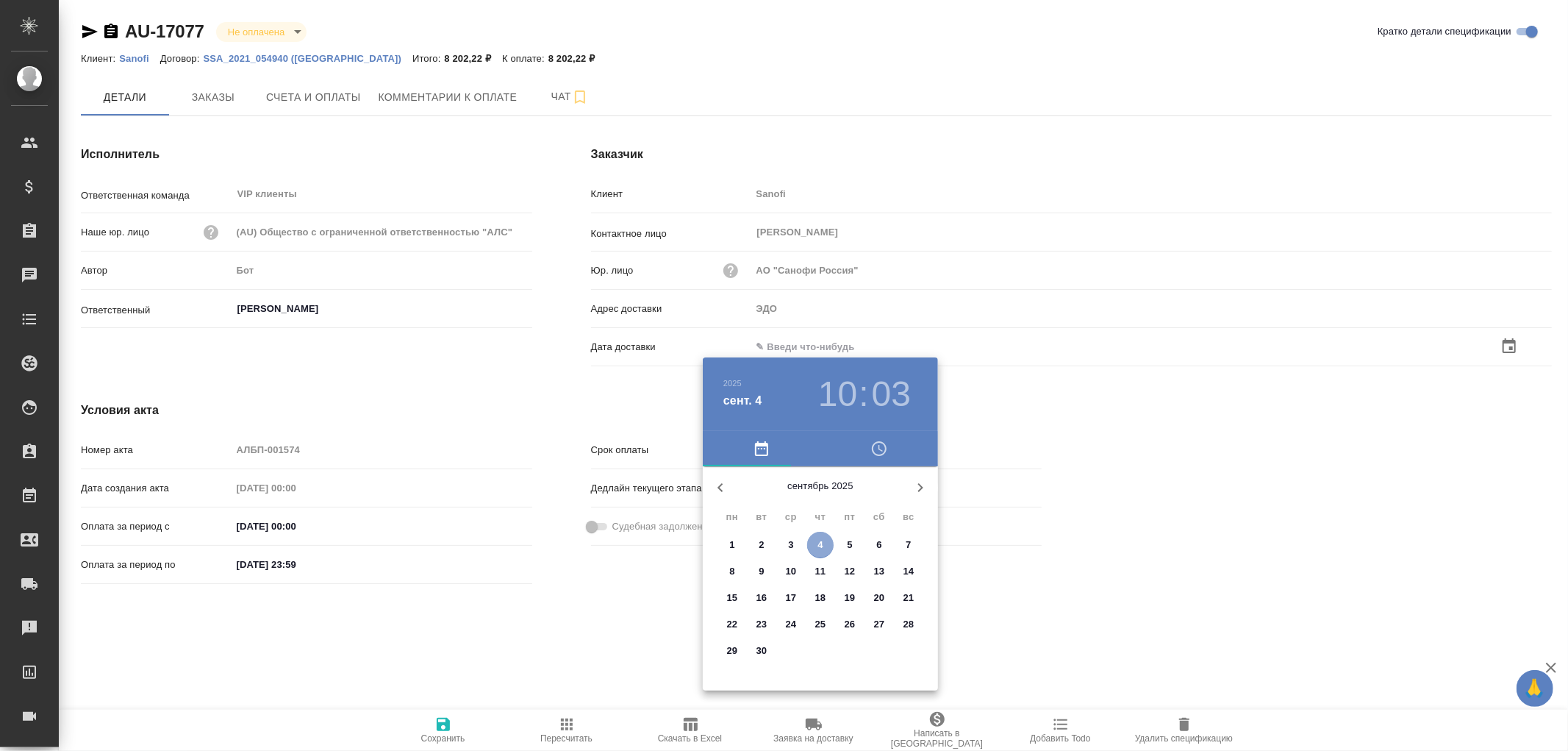
click at [814, 547] on span "4" at bounding box center [820, 545] width 27 height 15
type input "04.09.2025 10:03"
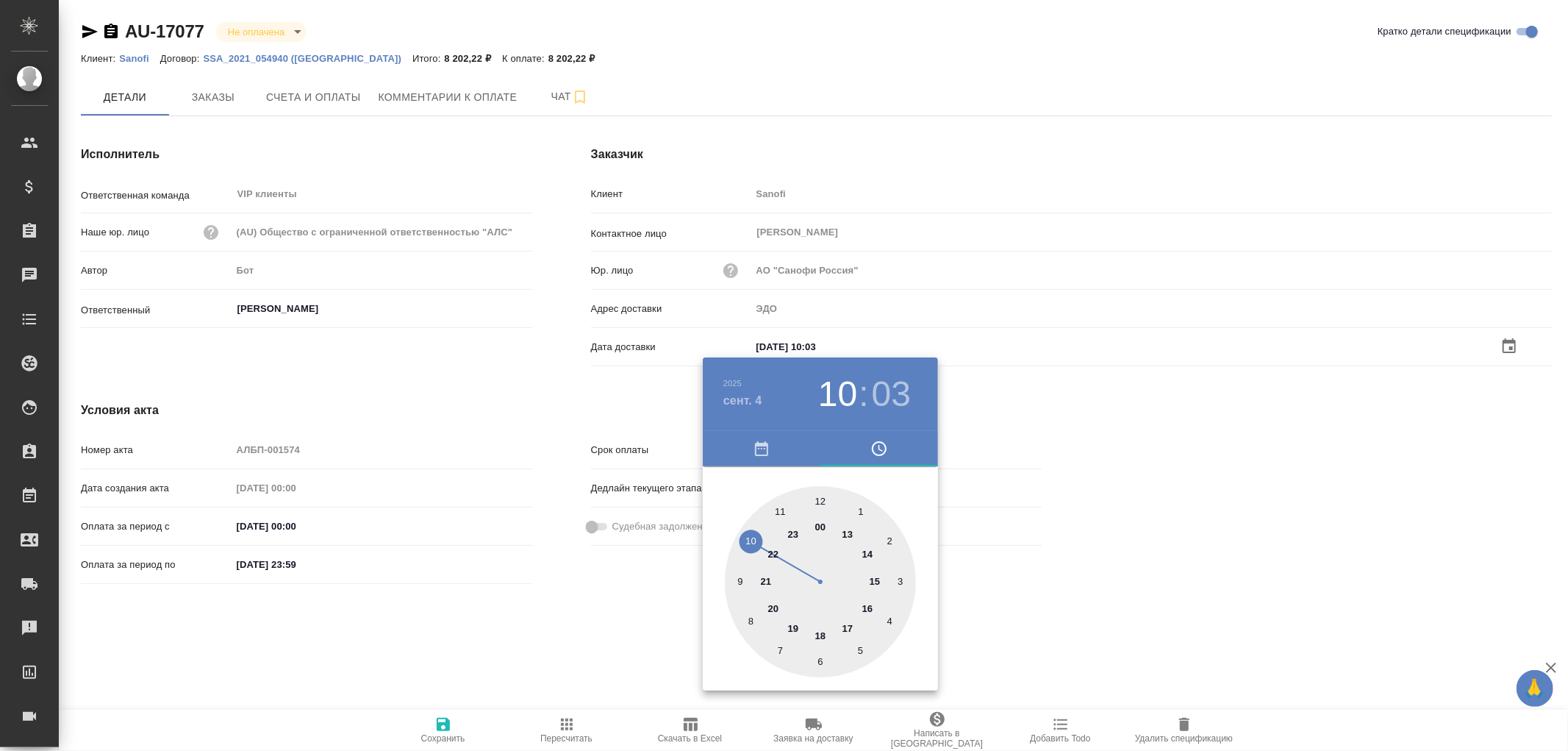
click at [448, 726] on div at bounding box center [784, 375] width 1568 height 751
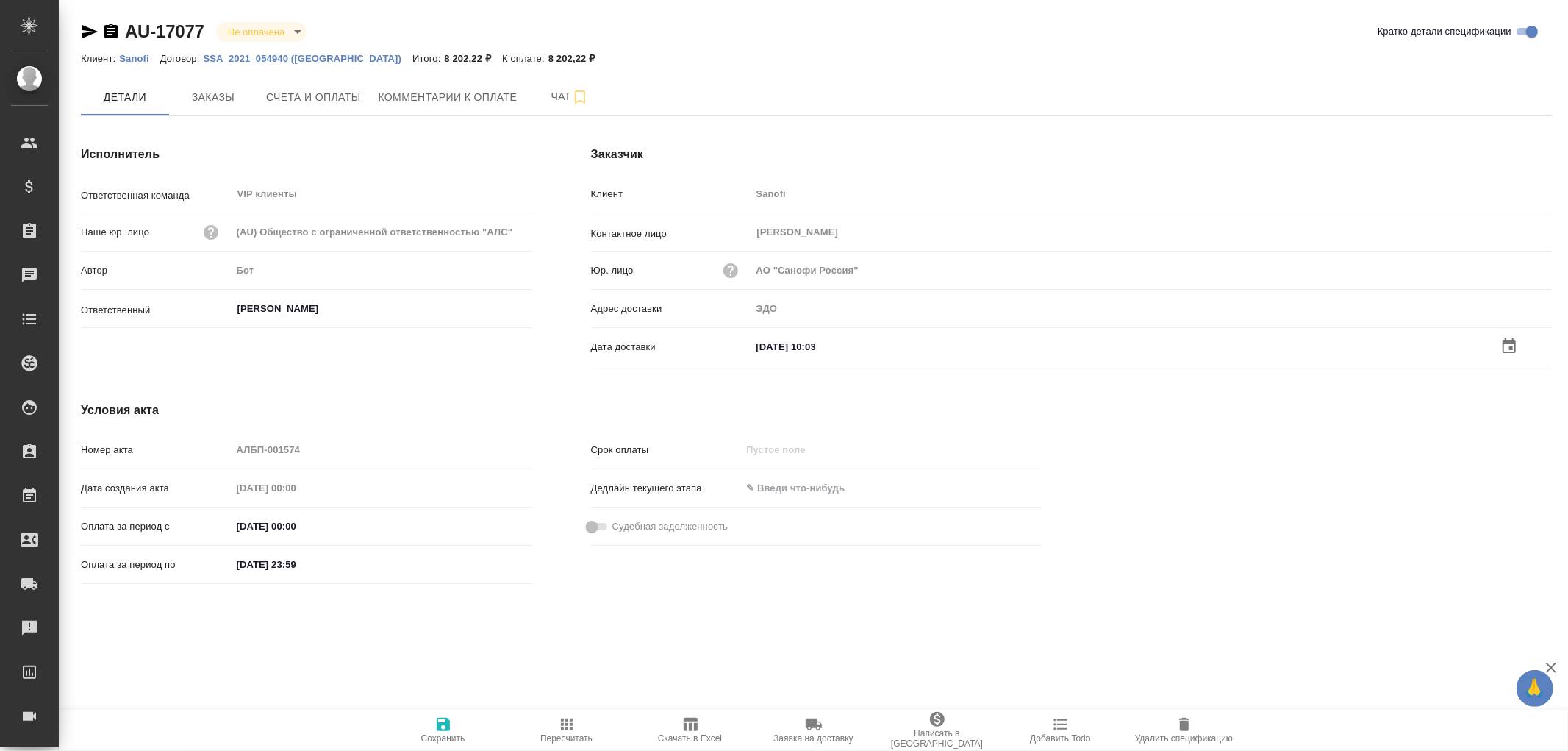
click at [443, 726] on icon "button" at bounding box center [443, 725] width 18 height 18
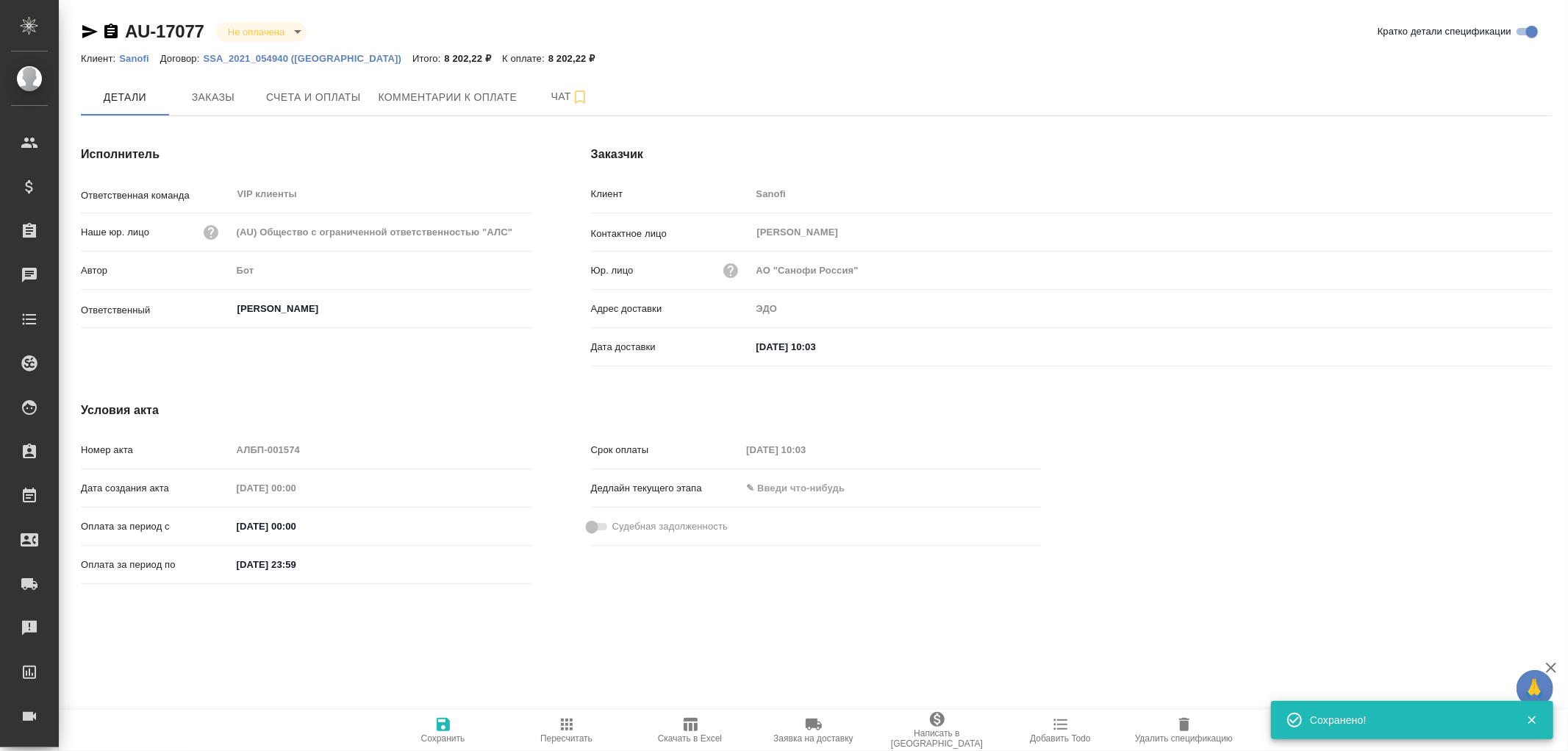
click at [443, 726] on icon "button" at bounding box center [443, 725] width 18 height 18
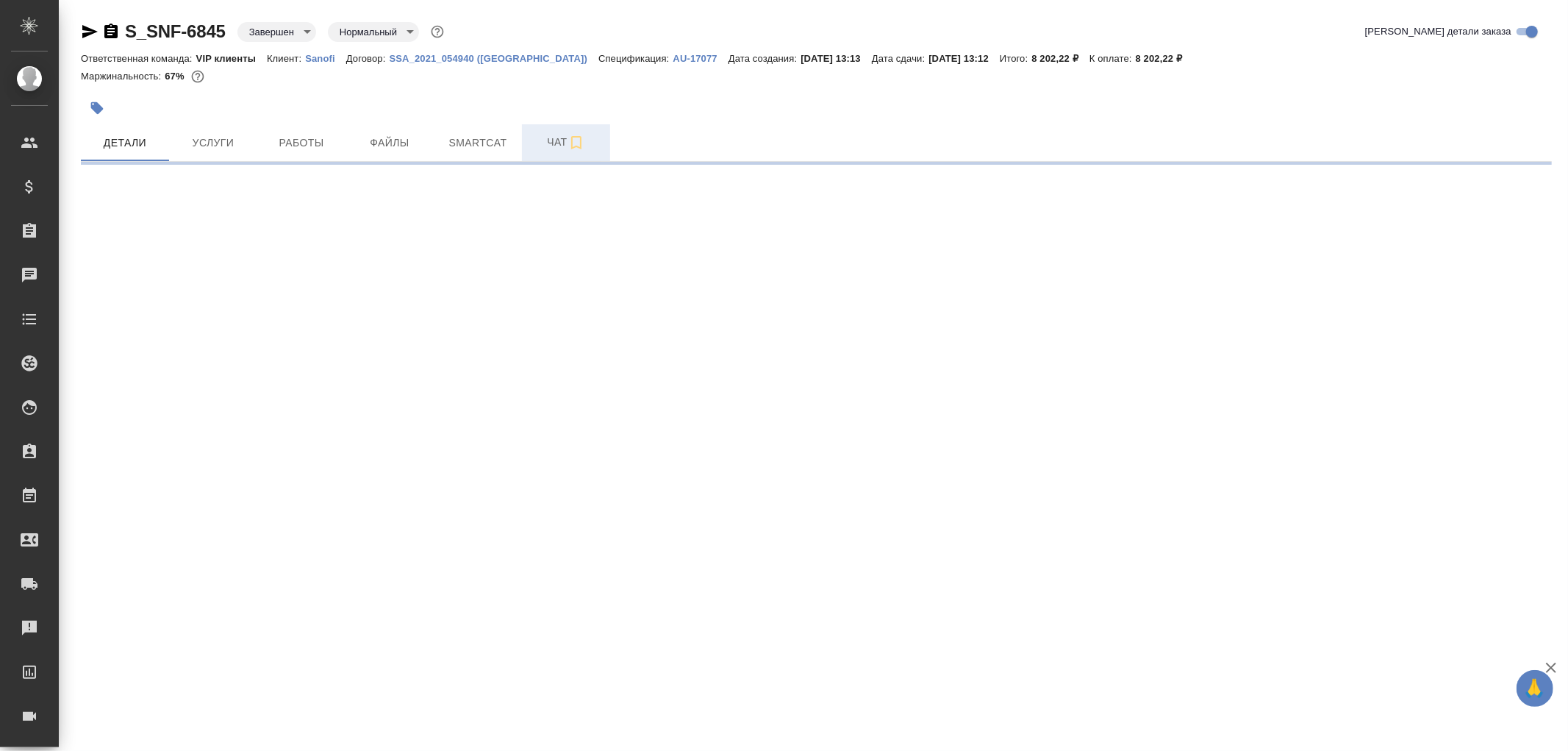
select select "RU"
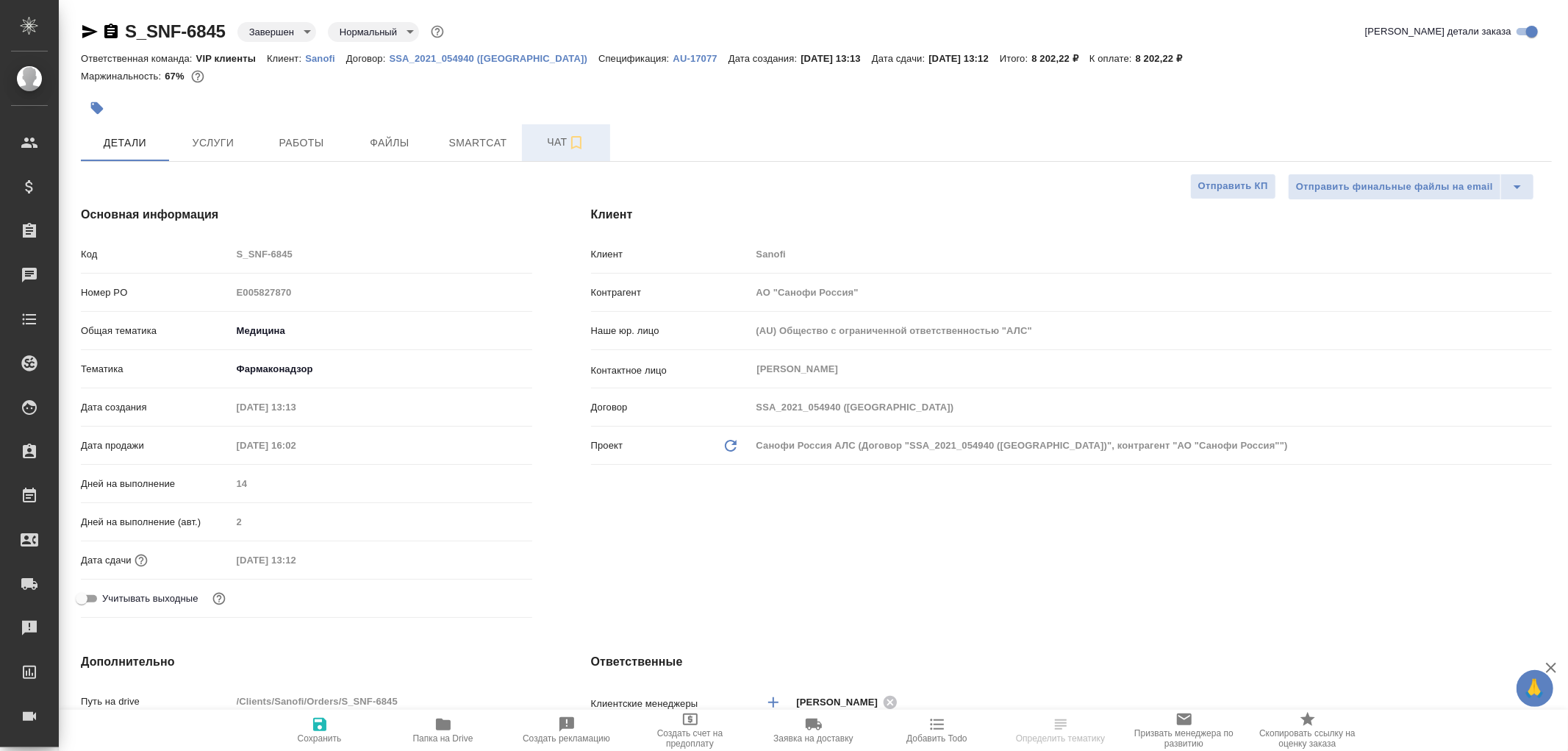
type textarea "x"
click at [559, 142] on span "Чат" at bounding box center [566, 142] width 71 height 18
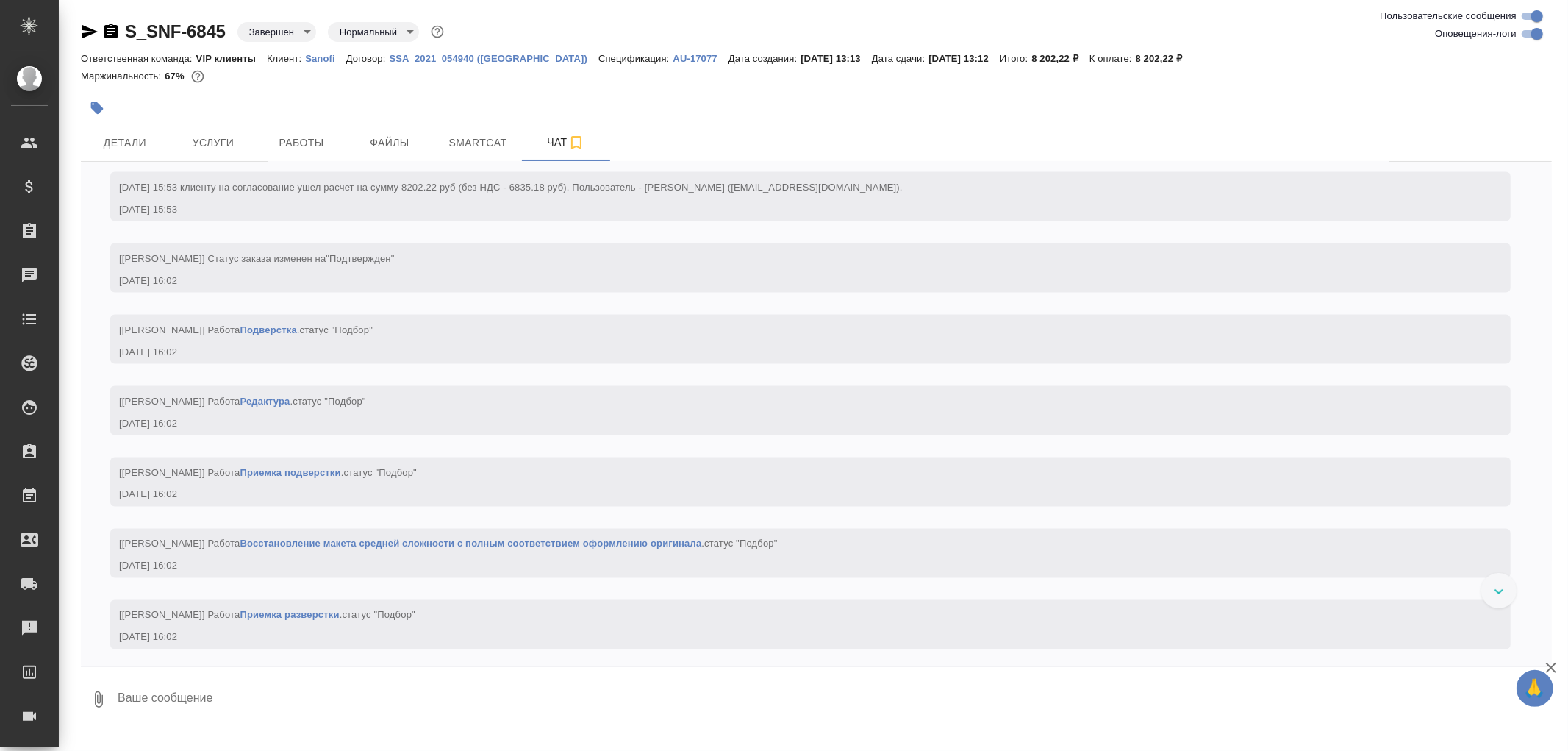
scroll to position [2043, 0]
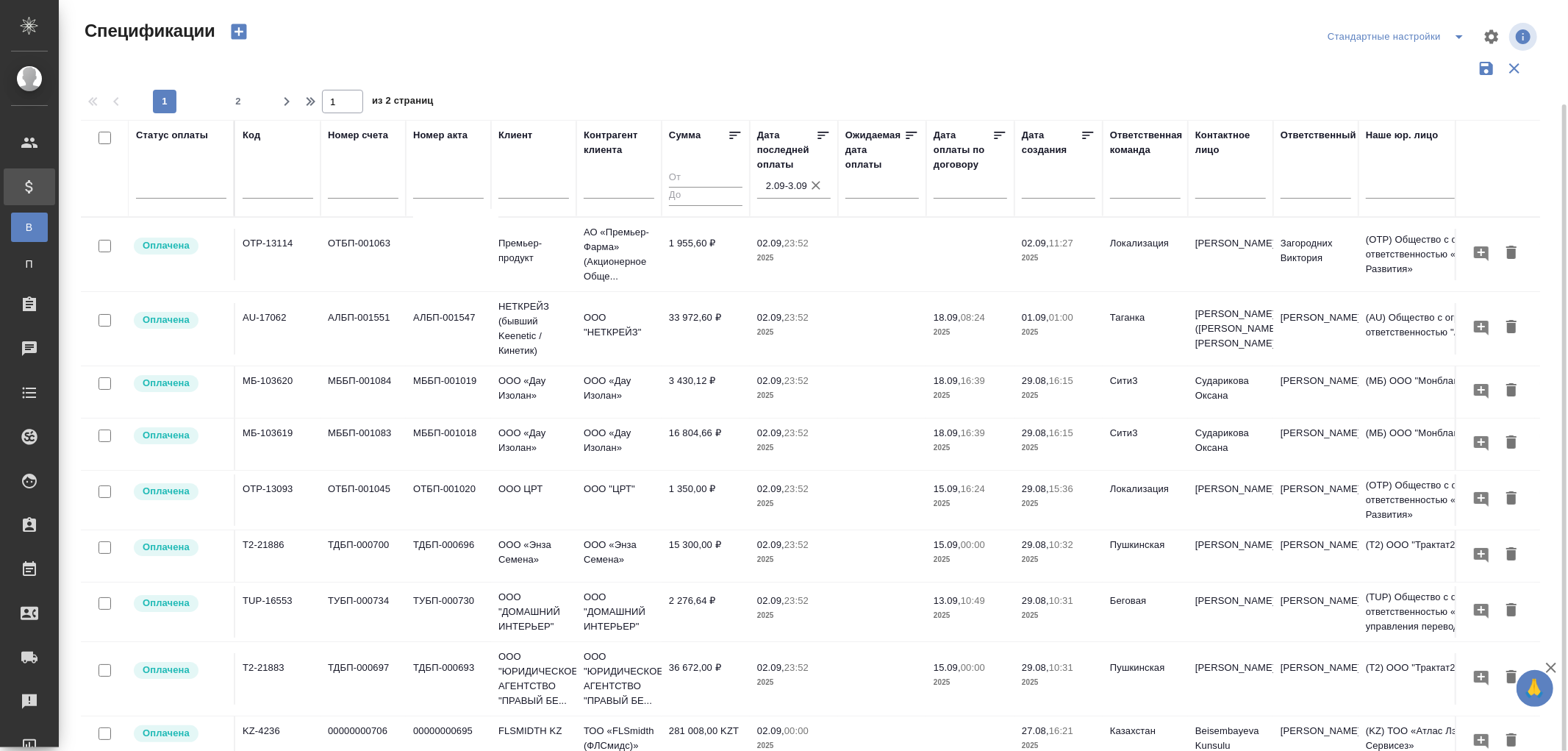
scroll to position [54, 0]
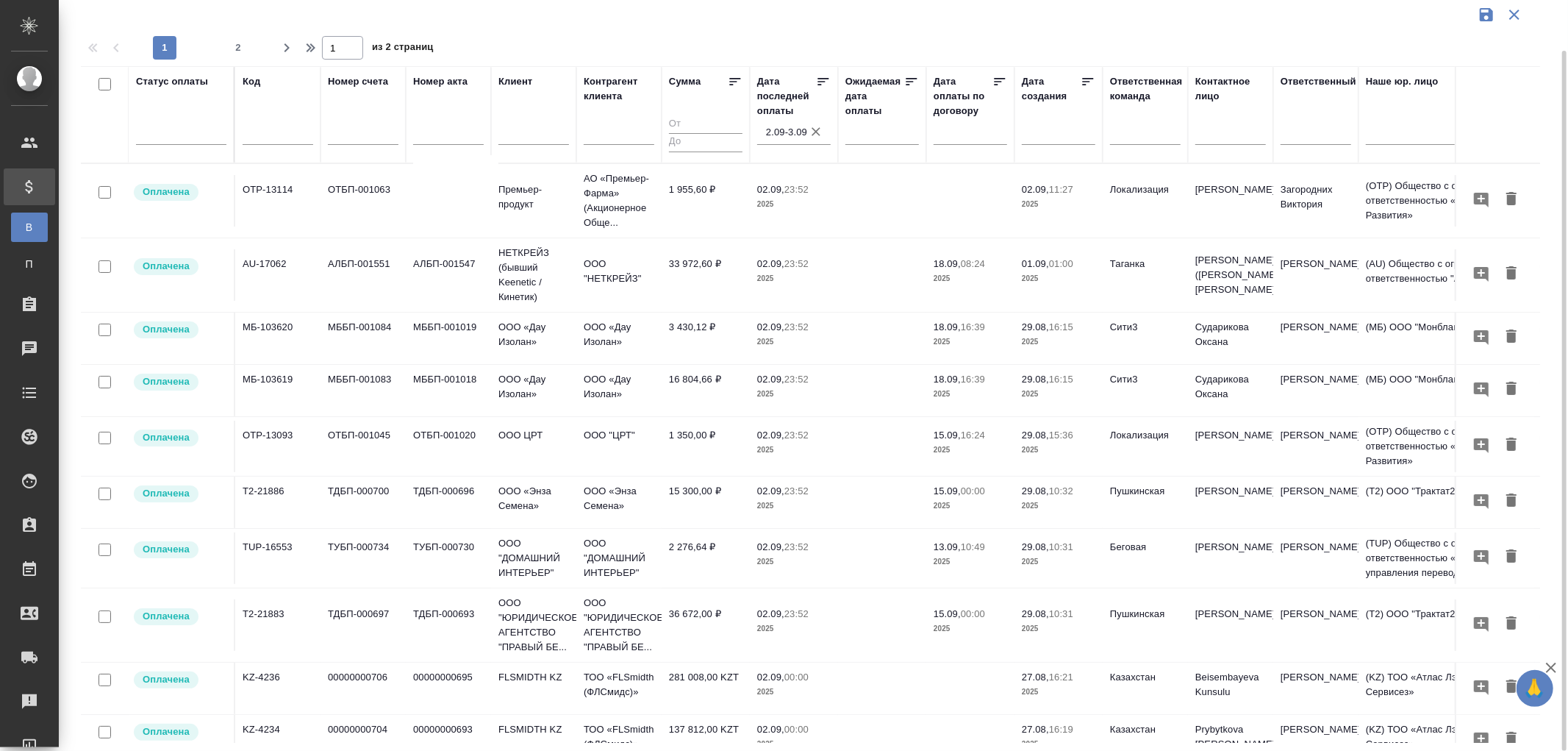
click at [812, 131] on icon "button" at bounding box center [815, 131] width 15 height 15
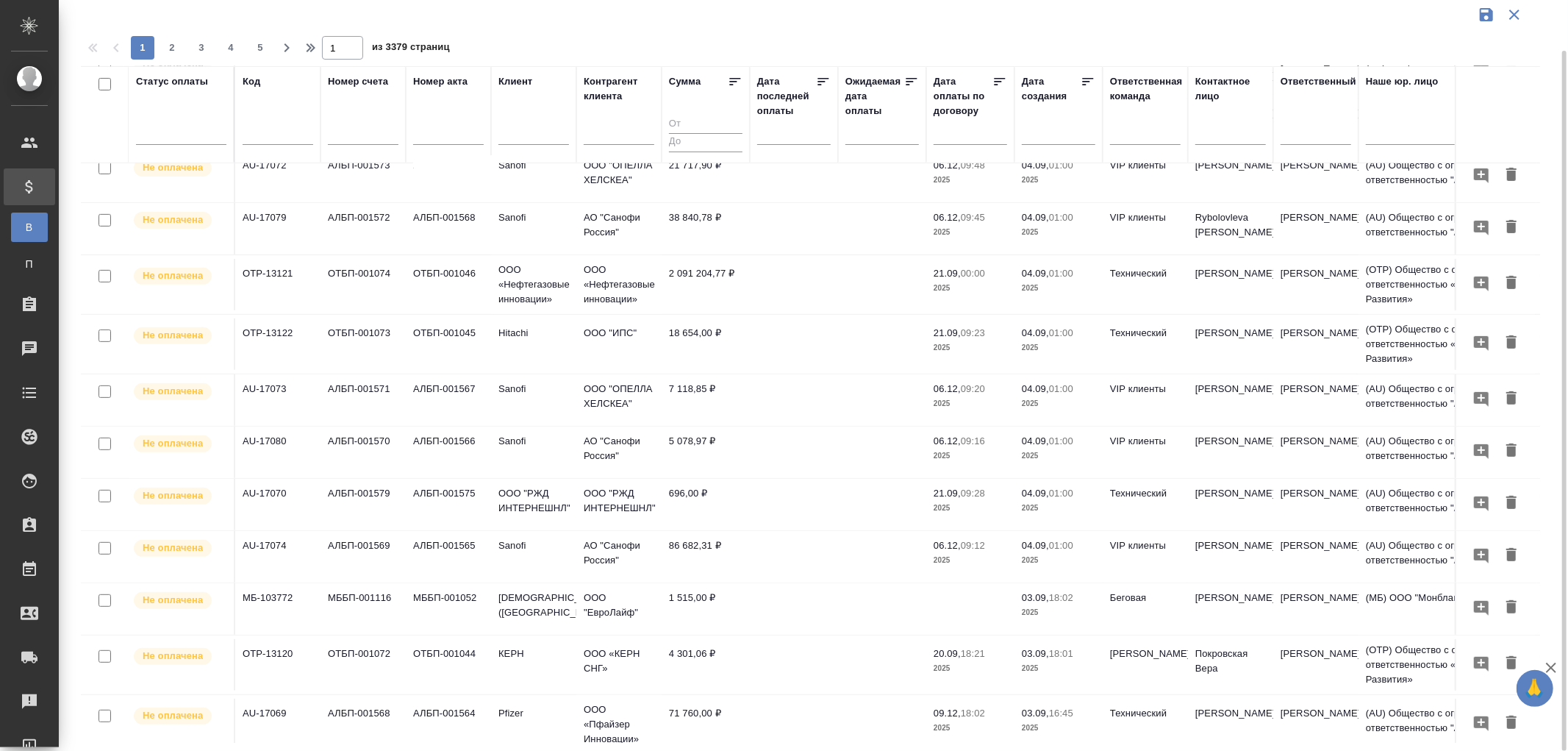
scroll to position [0, 0]
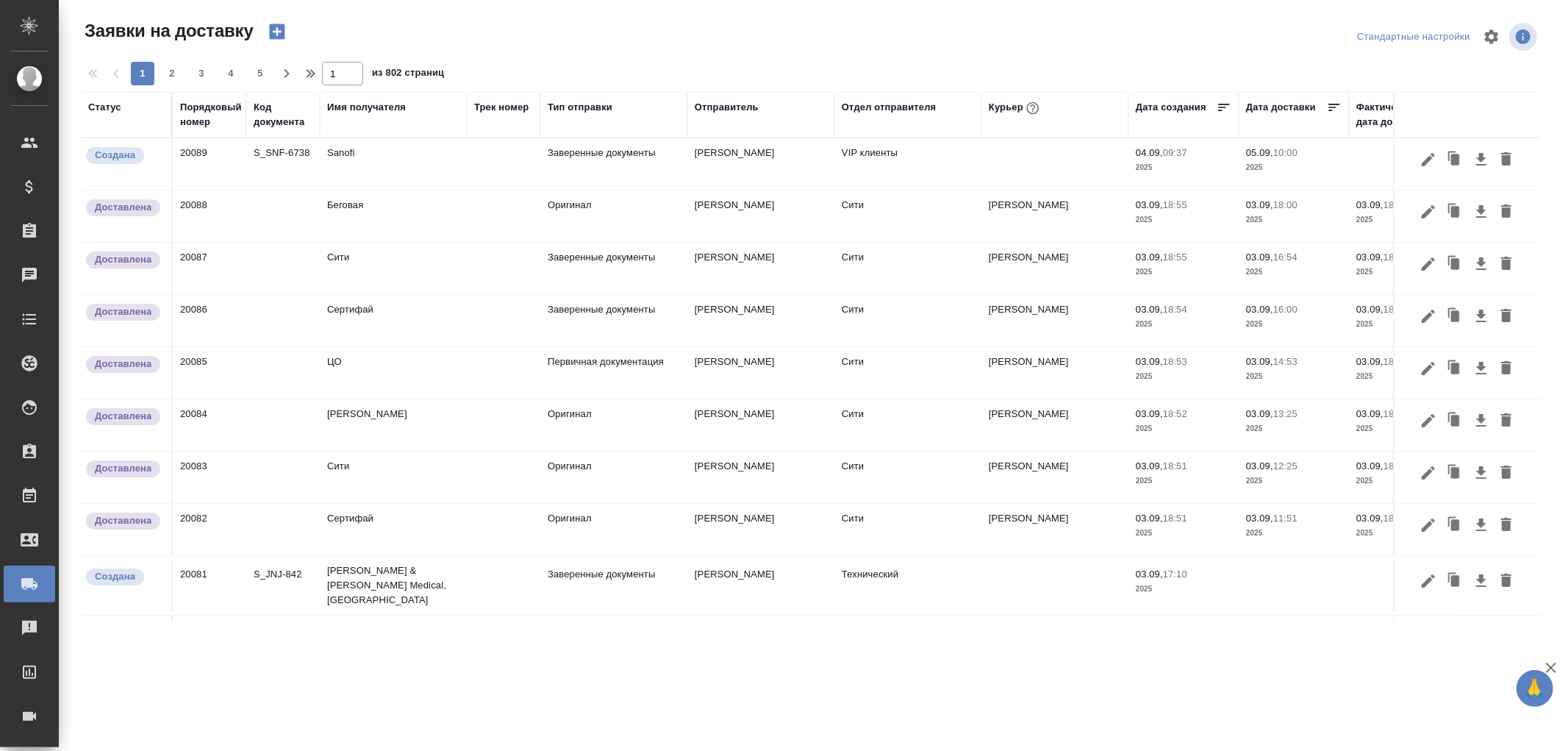
click at [290, 130] on th "Код документа" at bounding box center [283, 114] width 74 height 46
click at [289, 127] on div "Код документа" at bounding box center [282, 115] width 59 height 30
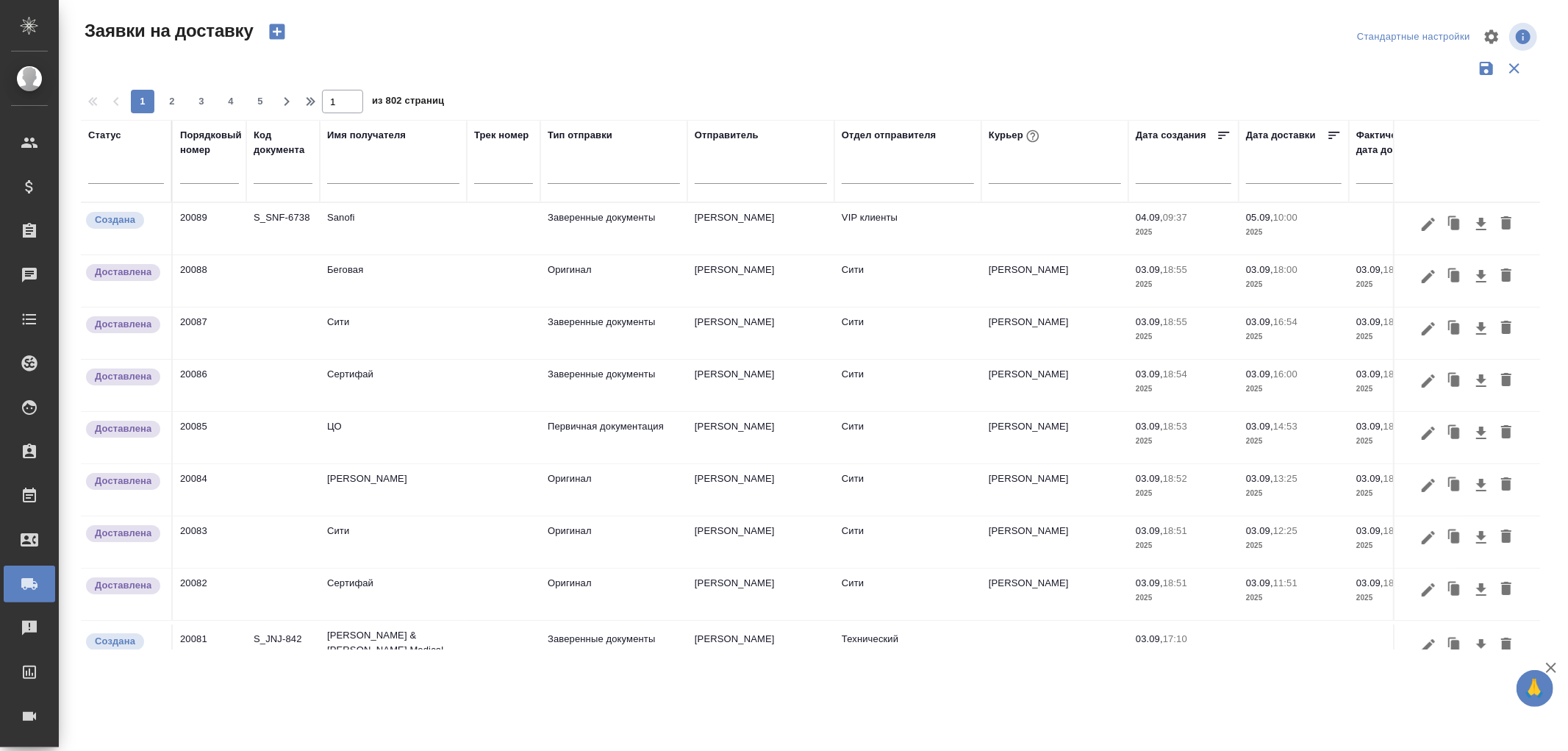
click at [277, 174] on input "text" at bounding box center [282, 174] width 59 height 18
paste input "T24-674"
type input "T24-674"
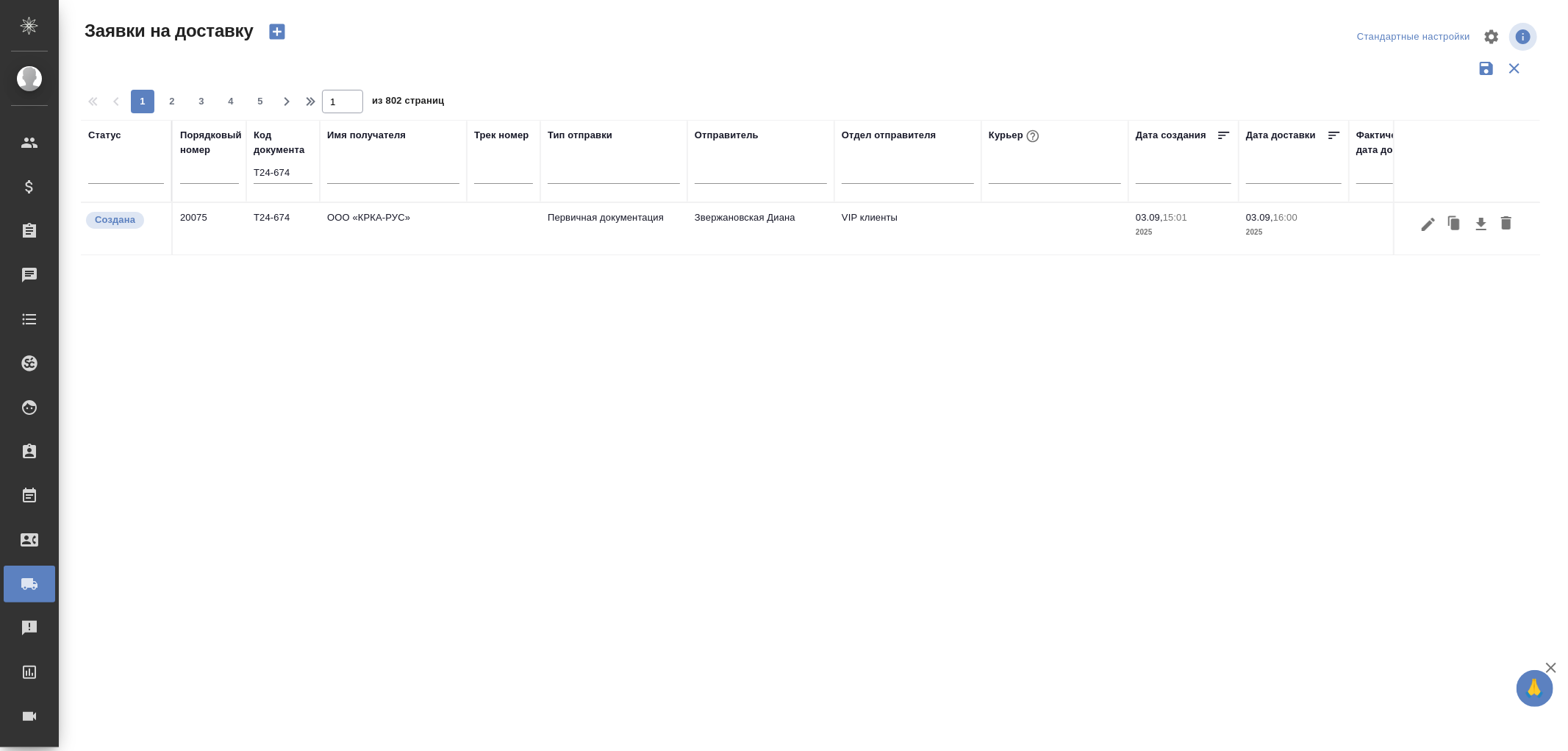
click at [368, 214] on td "ООО «КРКА-РУС»" at bounding box center [394, 229] width 147 height 52
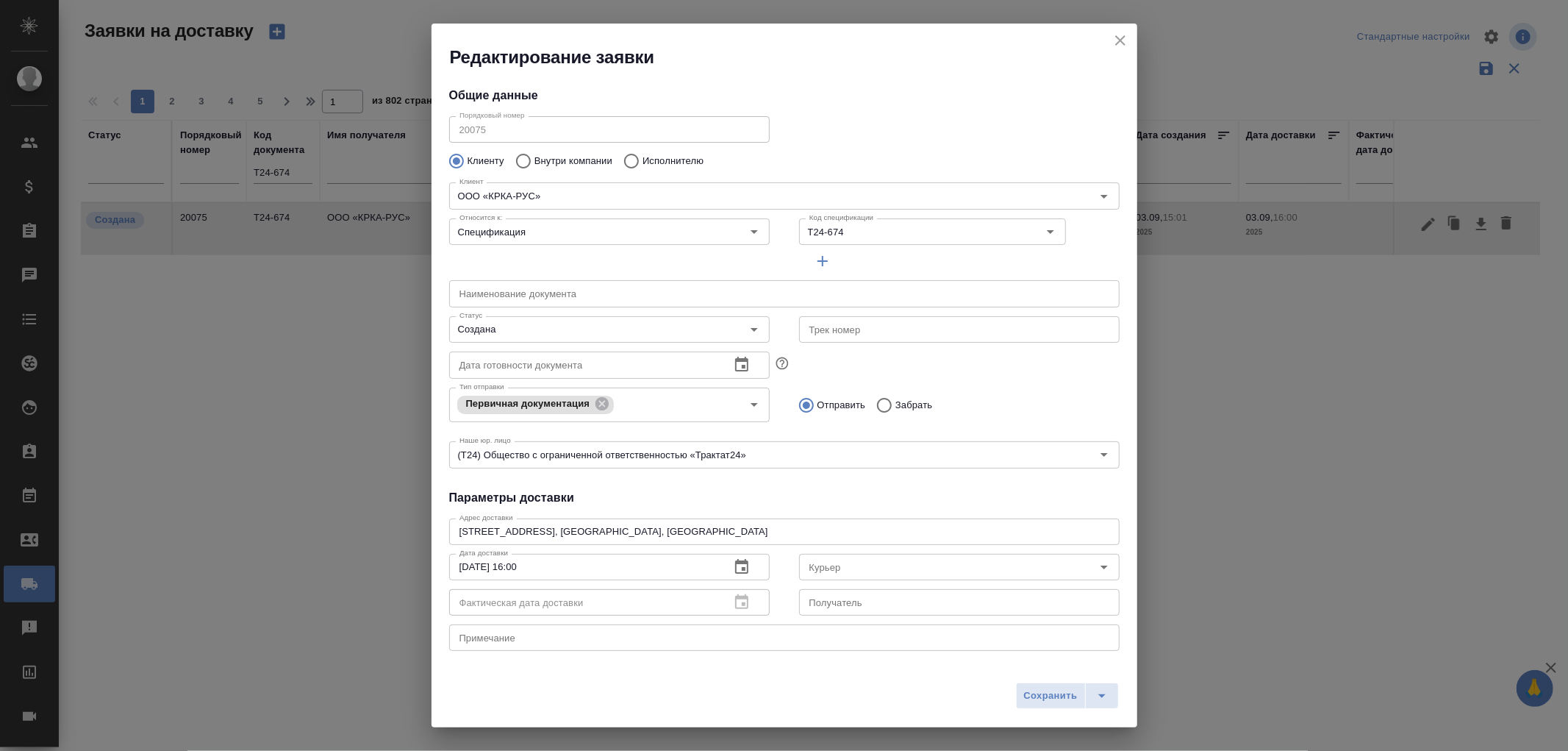
type input "[PERSON_NAME]"
type input "+7-903-516-44-16"
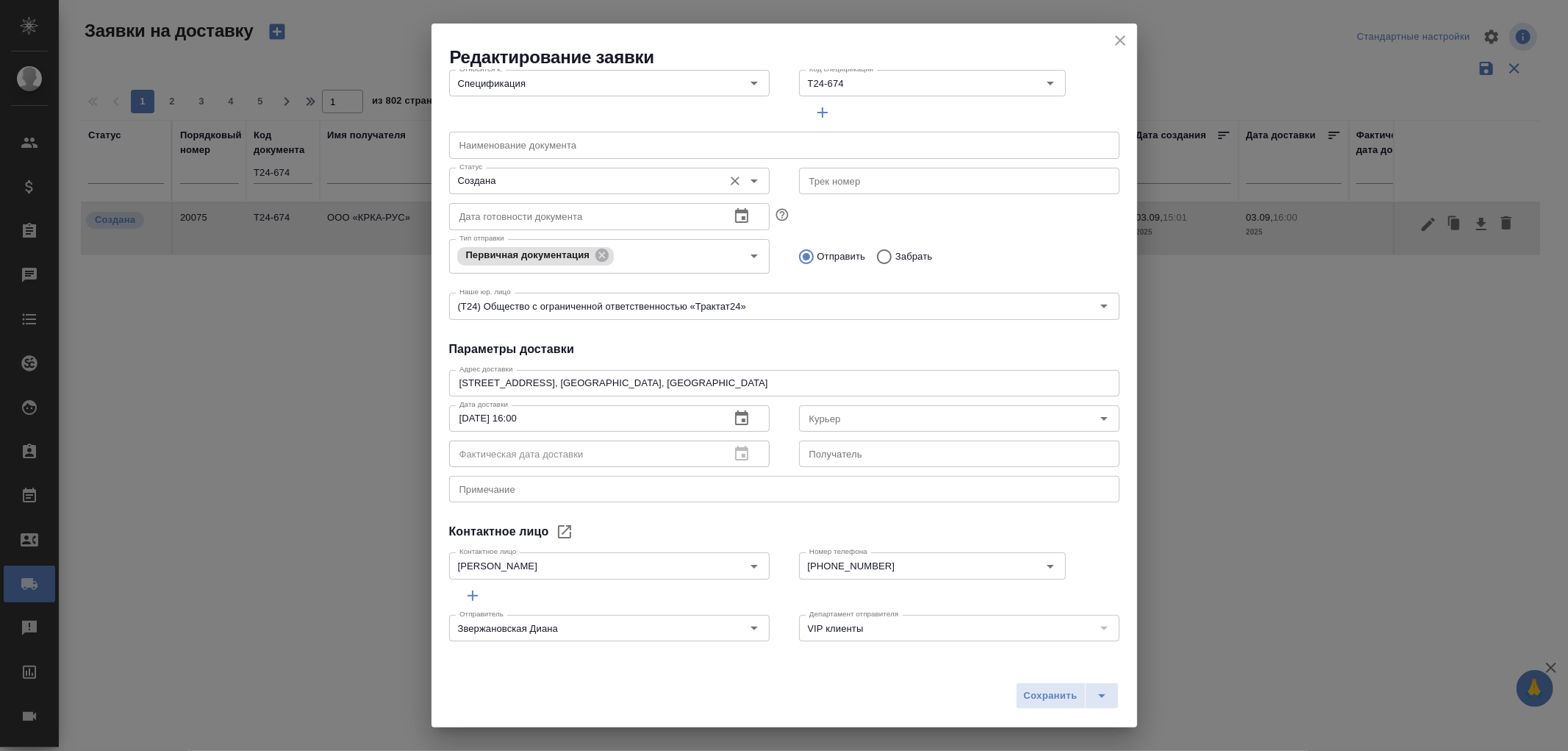
scroll to position [149, 0]
click at [1117, 47] on icon "close" at bounding box center [1121, 41] width 18 height 18
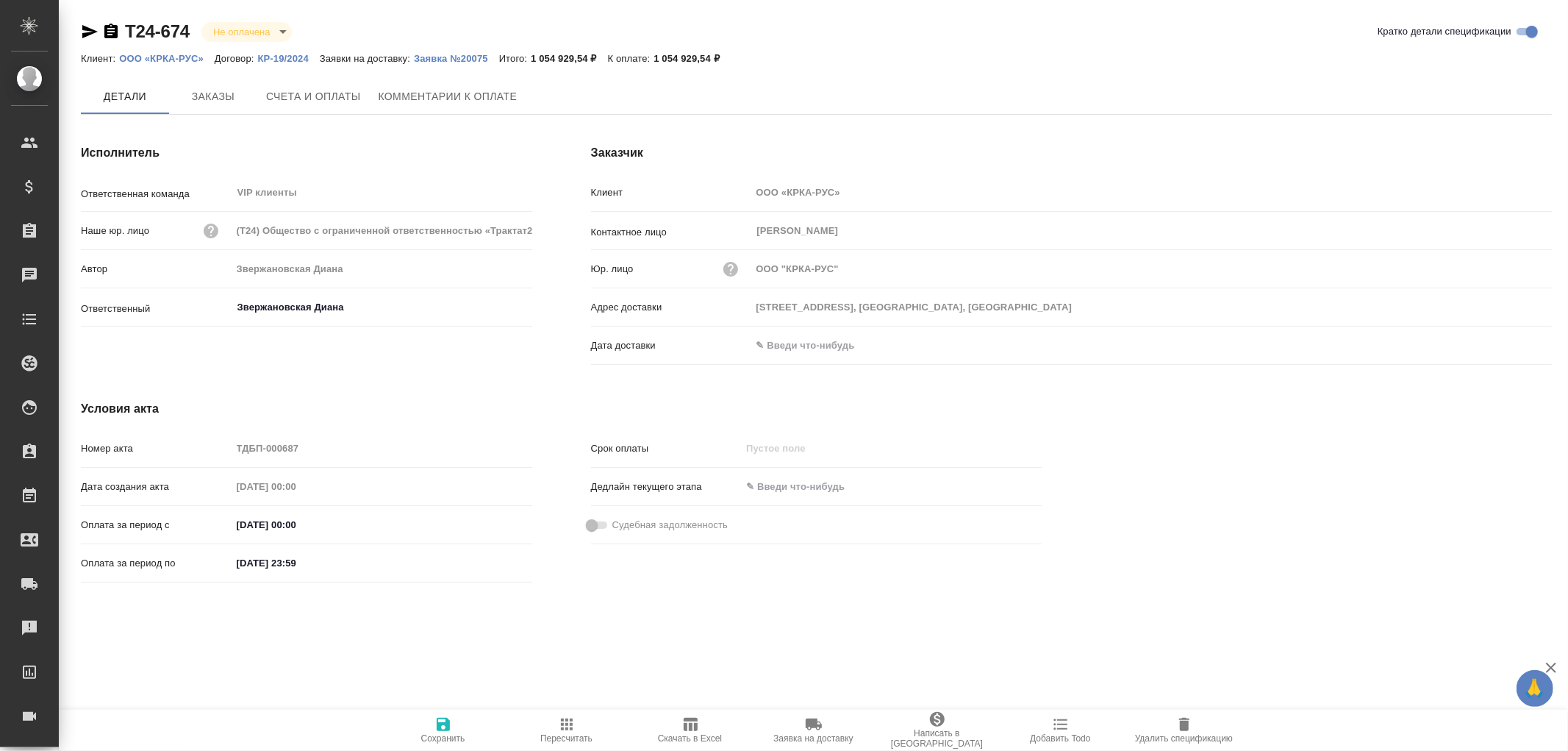
click at [786, 346] on input "text" at bounding box center [815, 344] width 128 height 21
click at [1509, 350] on icon "button" at bounding box center [1509, 346] width 18 height 18
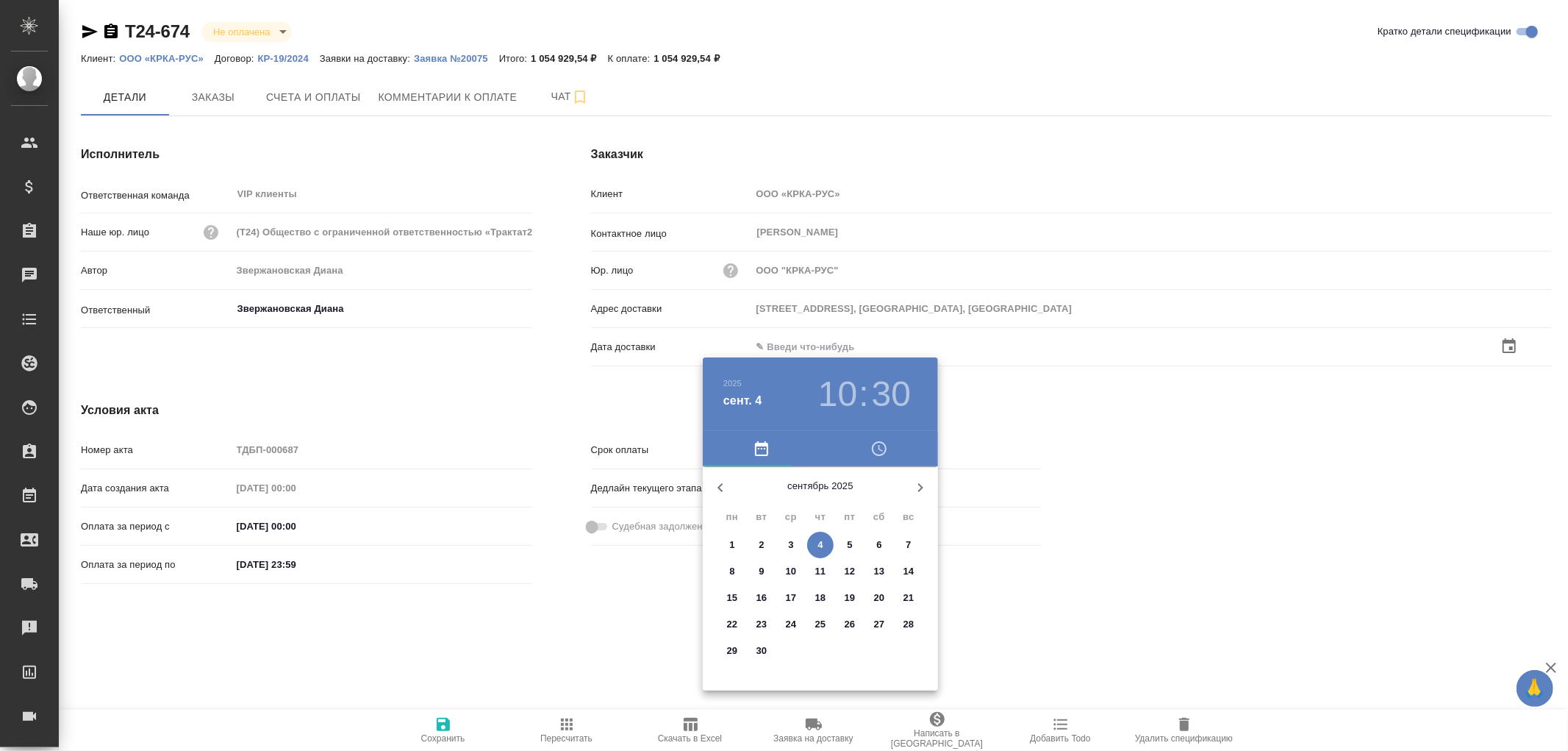
click at [820, 545] on p "4" at bounding box center [819, 545] width 5 height 15
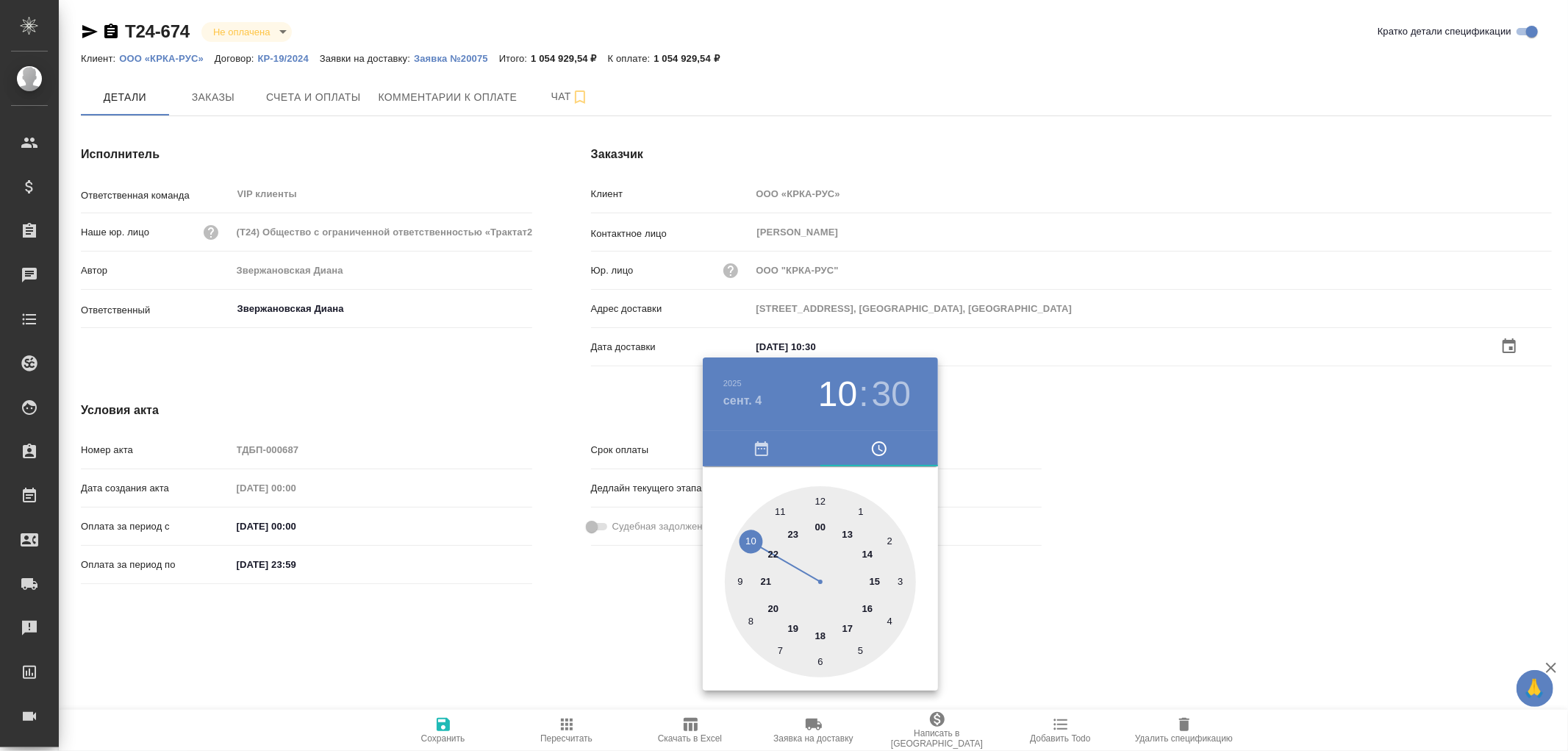
type input "[DATE] 10:30"
click at [438, 724] on div at bounding box center [784, 375] width 1568 height 751
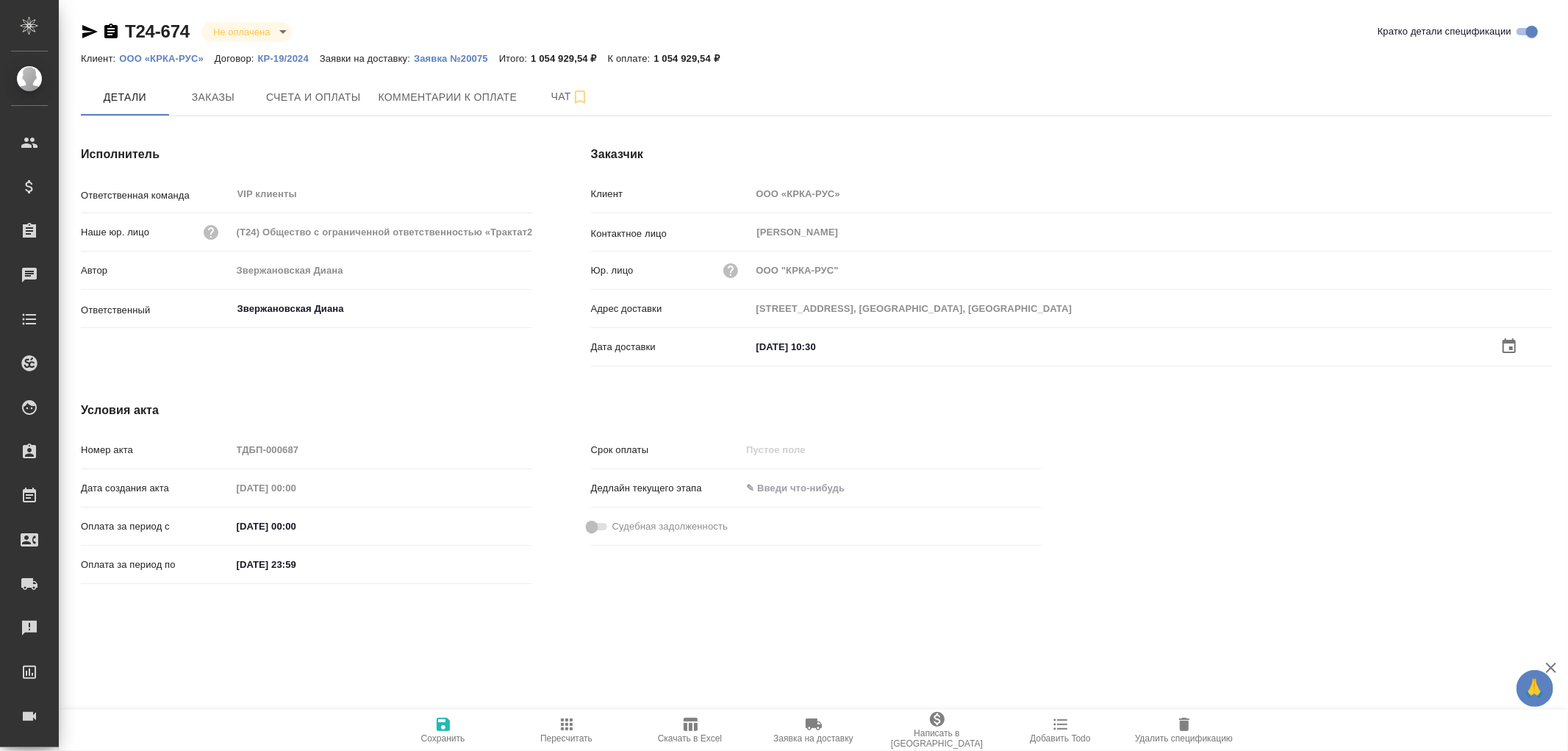
click at [444, 723] on icon "button" at bounding box center [442, 724] width 13 height 13
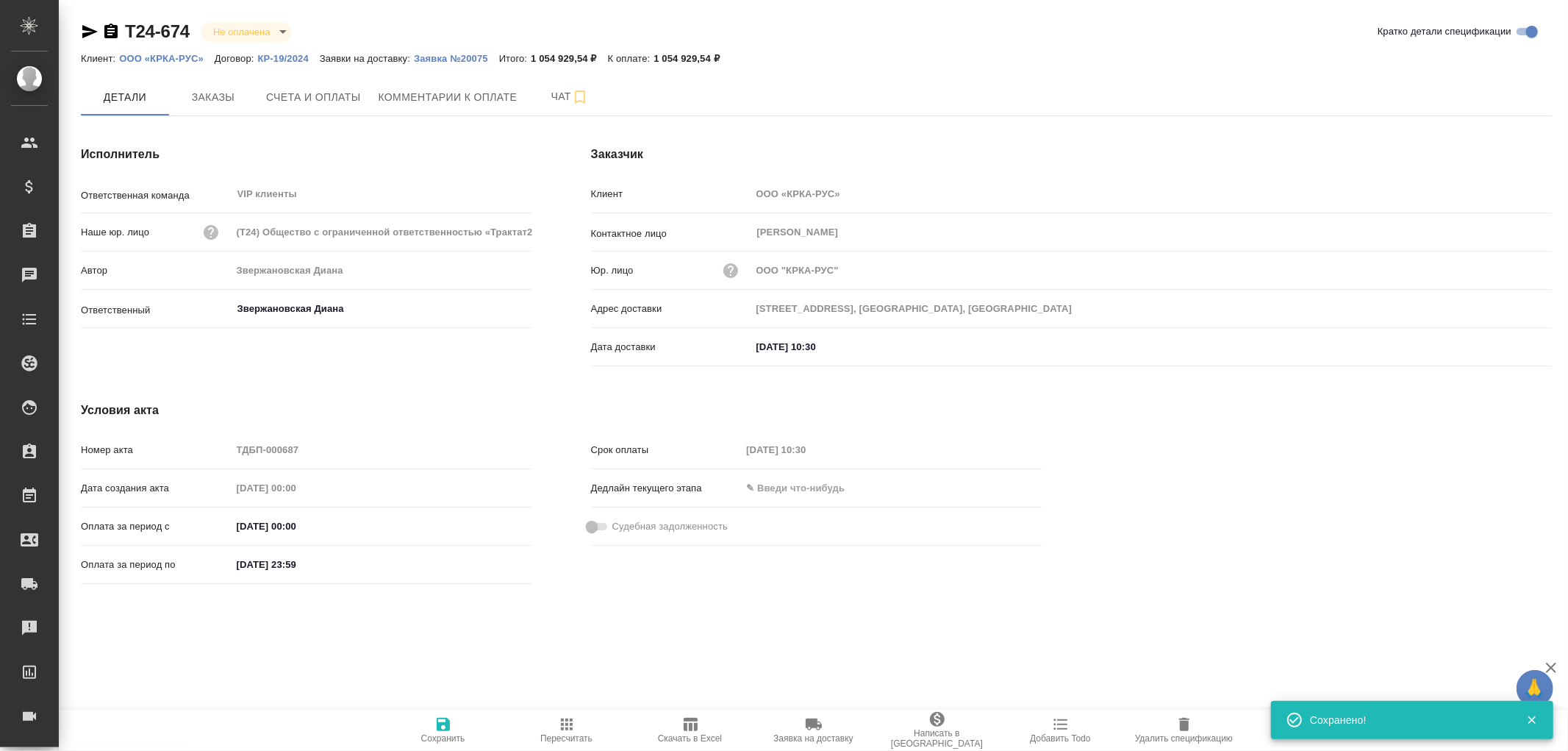
click at [444, 723] on icon "button" at bounding box center [442, 724] width 13 height 13
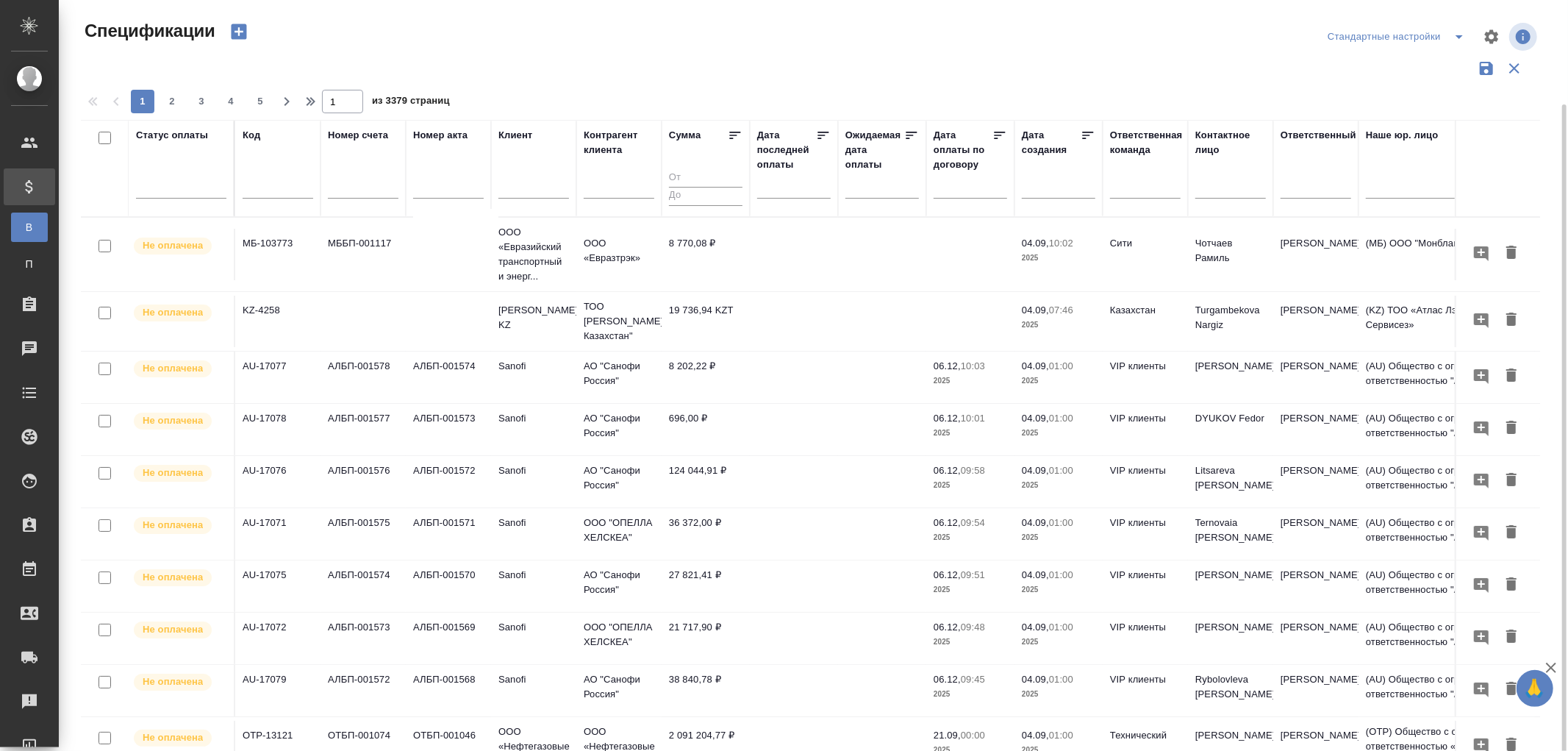
scroll to position [54, 0]
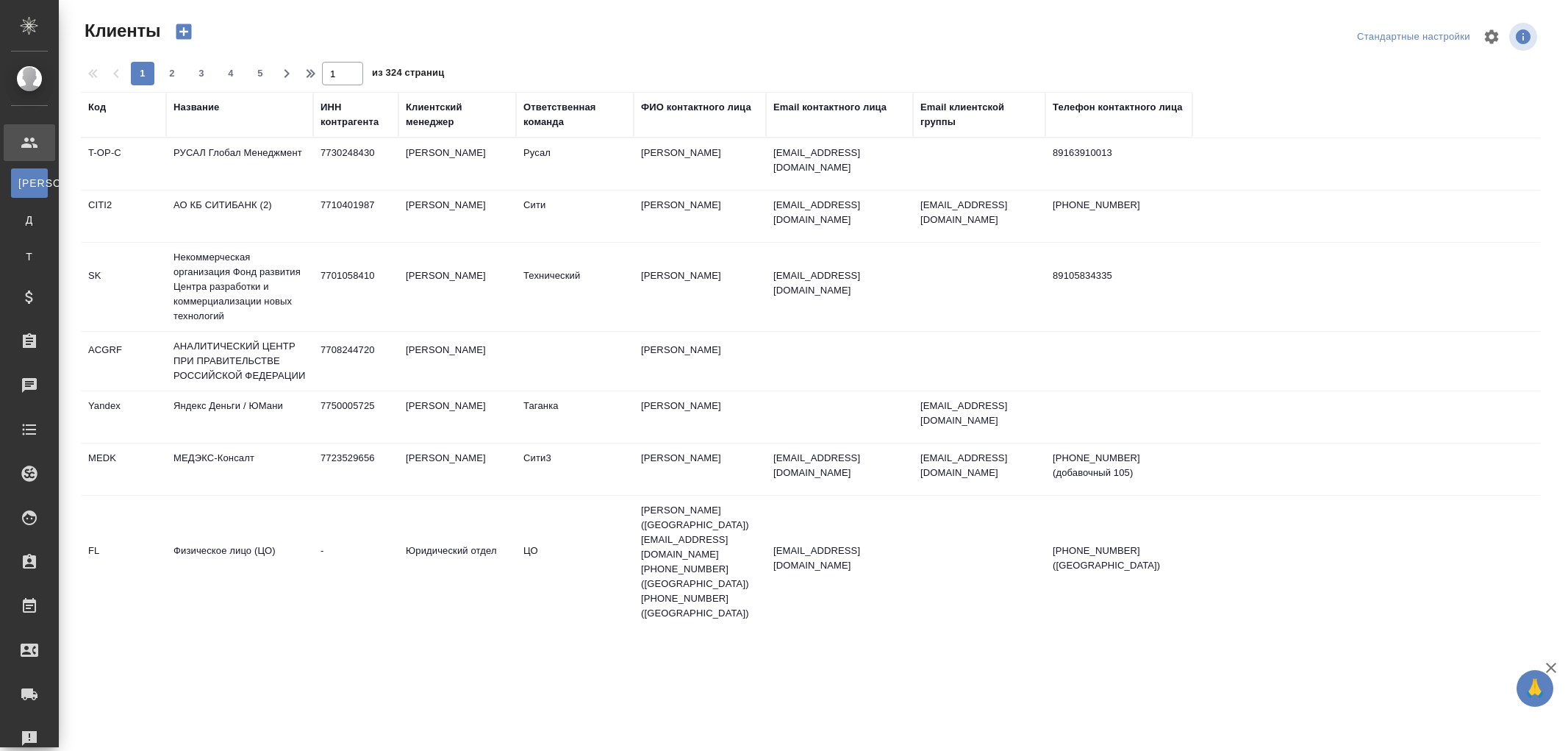
select select "RU"
click at [196, 112] on div "Название" at bounding box center [197, 107] width 46 height 15
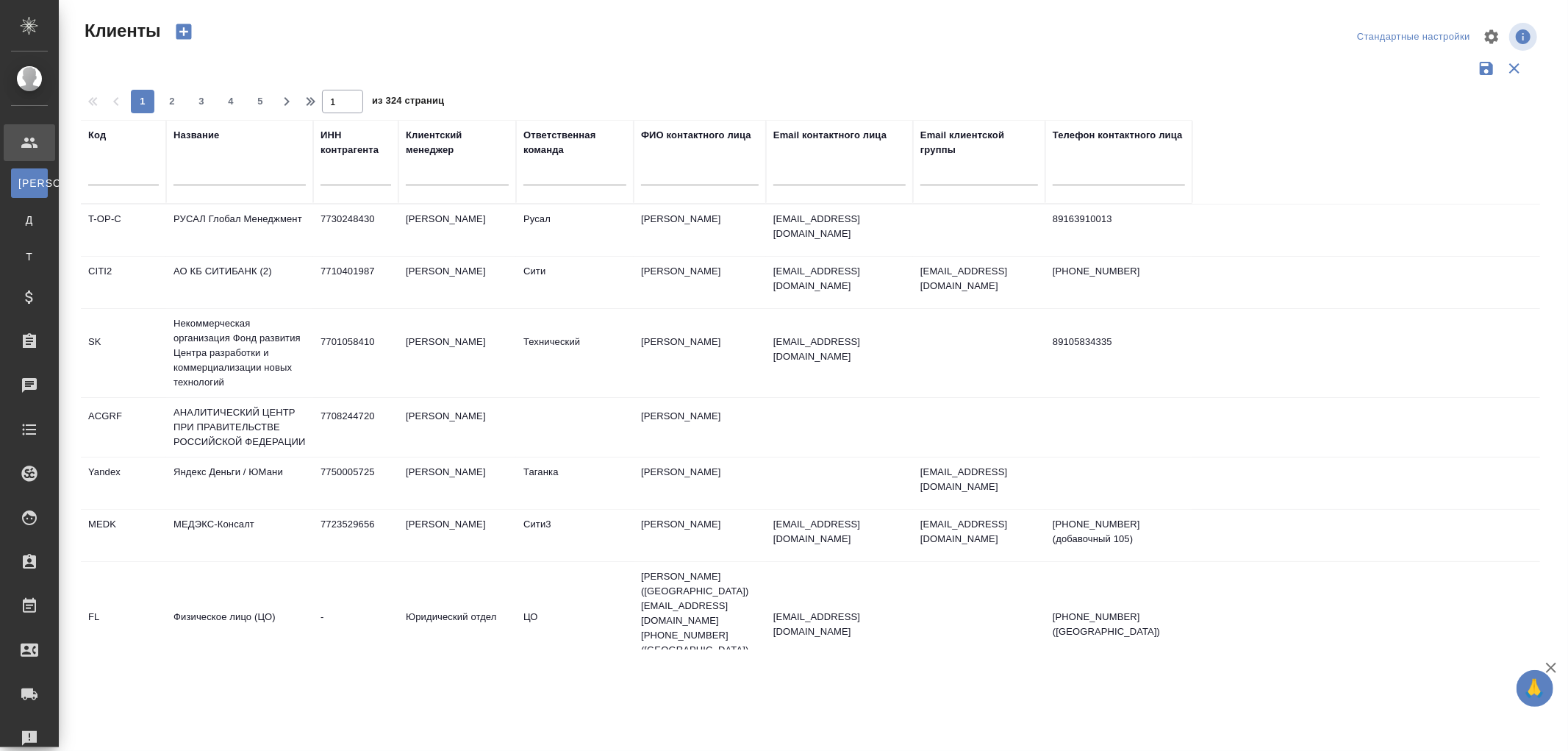
click at [193, 172] on input "text" at bounding box center [240, 176] width 132 height 18
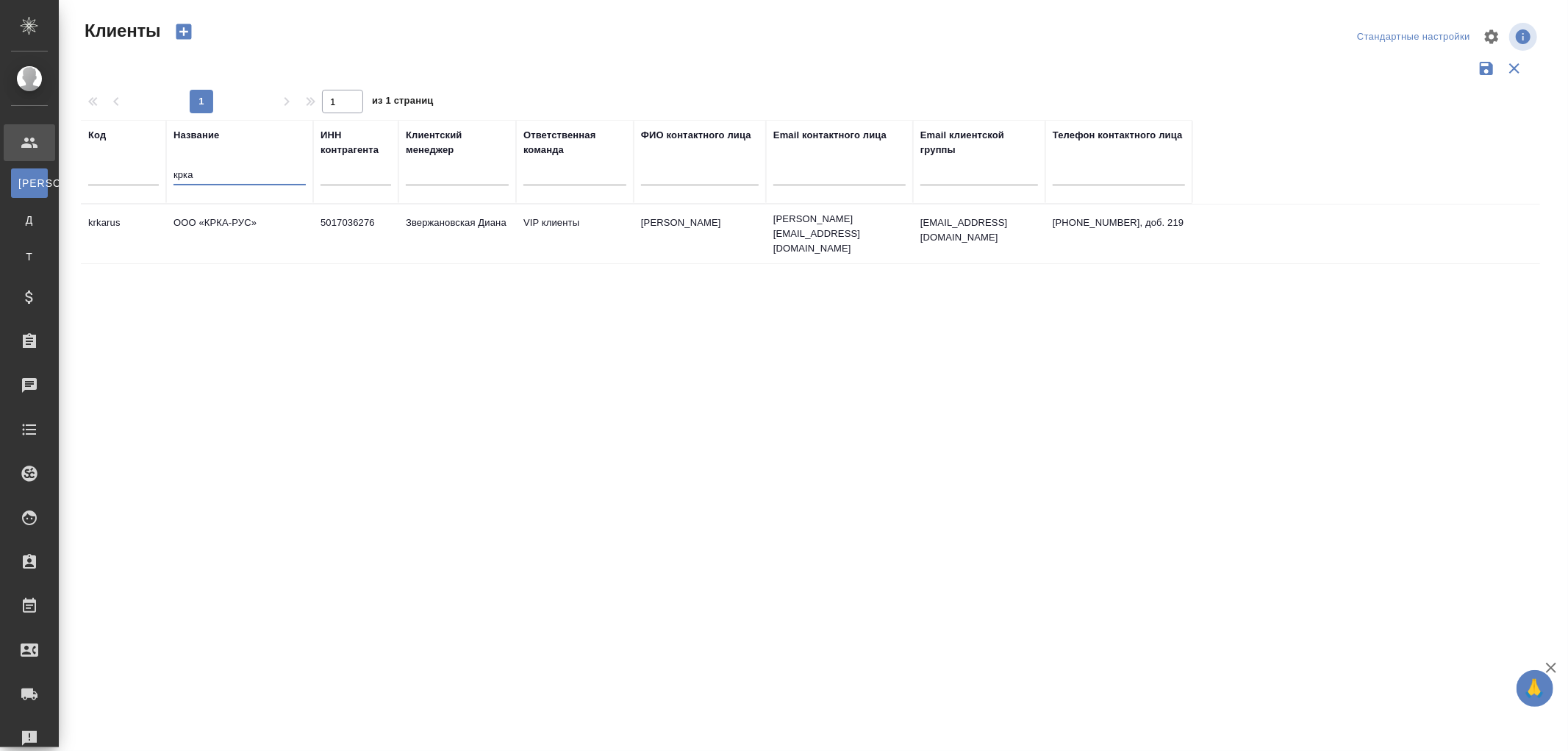
type input "крка"
click at [222, 221] on td "ООО «КРКА-РУС»" at bounding box center [240, 234] width 147 height 52
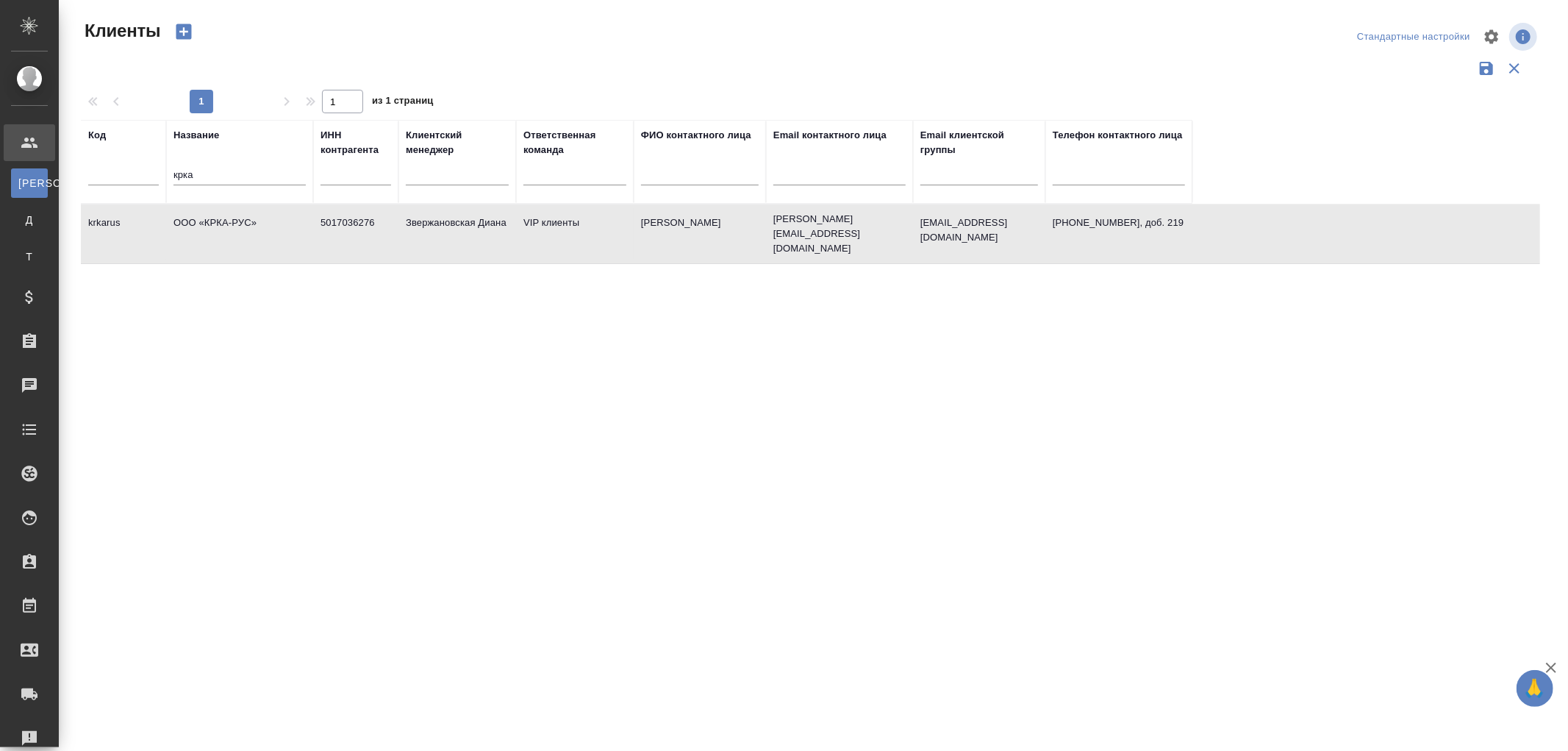
click at [222, 221] on td "ООО «КРКА-РУС»" at bounding box center [240, 234] width 147 height 52
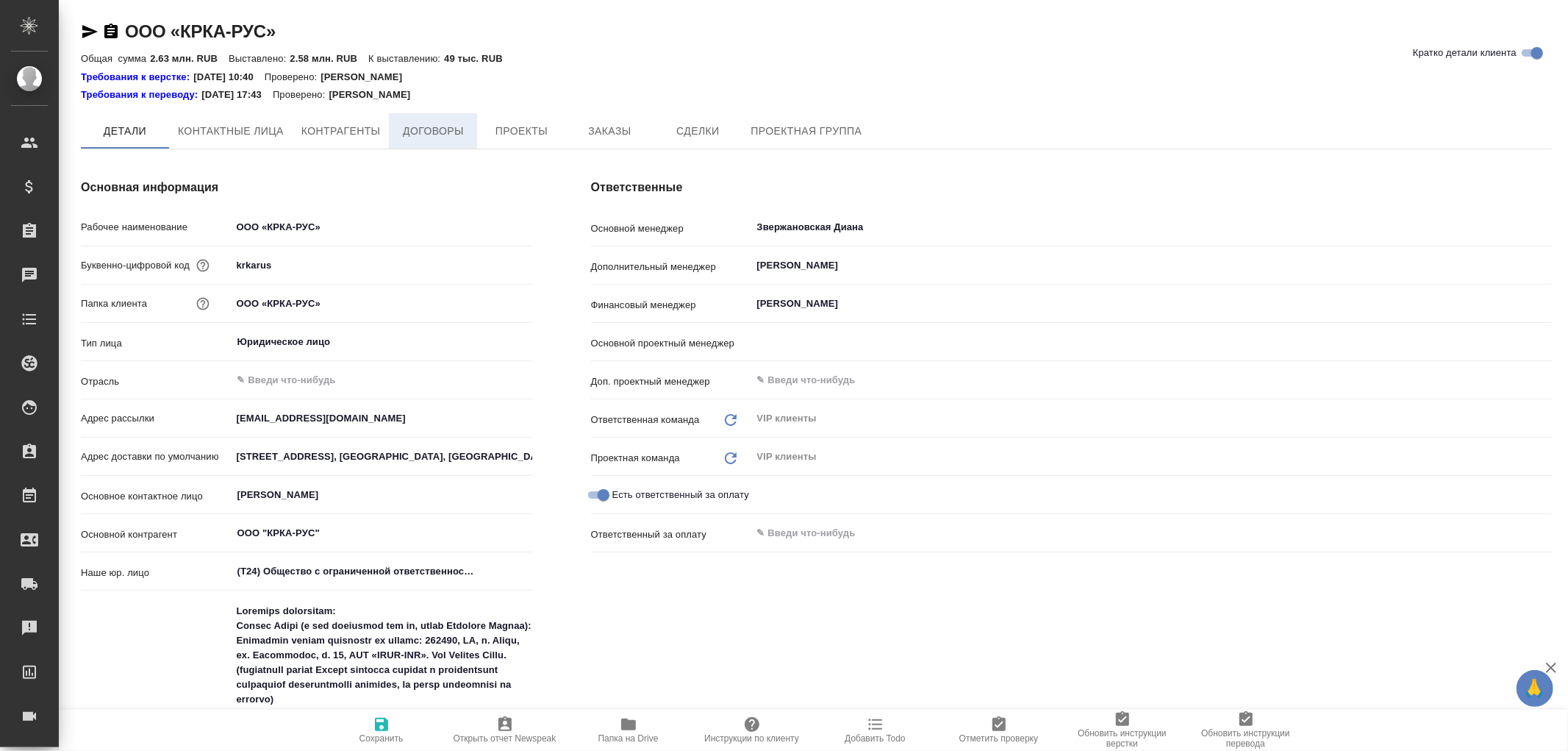
type input "[PERSON_NAME]"
click at [425, 135] on span "Договоры" at bounding box center [433, 131] width 71 height 18
